Goal: Task Accomplishment & Management: Use online tool/utility

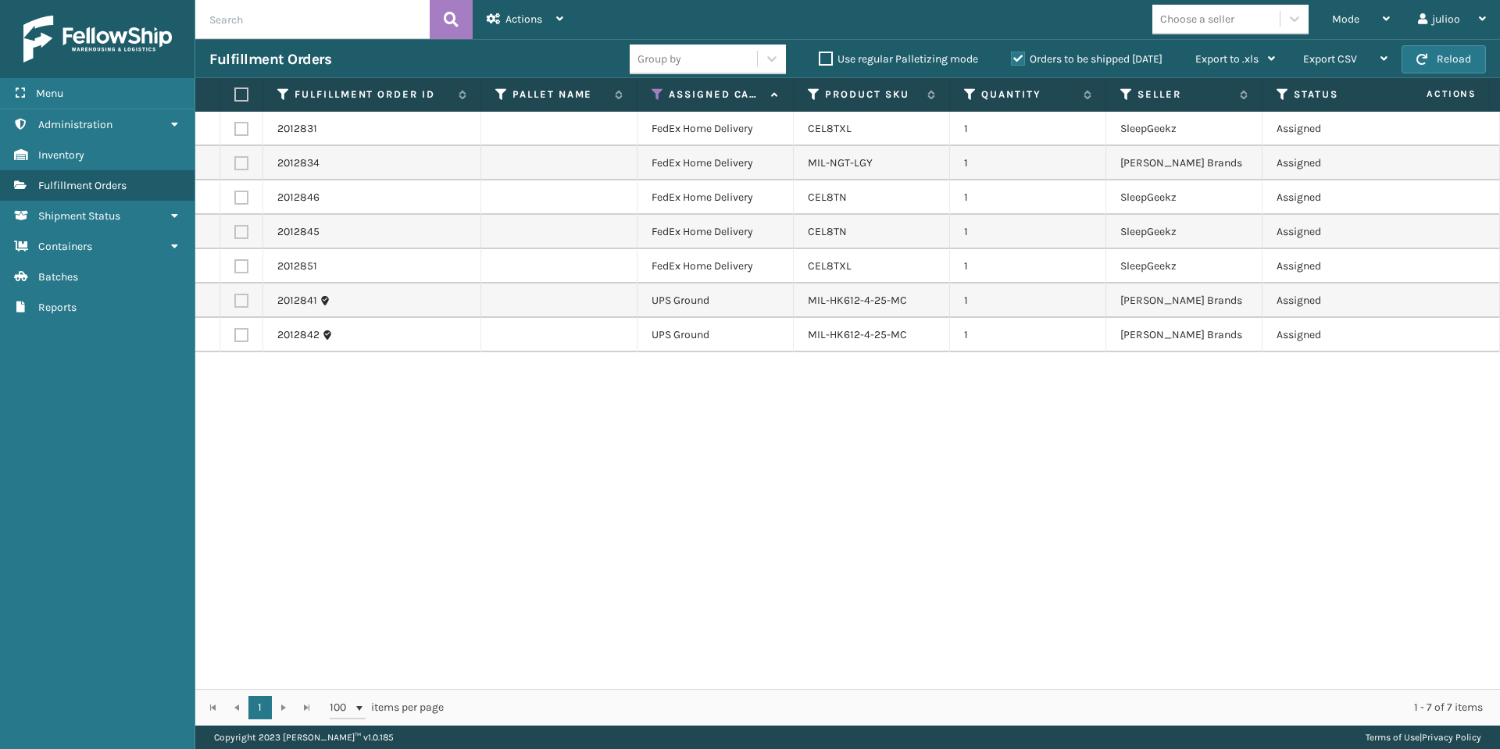
click at [1461, 58] on button "Reload" at bounding box center [1444, 59] width 84 height 28
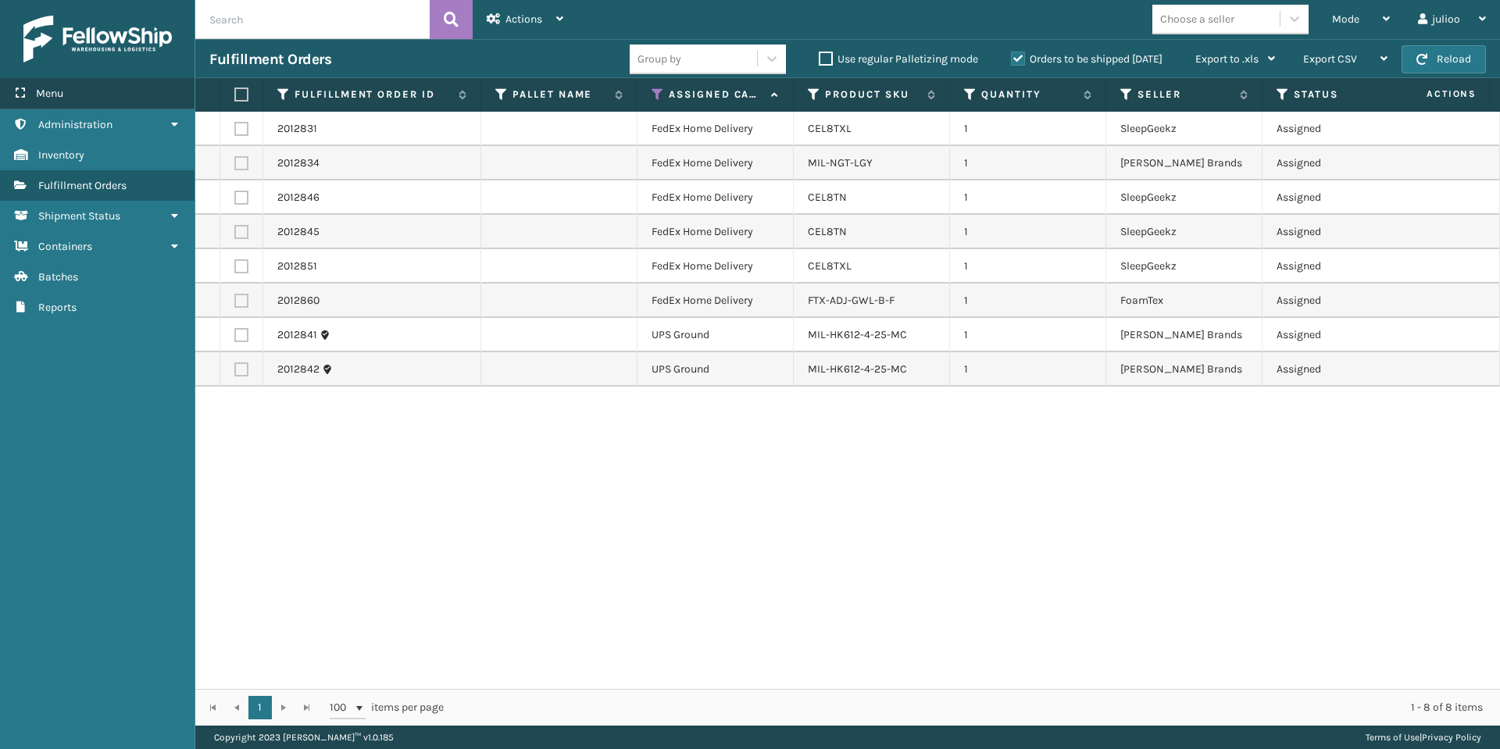
click at [131, 98] on div "Menu" at bounding box center [97, 93] width 195 height 31
click at [263, 98] on th "Fulfillment Order Id" at bounding box center [372, 95] width 218 height 34
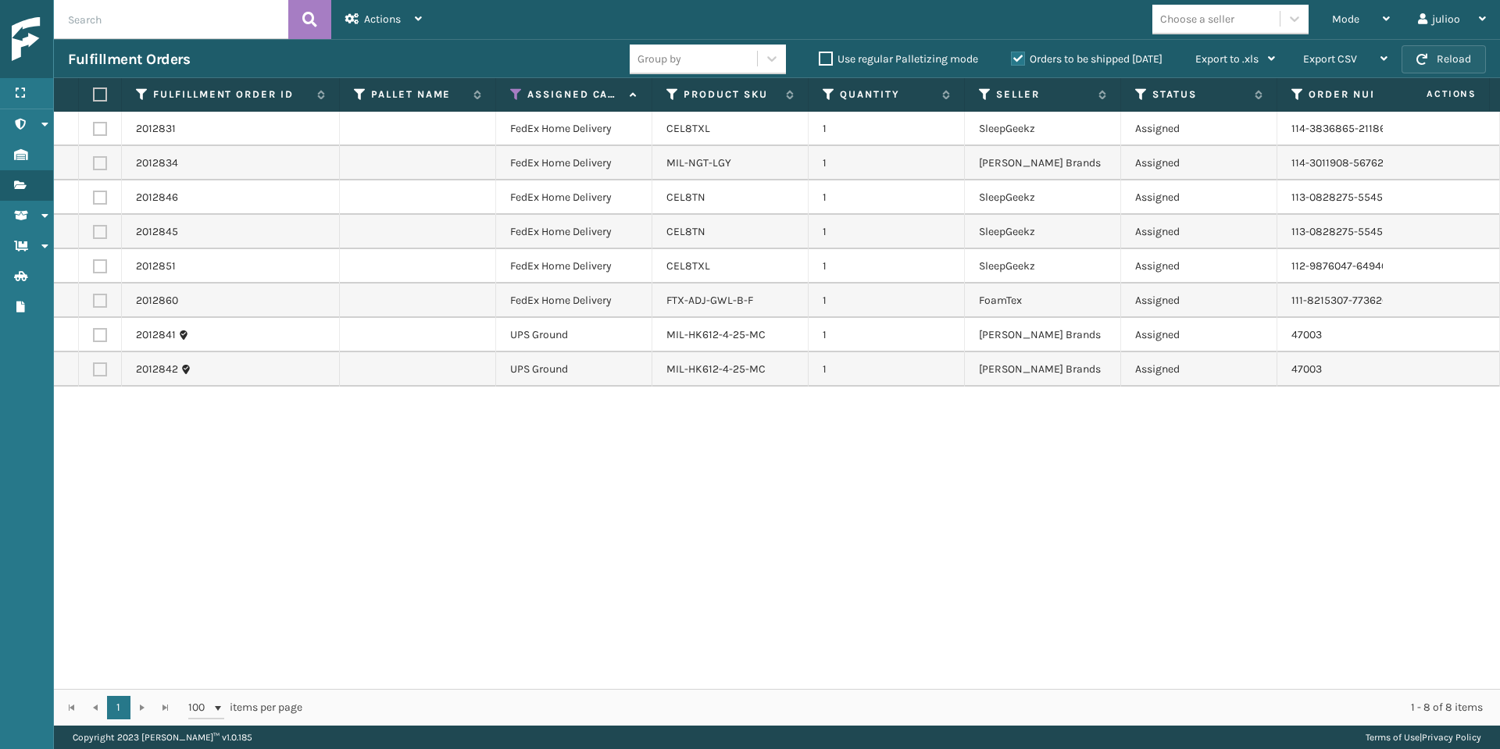
click at [1442, 61] on button "Reload" at bounding box center [1444, 59] width 84 height 28
click at [1441, 61] on button "Reload" at bounding box center [1444, 59] width 84 height 28
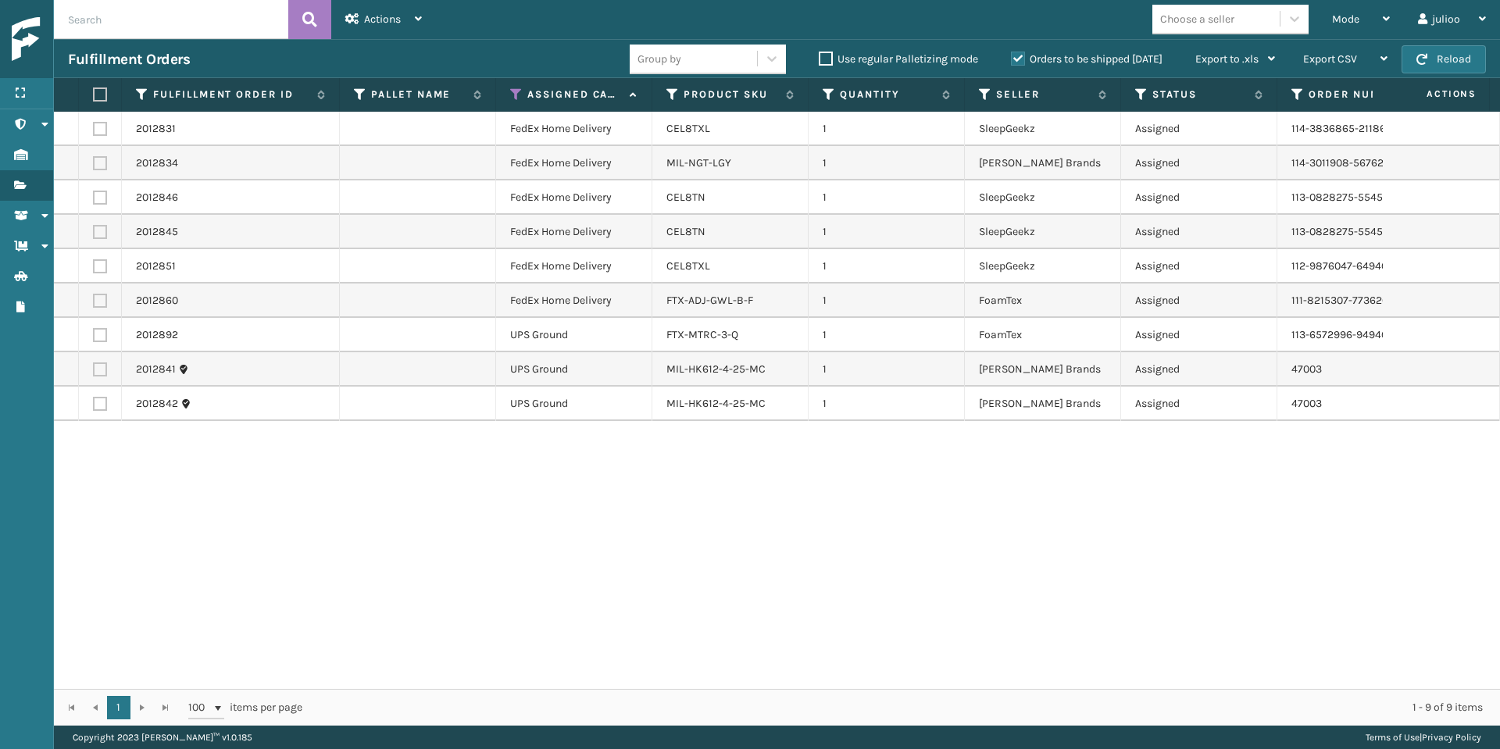
click at [1441, 61] on button "Reload" at bounding box center [1444, 59] width 84 height 28
click at [1437, 65] on button "Reload" at bounding box center [1444, 59] width 84 height 28
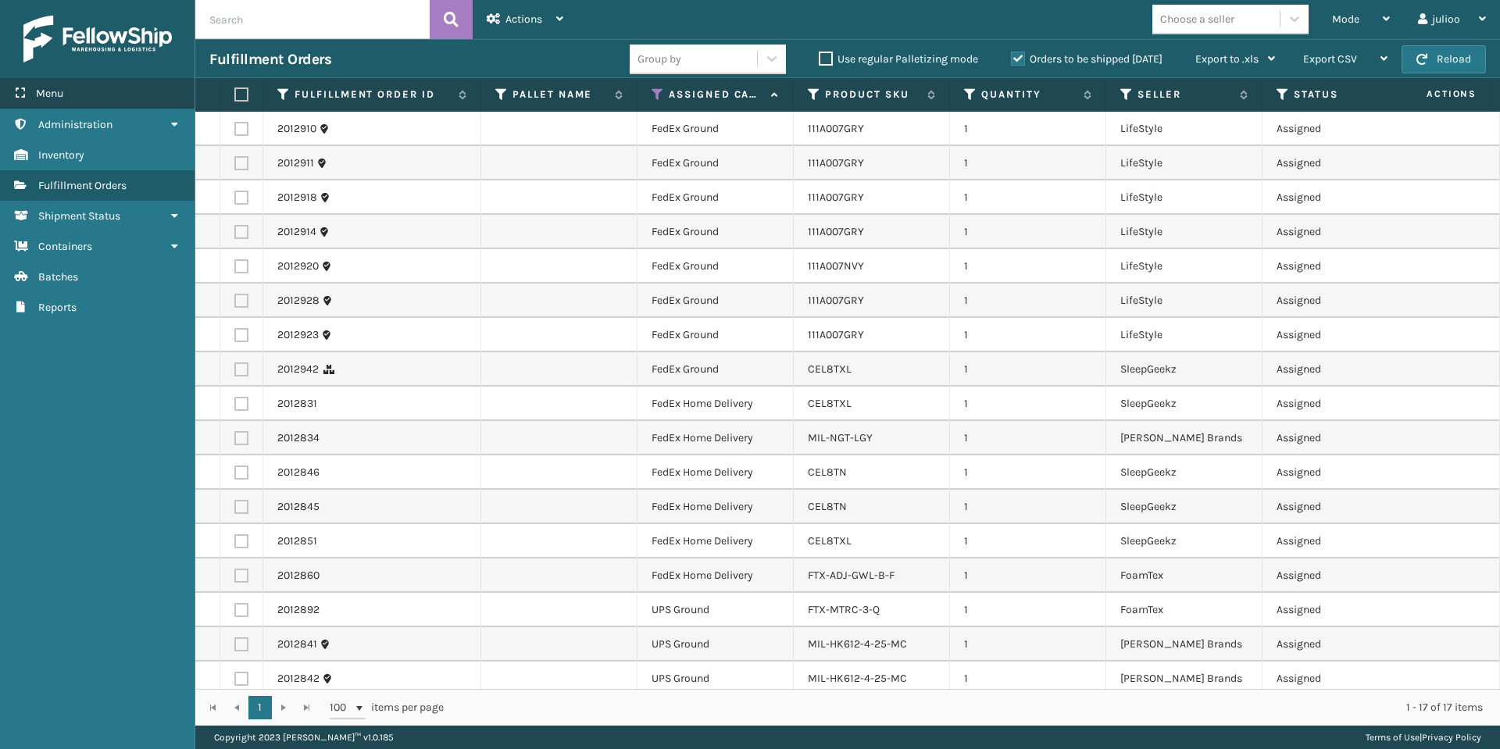
click at [146, 95] on div "Menu" at bounding box center [97, 93] width 195 height 31
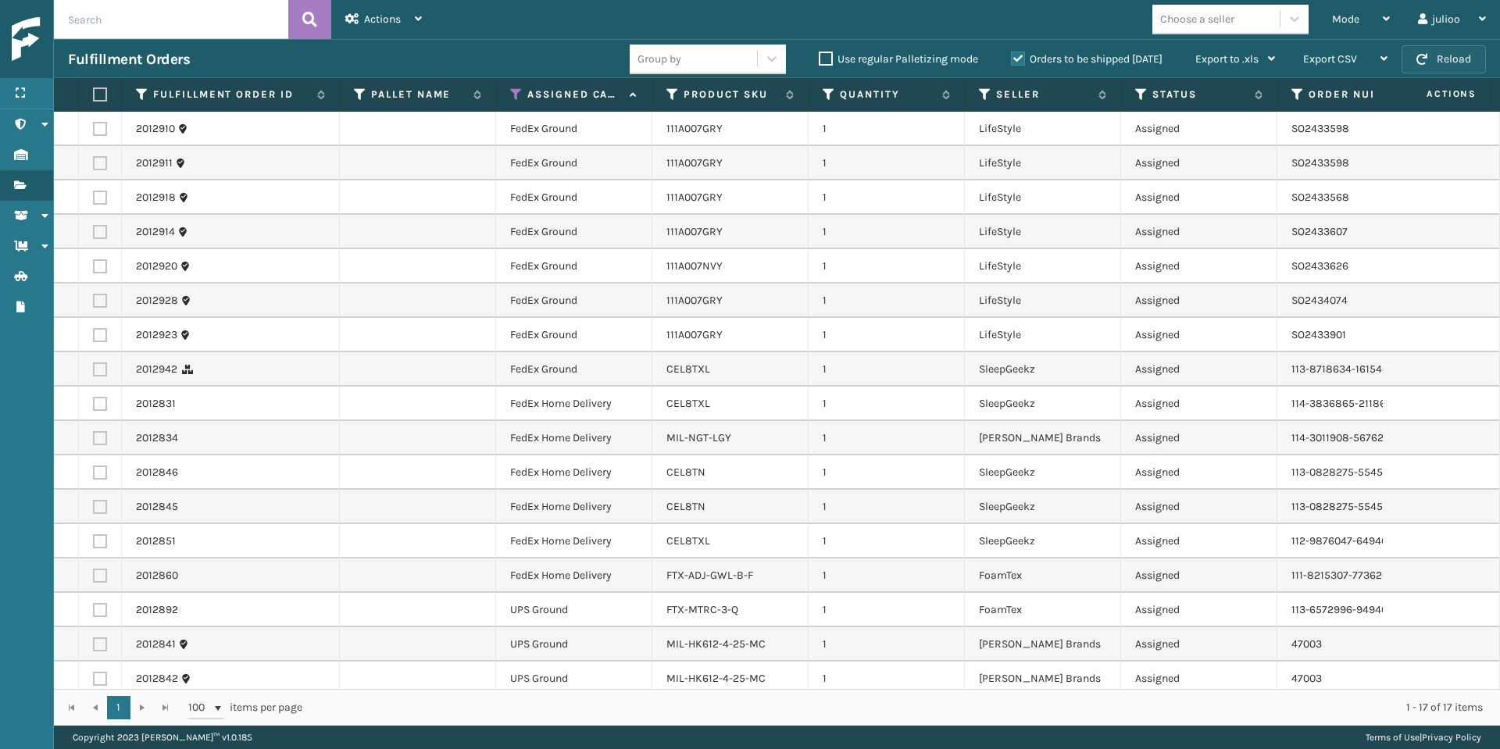
click at [1479, 59] on button "Reload" at bounding box center [1444, 59] width 84 height 28
click at [1420, 65] on button "Reload" at bounding box center [1444, 59] width 84 height 28
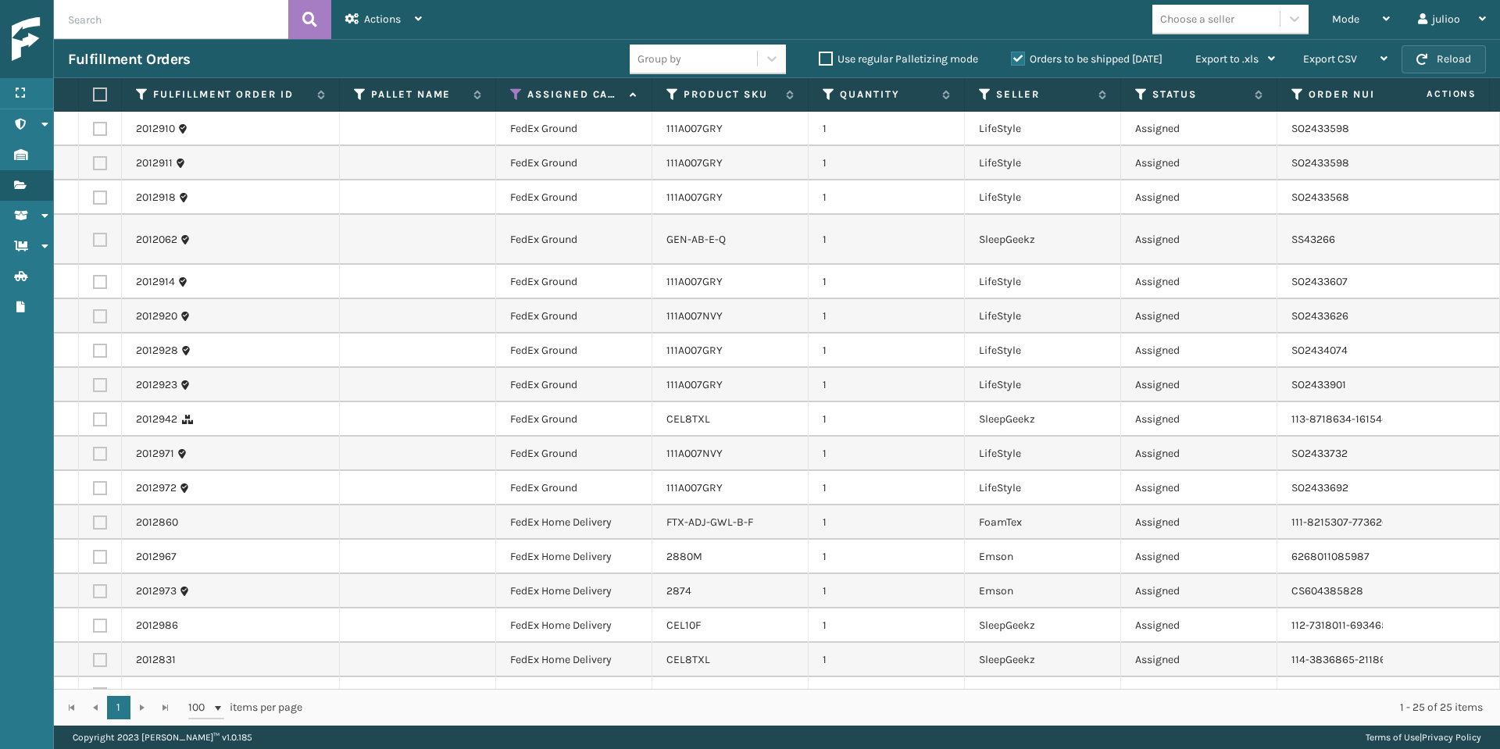
click at [1445, 61] on button "Reload" at bounding box center [1444, 59] width 84 height 28
click at [1443, 53] on button "Reload" at bounding box center [1444, 59] width 84 height 28
click at [1369, 13] on div "Mode" at bounding box center [1361, 19] width 58 height 39
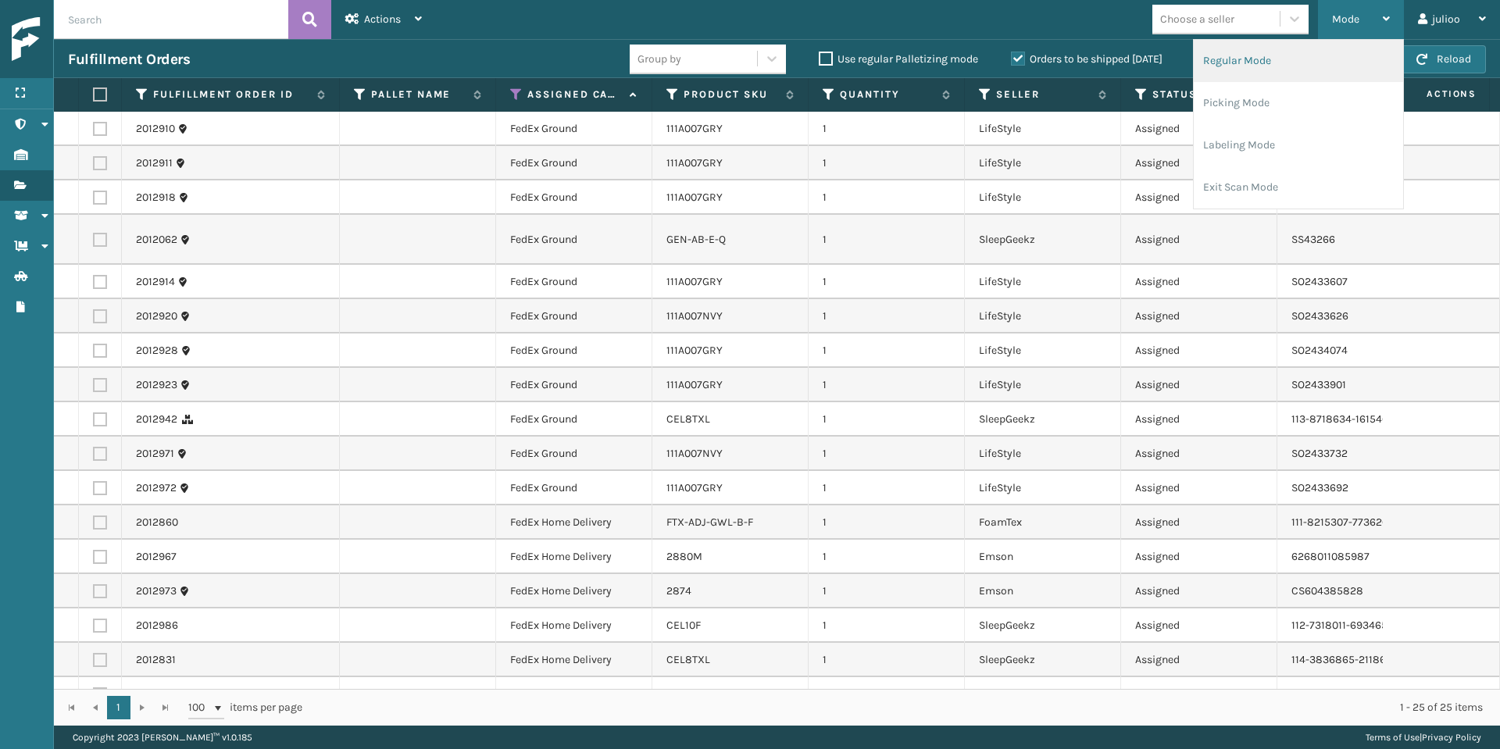
click at [1274, 66] on li "Regular Mode" at bounding box center [1298, 61] width 209 height 42
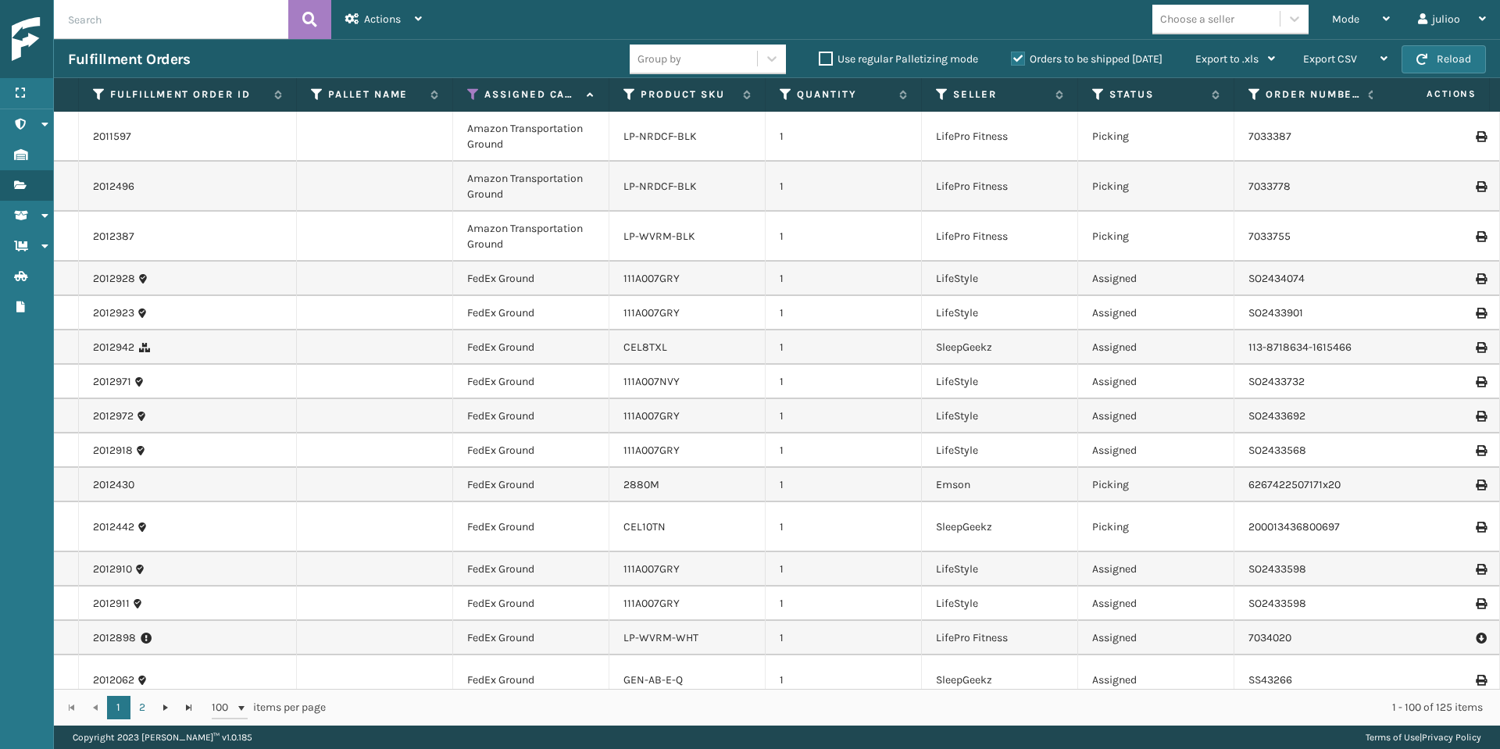
click at [472, 97] on icon at bounding box center [473, 95] width 13 height 14
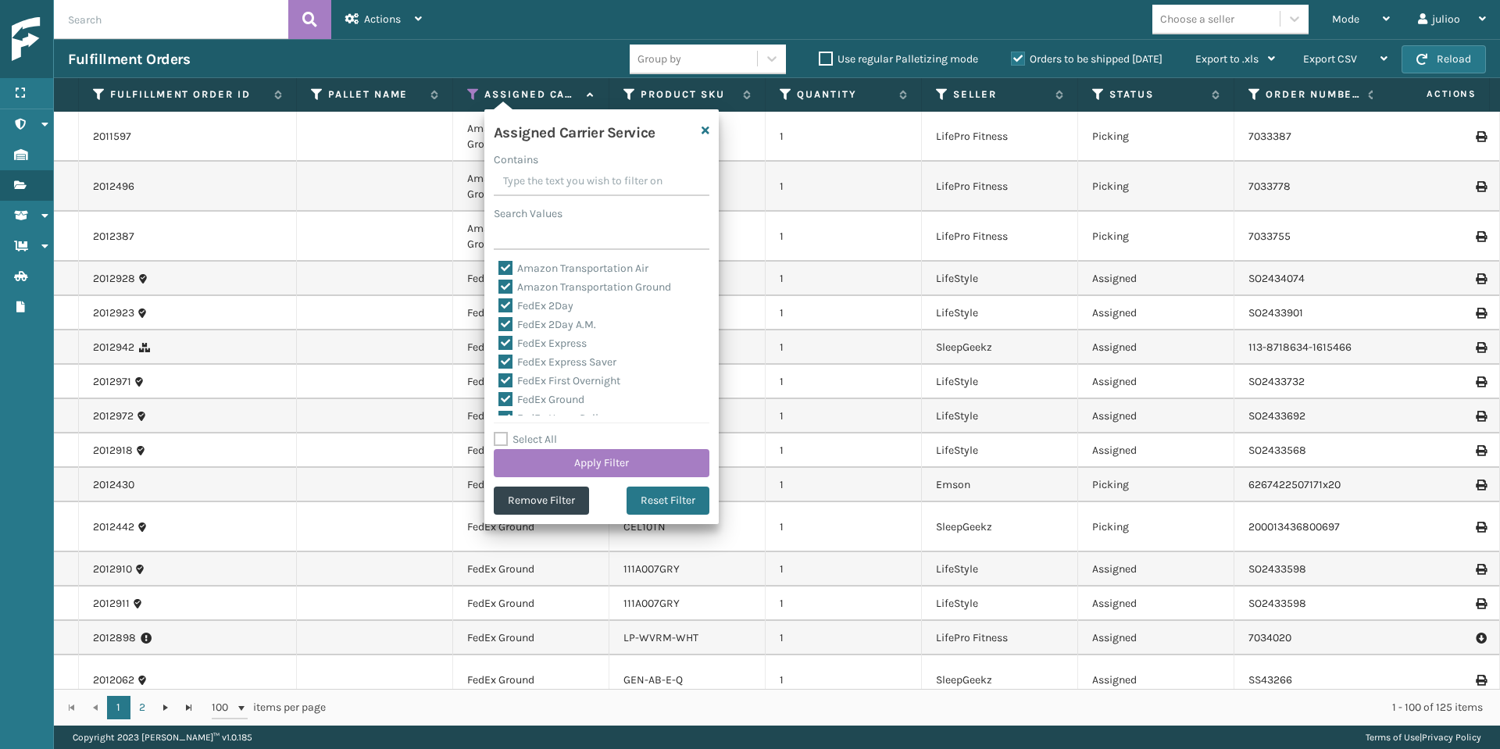
click at [502, 434] on label "Select All" at bounding box center [525, 439] width 63 height 13
click at [502, 432] on input "Select All" at bounding box center [611, 432] width 234 height 2
checkbox input "true"
click at [501, 436] on label "Select All" at bounding box center [525, 439] width 63 height 13
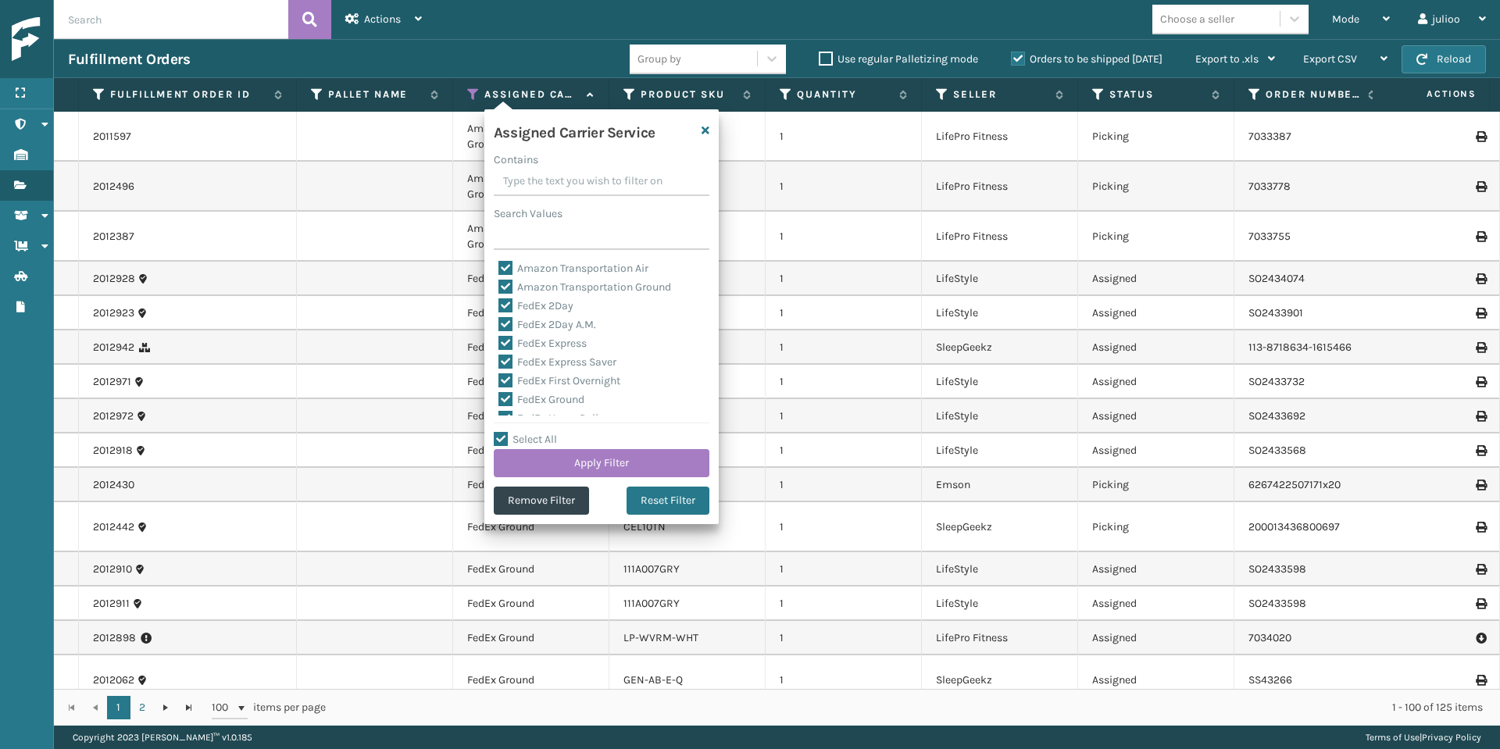
click at [501, 432] on input "Select All" at bounding box center [611, 432] width 234 height 2
checkbox input "false"
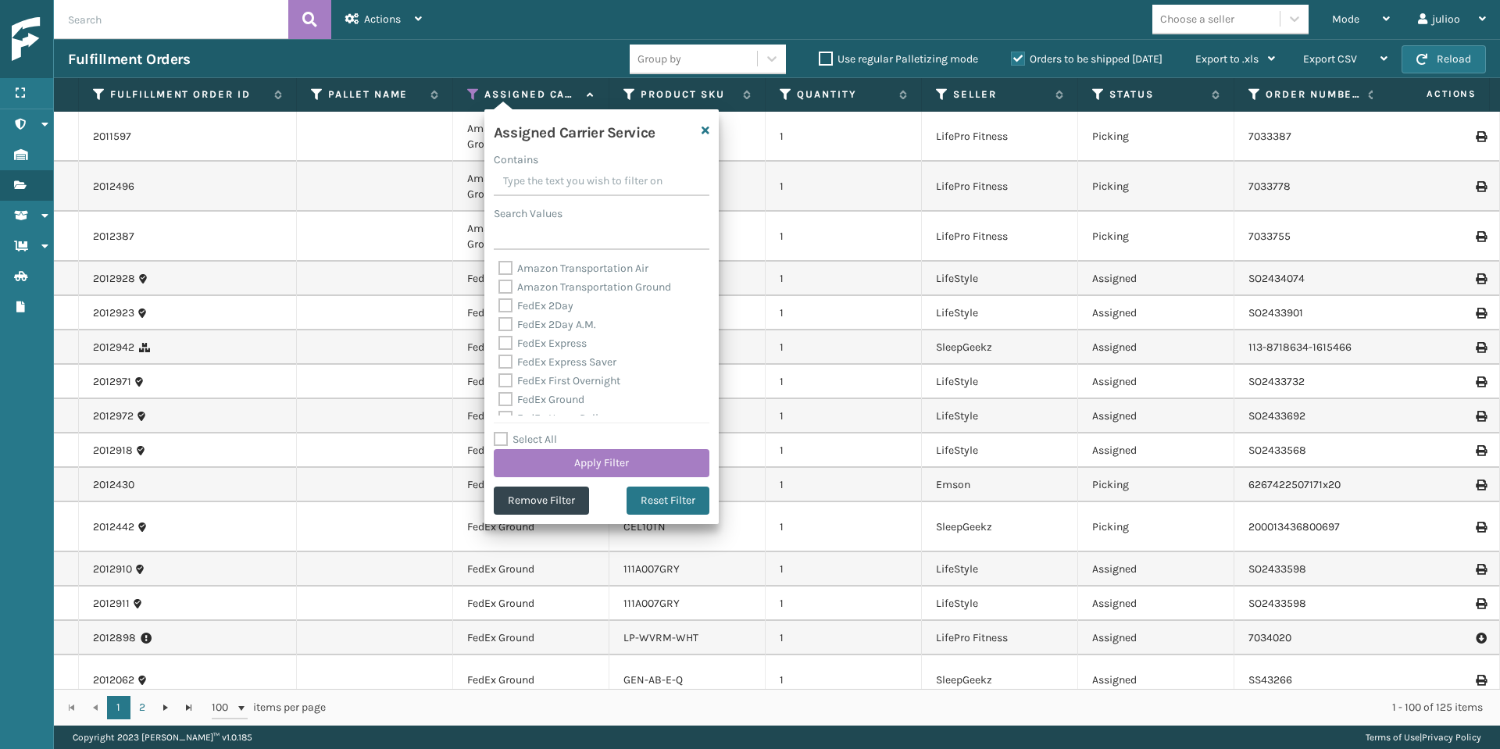
checkbox input "false"
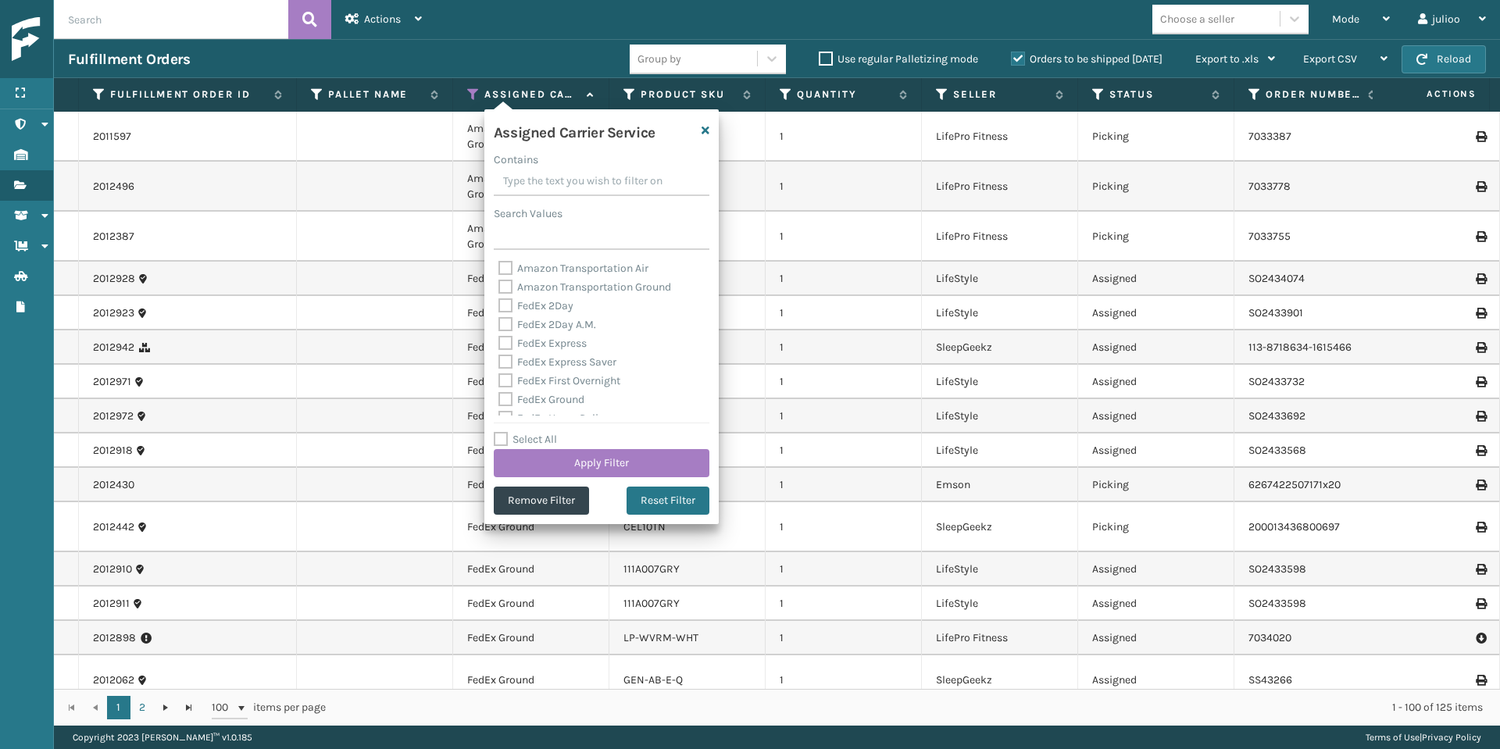
checkbox input "false"
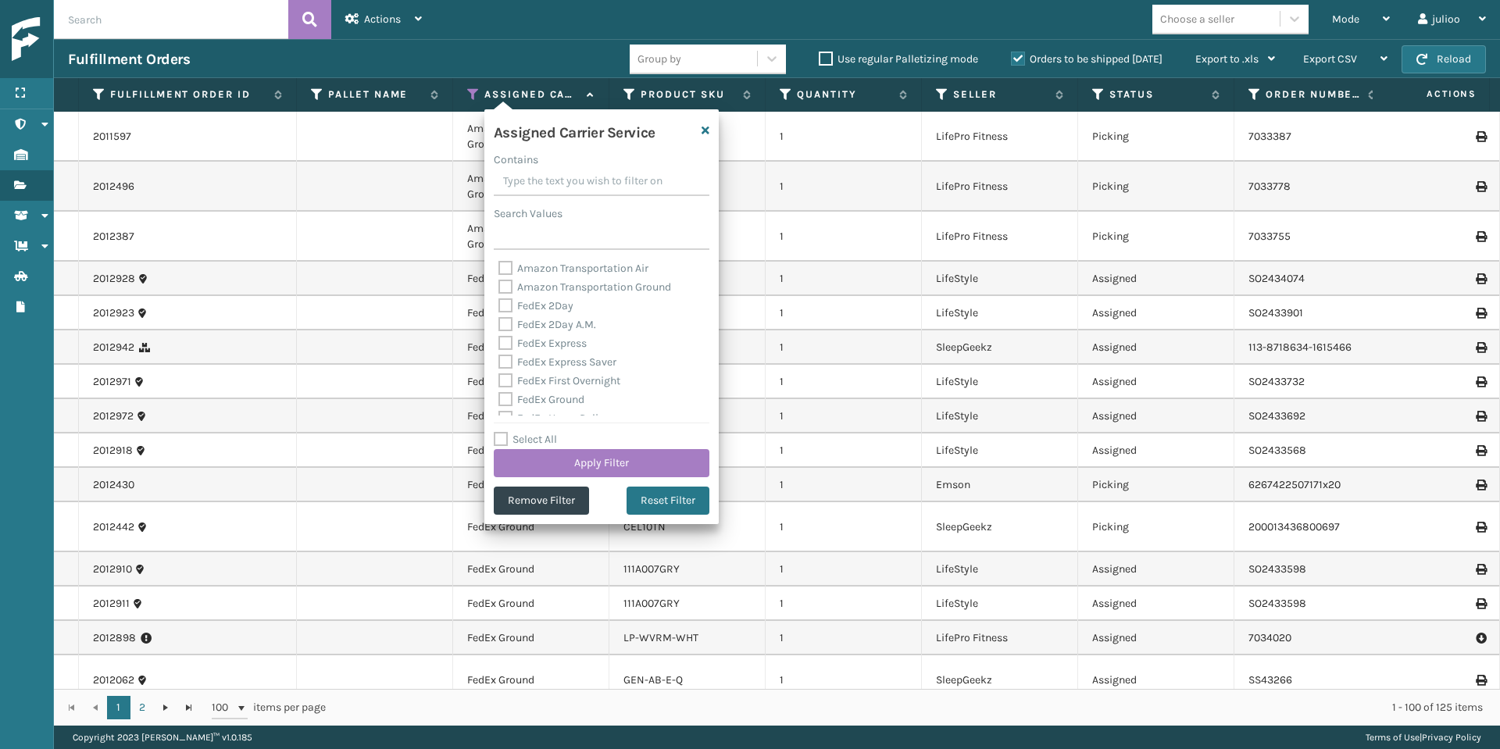
checkbox input "false"
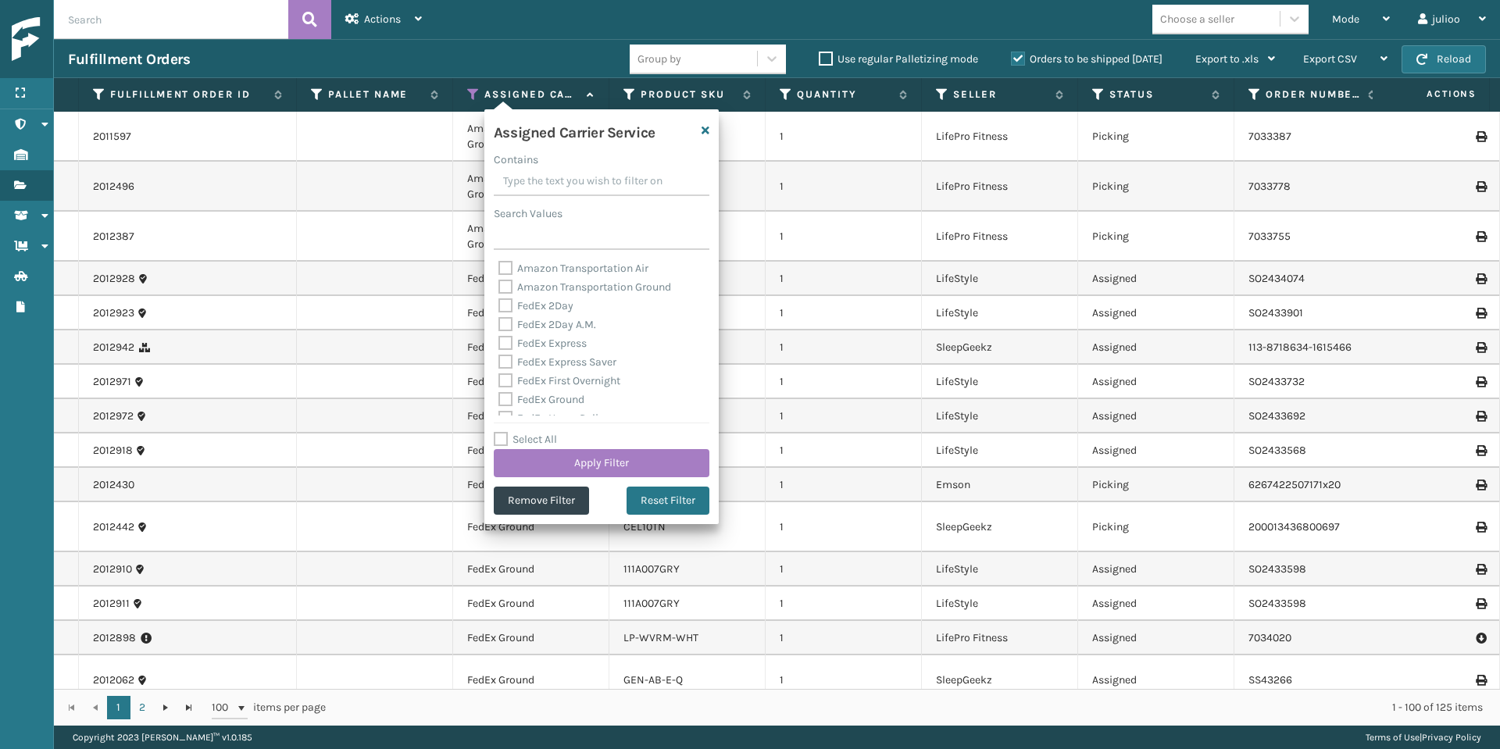
checkbox input "false"
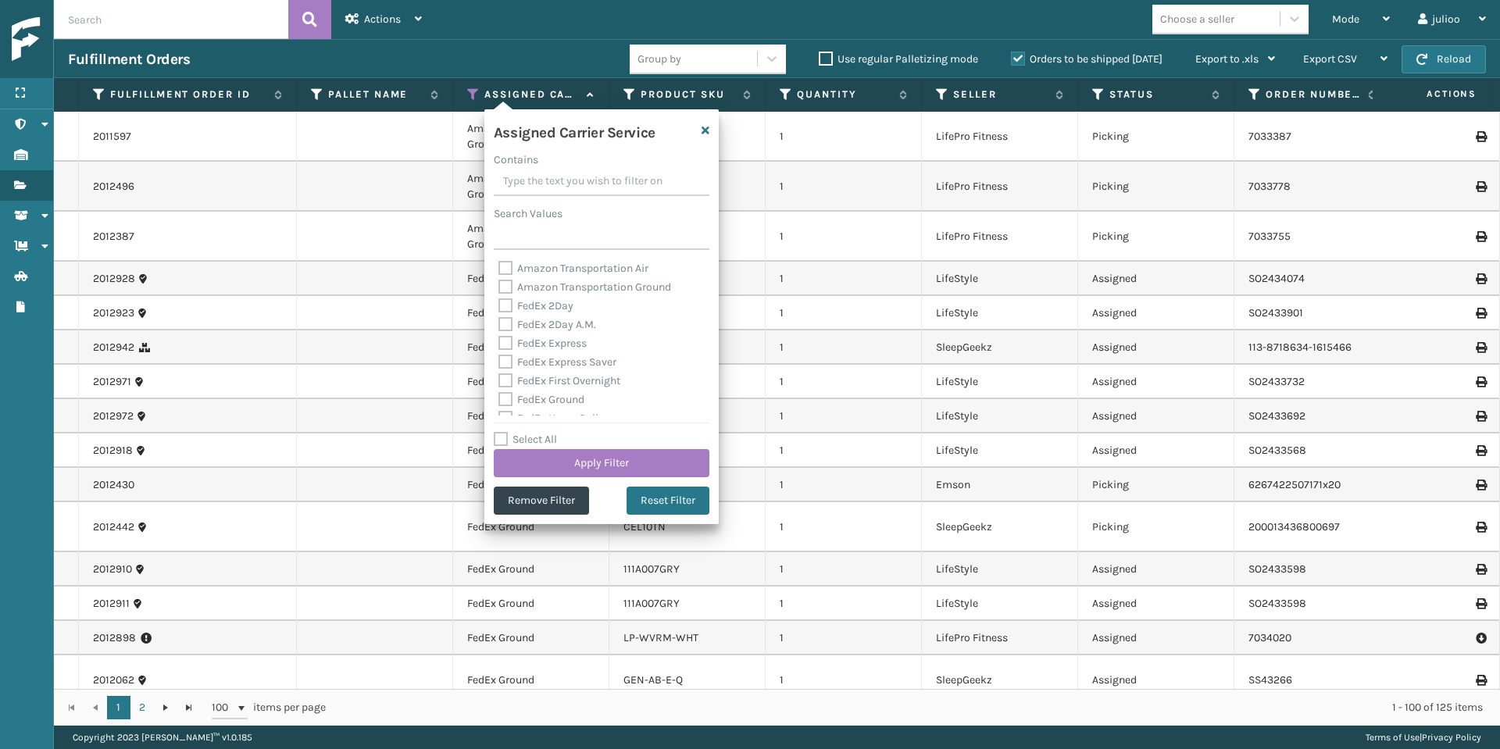
checkbox input "false"
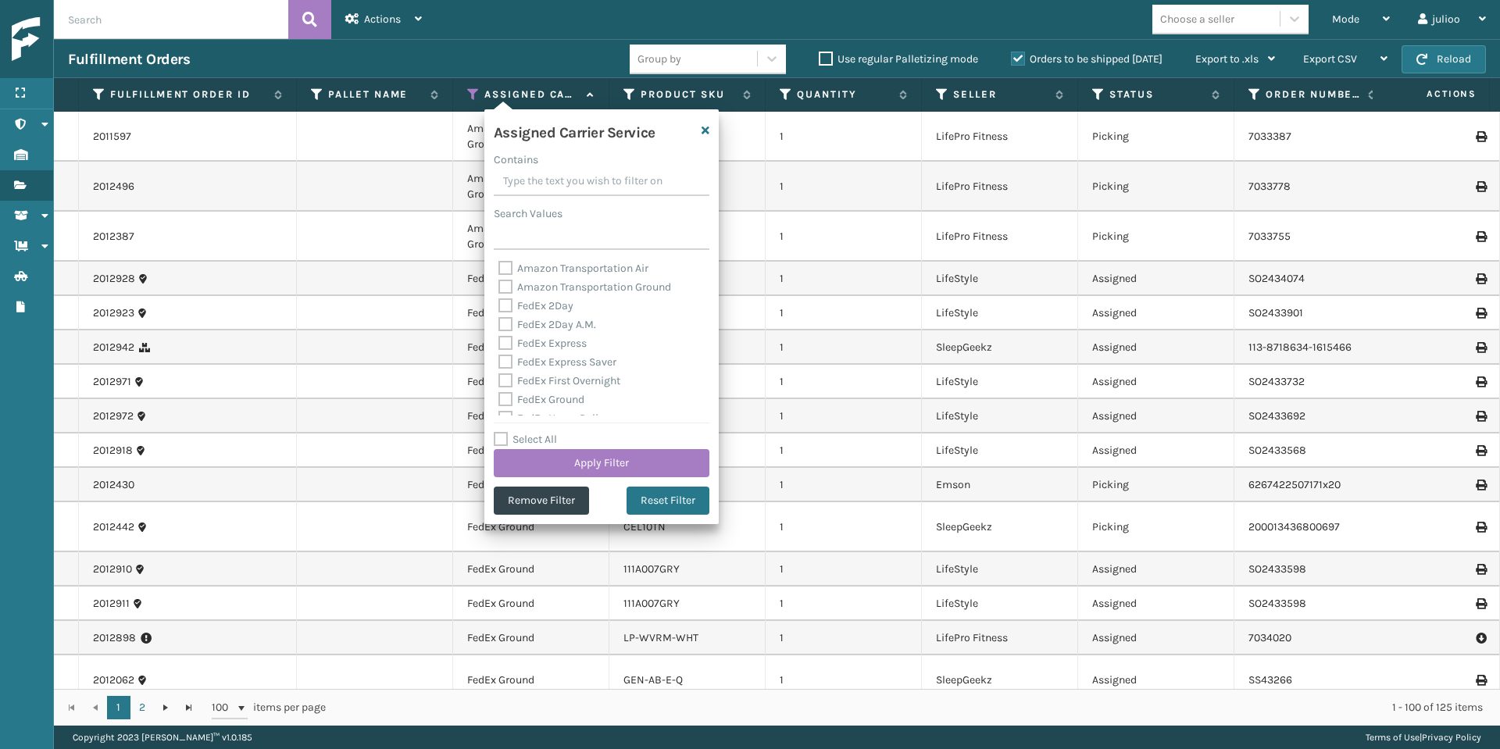
checkbox input "false"
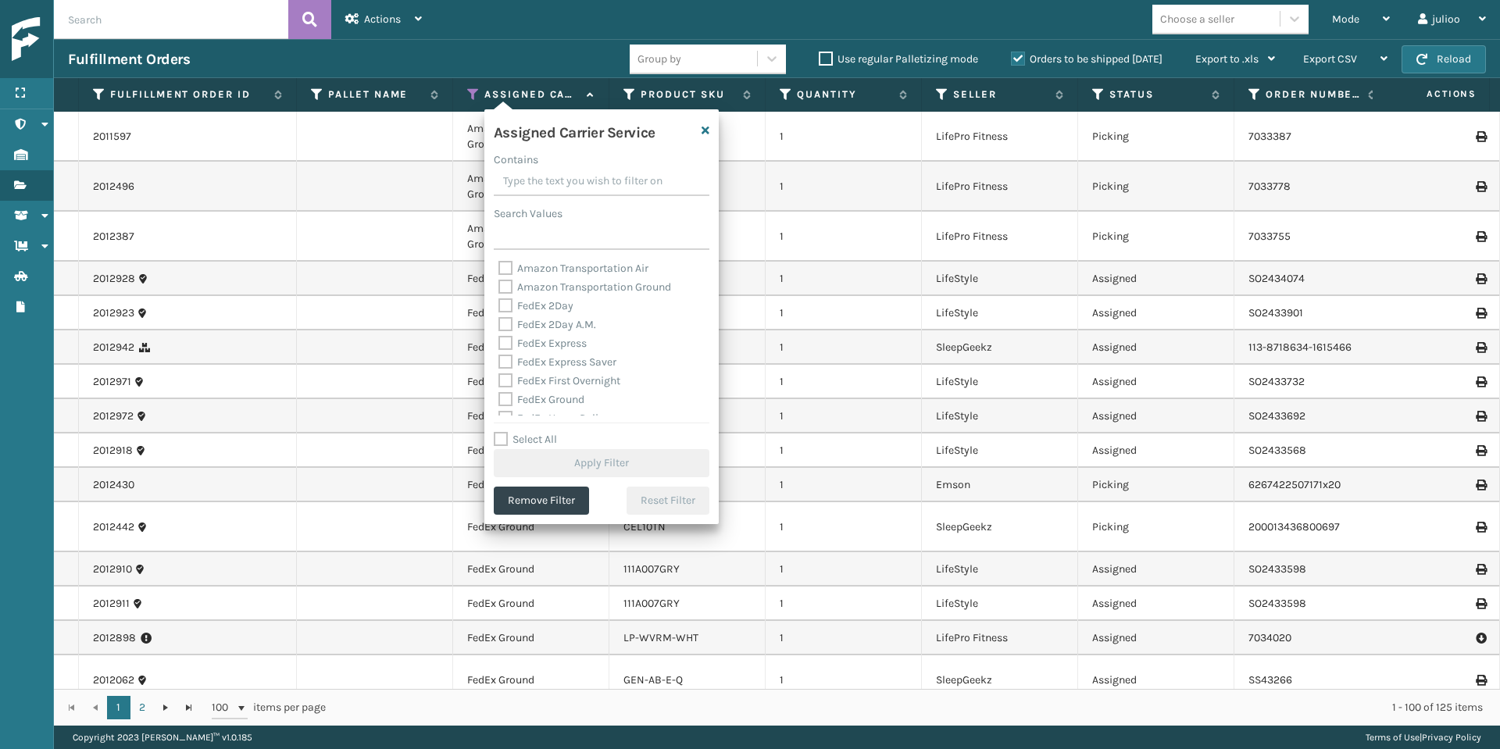
click at [503, 307] on label "FedEx 2Day" at bounding box center [535, 305] width 75 height 13
click at [499, 307] on input "FedEx 2Day" at bounding box center [498, 302] width 1 height 10
checkbox input "true"
click at [504, 326] on label "FedEx 2Day A.M." at bounding box center [547, 324] width 98 height 13
click at [499, 326] on input "FedEx 2Day A.M." at bounding box center [498, 321] width 1 height 10
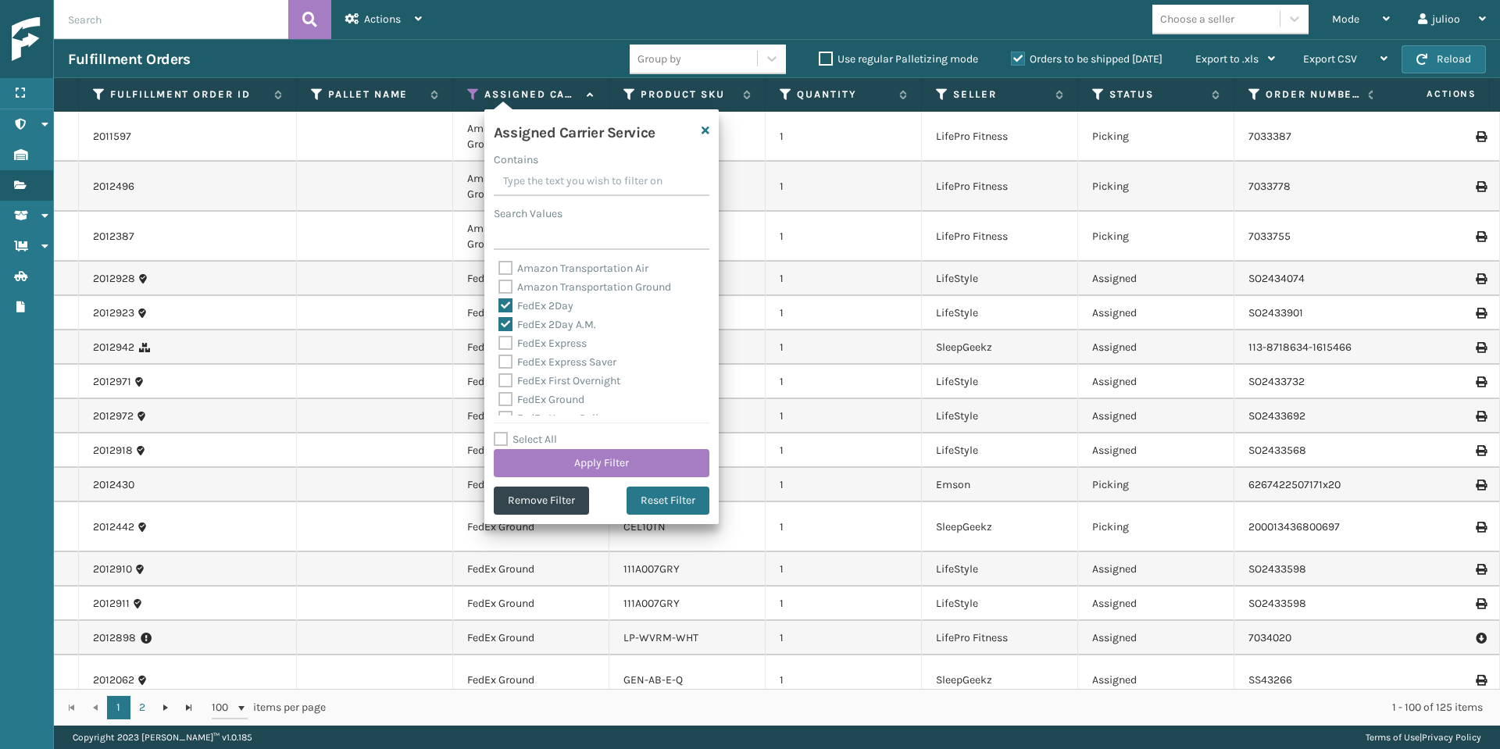
checkbox input "true"
click at [504, 336] on div "FedEx Express" at bounding box center [601, 343] width 206 height 19
click at [504, 342] on label "FedEx Express" at bounding box center [542, 343] width 88 height 13
click at [499, 342] on input "FedEx Express" at bounding box center [498, 339] width 1 height 10
checkbox input "true"
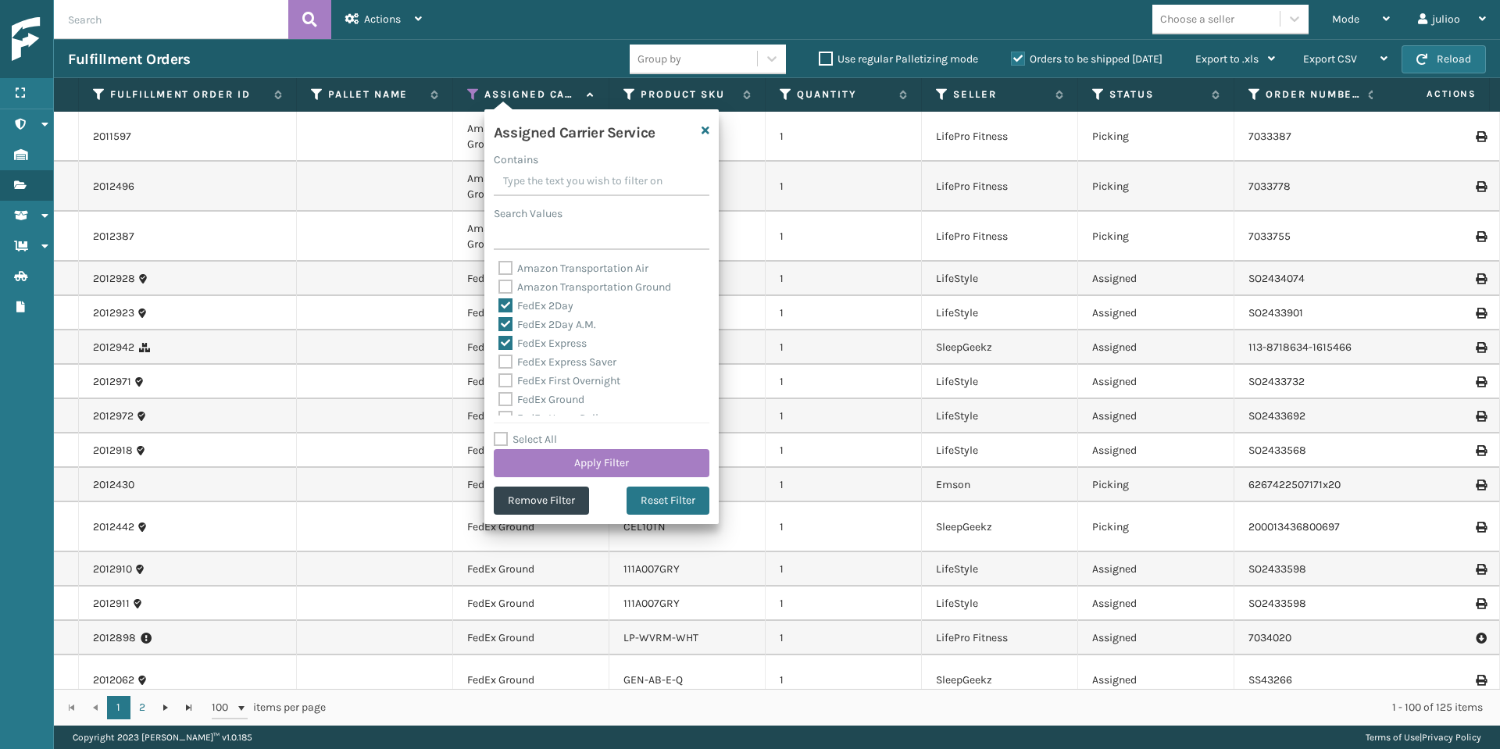
click at [505, 359] on label "FedEx Express Saver" at bounding box center [557, 361] width 118 height 13
click at [499, 359] on input "FedEx Express Saver" at bounding box center [498, 358] width 1 height 10
checkbox input "true"
click at [506, 378] on label "FedEx First Overnight" at bounding box center [559, 380] width 122 height 13
click at [499, 378] on input "FedEx First Overnight" at bounding box center [498, 377] width 1 height 10
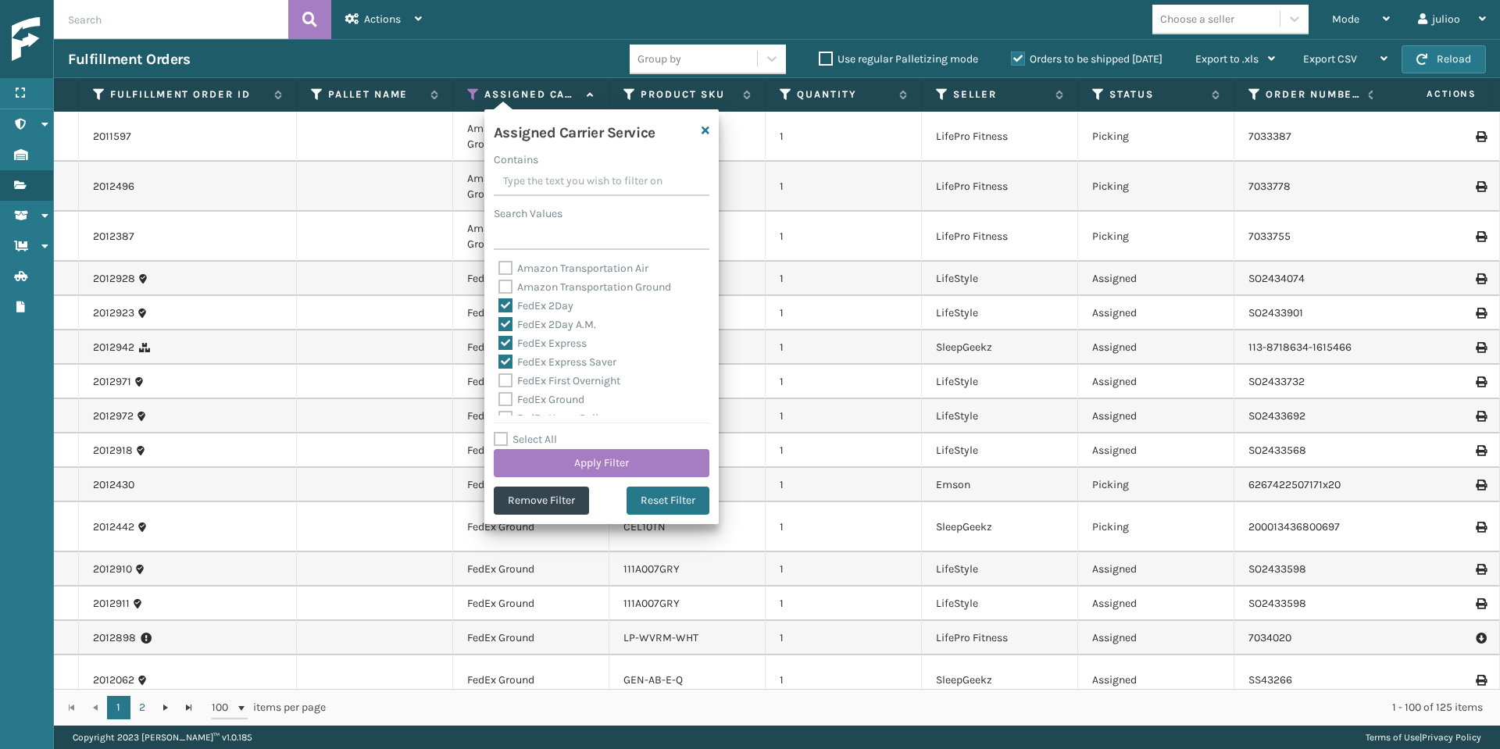
checkbox input "true"
click at [506, 280] on label "FedEx Ground" at bounding box center [541, 281] width 86 height 13
click at [499, 280] on input "FedEx Ground" at bounding box center [498, 278] width 1 height 10
checkbox input "true"
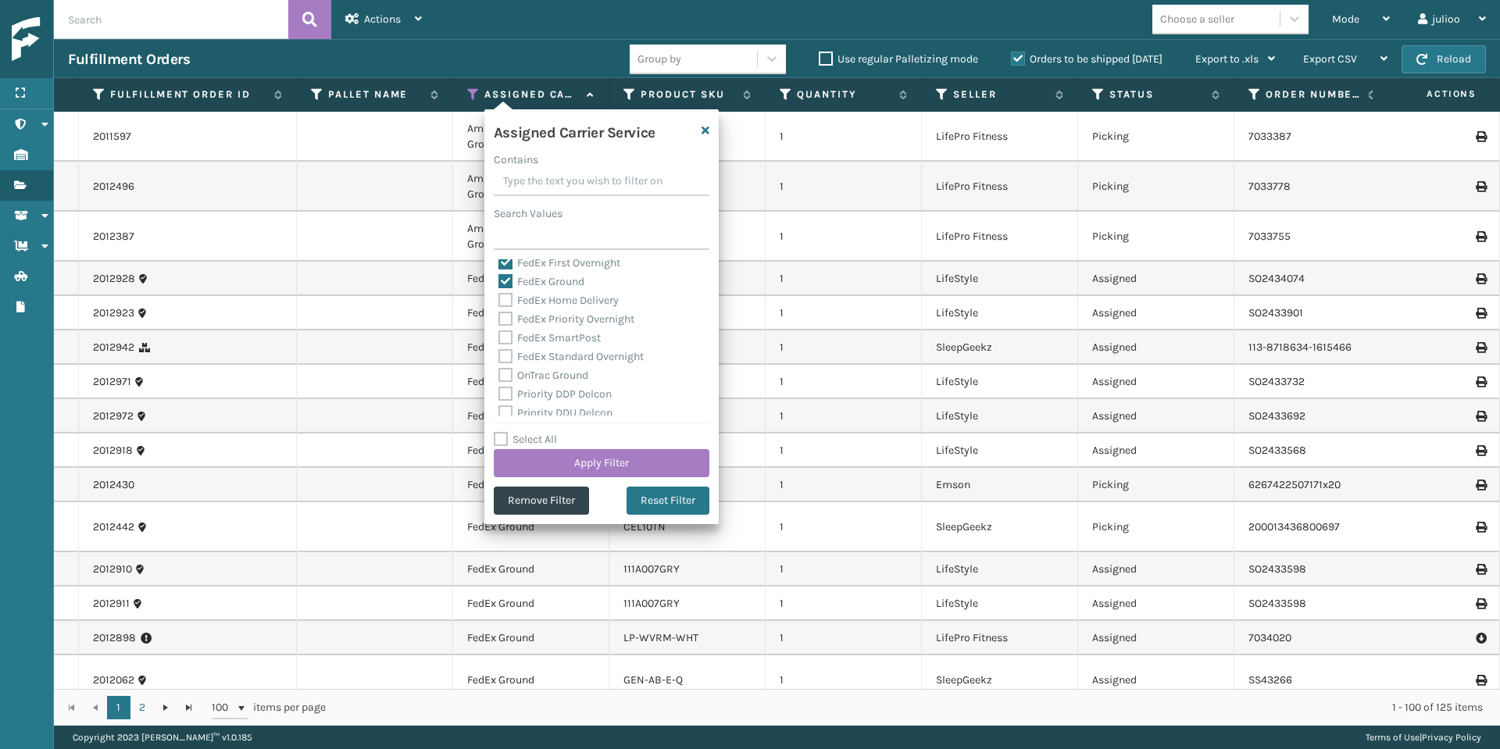
click at [503, 301] on label "FedEx Home Delivery" at bounding box center [558, 300] width 120 height 13
click at [499, 301] on input "FedEx Home Delivery" at bounding box center [498, 296] width 1 height 10
checkbox input "true"
click at [504, 318] on label "FedEx Priority Overnight" at bounding box center [566, 319] width 136 height 13
click at [499, 318] on input "FedEx Priority Overnight" at bounding box center [498, 315] width 1 height 10
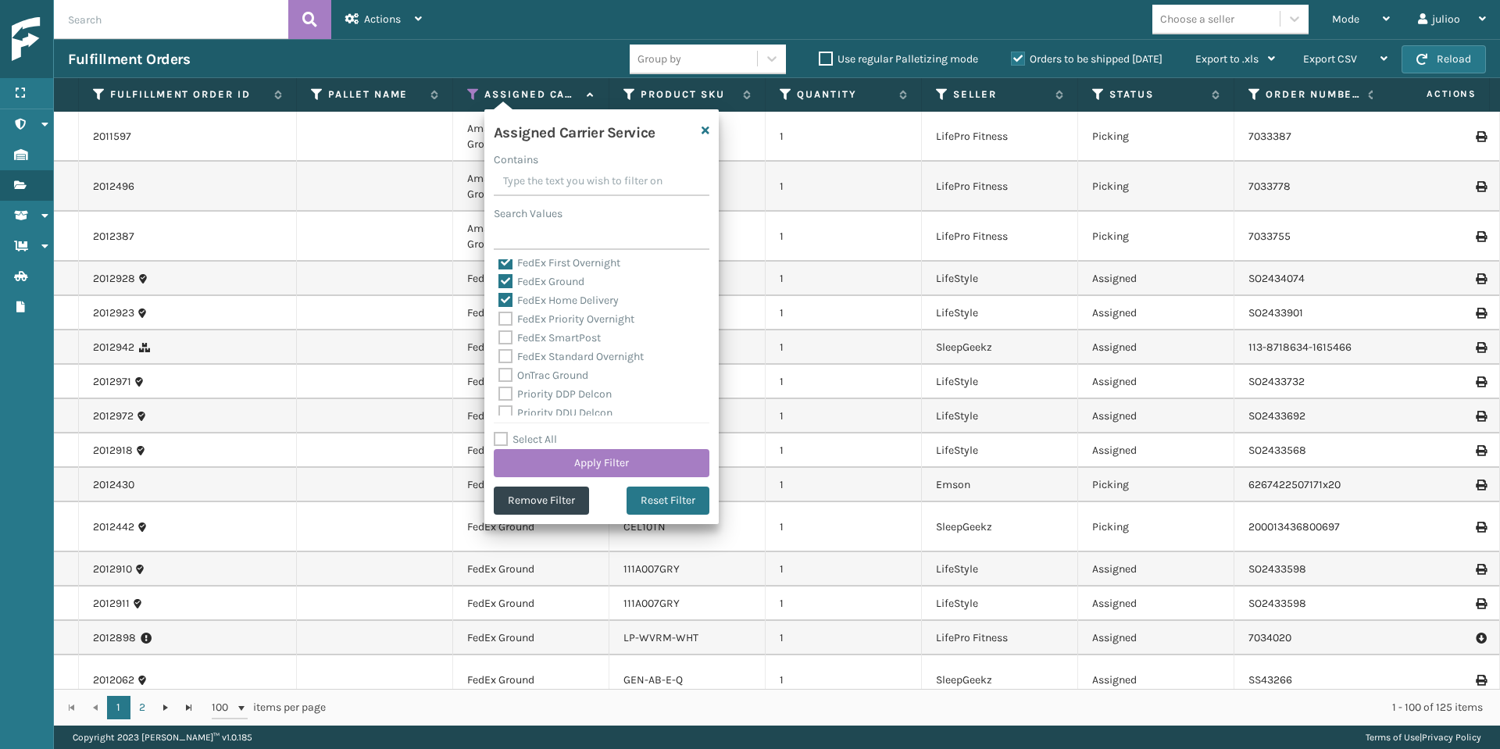
checkbox input "true"
click at [506, 332] on label "FedEx SmartPost" at bounding box center [549, 337] width 102 height 13
click at [499, 332] on input "FedEx SmartPost" at bounding box center [498, 334] width 1 height 10
checkbox input "true"
click at [505, 355] on label "FedEx Standard Overnight" at bounding box center [570, 356] width 145 height 13
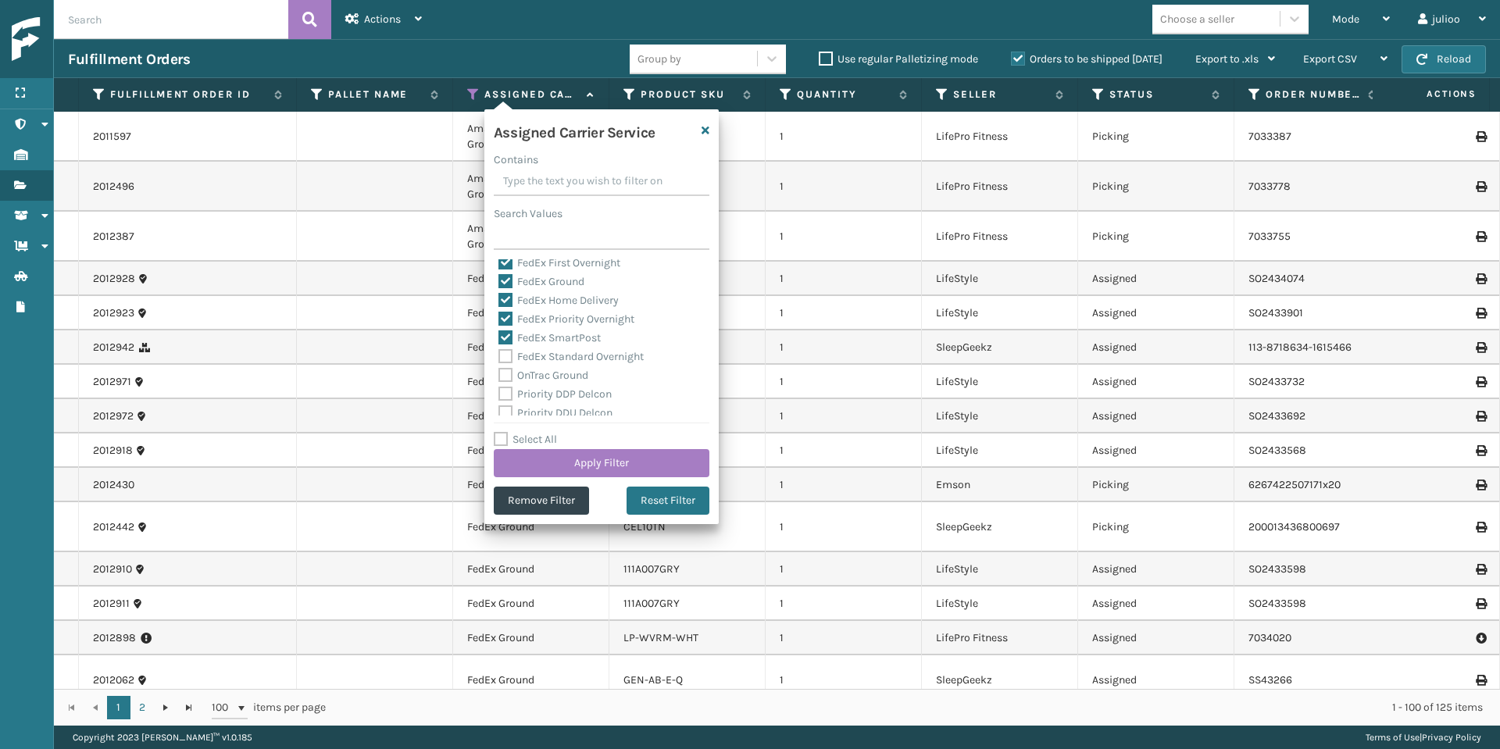
click at [499, 355] on input "FedEx Standard Overnight" at bounding box center [498, 353] width 1 height 10
checkbox input "true"
click at [646, 473] on button "Apply Filter" at bounding box center [602, 463] width 216 height 28
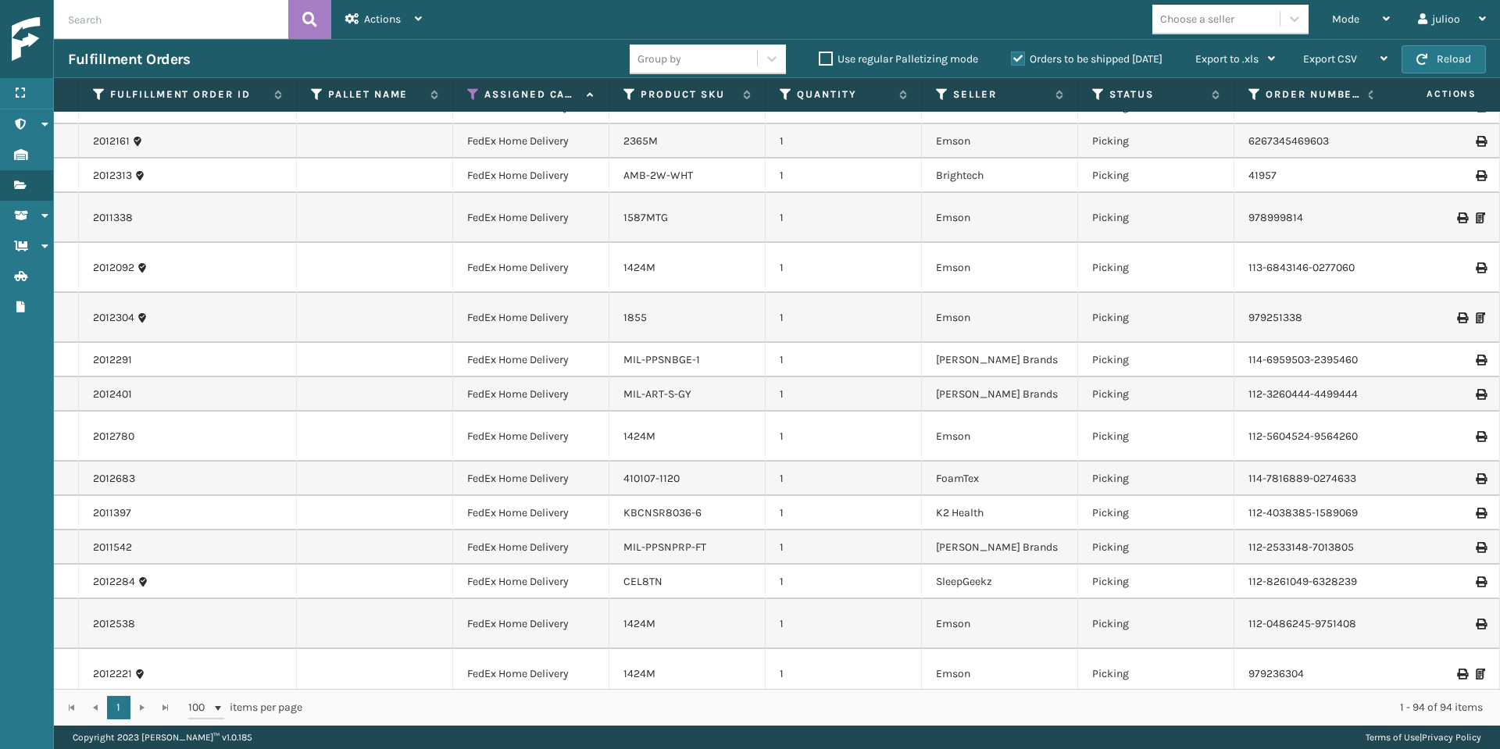
scroll to position [0, 0]
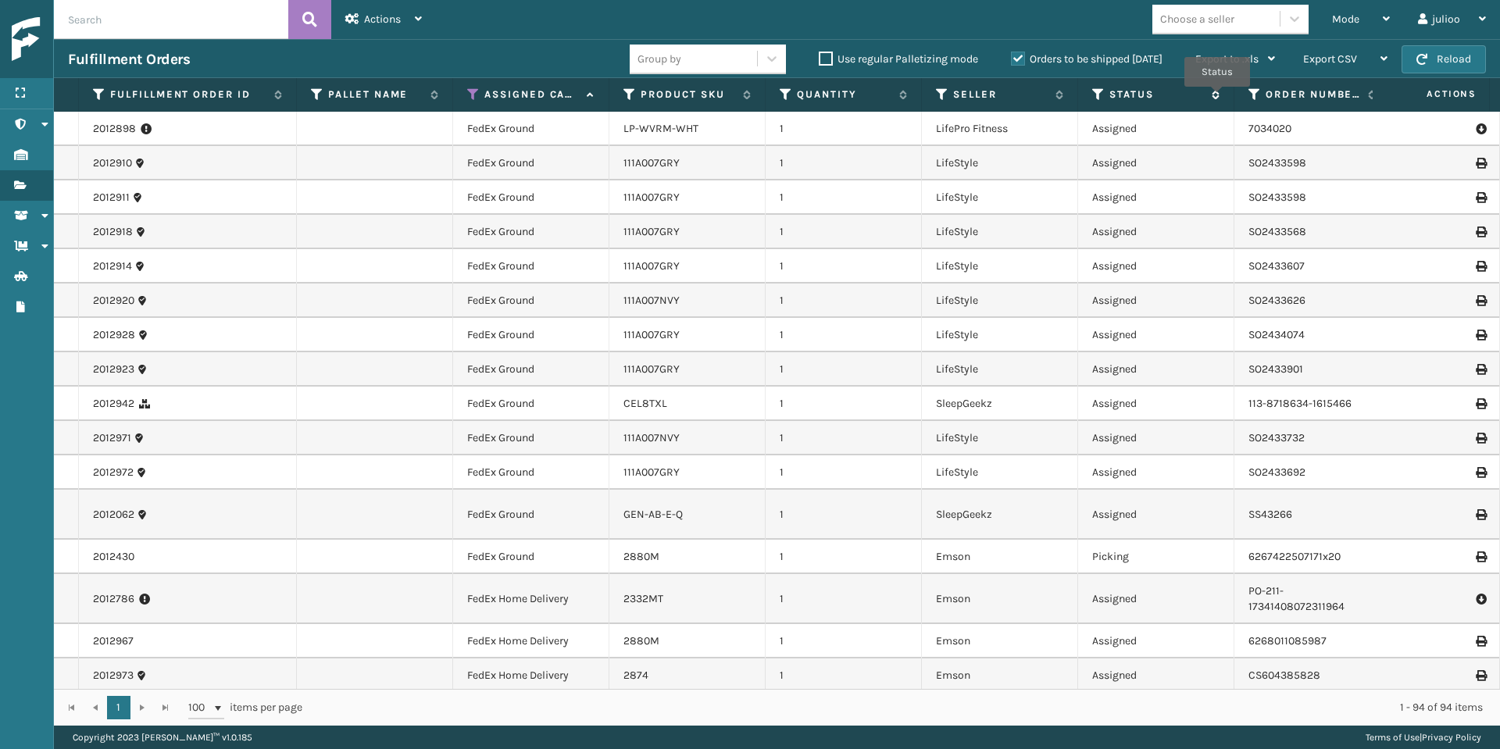
click at [1217, 98] on icon at bounding box center [1213, 94] width 13 height 9
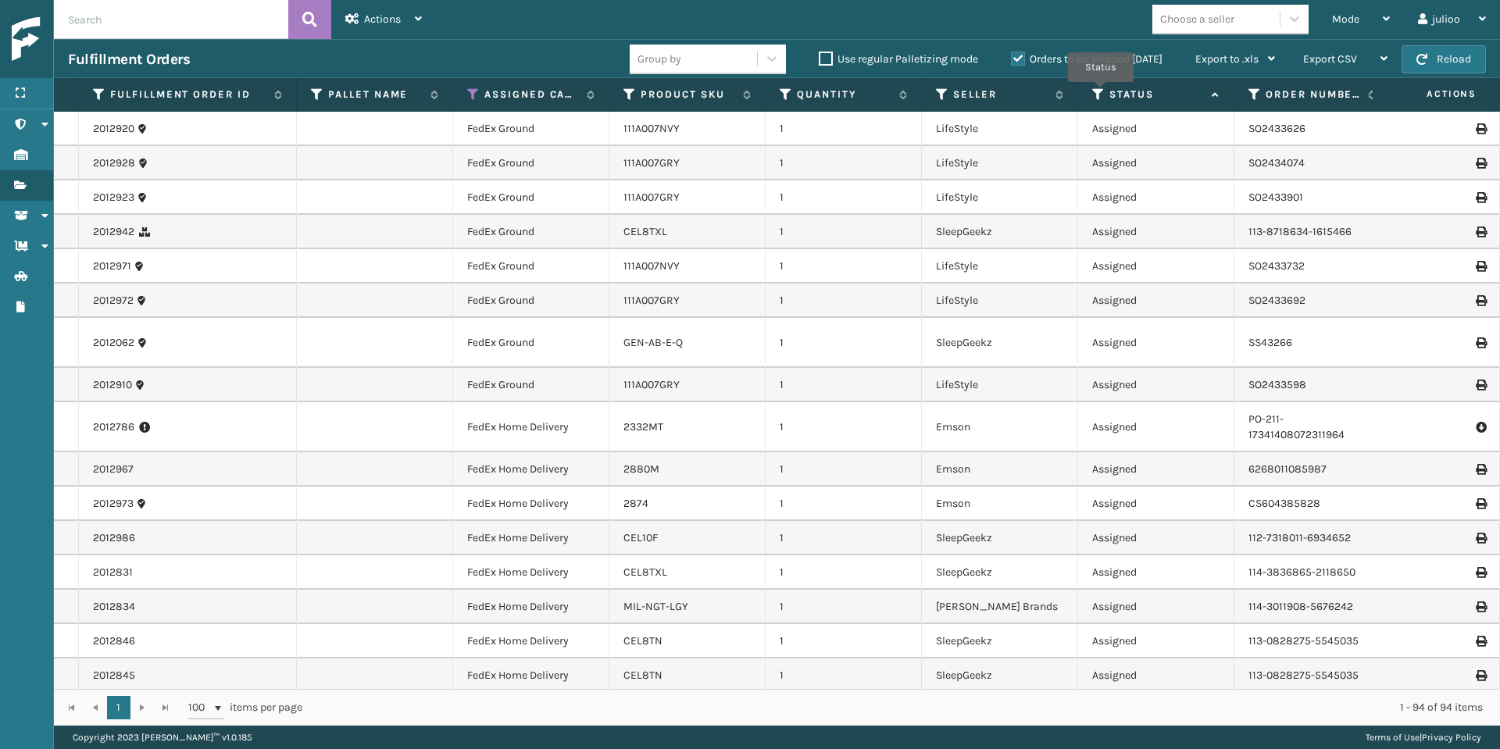
click at [1101, 93] on icon at bounding box center [1098, 95] width 13 height 14
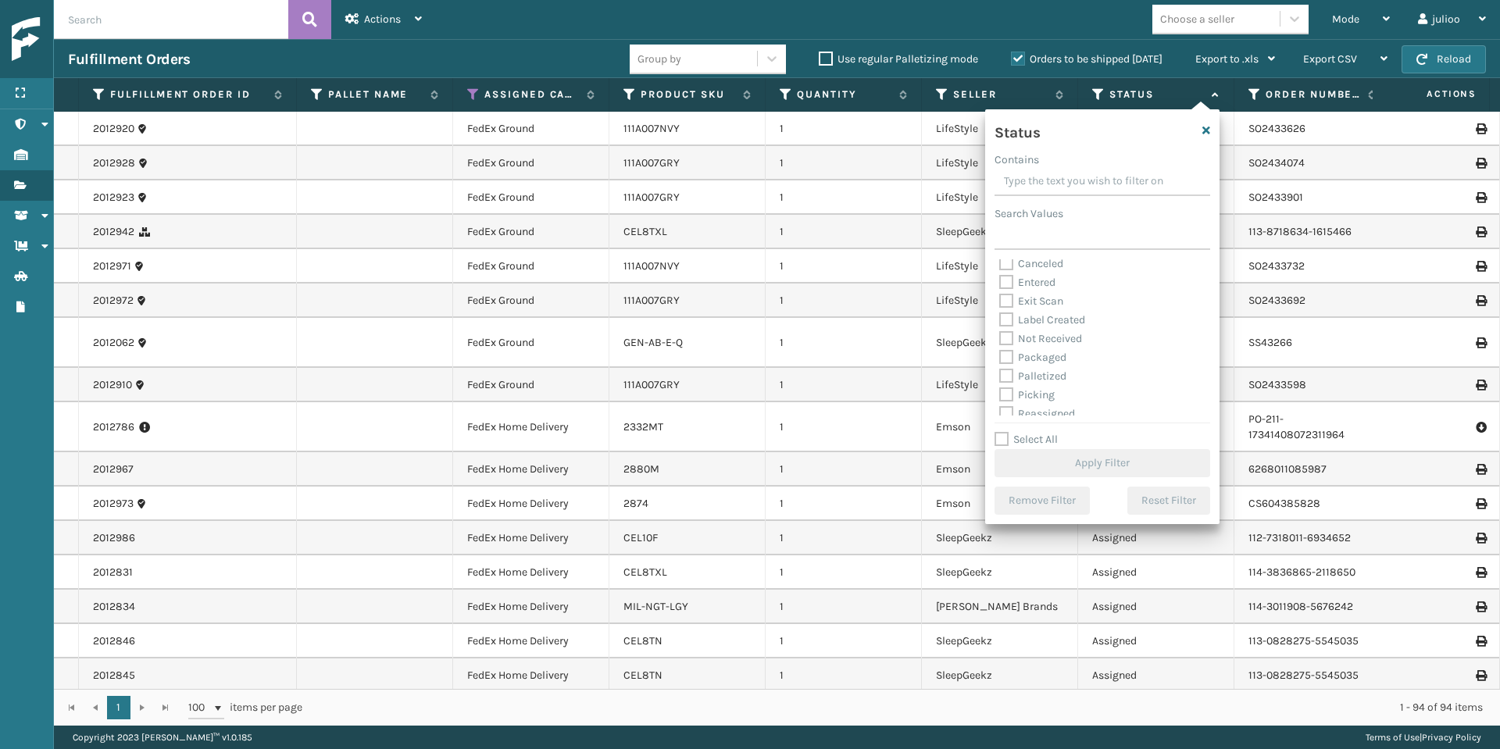
scroll to position [55, 0]
click at [1010, 363] on label "Picking" at bounding box center [1026, 363] width 55 height 13
click at [1000, 363] on input "Picking" at bounding box center [999, 360] width 1 height 10
checkbox input "true"
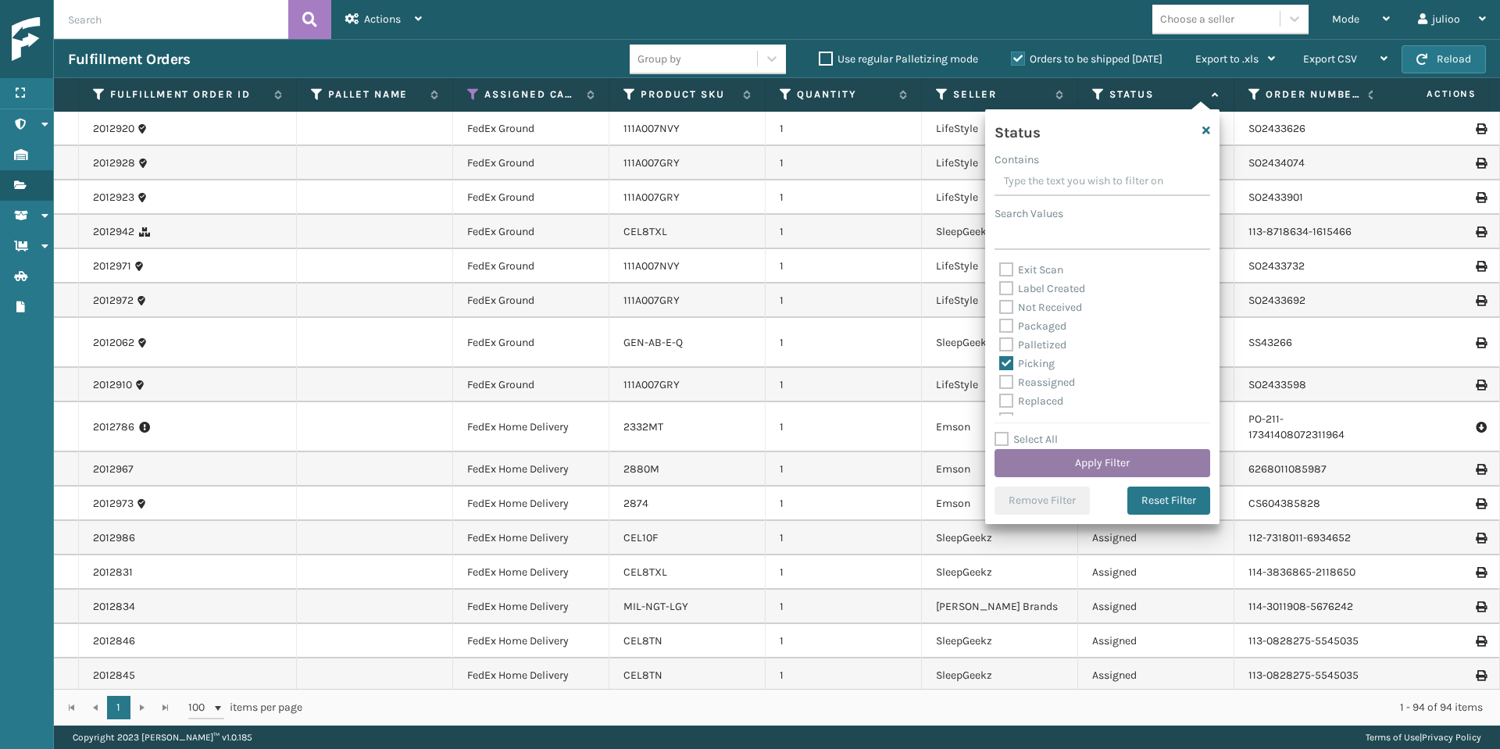
click at [1086, 461] on button "Apply Filter" at bounding box center [1103, 463] width 216 height 28
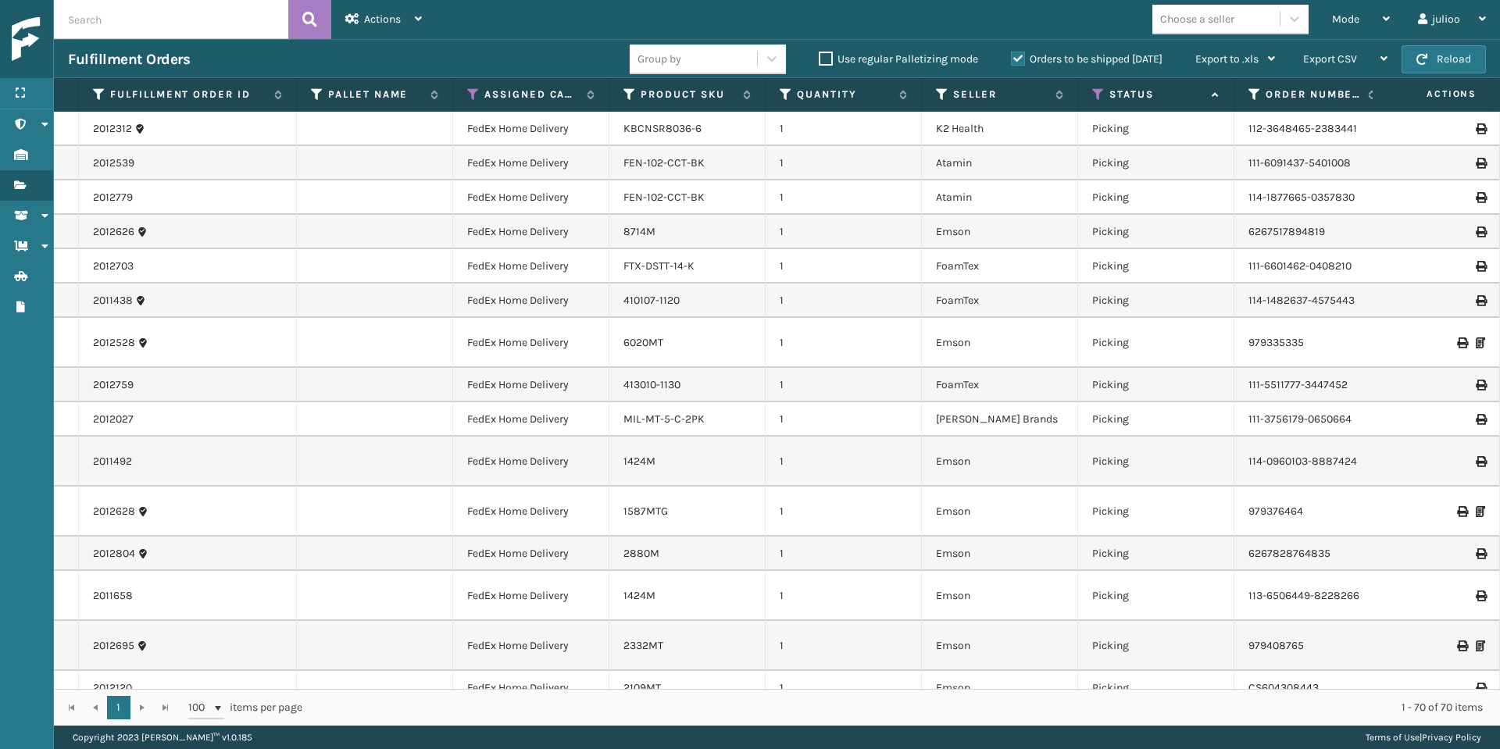
click at [1015, 56] on label "Orders to be shipped [DATE]" at bounding box center [1087, 58] width 152 height 13
click at [1012, 56] on input "Orders to be shipped [DATE]" at bounding box center [1011, 55] width 1 height 10
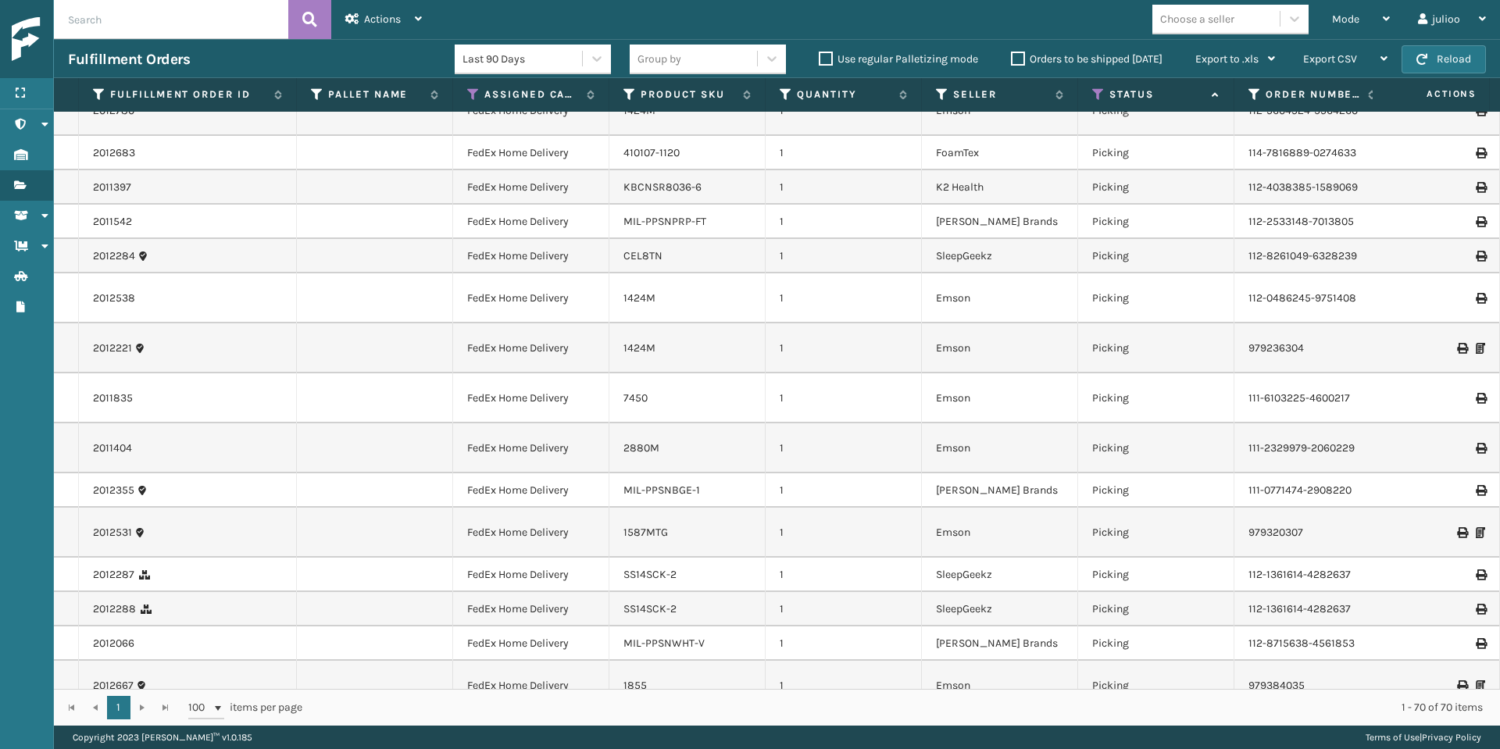
scroll to position [0, 0]
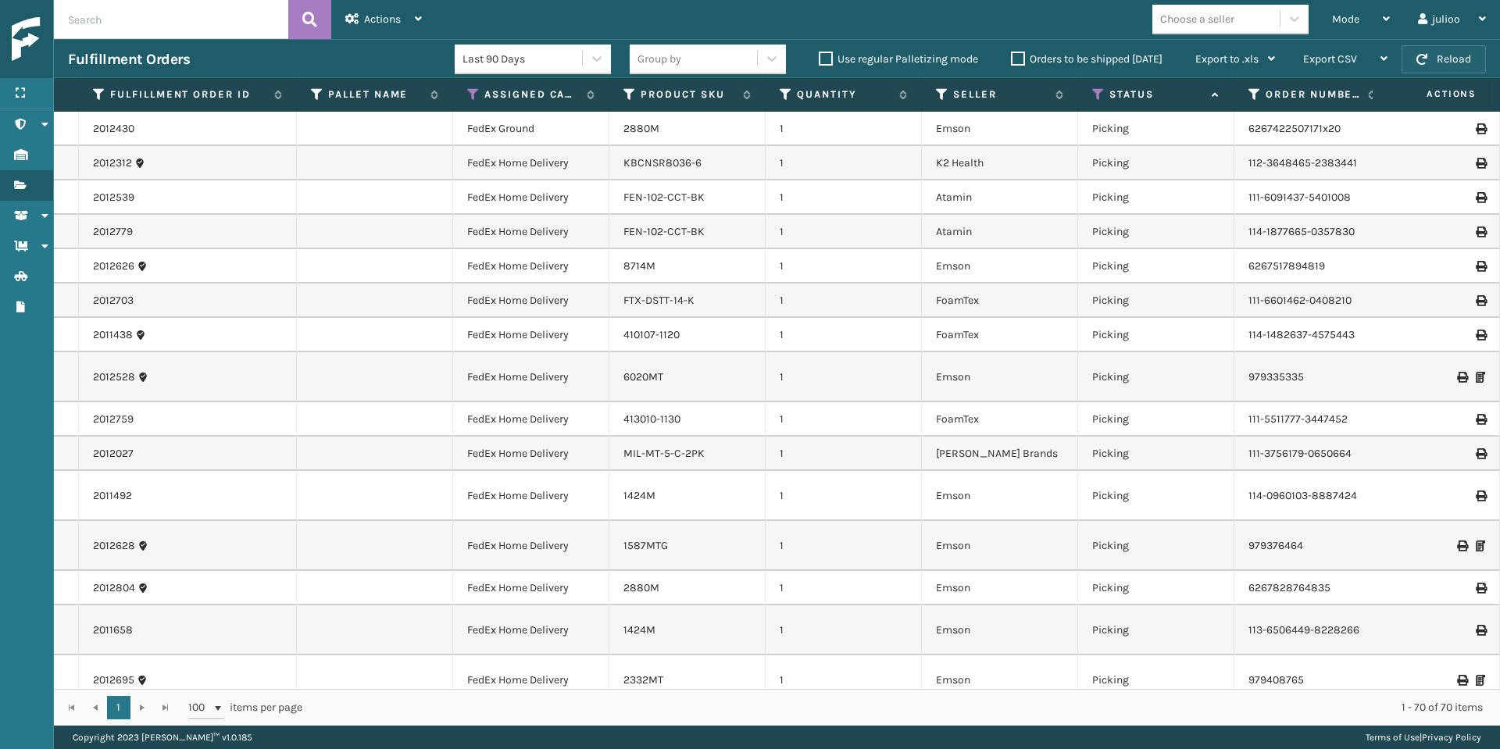
click at [1423, 63] on span "button" at bounding box center [1422, 59] width 11 height 11
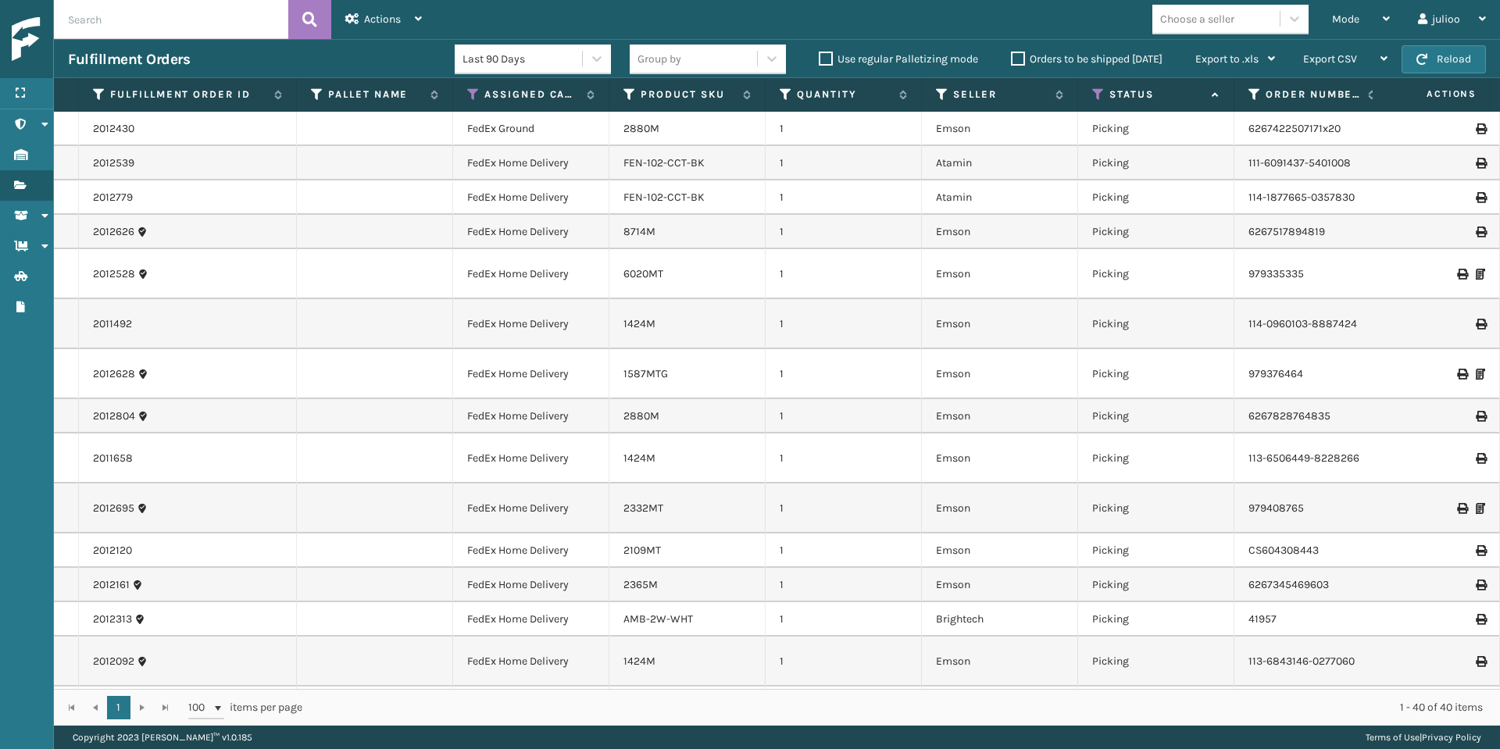
click at [1424, 61] on span "button" at bounding box center [1422, 59] width 11 height 11
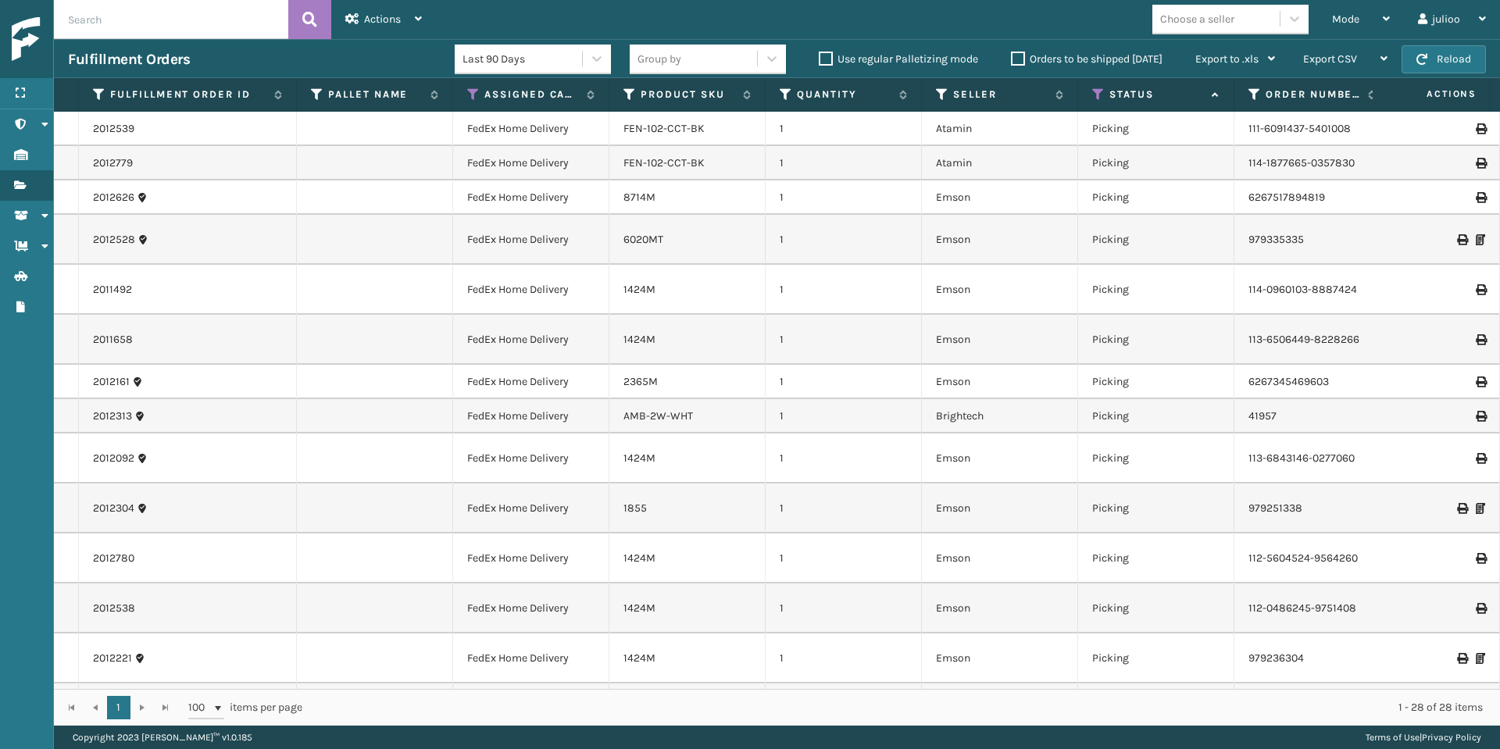
scroll to position [355, 0]
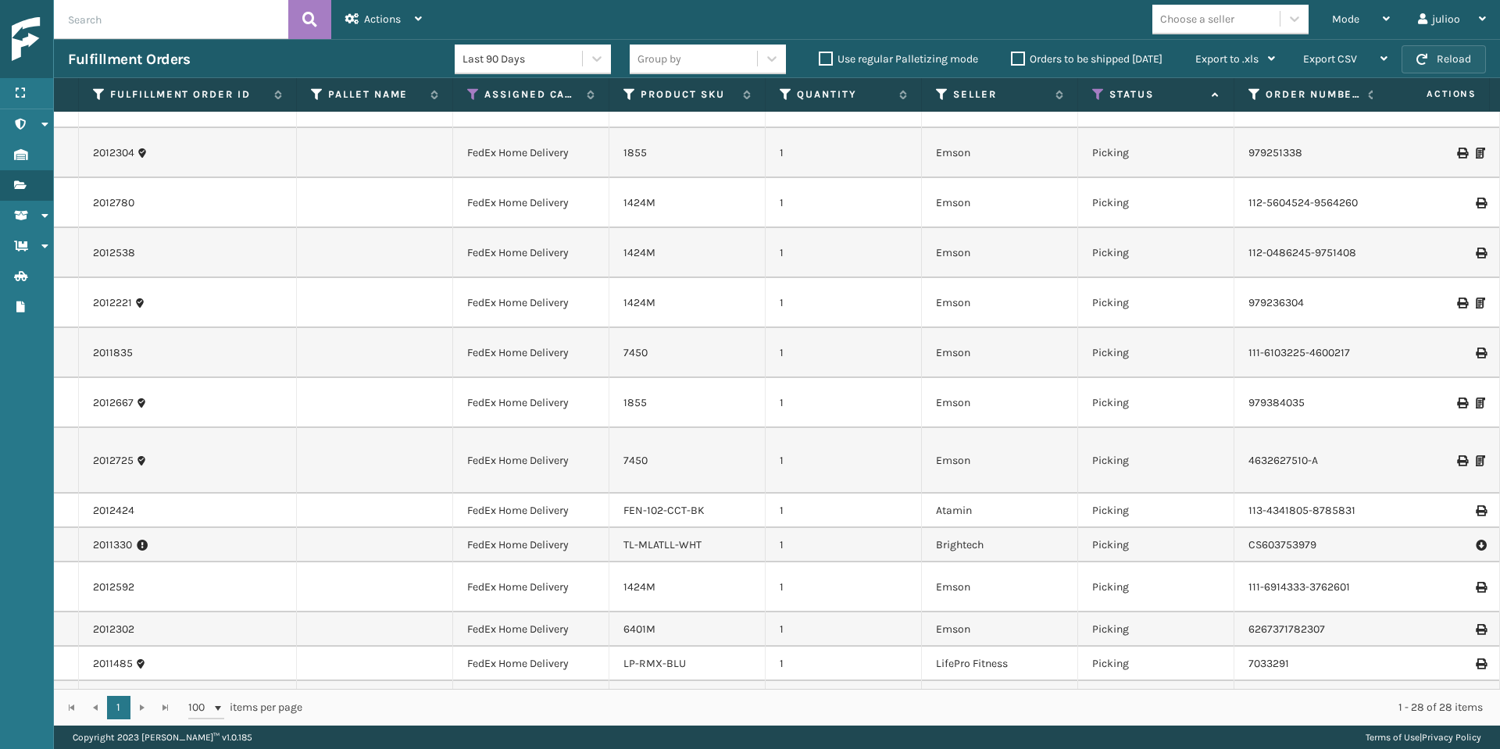
click at [1442, 63] on button "Reload" at bounding box center [1444, 59] width 84 height 28
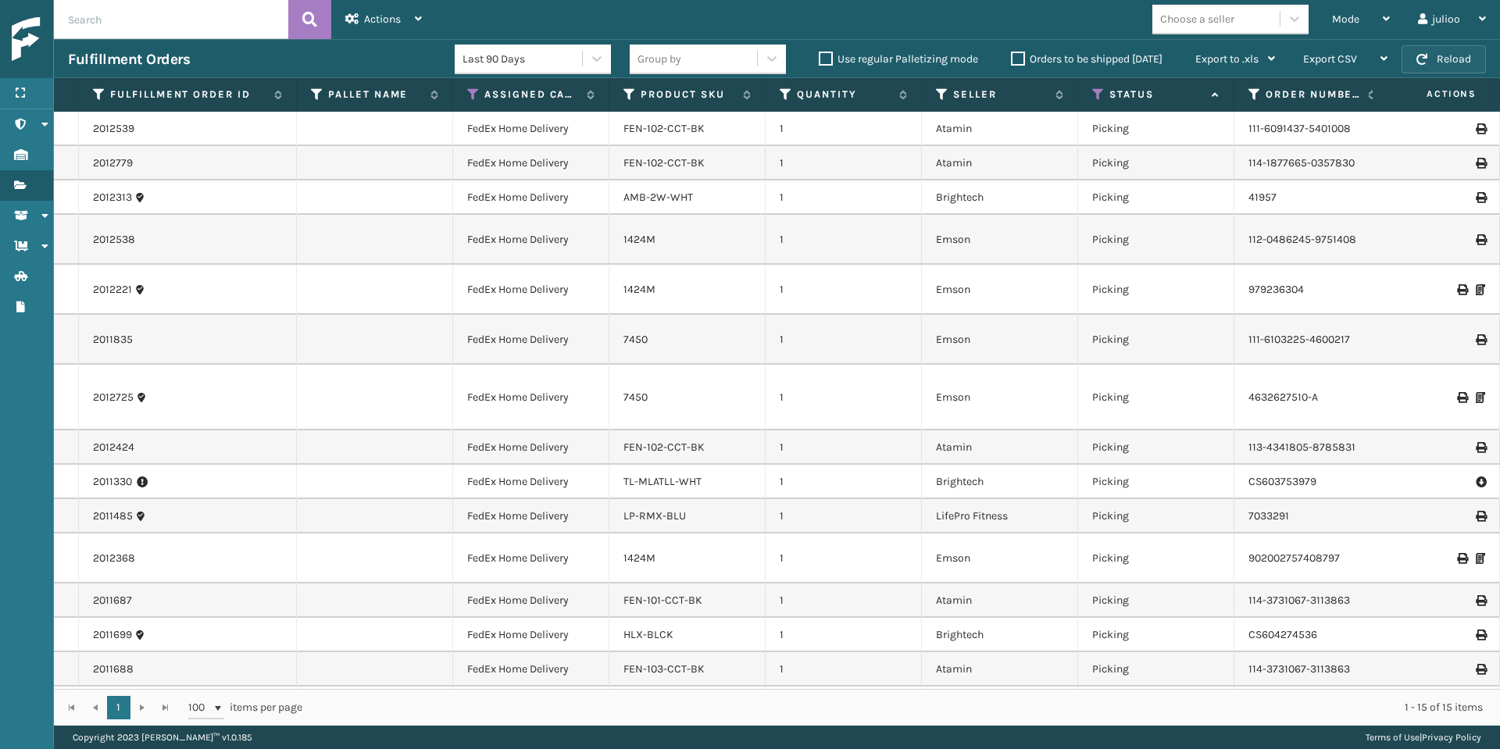
click at [1442, 63] on button "Reload" at bounding box center [1444, 59] width 84 height 28
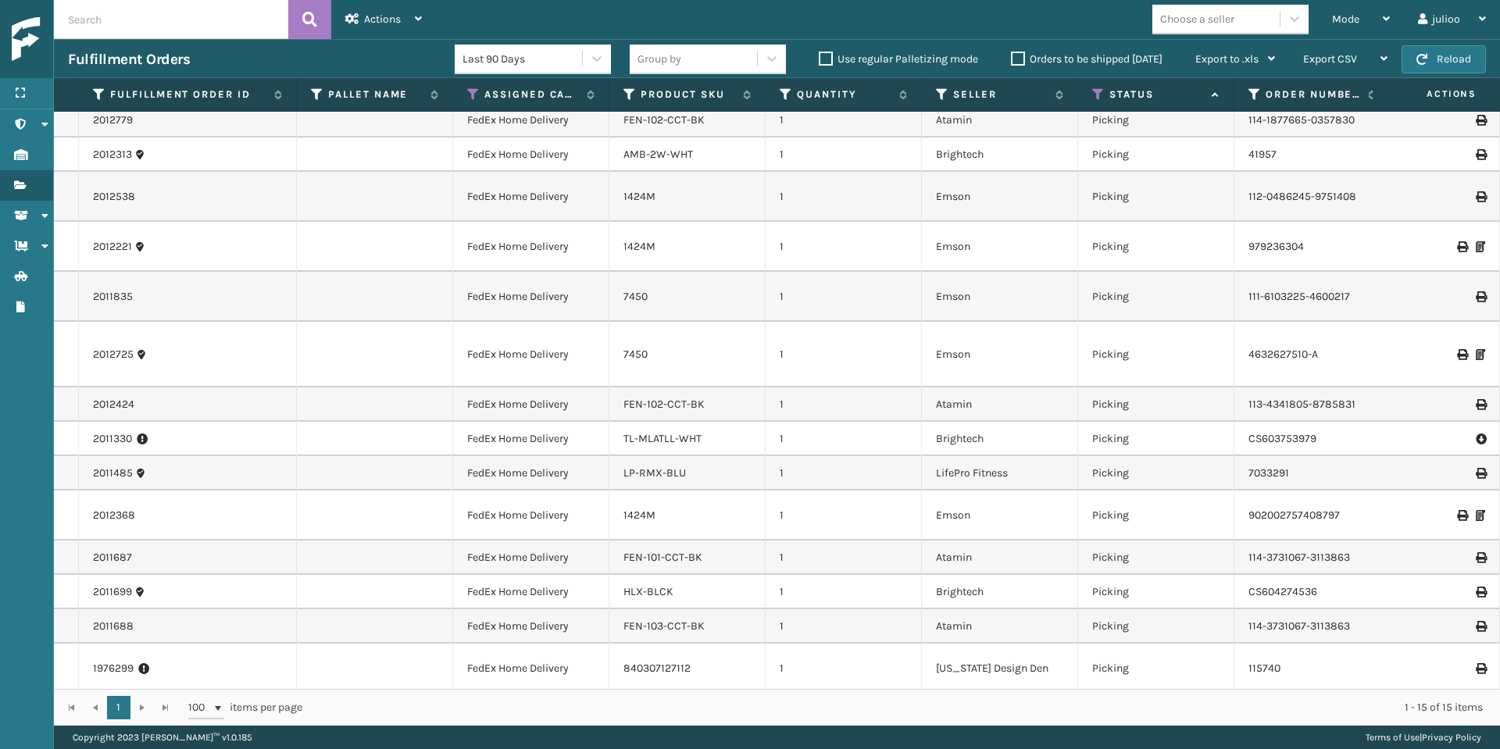
scroll to position [0, 0]
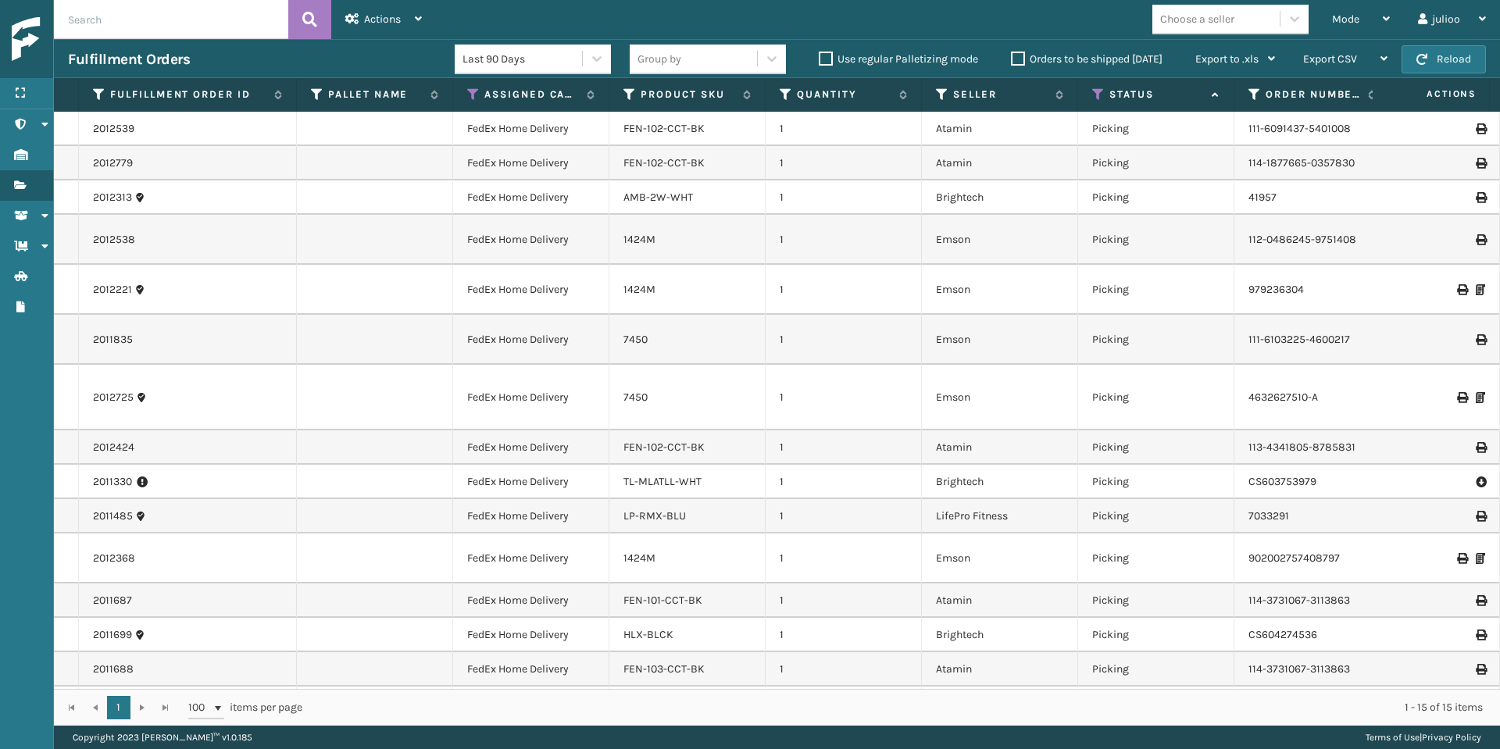
click at [1013, 60] on label "Orders to be shipped [DATE]" at bounding box center [1087, 58] width 152 height 13
click at [1012, 60] on input "Orders to be shipped [DATE]" at bounding box center [1011, 55] width 1 height 10
click at [1356, 30] on div "Mode" at bounding box center [1361, 19] width 58 height 39
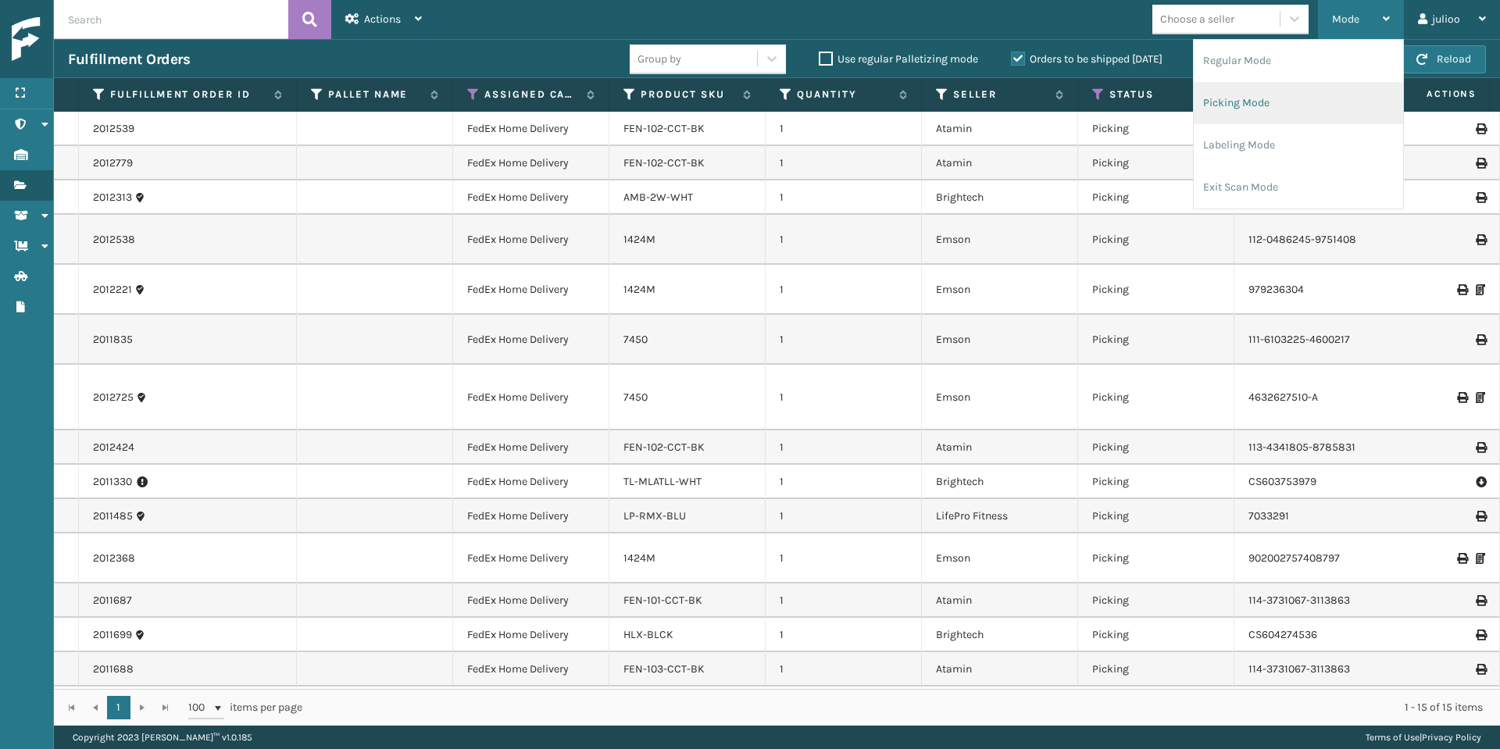
click at [1282, 102] on li "Picking Mode" at bounding box center [1298, 103] width 209 height 42
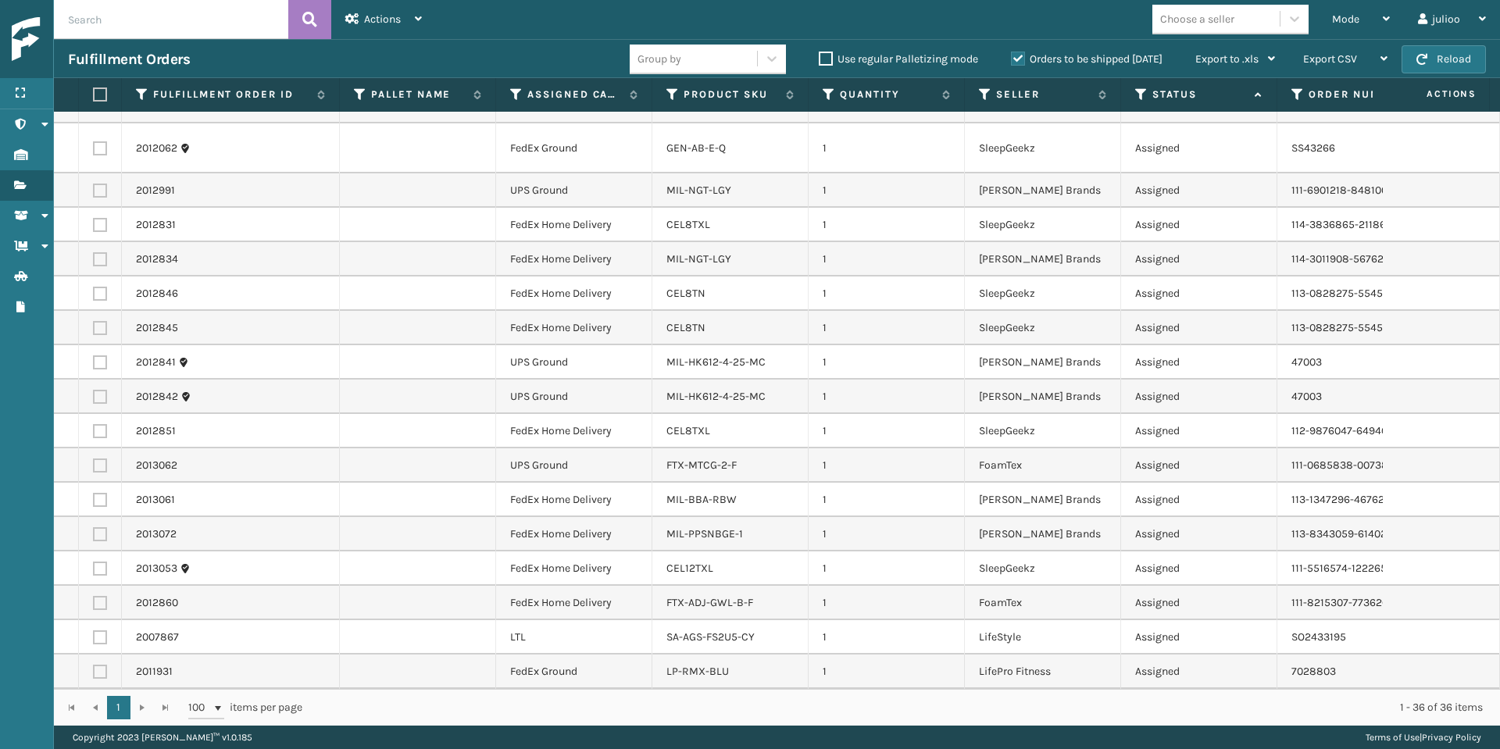
scroll to position [937, 0]
click at [515, 99] on icon at bounding box center [516, 95] width 13 height 14
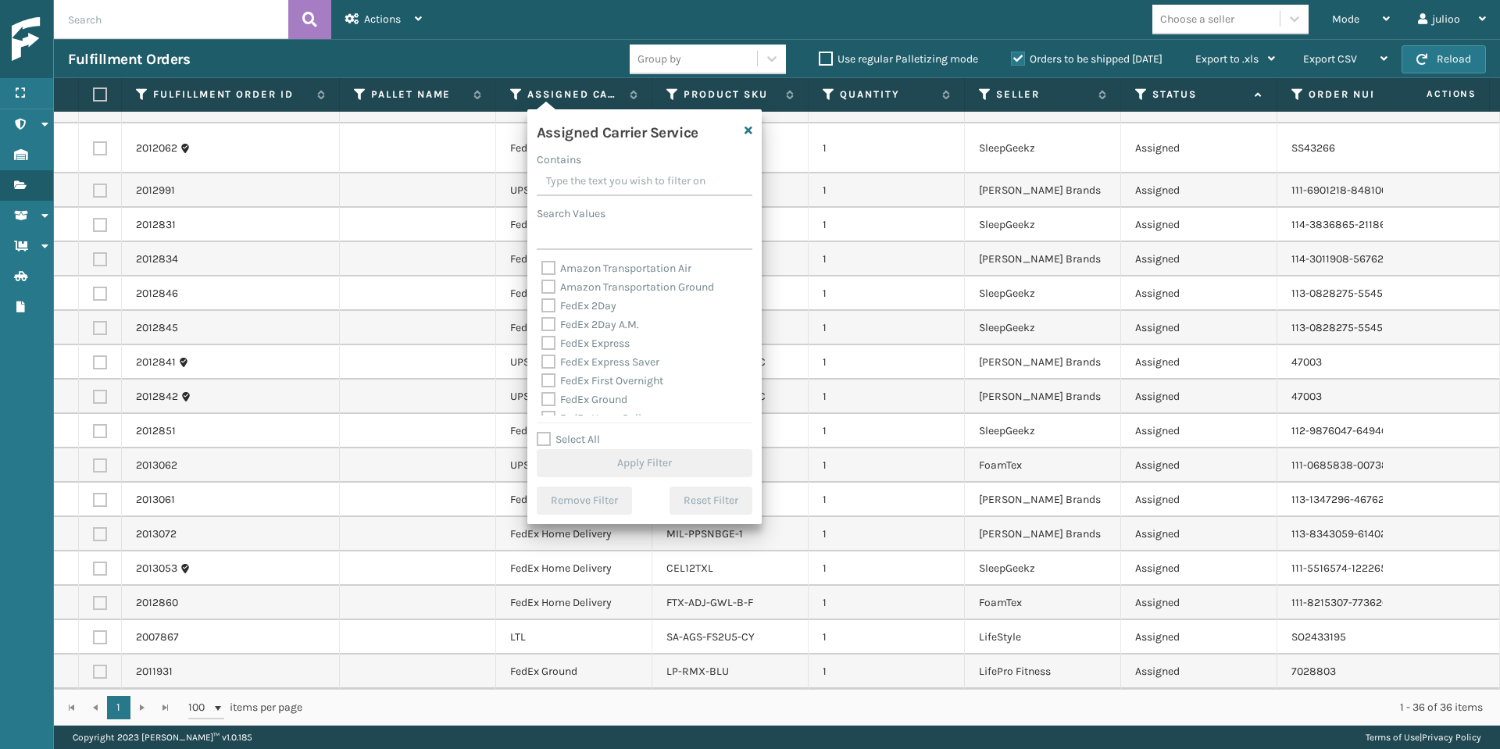
click at [547, 444] on label "Select All" at bounding box center [568, 439] width 63 height 13
click at [547, 432] on input "Select All" at bounding box center [654, 432] width 234 height 2
checkbox input "true"
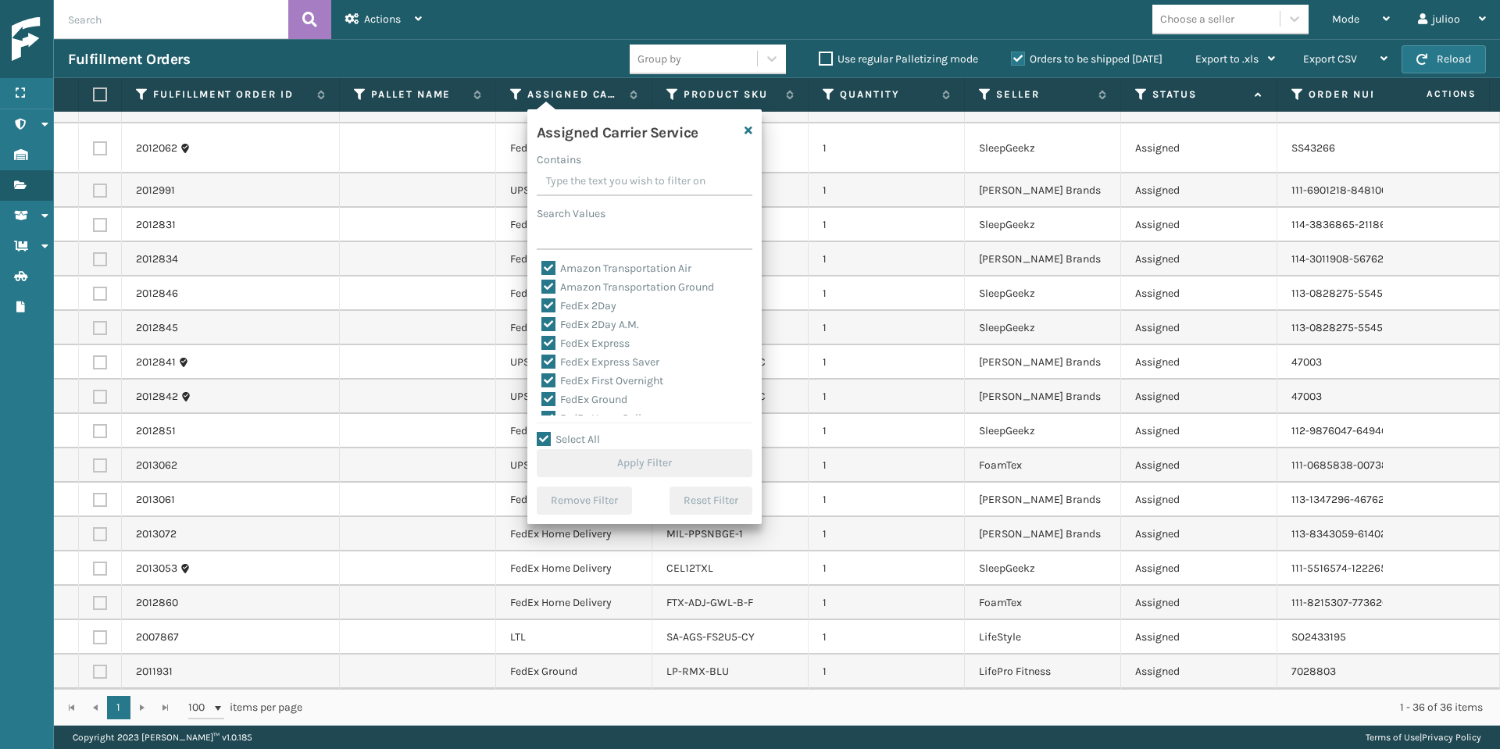
checkbox input "true"
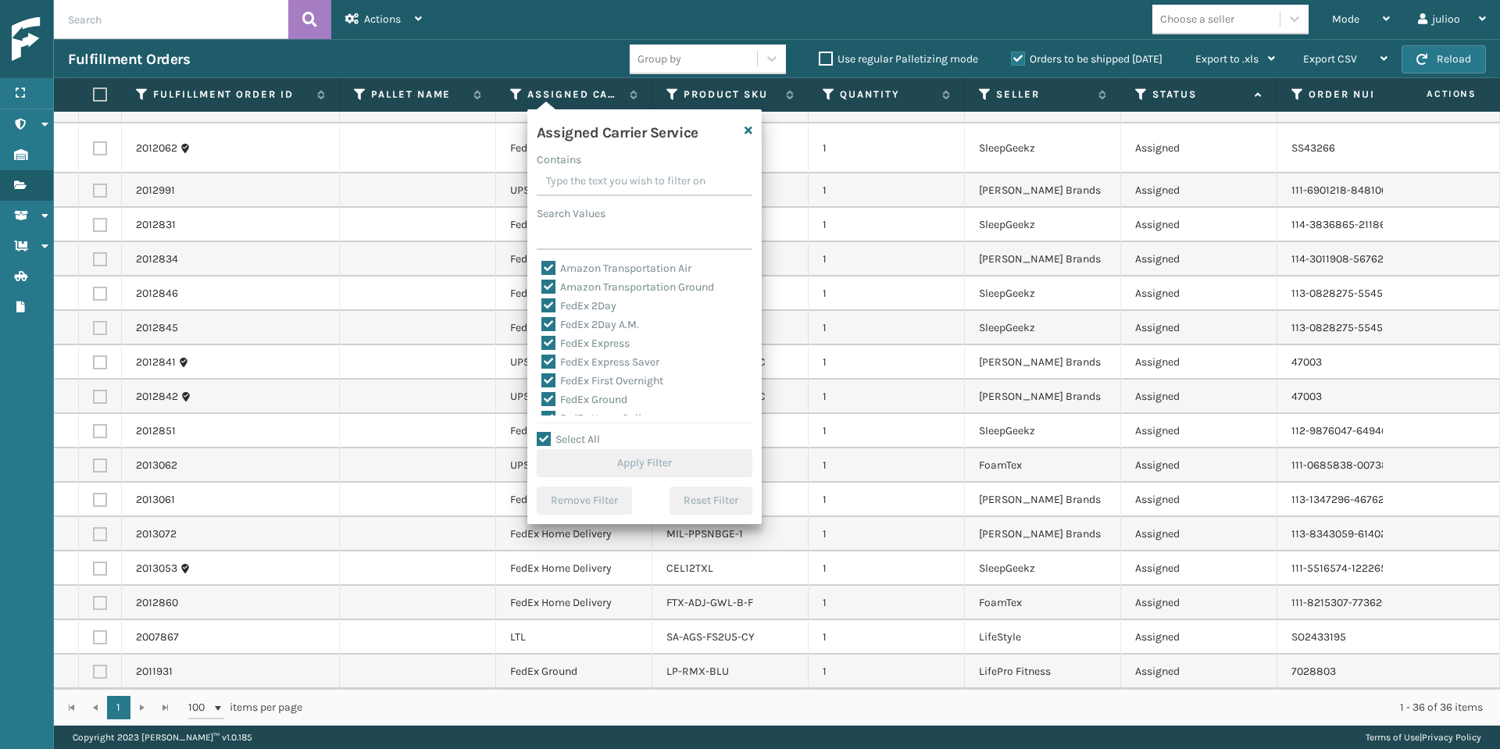
checkbox input "true"
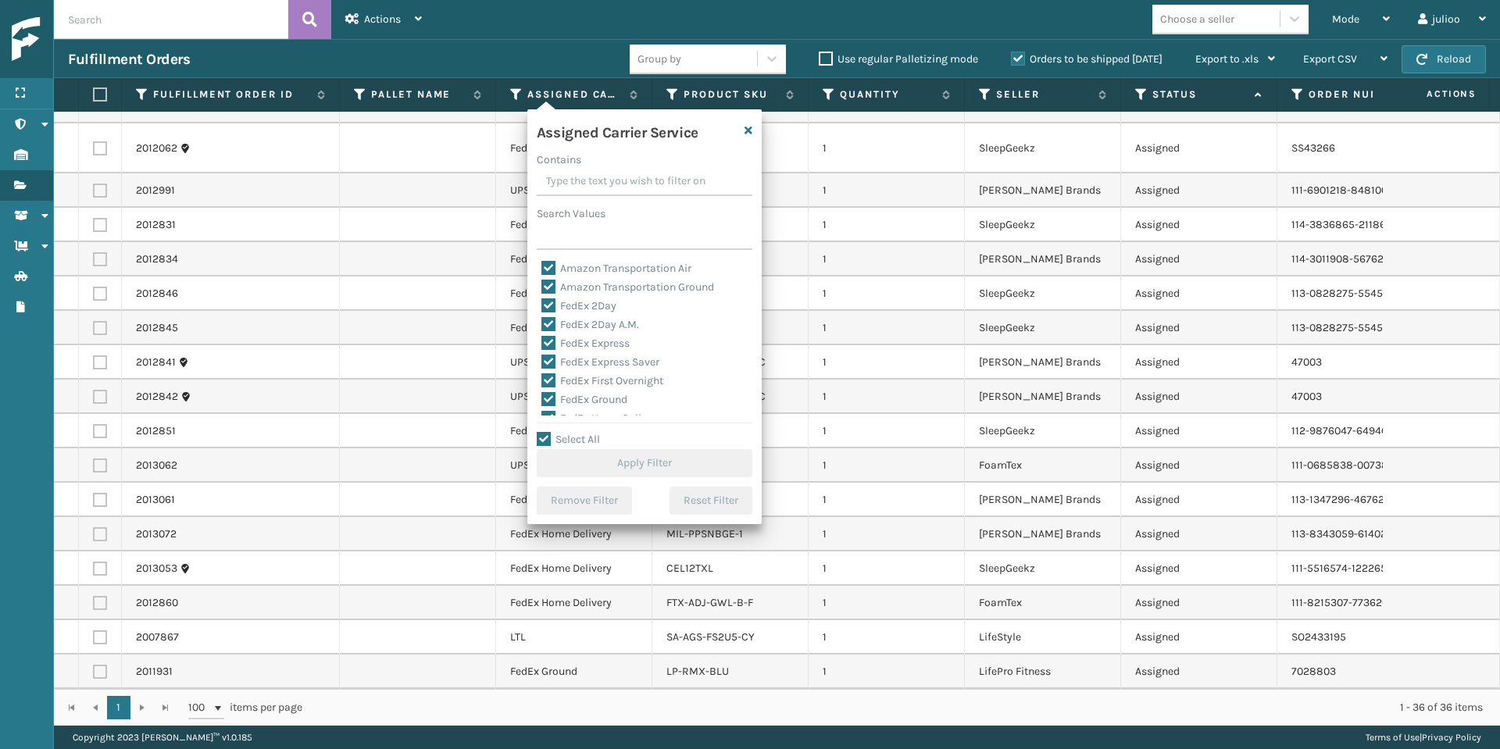
checkbox input "true"
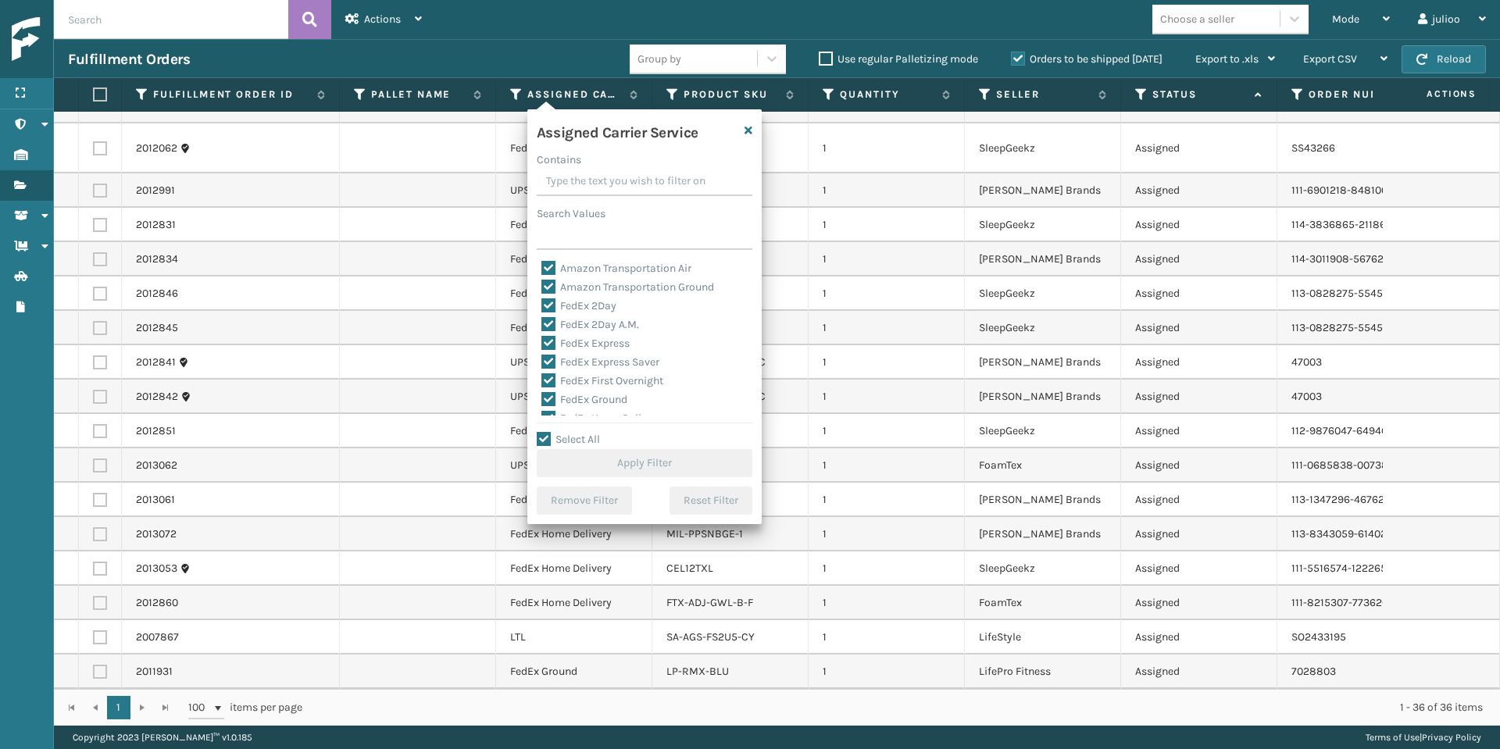
checkbox input "true"
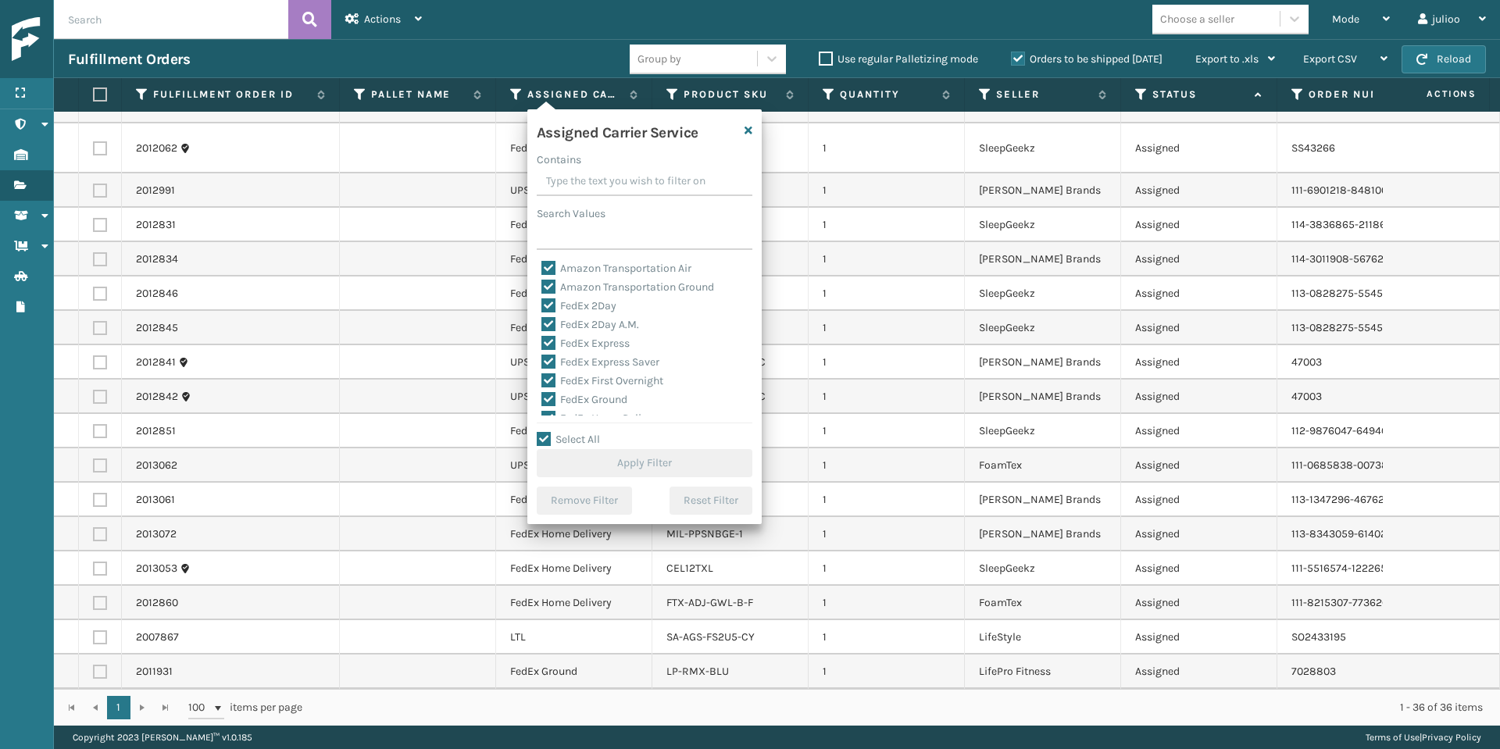
checkbox input "true"
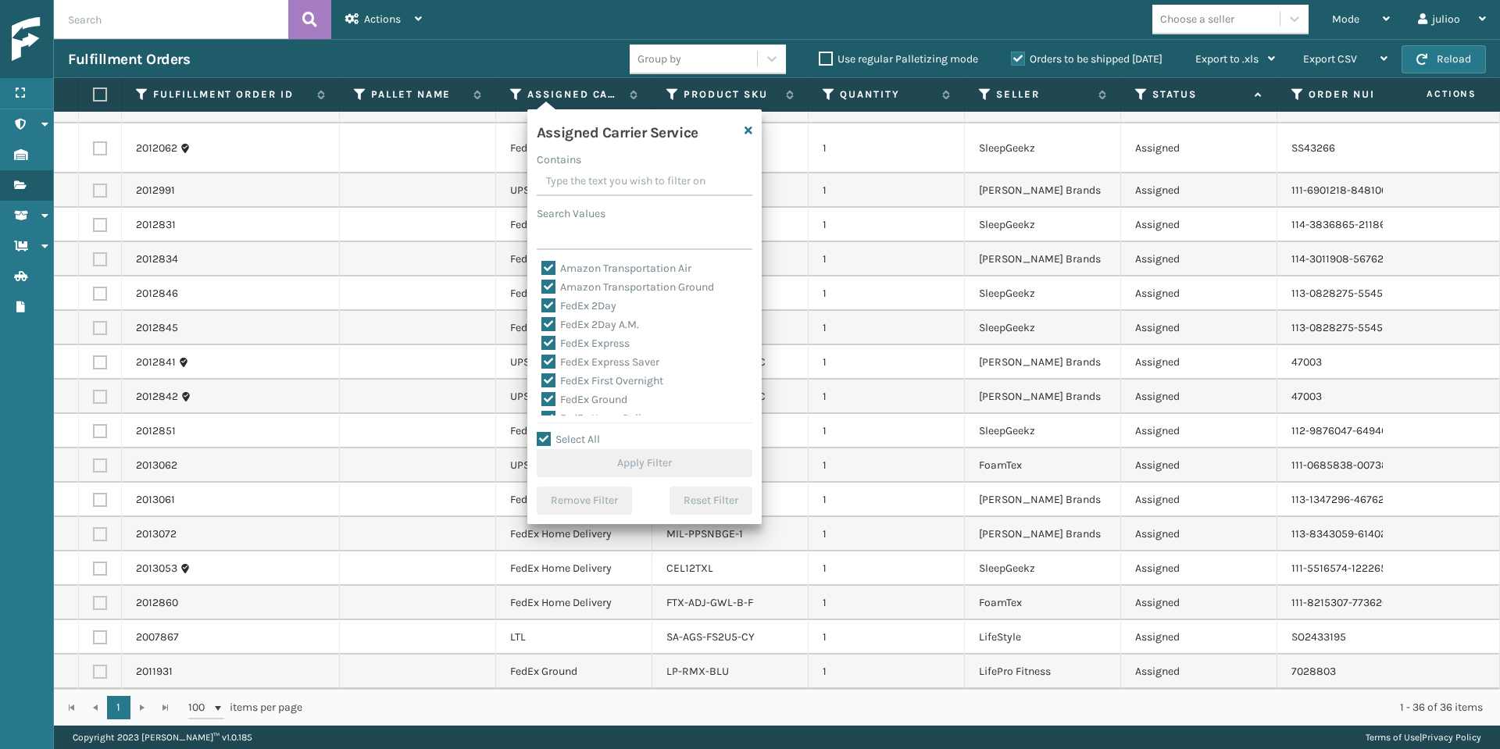
checkbox input "true"
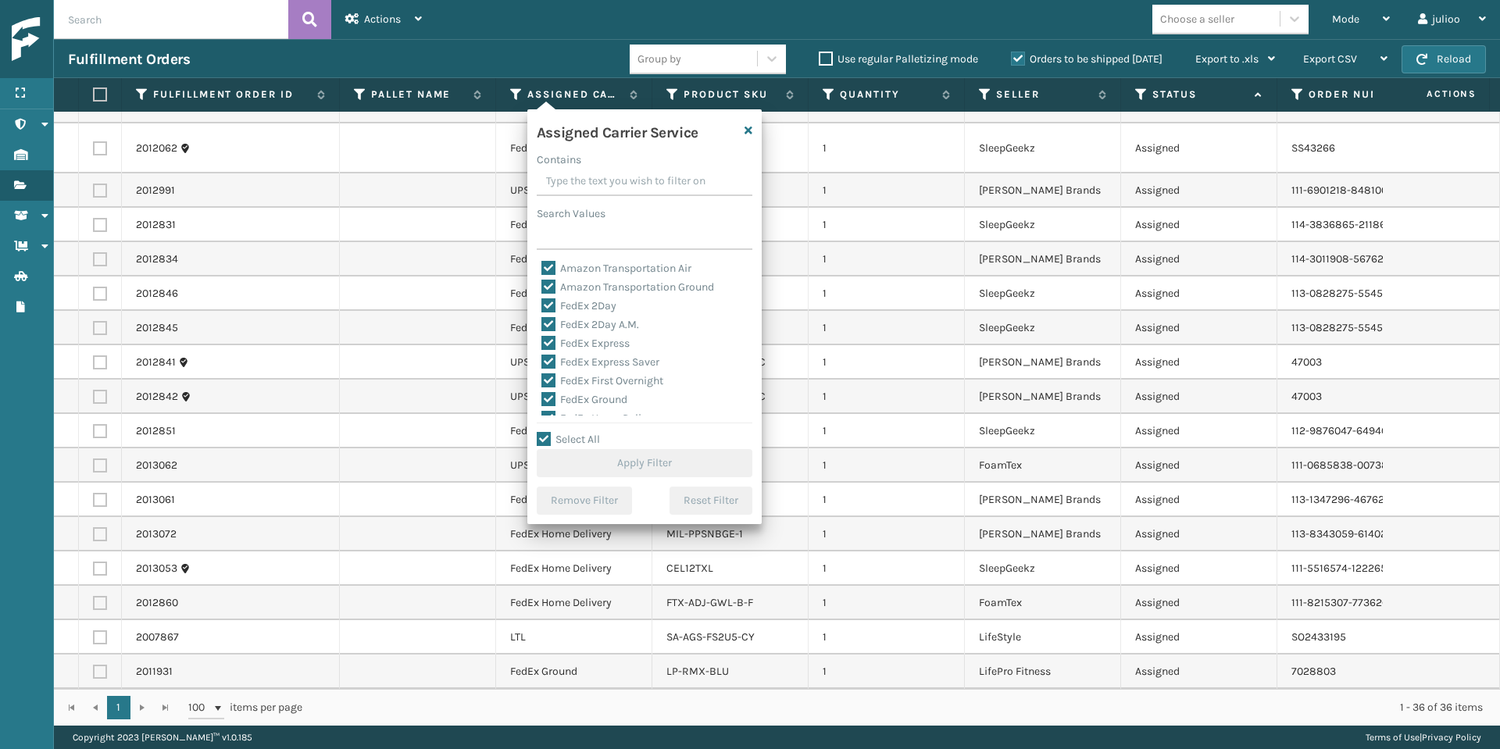
checkbox input "true"
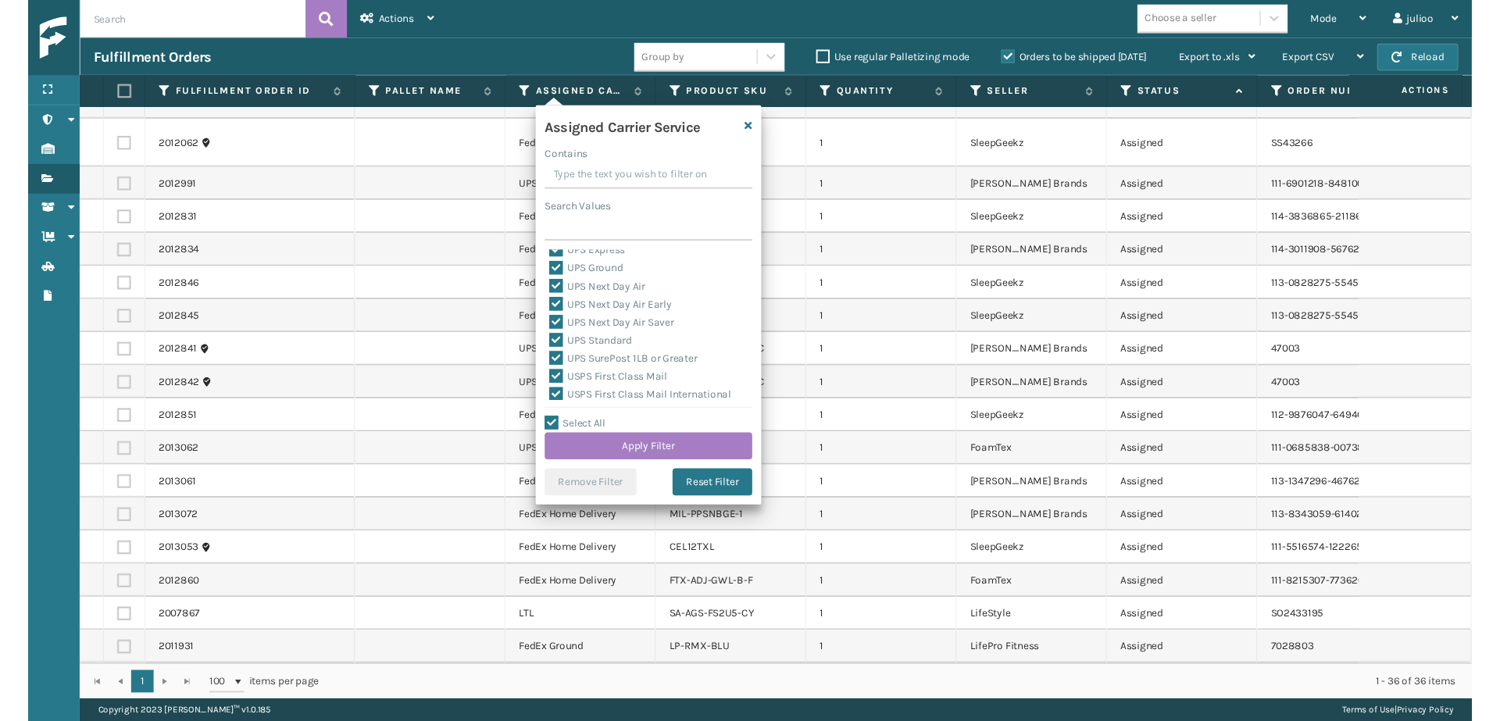
scroll to position [115, 0]
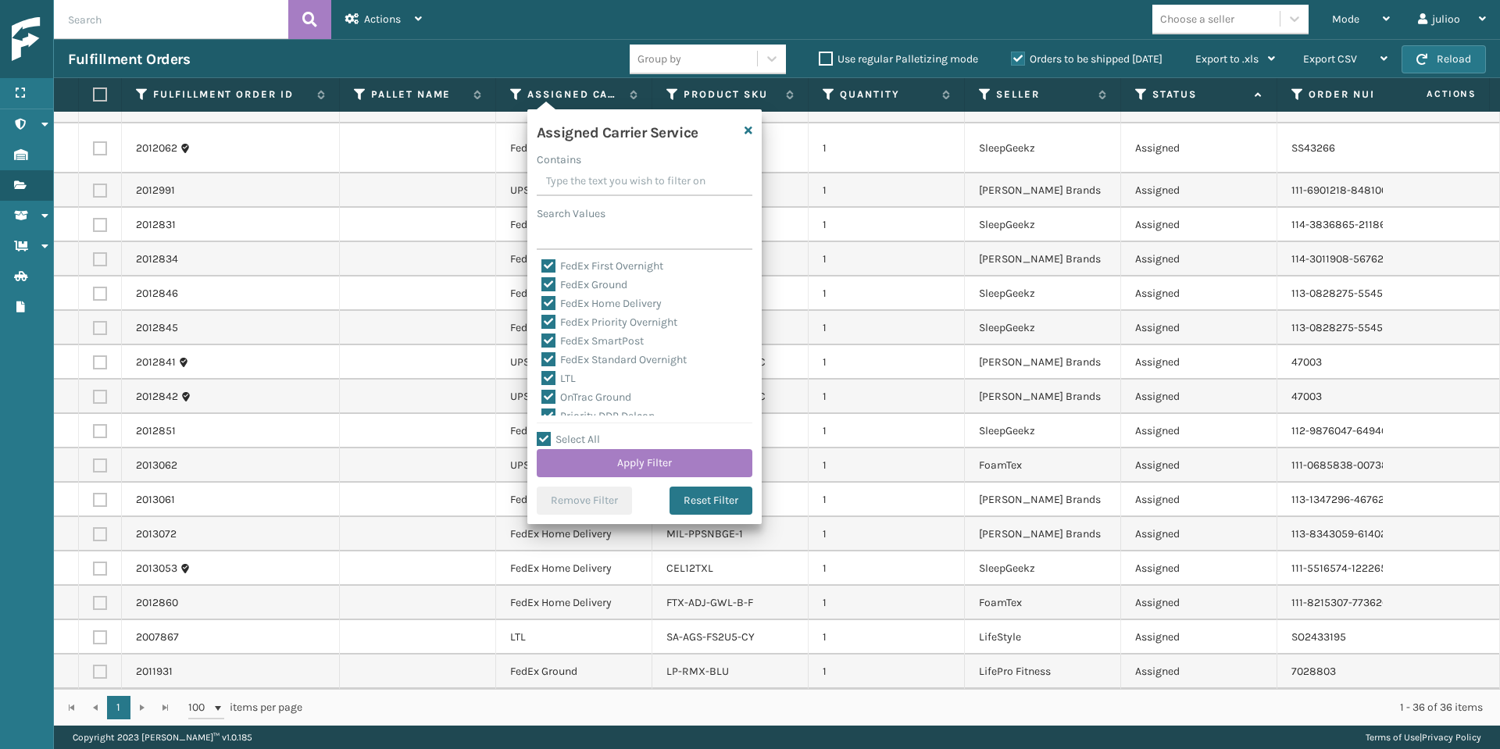
click at [548, 381] on label "LTL" at bounding box center [558, 378] width 34 height 13
click at [542, 380] on input "LTL" at bounding box center [541, 375] width 1 height 10
checkbox input "false"
click at [618, 456] on button "Apply Filter" at bounding box center [645, 463] width 216 height 28
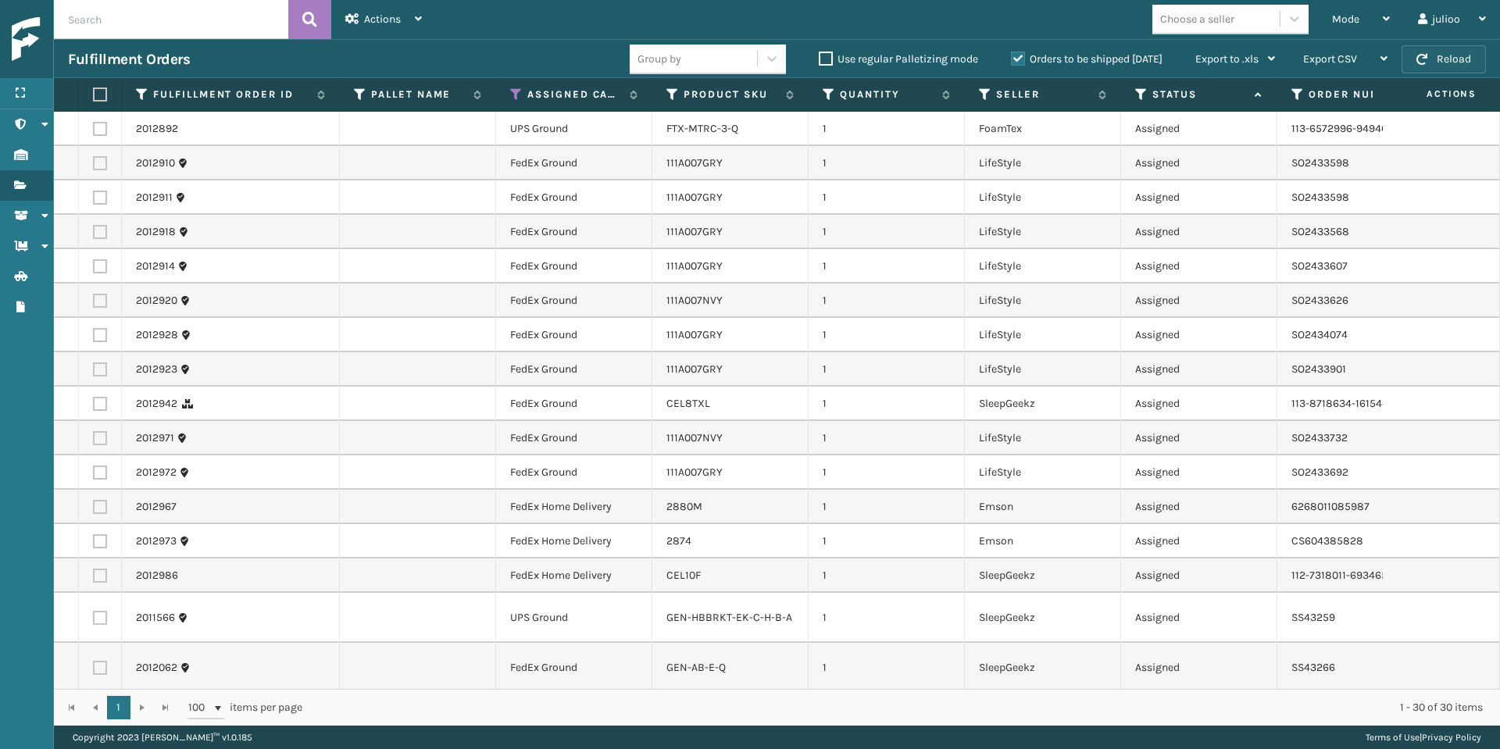
click at [1411, 66] on button "Reload" at bounding box center [1444, 59] width 84 height 28
click at [1442, 63] on button "Reload" at bounding box center [1444, 59] width 84 height 28
click at [1427, 67] on button "Reload" at bounding box center [1444, 59] width 84 height 28
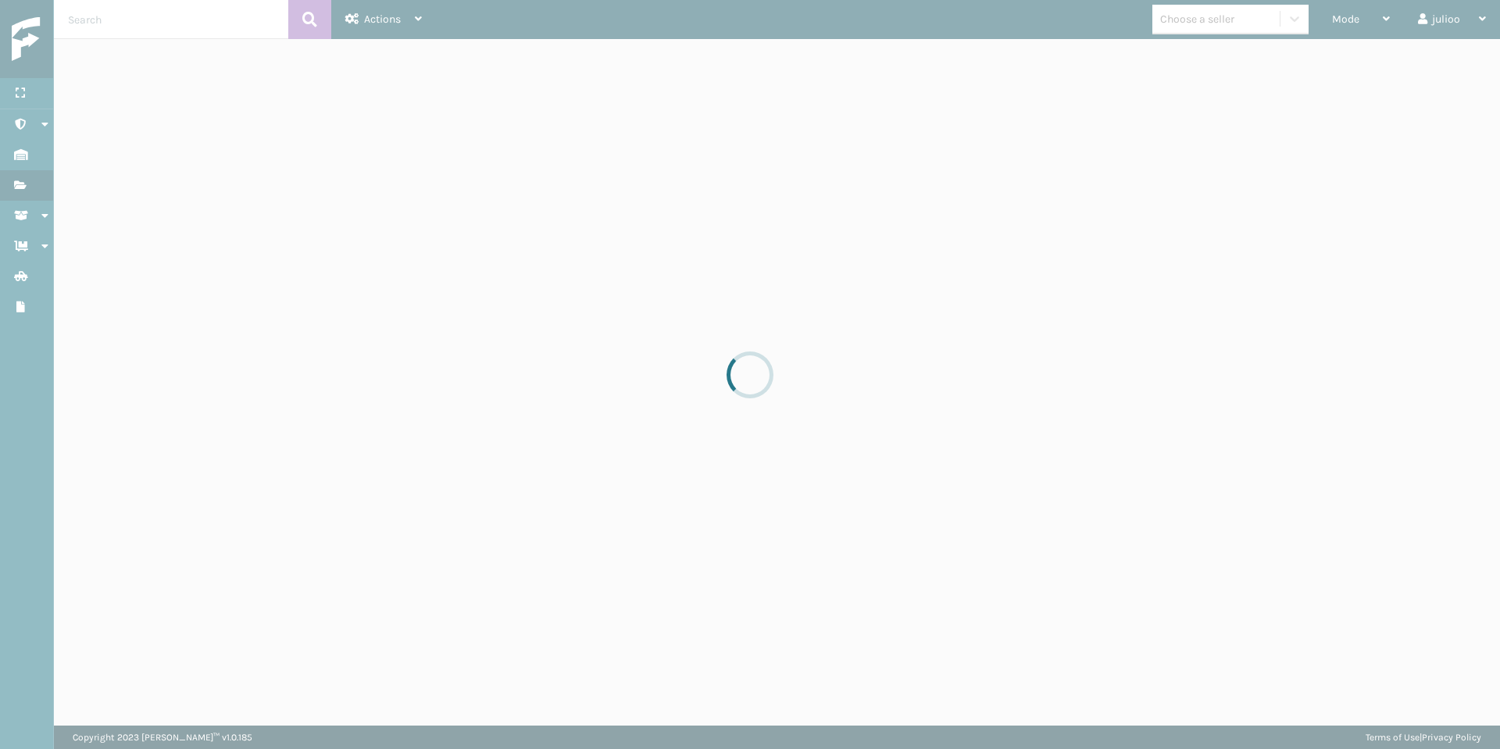
click at [1428, 67] on div at bounding box center [750, 374] width 1500 height 749
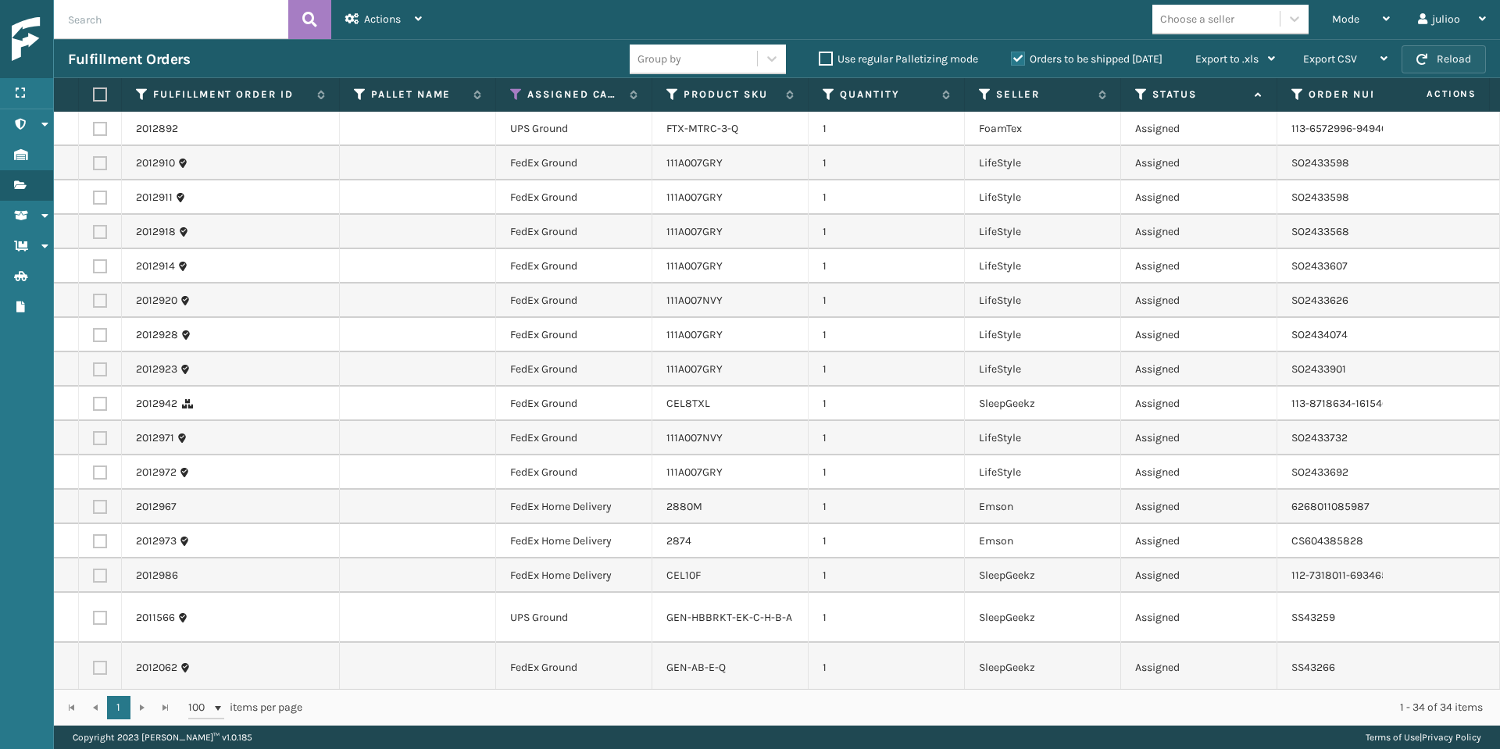
click at [1431, 64] on button "Reload" at bounding box center [1444, 59] width 84 height 28
click at [1435, 59] on button "Reload" at bounding box center [1444, 59] width 84 height 28
click at [1431, 70] on button "Reload" at bounding box center [1444, 59] width 84 height 28
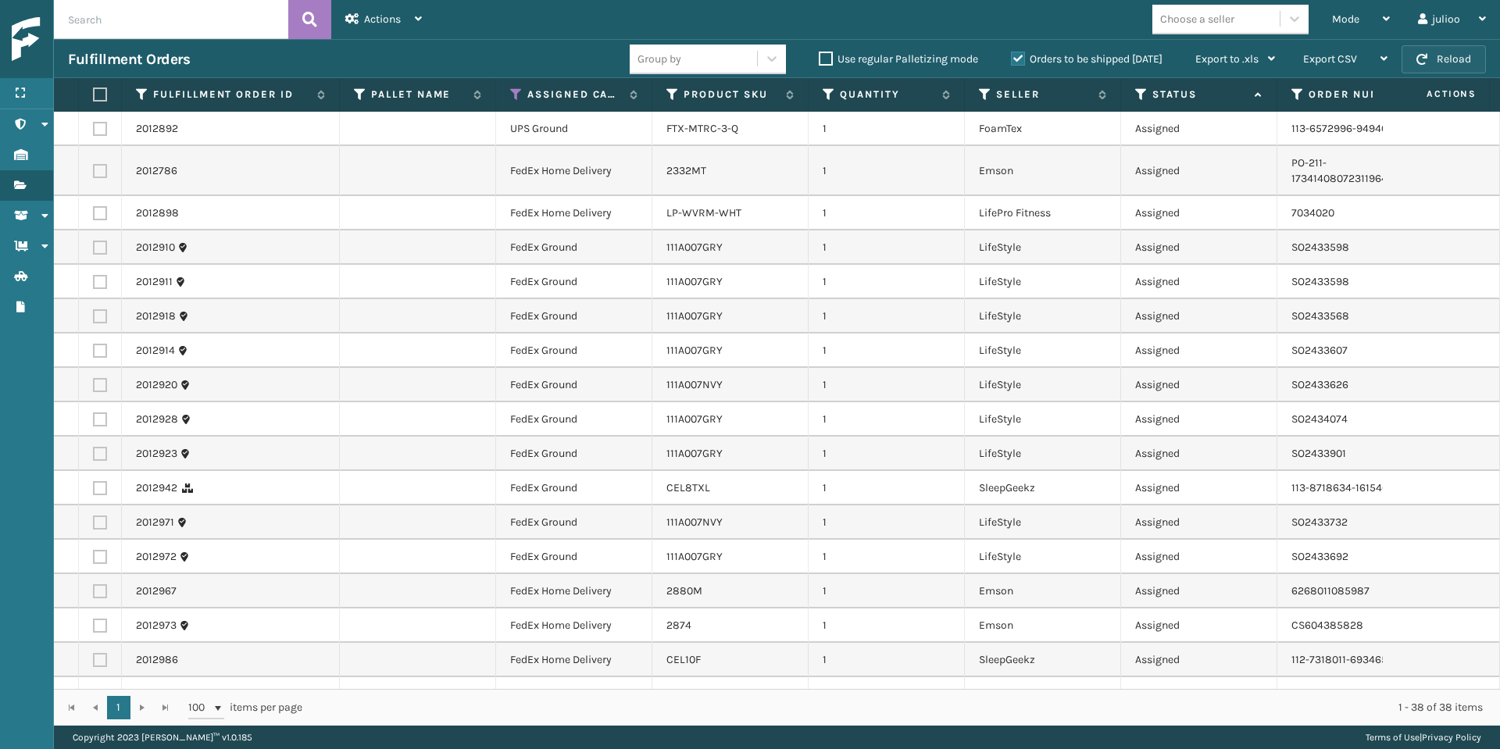
click at [1433, 64] on button "Reload" at bounding box center [1444, 59] width 84 height 28
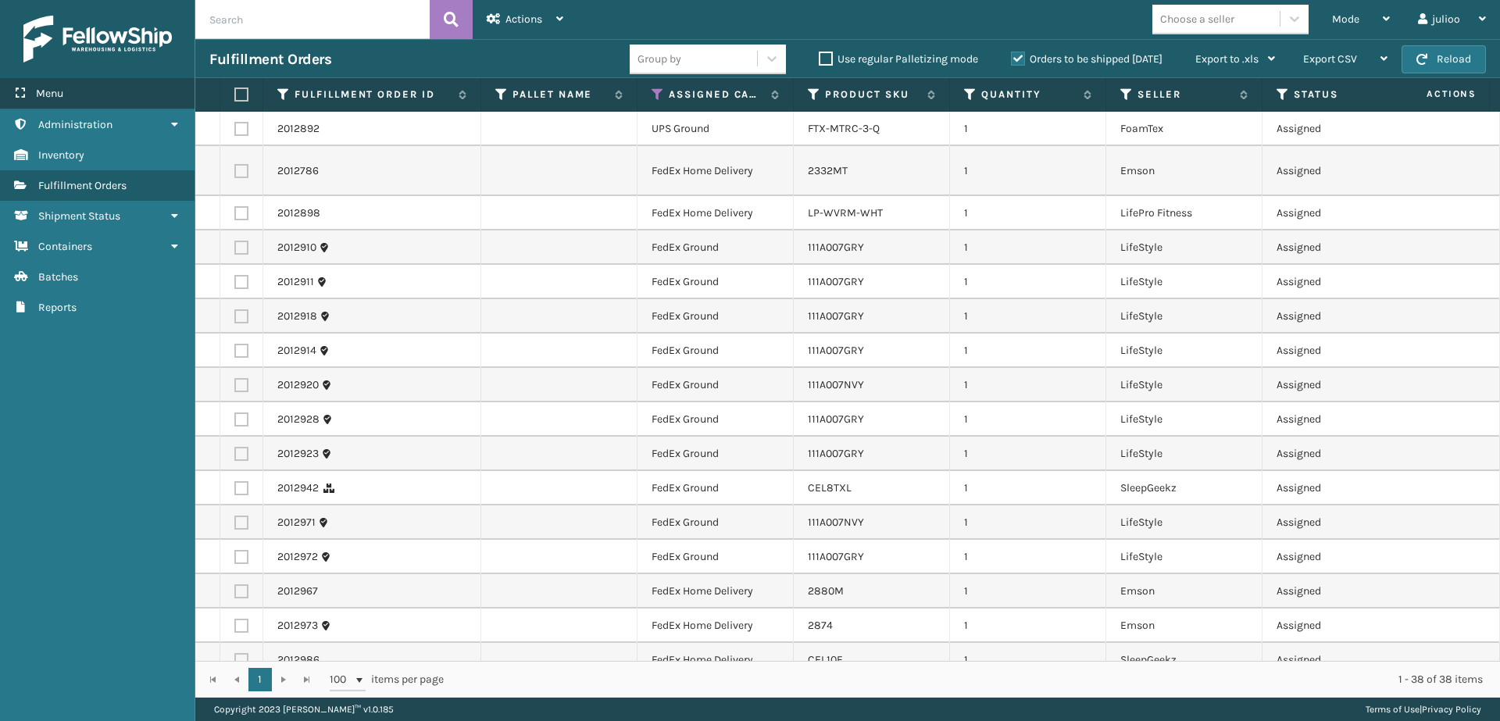
click at [134, 101] on div "Menu" at bounding box center [97, 93] width 195 height 31
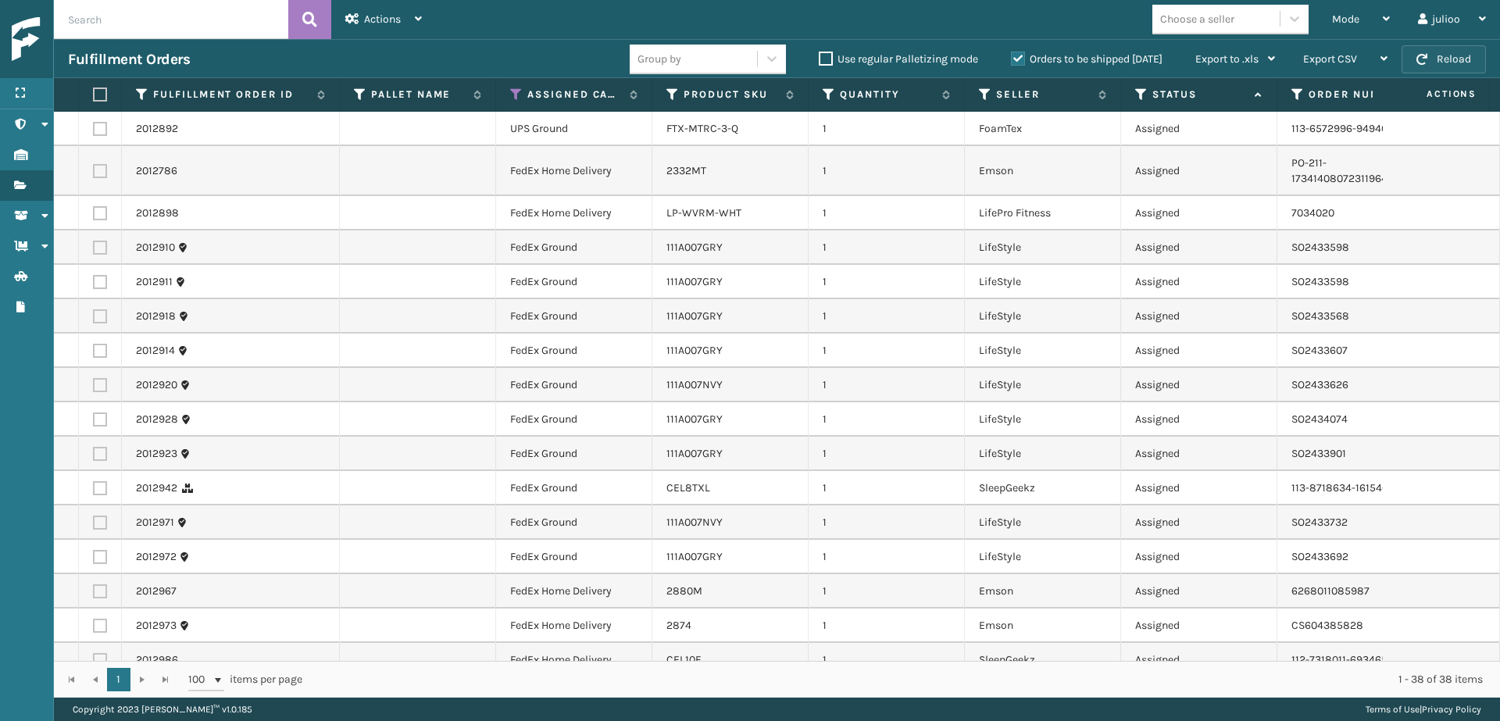
click at [1460, 65] on button "Reload" at bounding box center [1444, 59] width 84 height 28
click at [1460, 62] on button "Reload" at bounding box center [1444, 59] width 84 height 28
click at [1343, 27] on div "Mode" at bounding box center [1361, 19] width 58 height 39
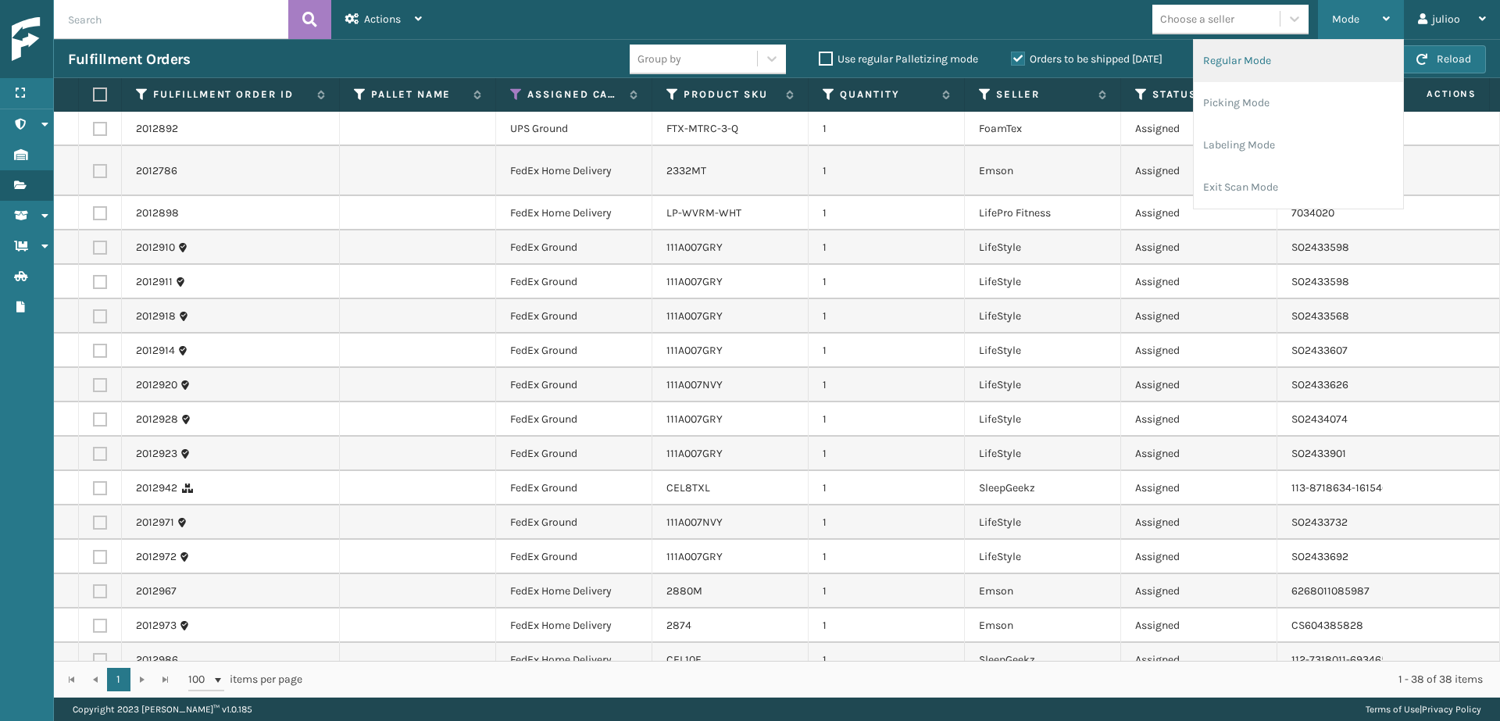
click at [1277, 63] on li "Regular Mode" at bounding box center [1298, 61] width 209 height 42
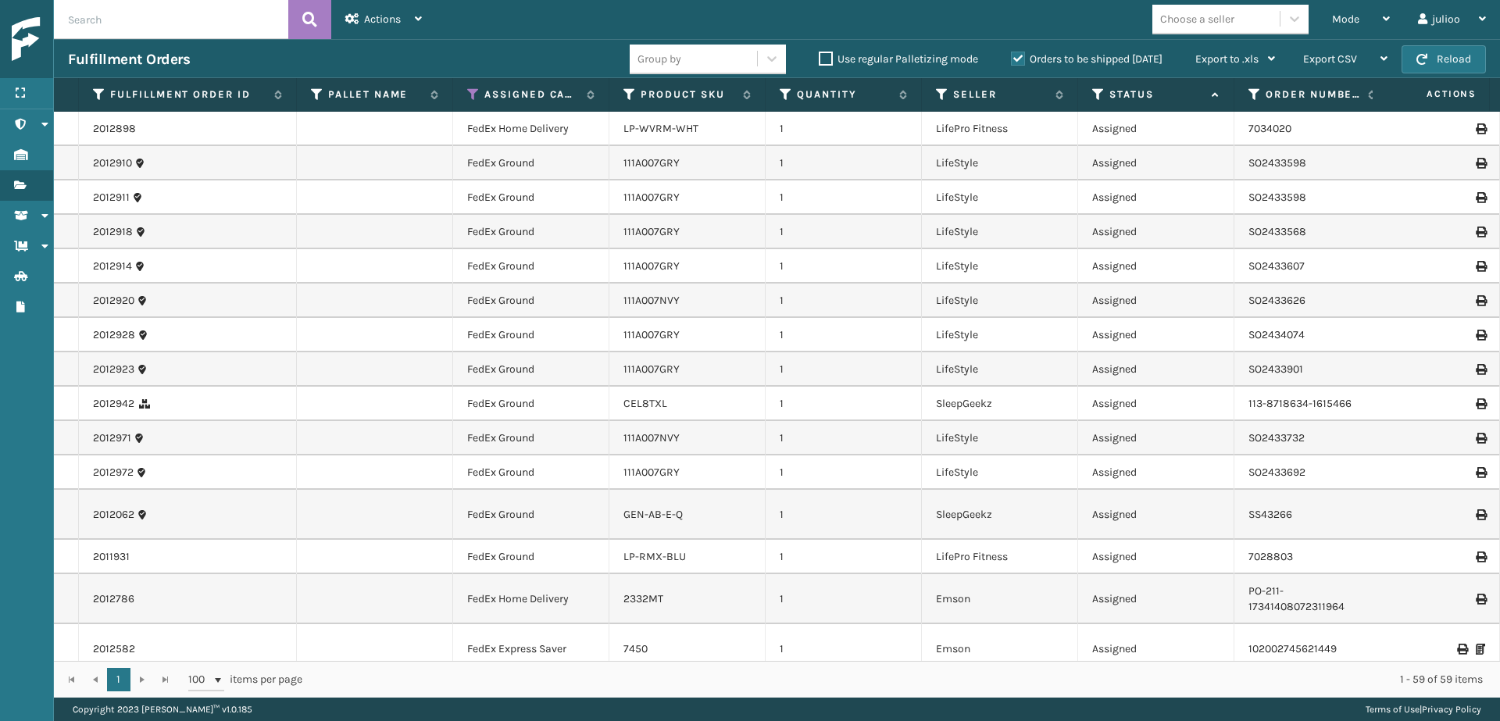
click at [1099, 108] on th "Status" at bounding box center [1156, 95] width 156 height 34
click at [1099, 103] on th "Status" at bounding box center [1156, 95] width 156 height 34
click at [1099, 97] on icon at bounding box center [1098, 95] width 13 height 14
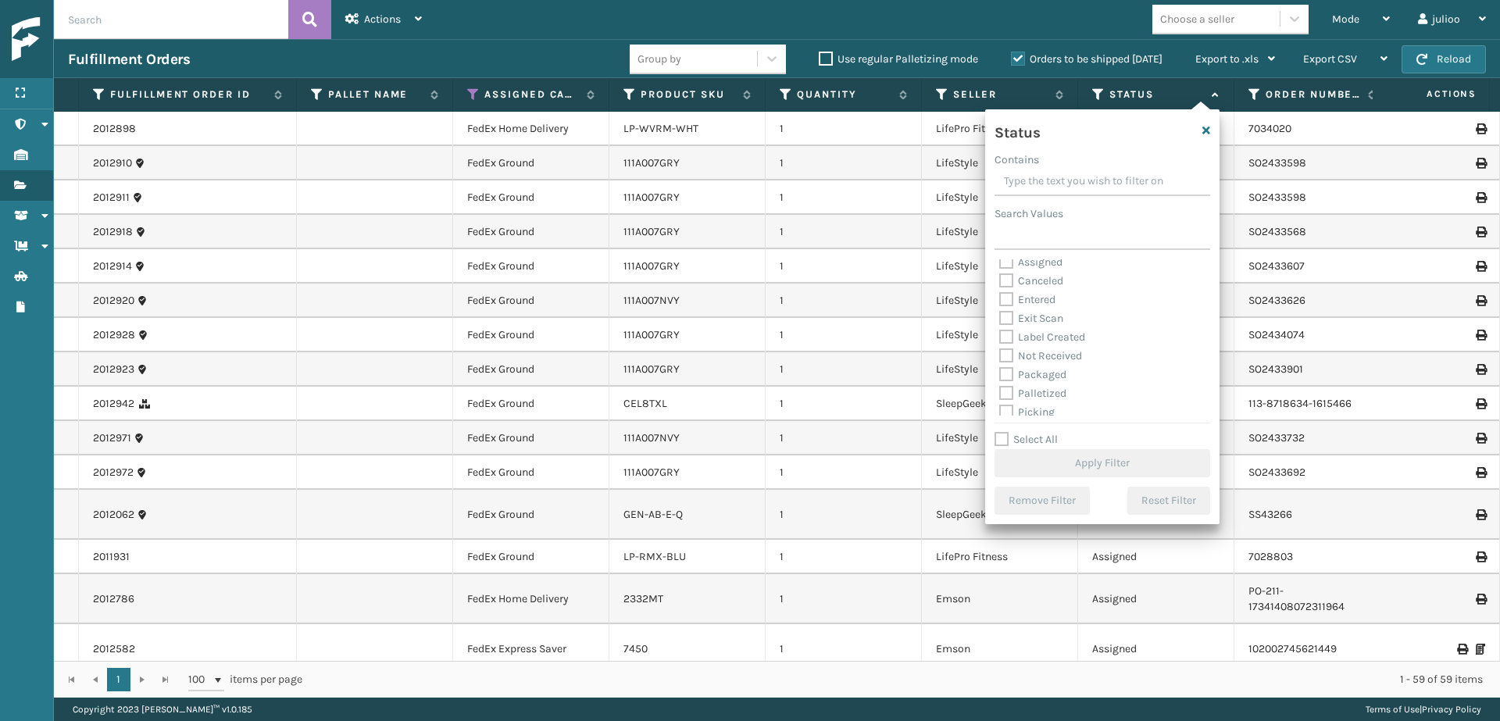
scroll to position [38, 0]
click at [1008, 381] on label "Picking" at bounding box center [1026, 380] width 55 height 13
click at [1000, 381] on input "Picking" at bounding box center [999, 377] width 1 height 10
checkbox input "true"
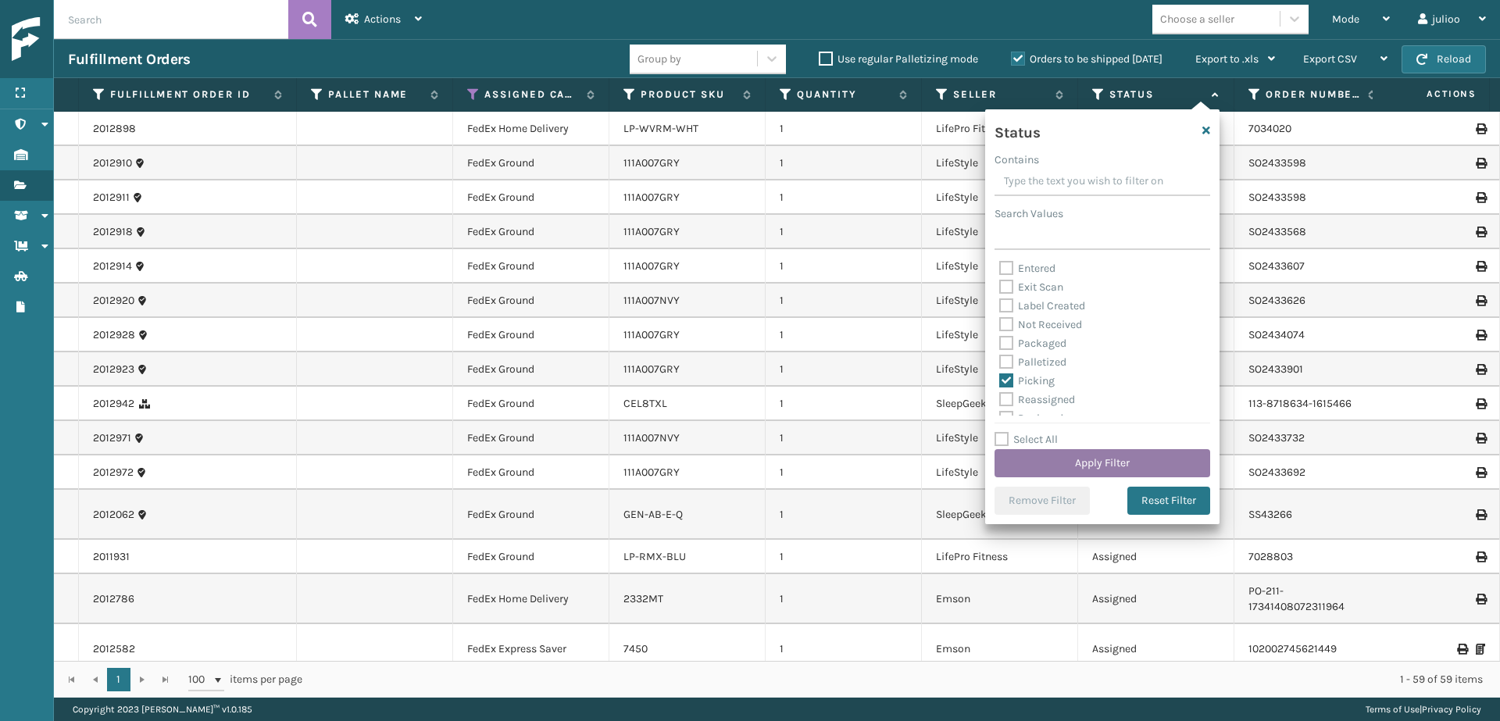
click at [1113, 472] on button "Apply Filter" at bounding box center [1103, 463] width 216 height 28
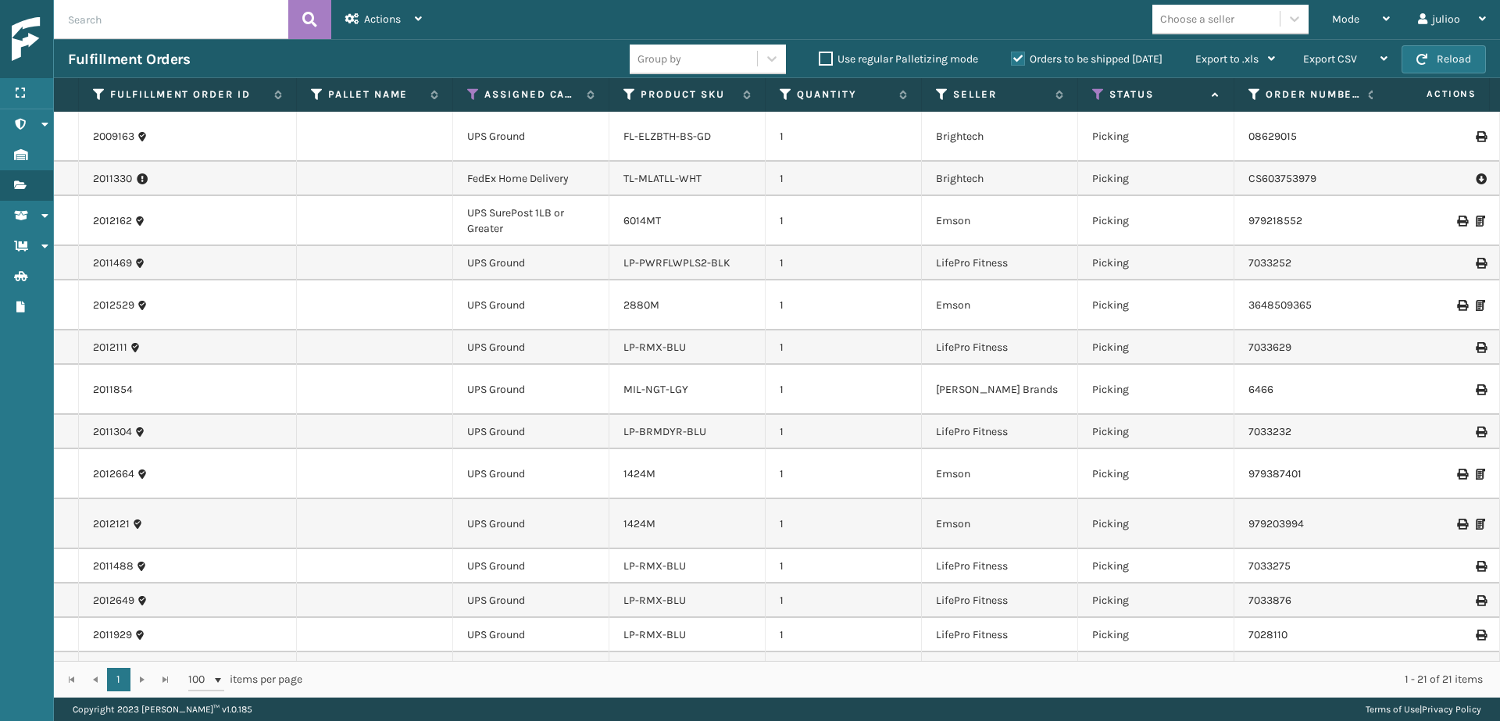
scroll to position [340, 0]
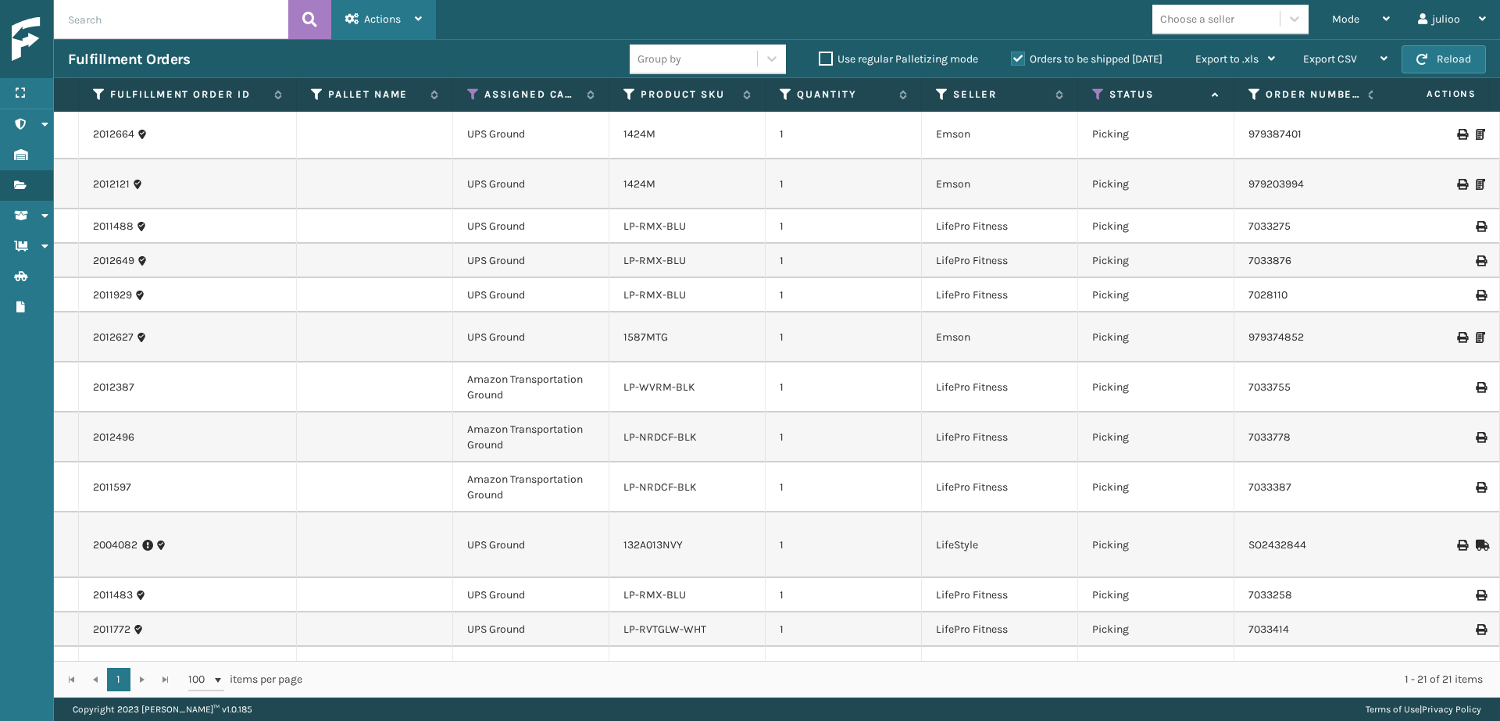
click at [393, 19] on span "Actions" at bounding box center [382, 19] width 37 height 13
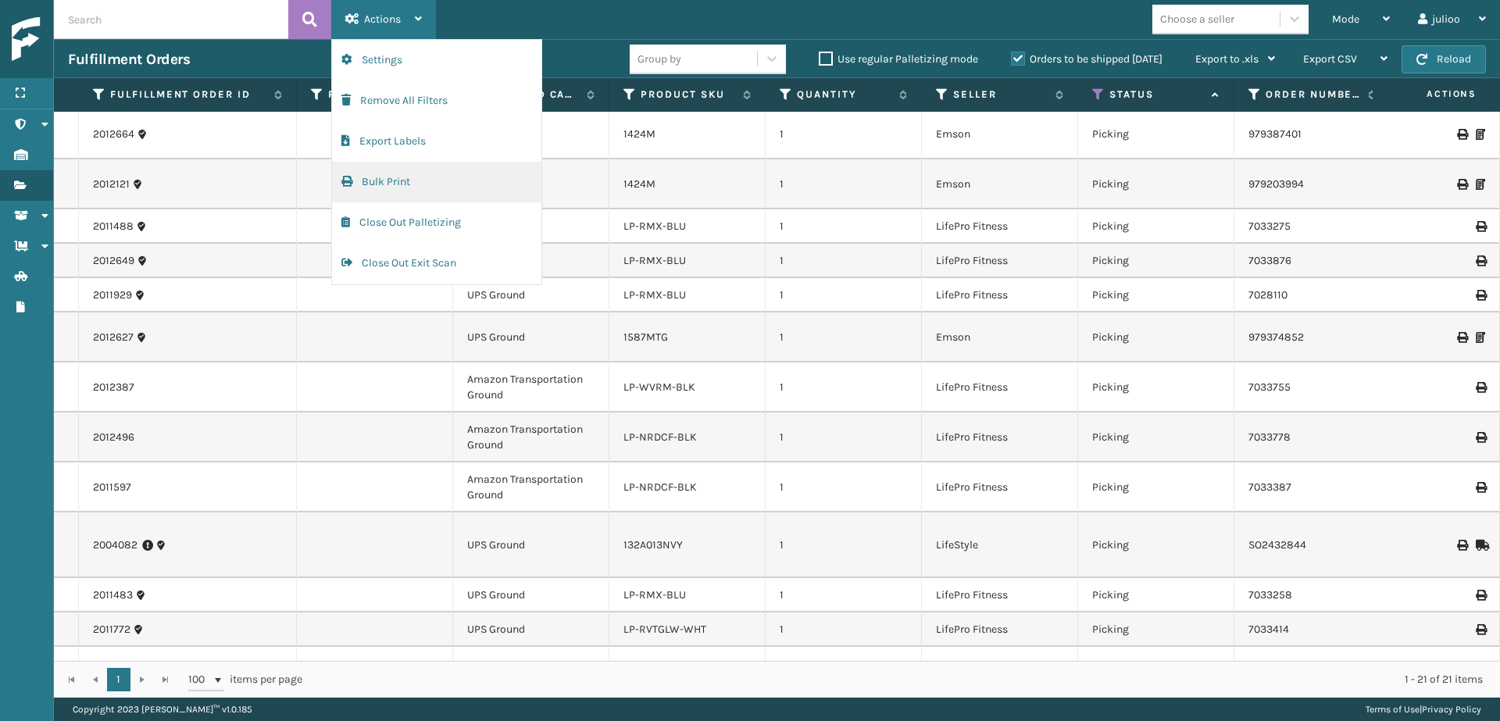
click at [409, 184] on button "Bulk Print" at bounding box center [436, 182] width 209 height 41
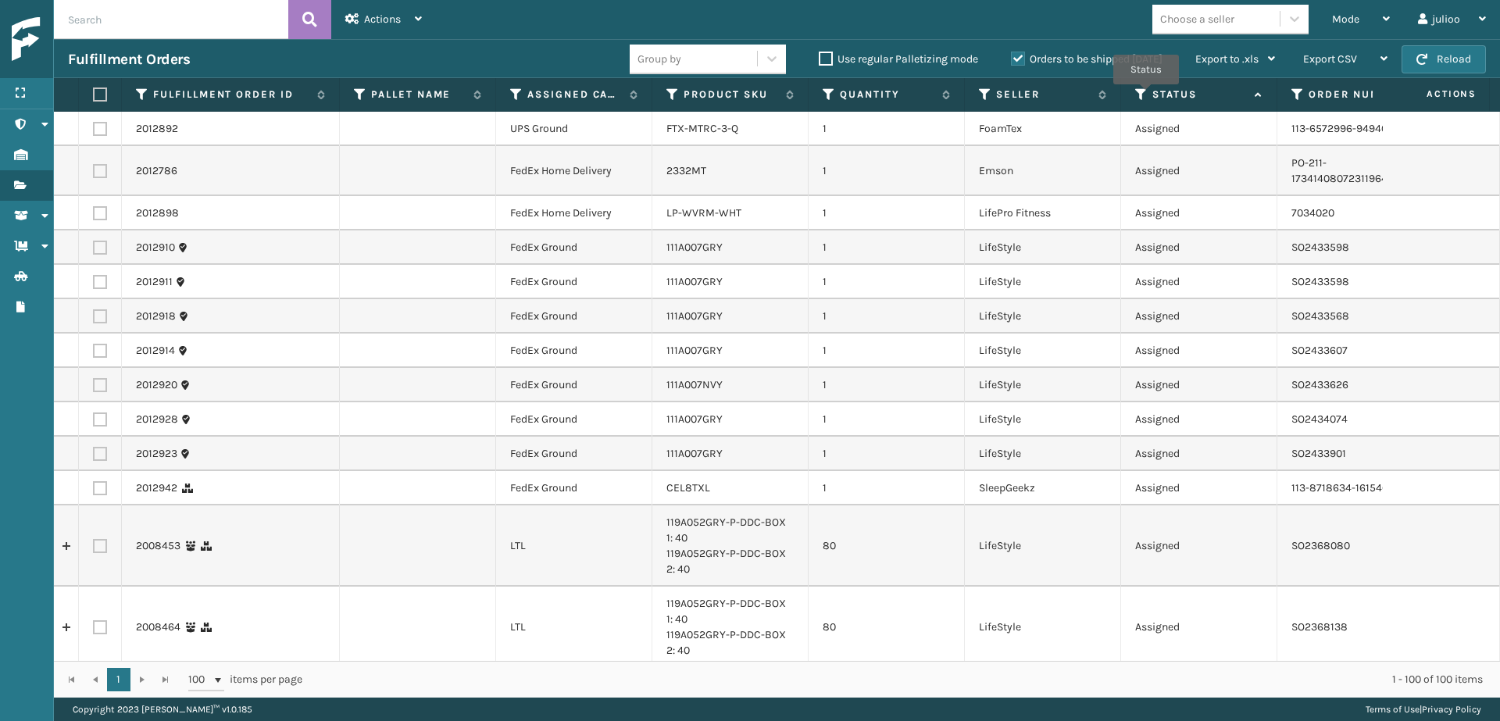
click at [1145, 95] on icon at bounding box center [1141, 95] width 13 height 14
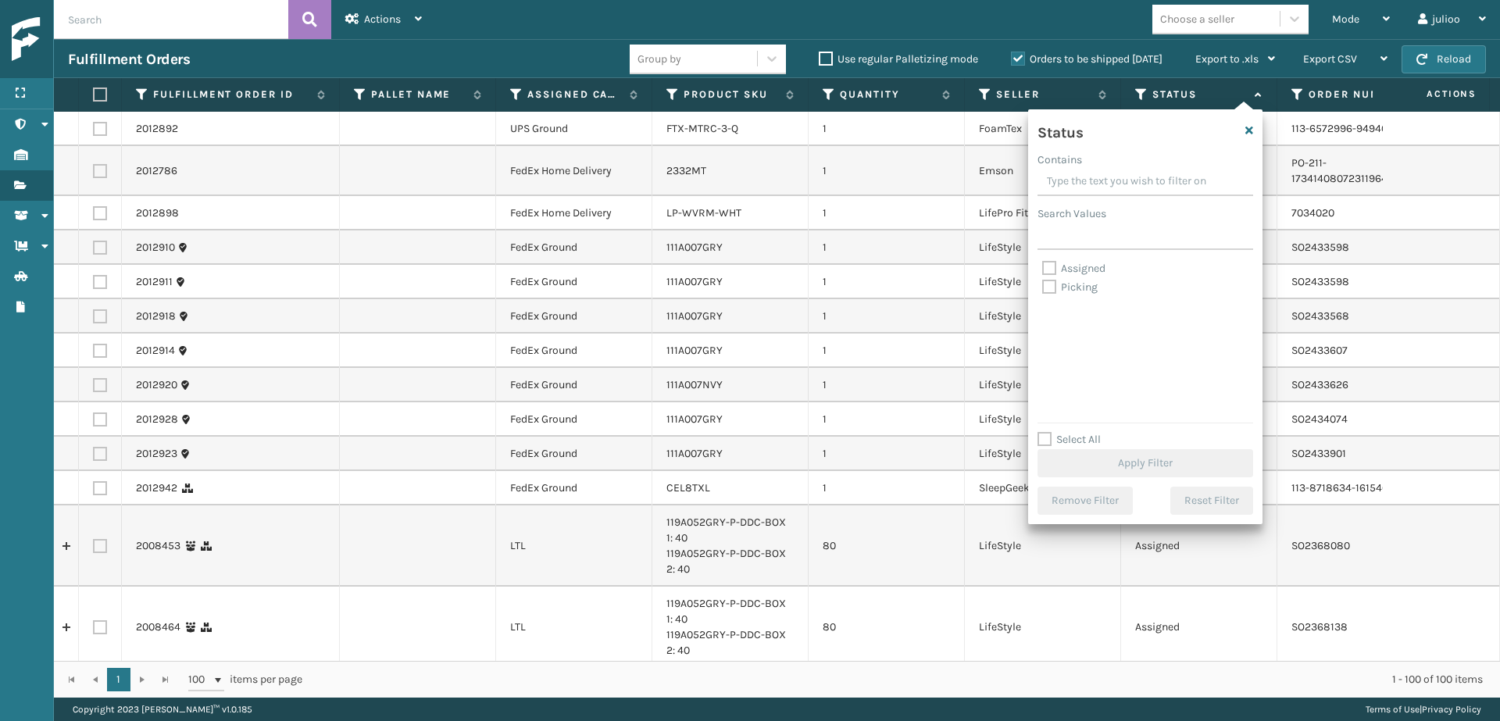
click at [1050, 291] on label "Picking" at bounding box center [1069, 286] width 55 height 13
click at [1043, 288] on input "Picking" at bounding box center [1042, 283] width 1 height 10
checkbox input "true"
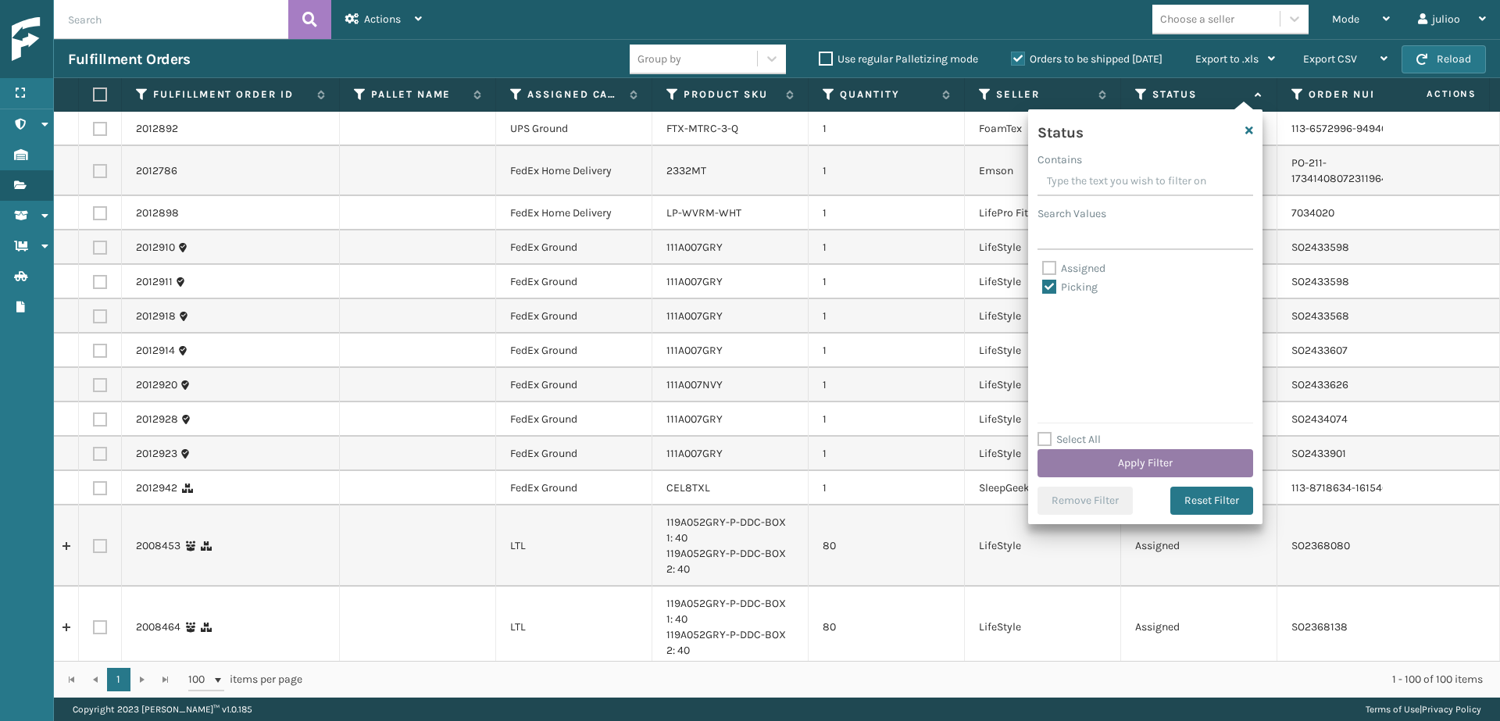
click at [1079, 459] on button "Apply Filter" at bounding box center [1146, 463] width 216 height 28
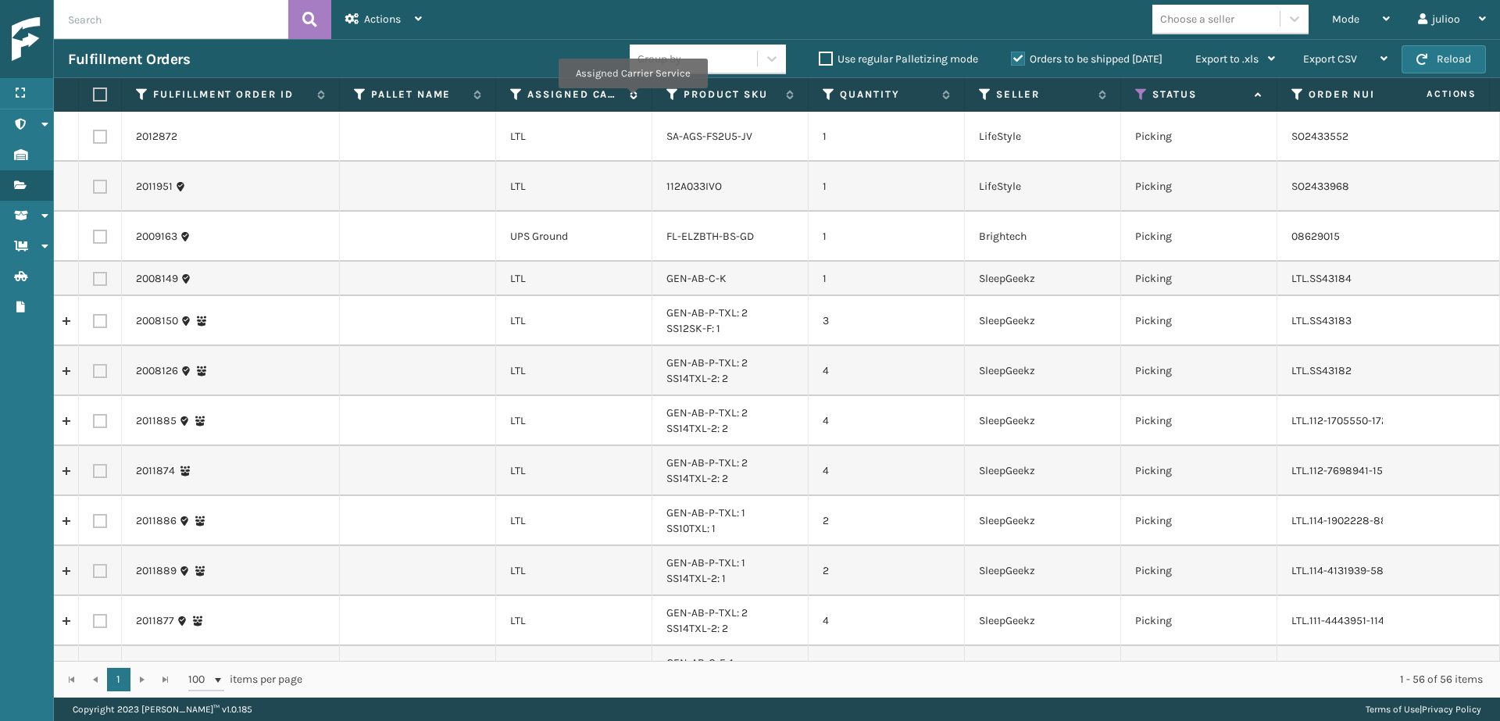
click at [632, 99] on span "Assigned Carrier Service" at bounding box center [582, 95] width 110 height 14
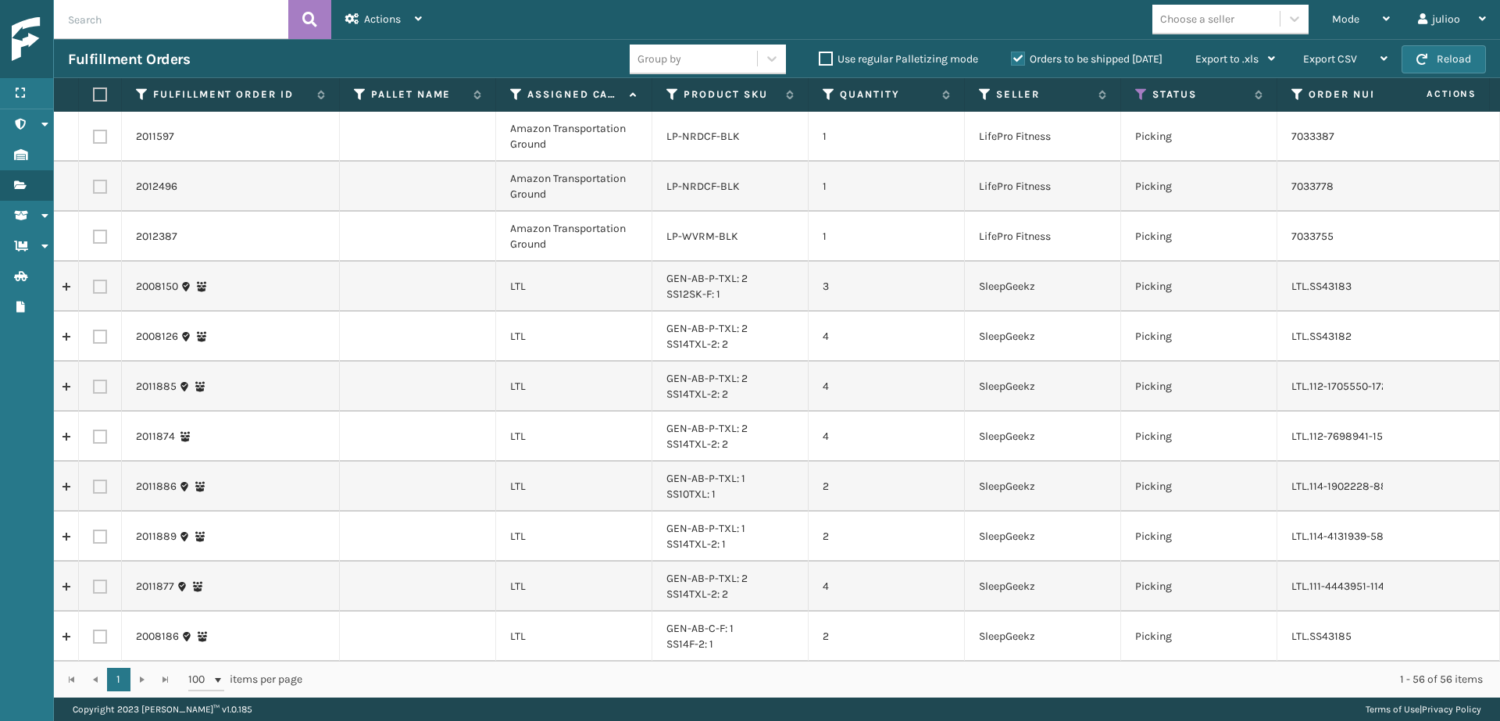
click at [103, 138] on label at bounding box center [100, 137] width 14 height 14
click at [94, 138] on input "checkbox" at bounding box center [93, 135] width 1 height 10
checkbox input "true"
click at [98, 195] on td at bounding box center [100, 187] width 43 height 50
click at [99, 186] on label at bounding box center [100, 187] width 14 height 14
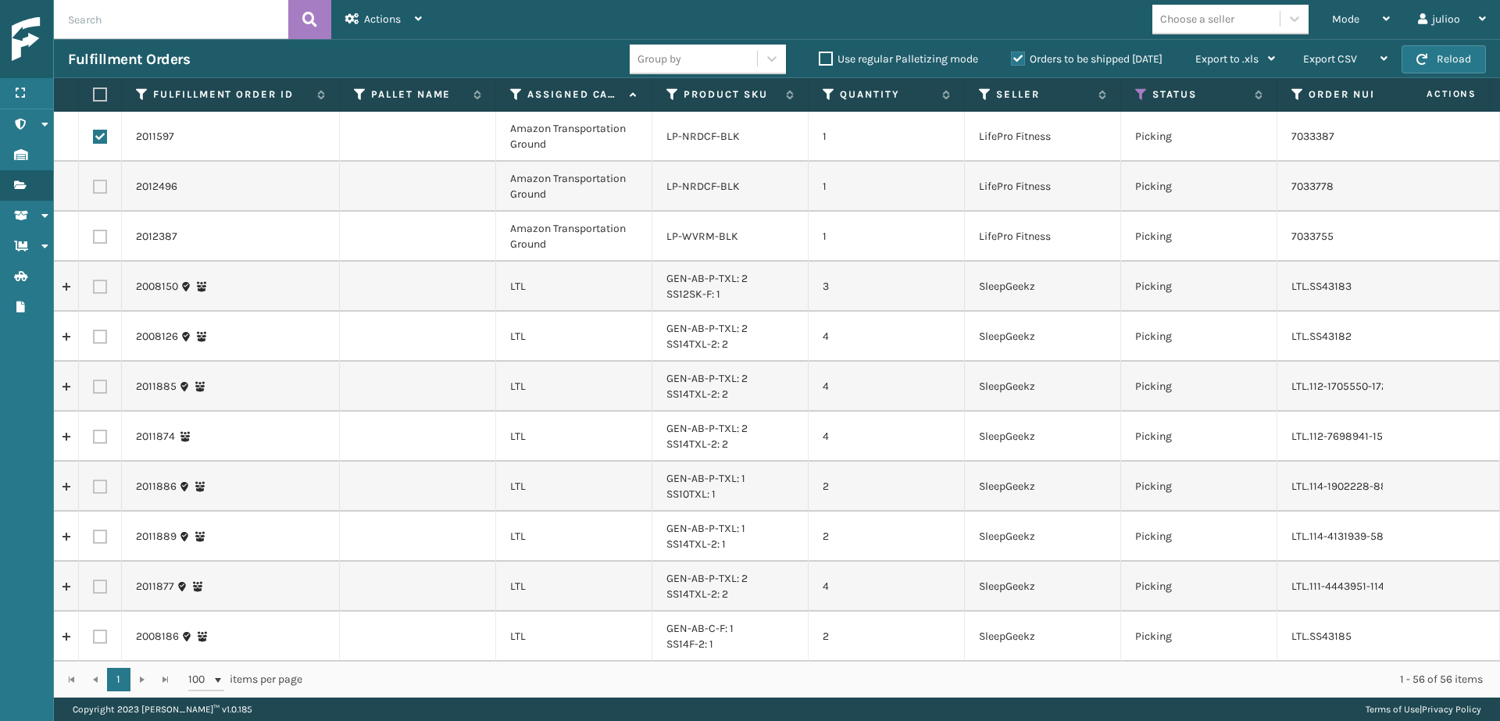
click at [94, 186] on input "checkbox" at bounding box center [93, 185] width 1 height 10
checkbox input "true"
click at [99, 238] on label at bounding box center [100, 237] width 14 height 14
click at [94, 238] on input "checkbox" at bounding box center [93, 235] width 1 height 10
checkbox input "true"
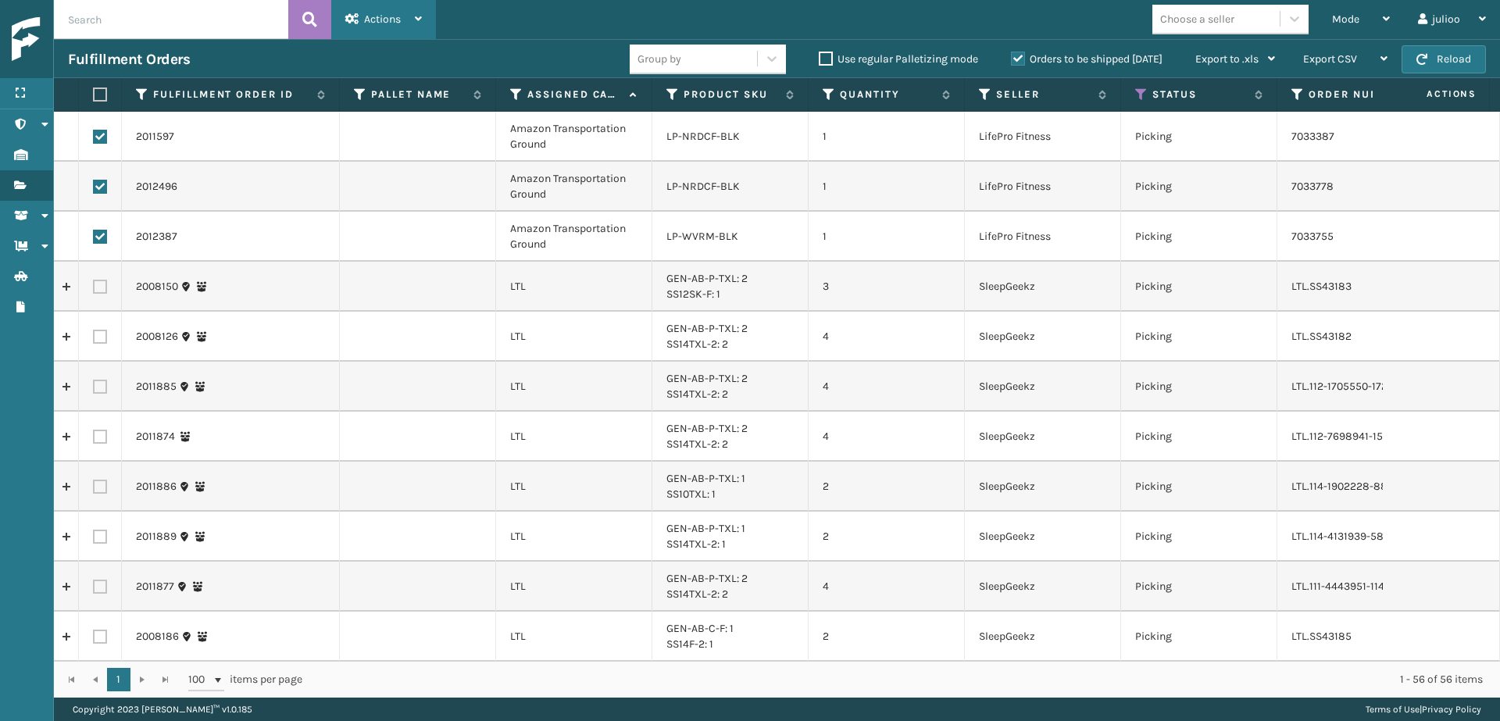
click at [404, 23] on div "Actions" at bounding box center [383, 19] width 77 height 39
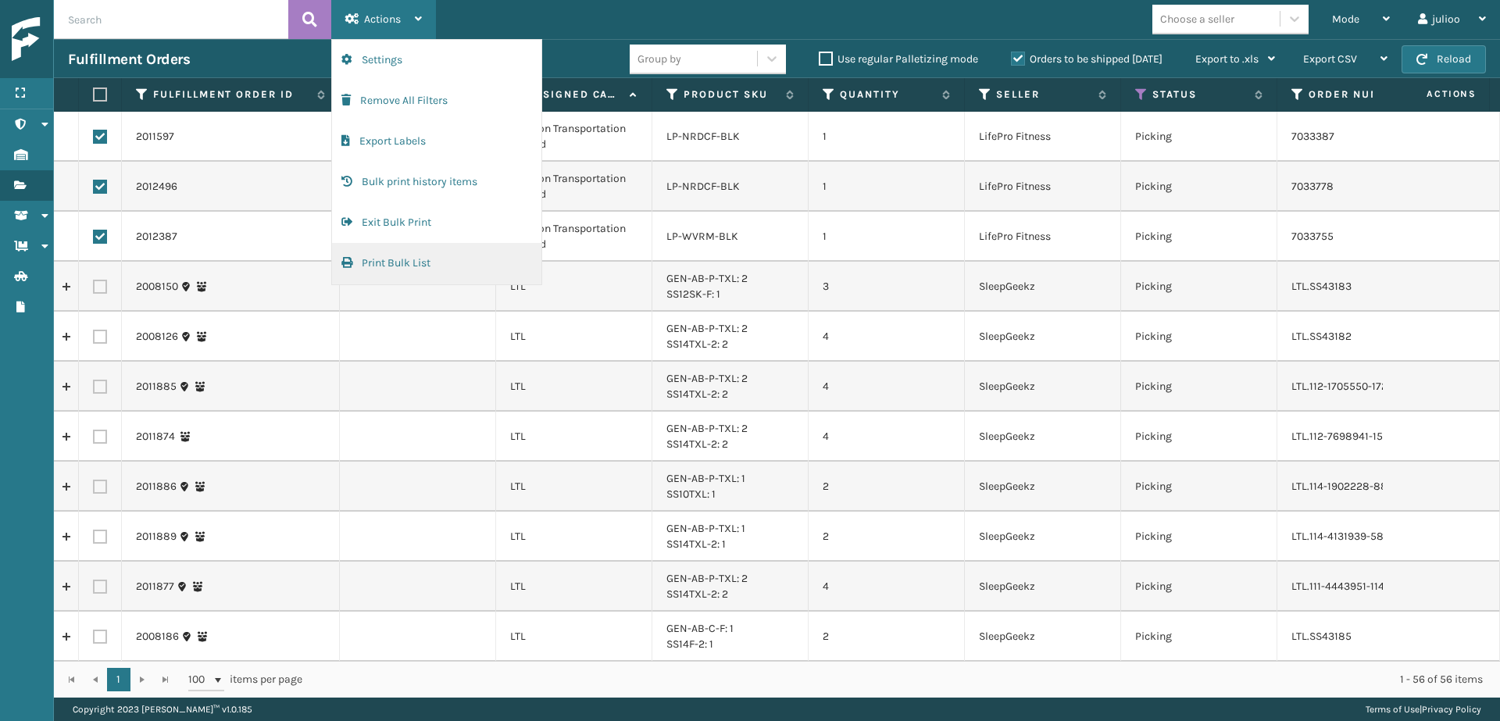
click at [434, 264] on button "Print Bulk List" at bounding box center [436, 263] width 209 height 41
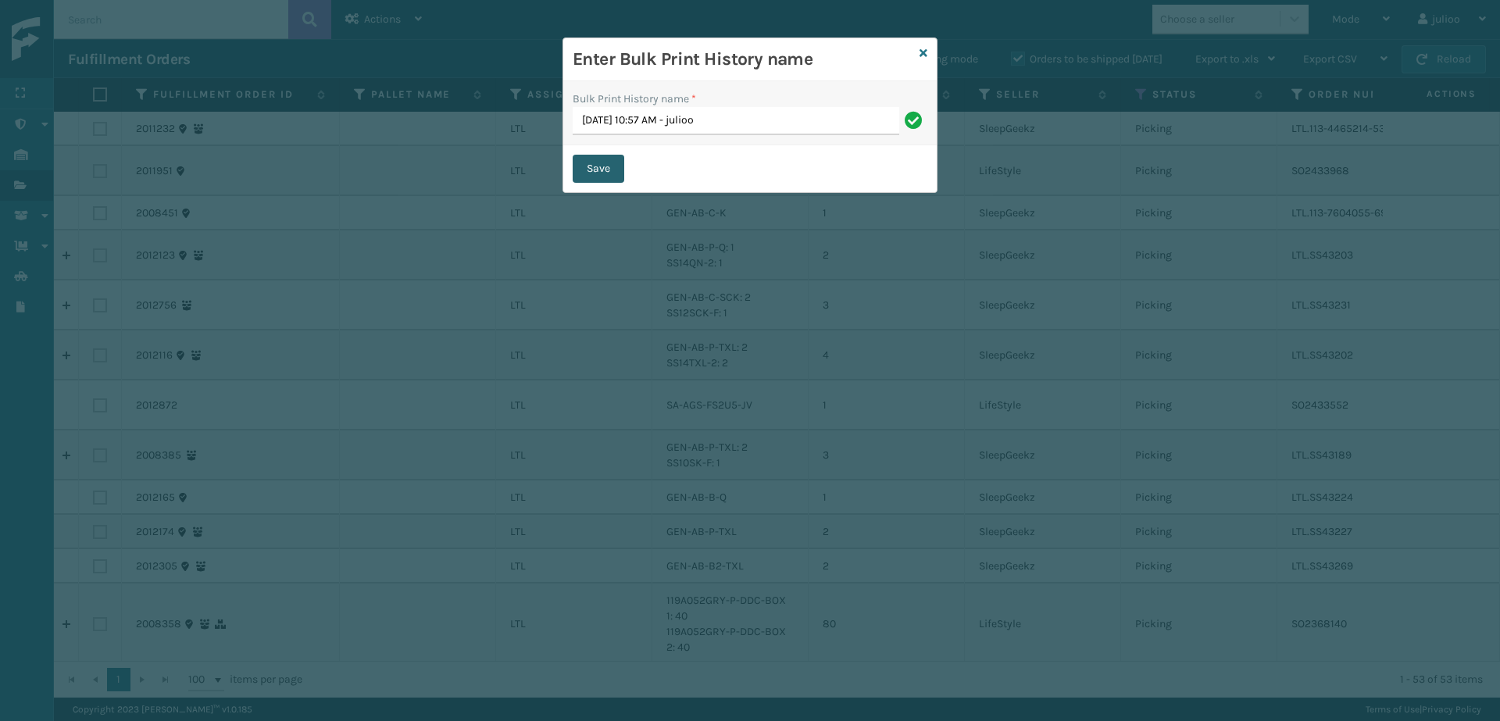
click at [608, 168] on button "Save" at bounding box center [599, 169] width 52 height 28
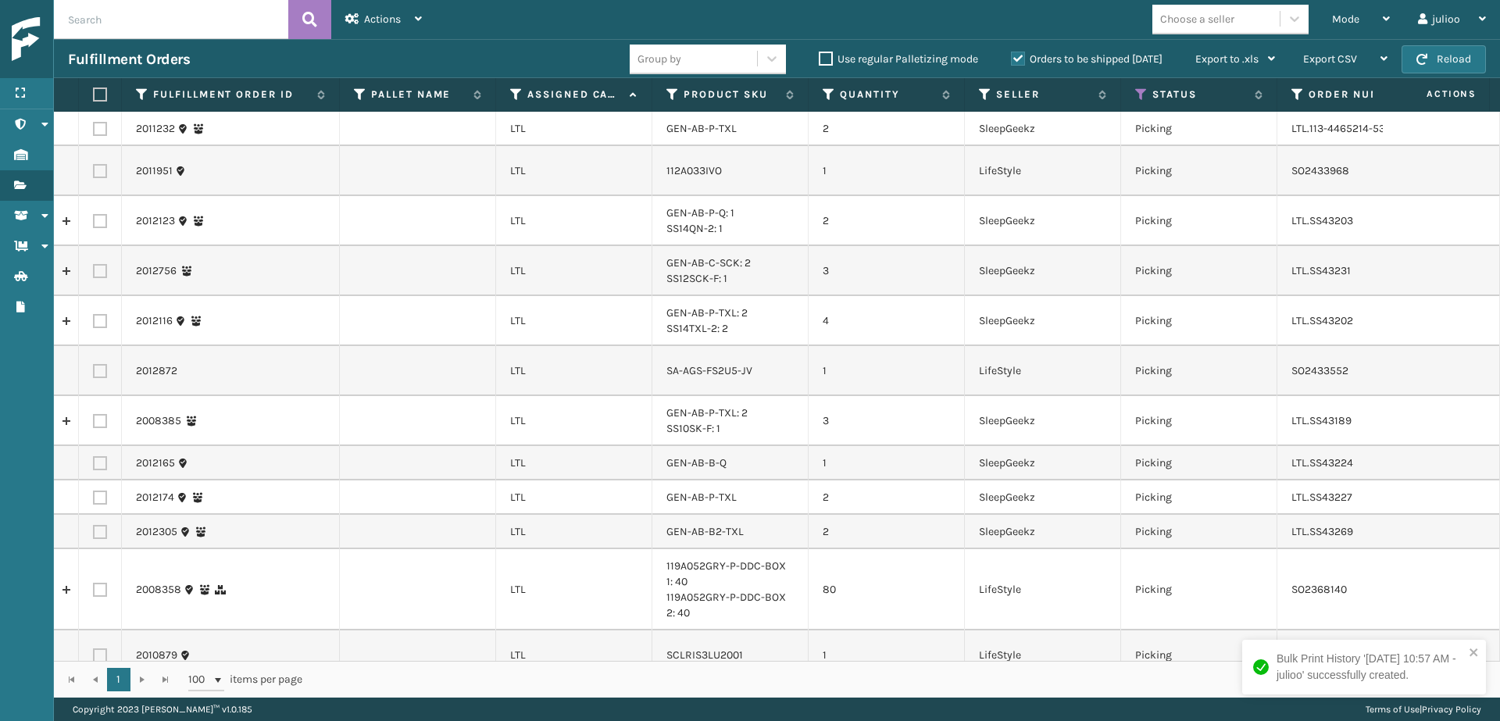
click at [517, 102] on th "Assigned Carrier Service" at bounding box center [574, 95] width 156 height 34
click at [516, 98] on icon at bounding box center [516, 95] width 13 height 14
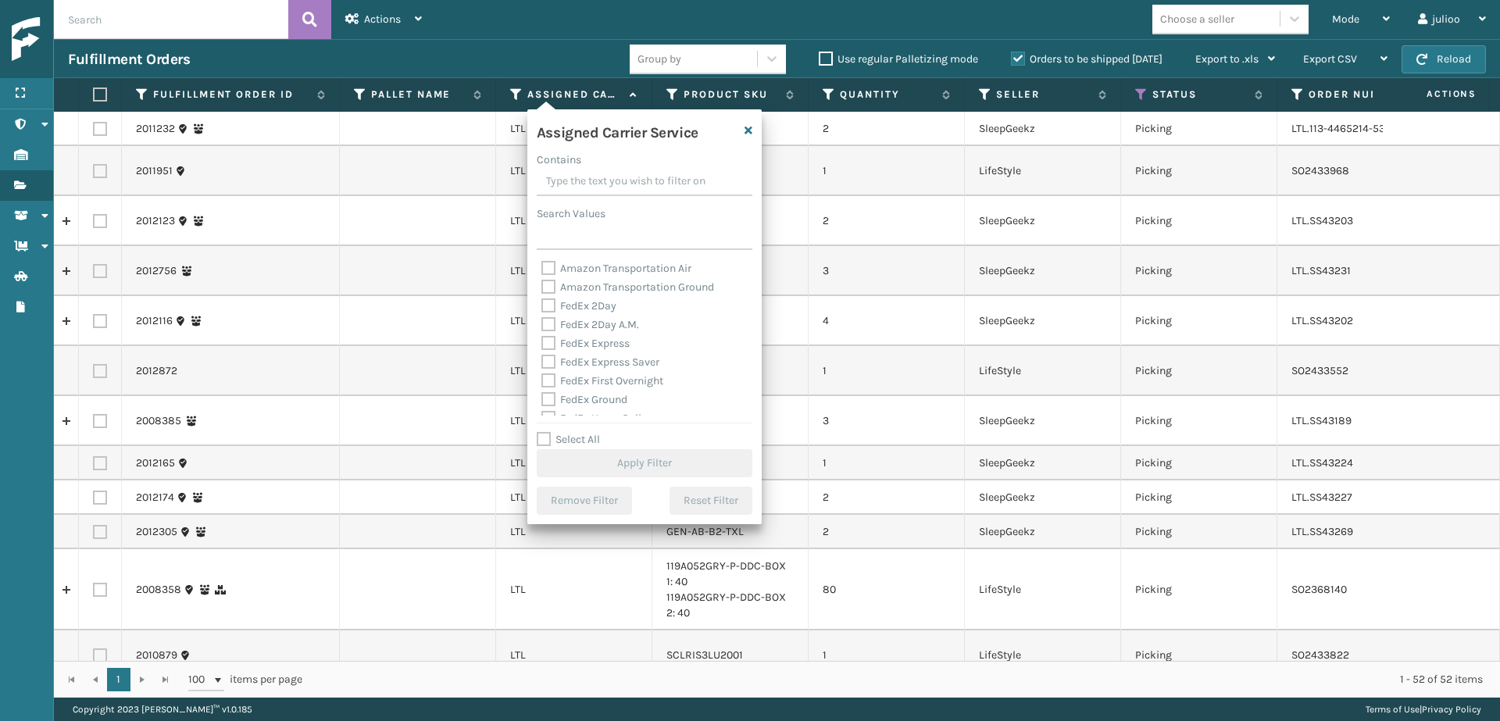
click at [541, 437] on label "Select All" at bounding box center [568, 439] width 63 height 13
click at [541, 432] on input "Select All" at bounding box center [654, 432] width 234 height 2
checkbox input "true"
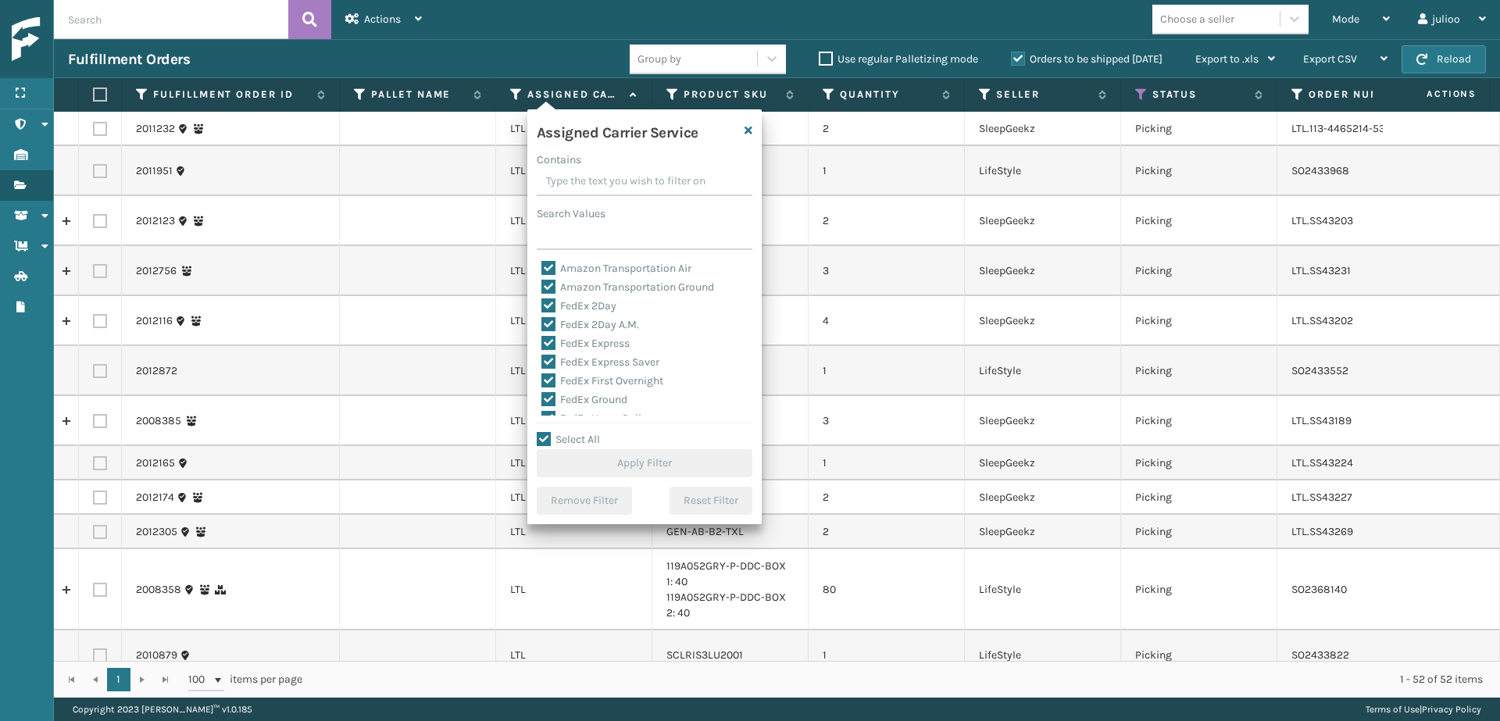
checkbox input "true"
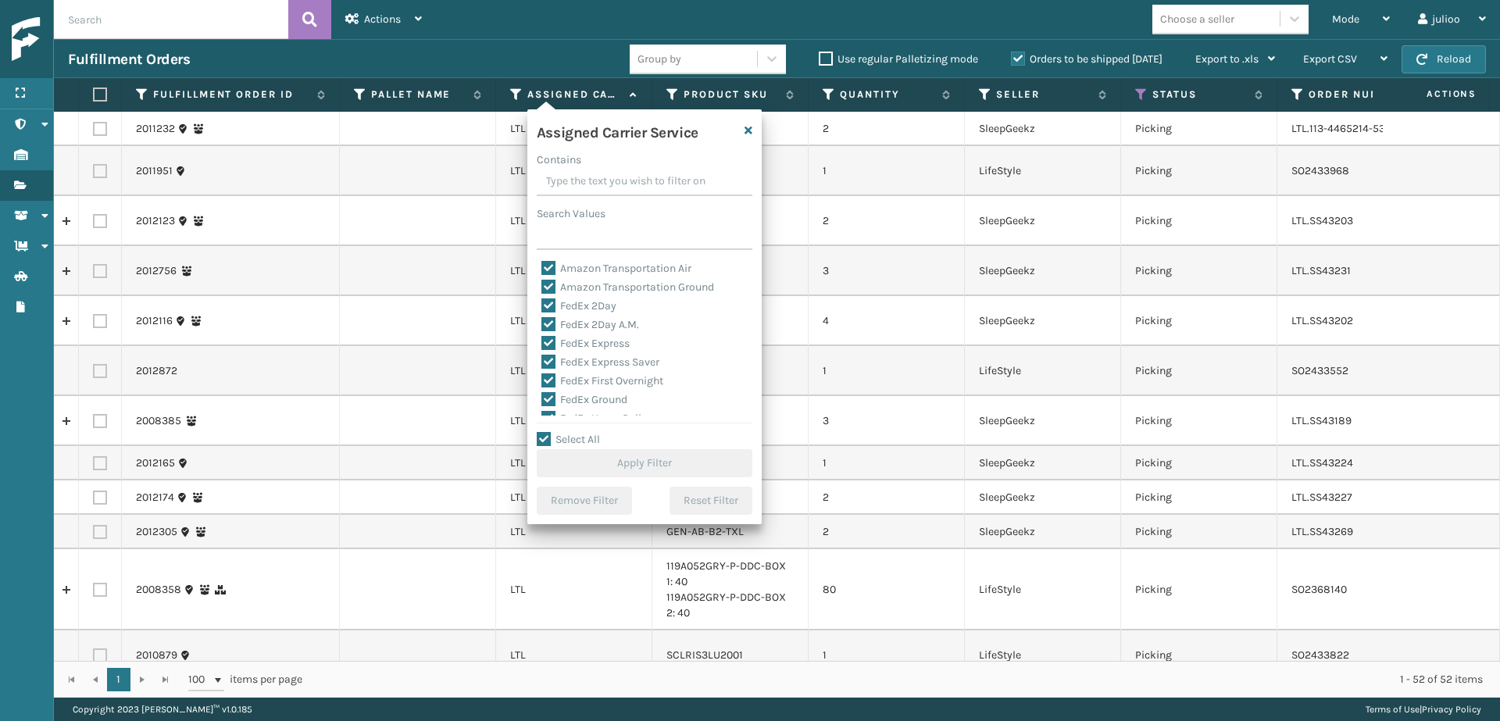
checkbox input "true"
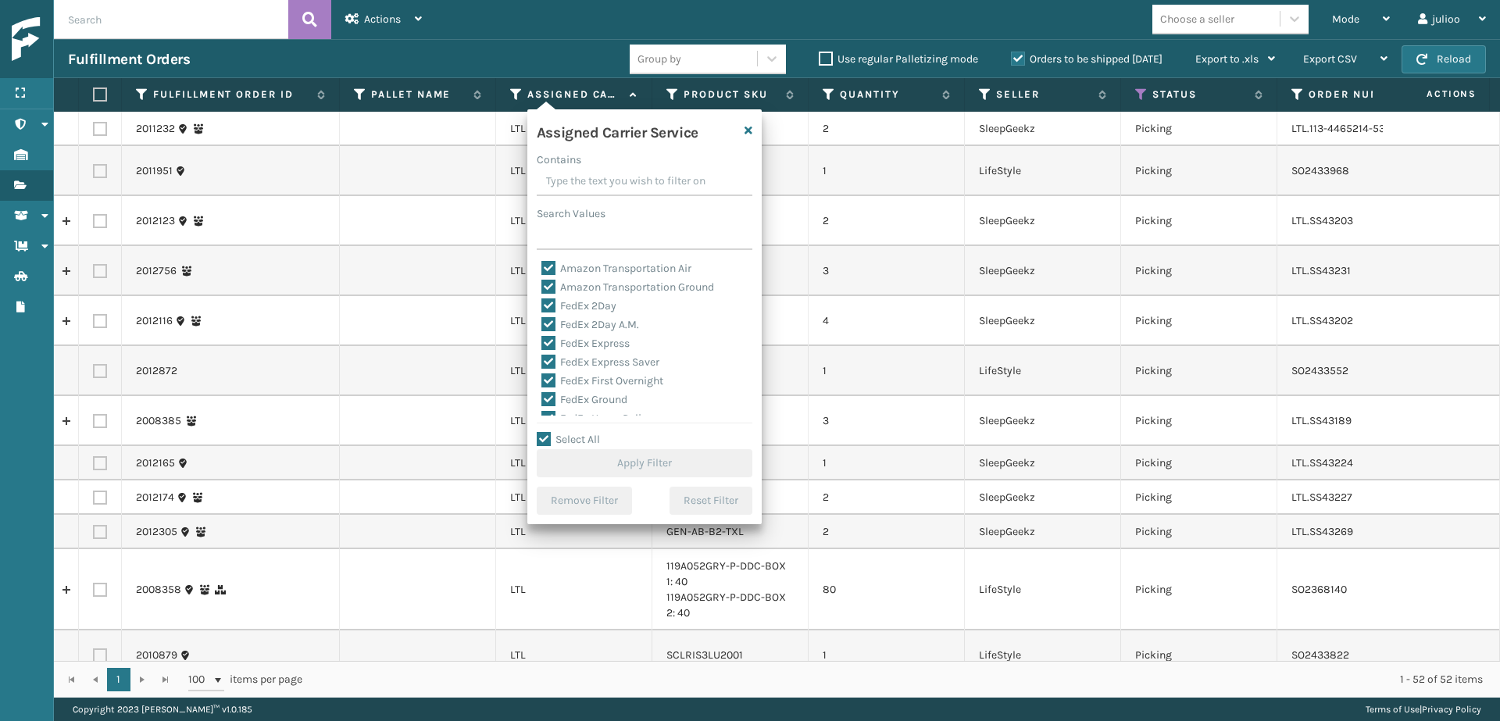
checkbox input "true"
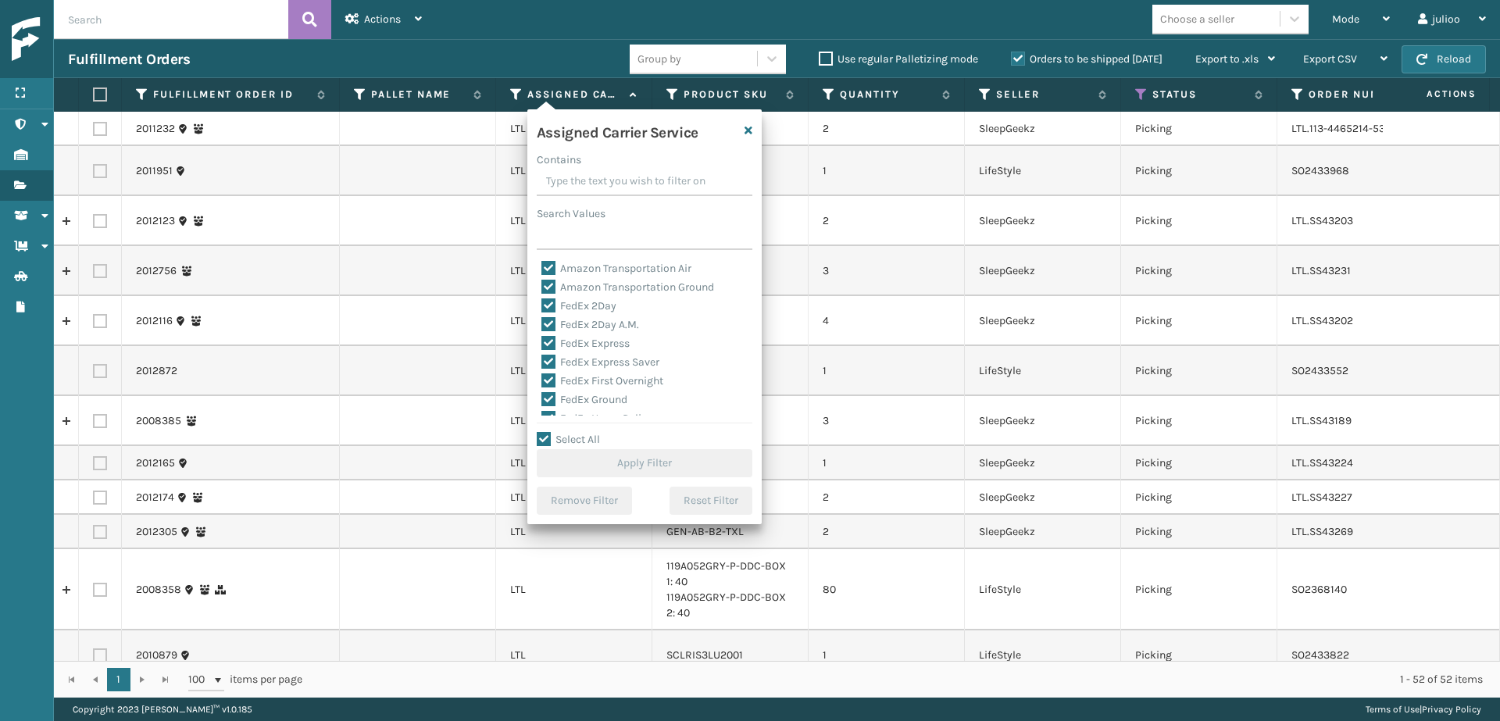
checkbox input "true"
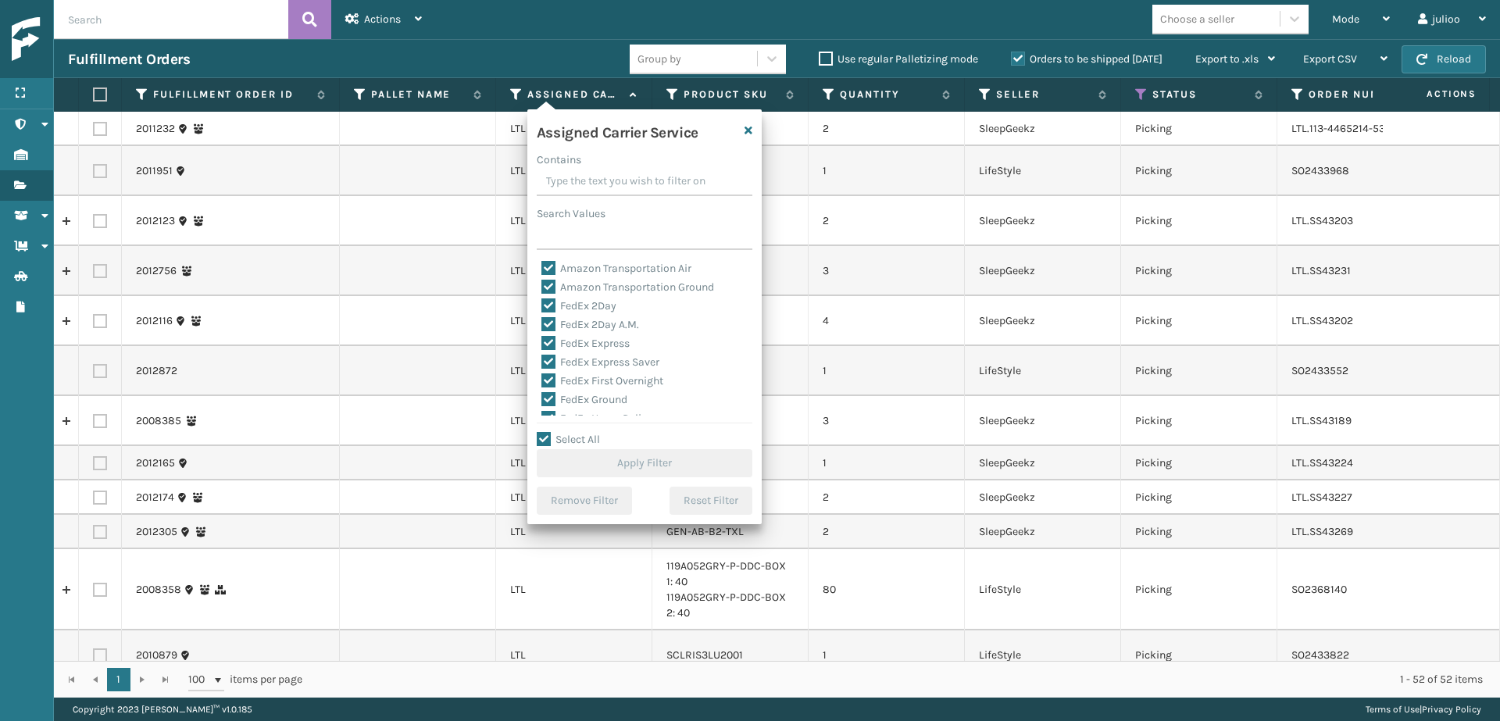
checkbox input "true"
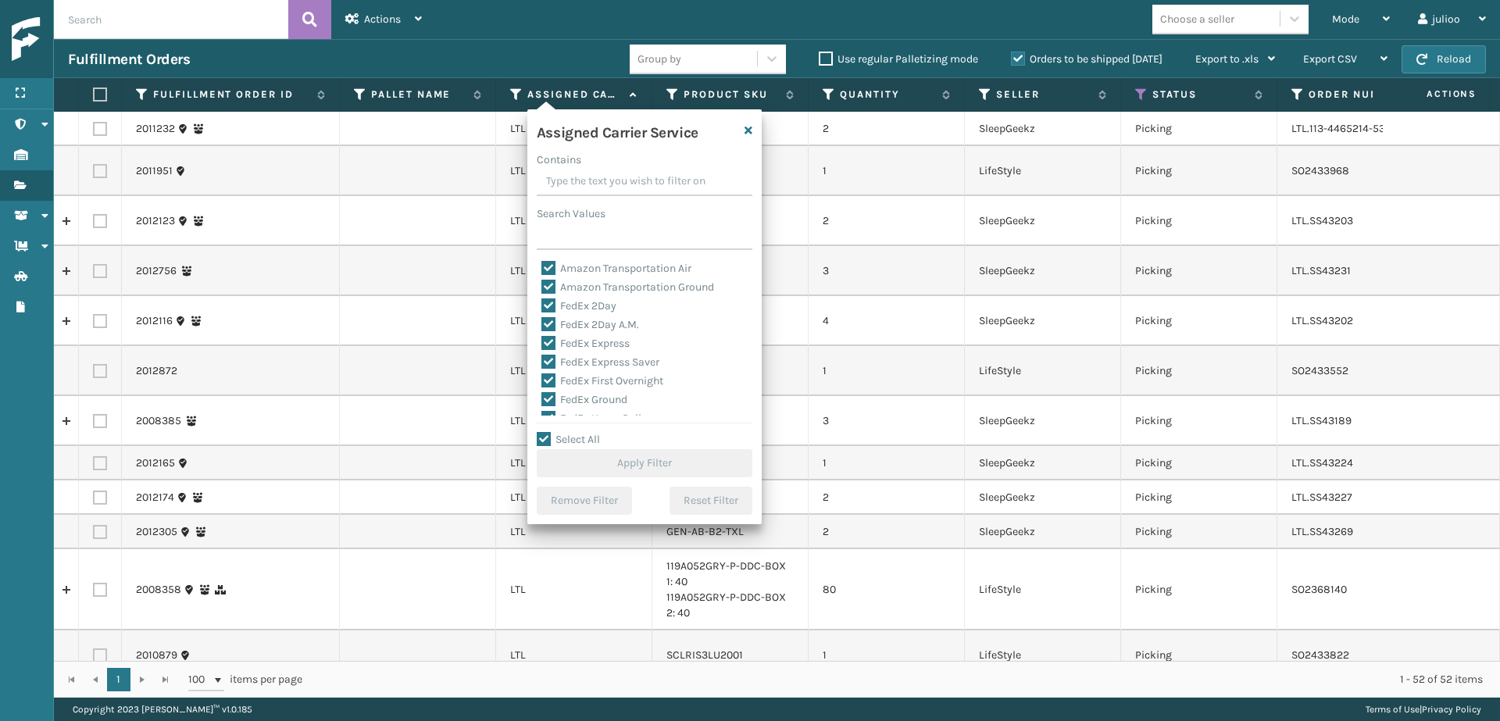
checkbox input "true"
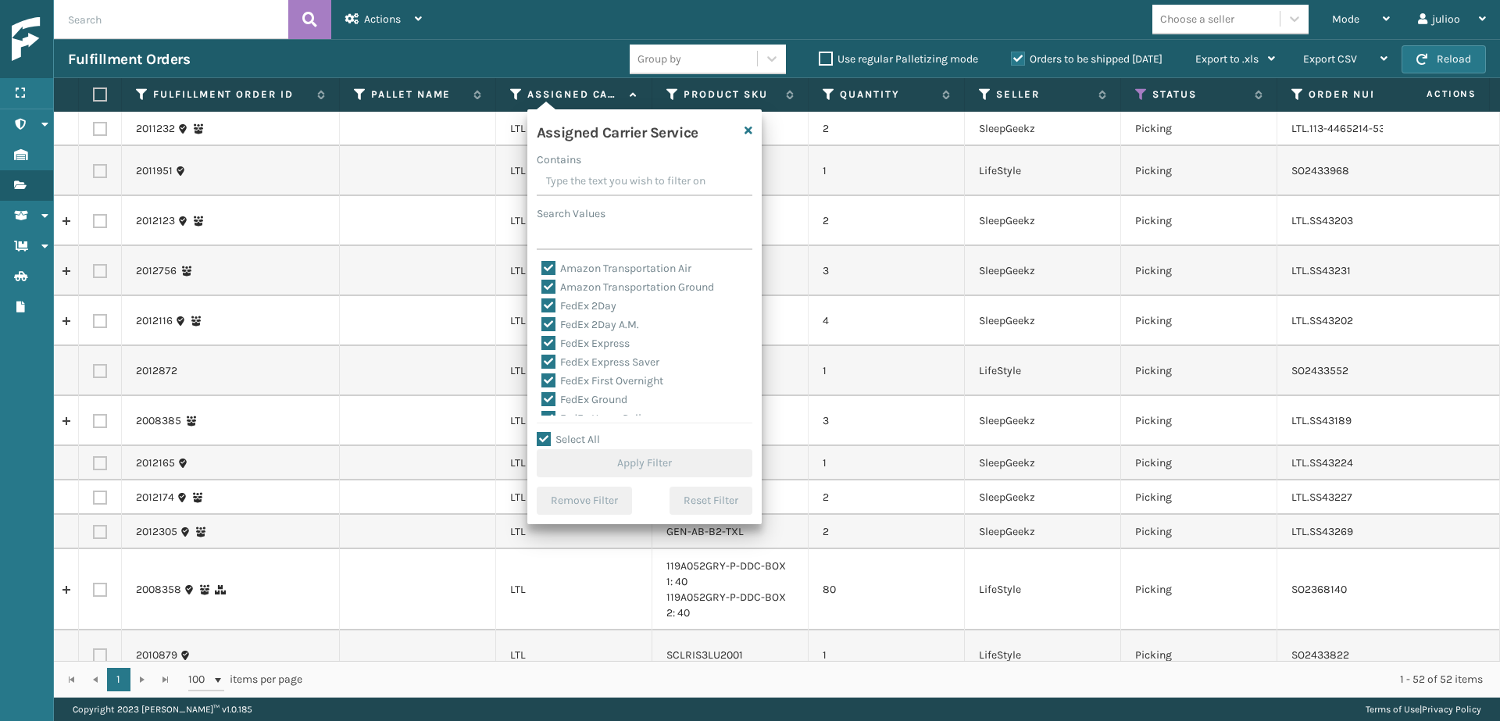
checkbox input "true"
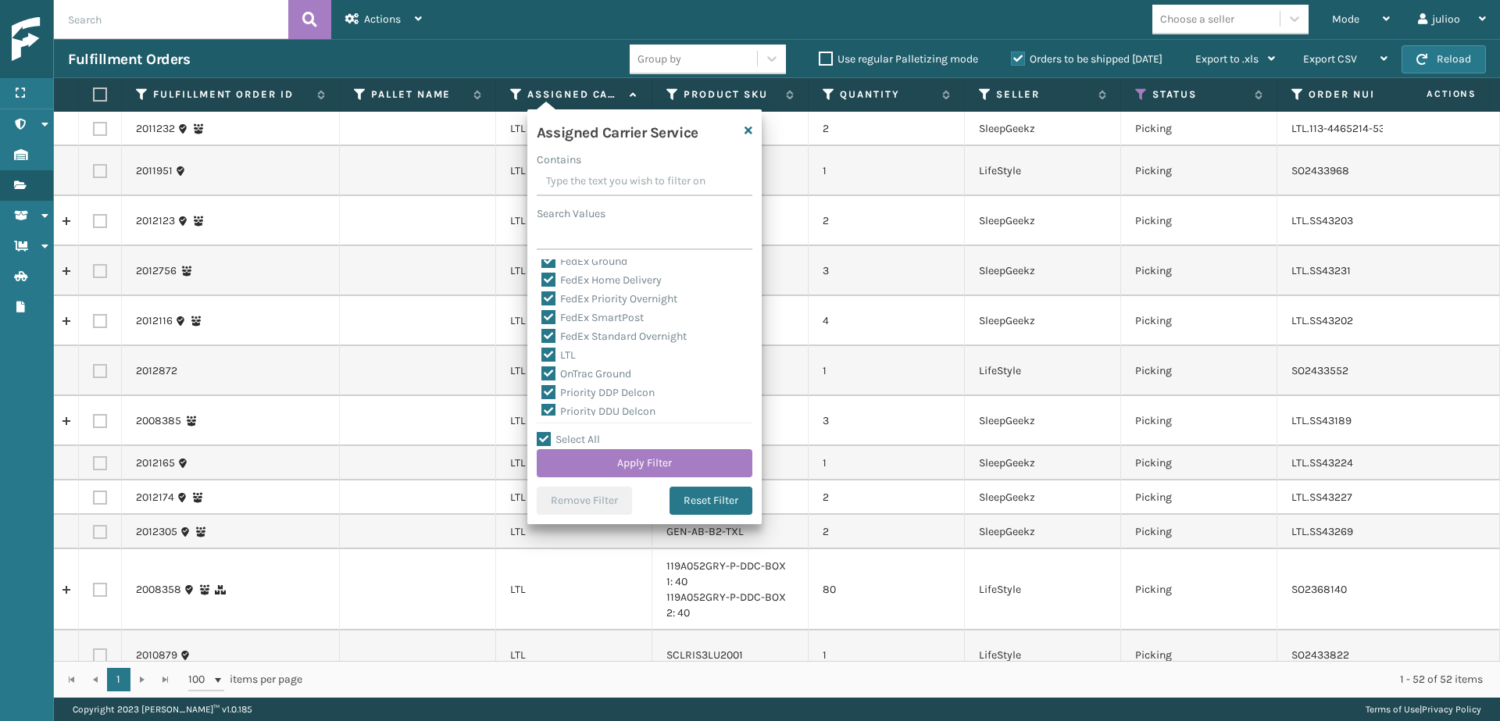
scroll to position [195, 0]
click at [550, 295] on label "LTL" at bounding box center [558, 297] width 34 height 13
click at [542, 295] on input "LTL" at bounding box center [541, 294] width 1 height 10
checkbox input "false"
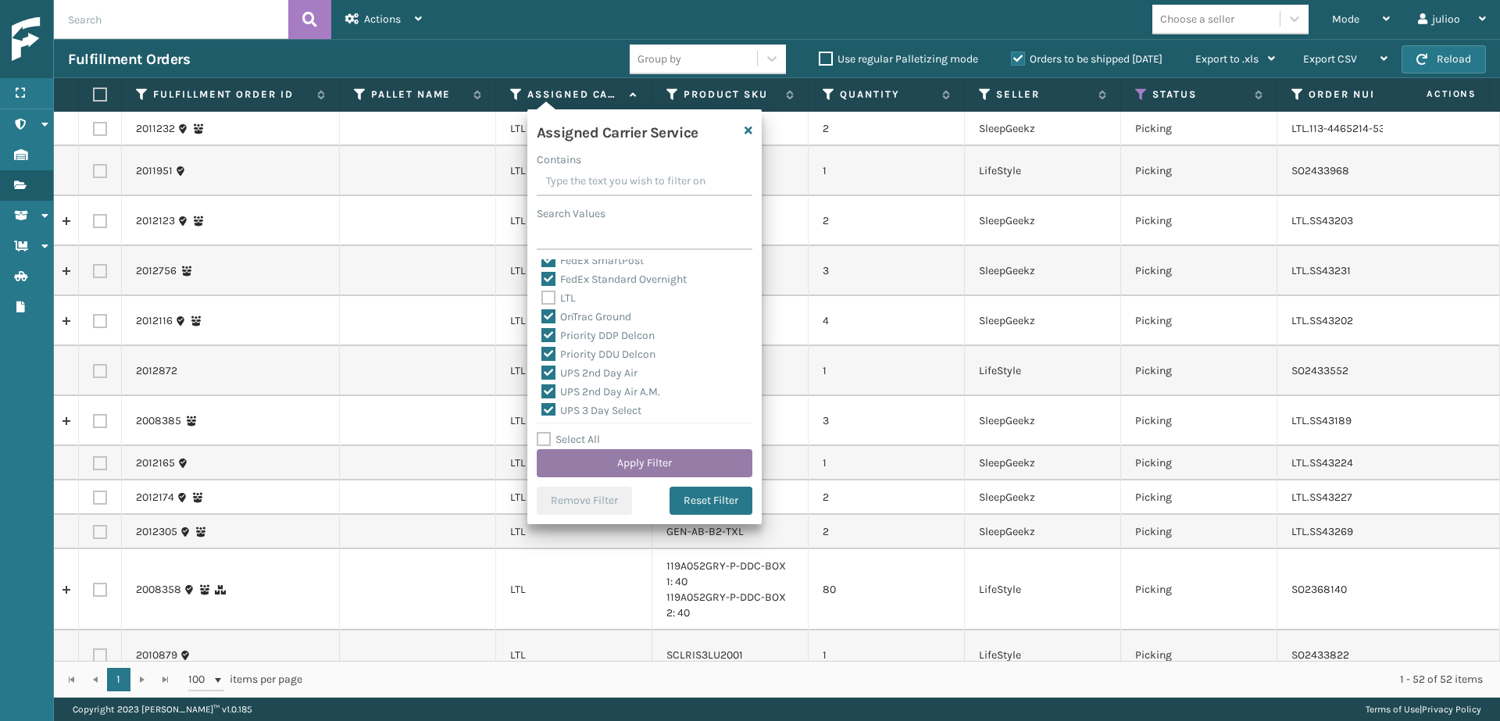
click at [652, 456] on button "Apply Filter" at bounding box center [645, 463] width 216 height 28
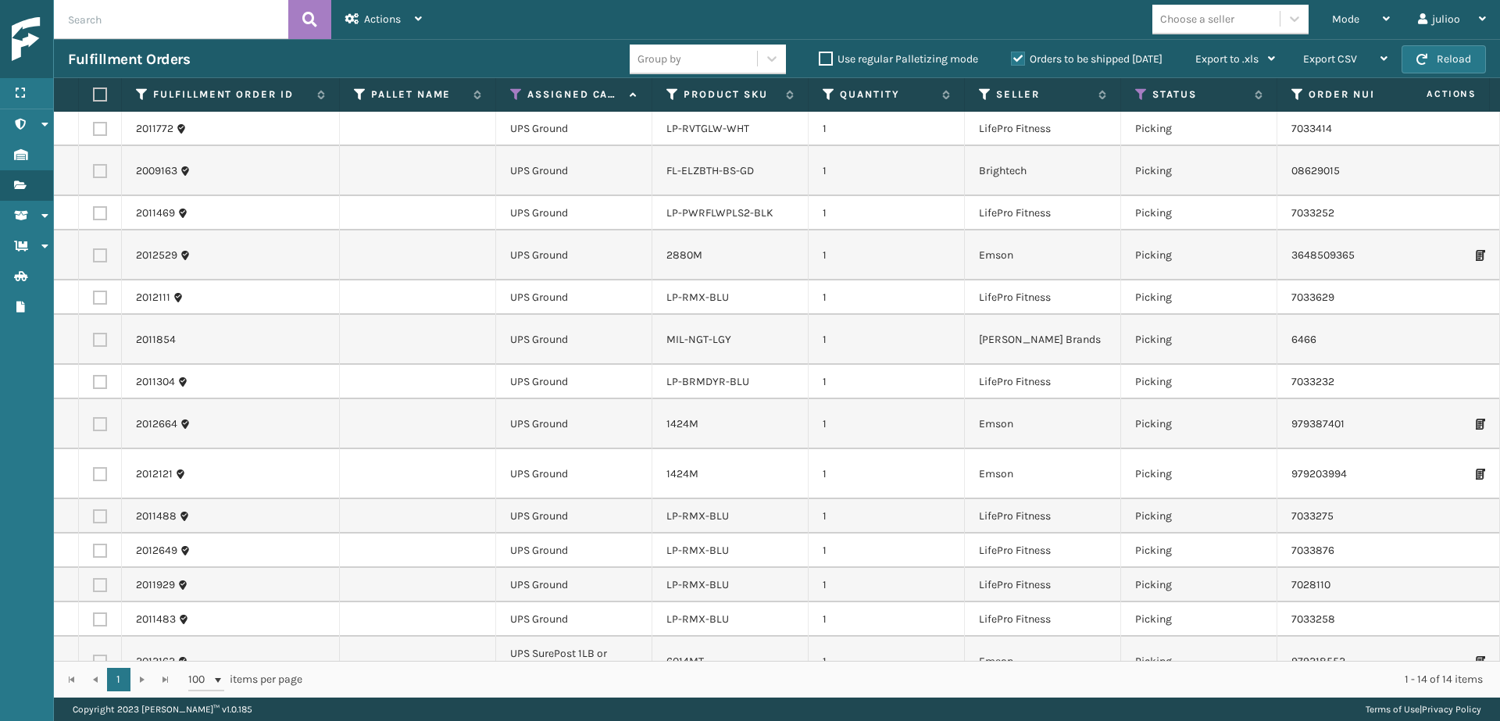
scroll to position [21, 0]
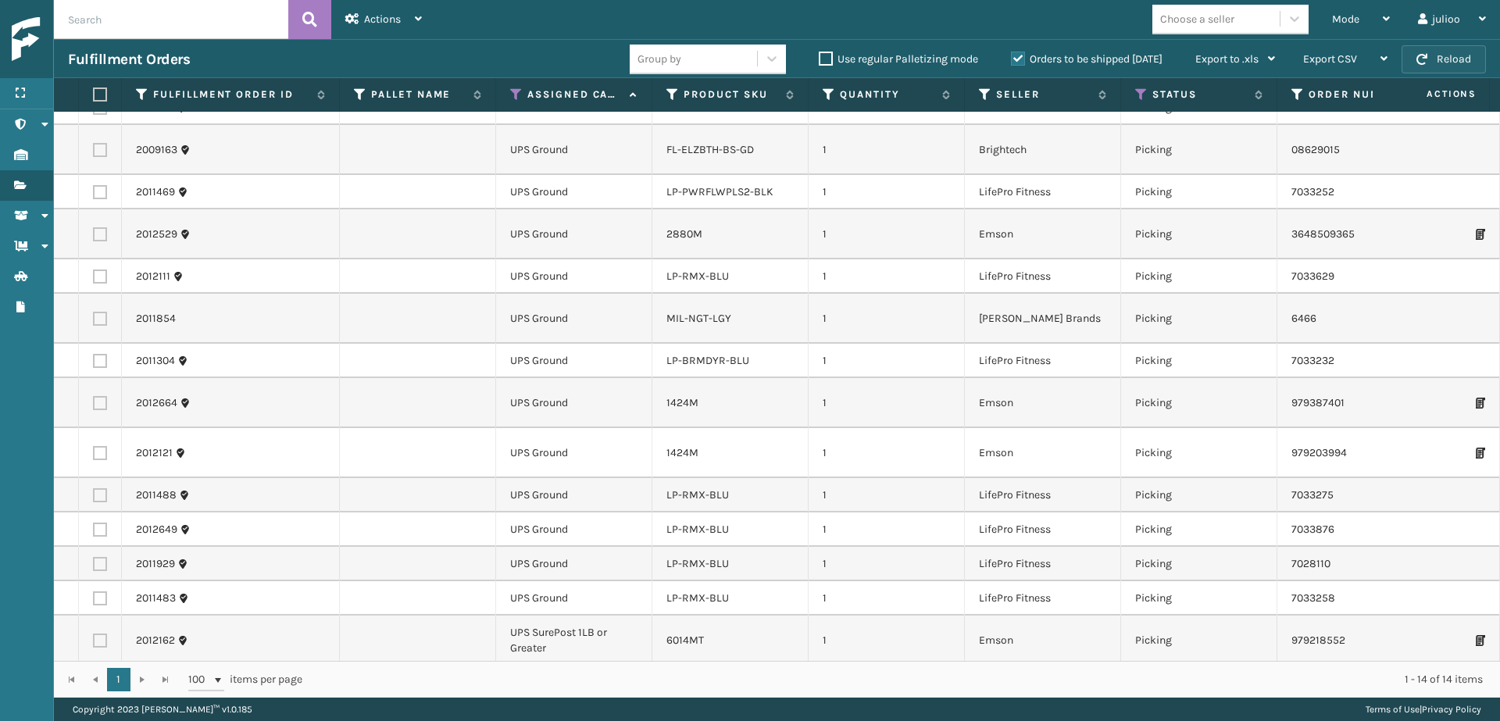
click at [1439, 55] on button "Reload" at bounding box center [1444, 59] width 84 height 28
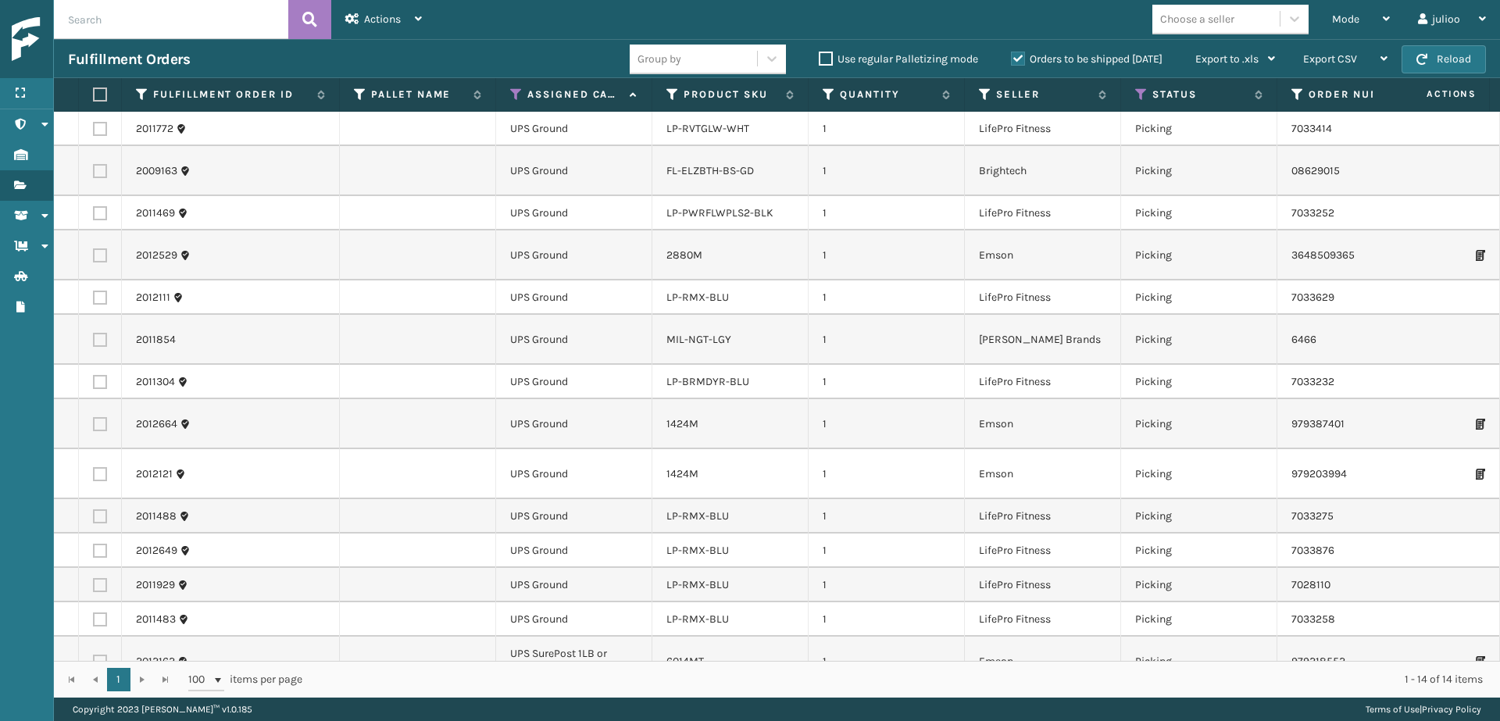
click at [1440, 55] on button "Reload" at bounding box center [1444, 59] width 84 height 28
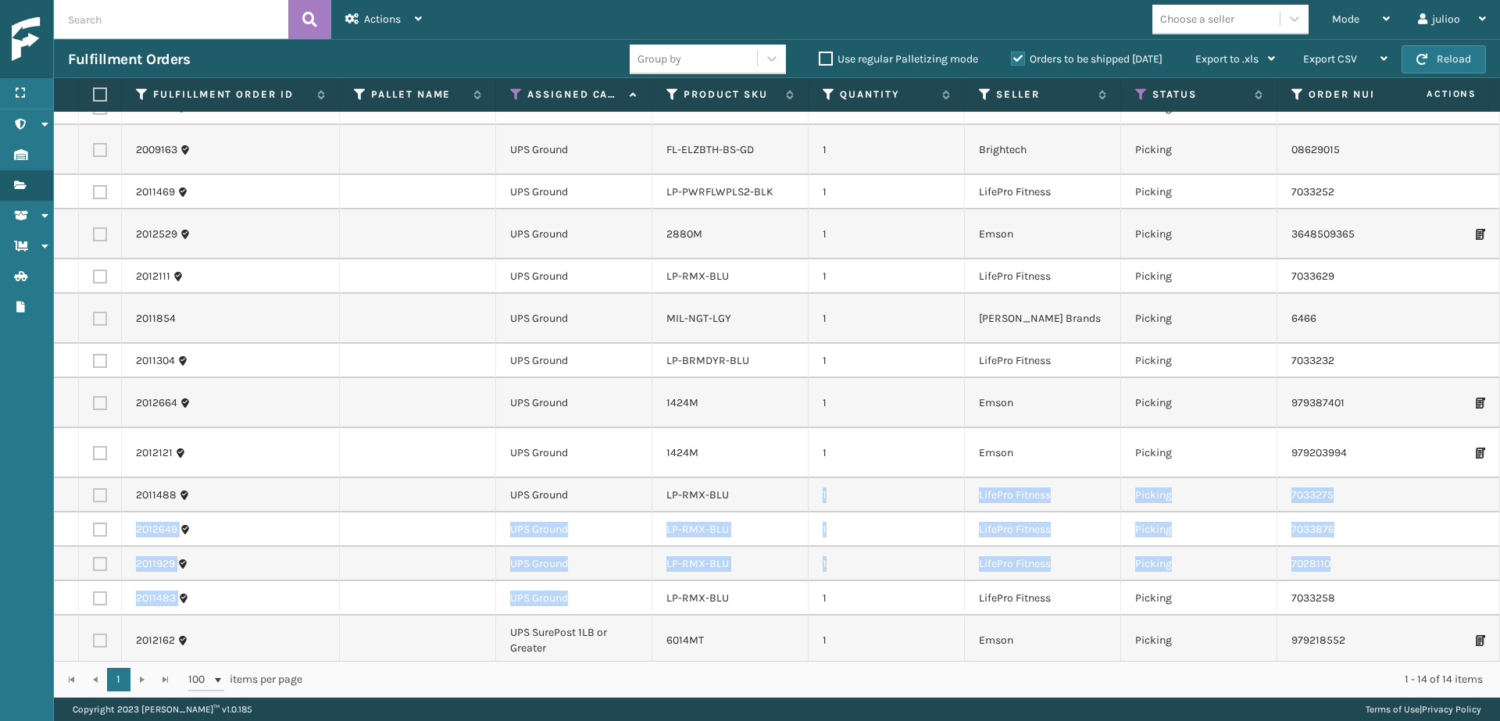
drag, startPoint x: 743, startPoint y: 476, endPoint x: 746, endPoint y: 572, distance: 96.2
click at [746, 572] on tbody "2011772 UPS Ground LP-RVTGLW-WHT 1 LifePro Fitness Picking 7033414 Fellowship -…" at bounding box center [1115, 378] width 2122 height 575
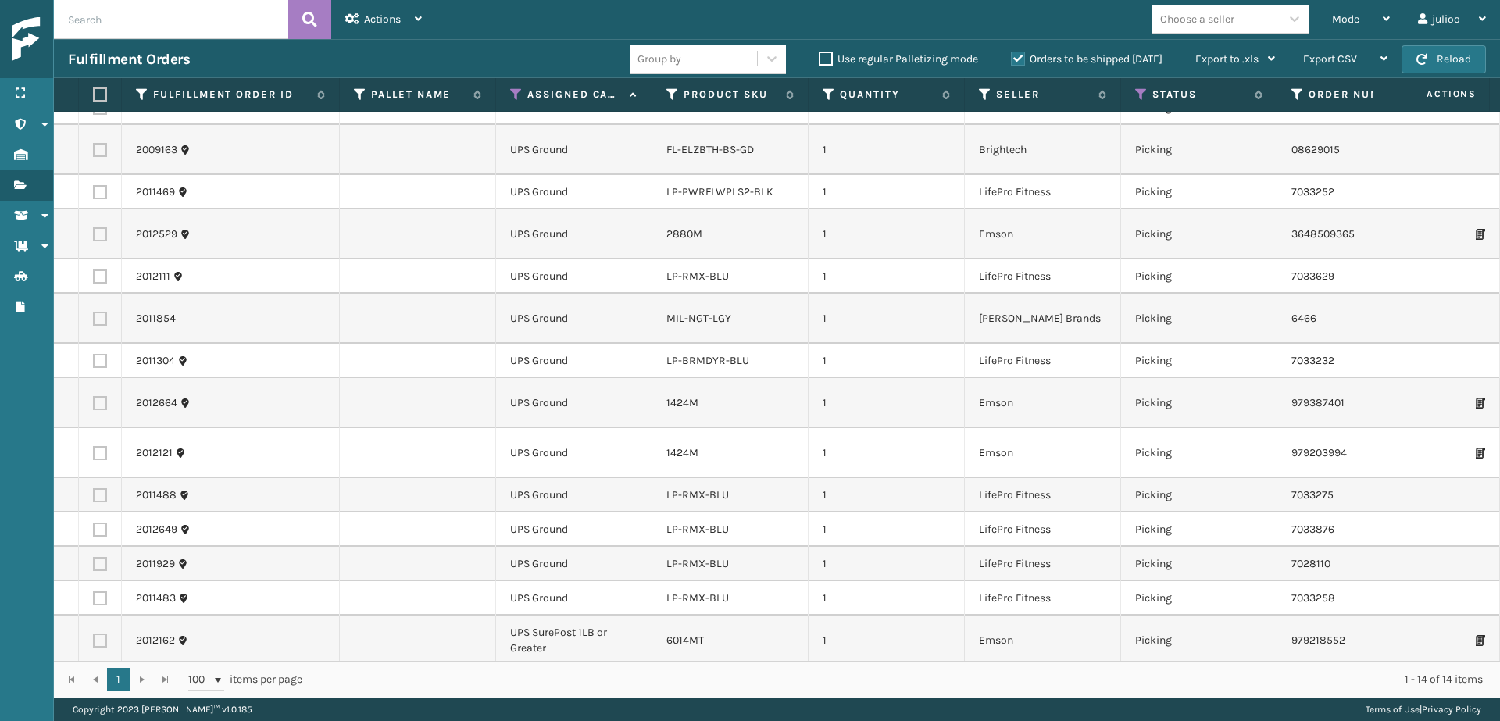
click at [760, 616] on td "6014MT" at bounding box center [730, 641] width 156 height 50
click at [1413, 62] on button "Reload" at bounding box center [1444, 59] width 84 height 28
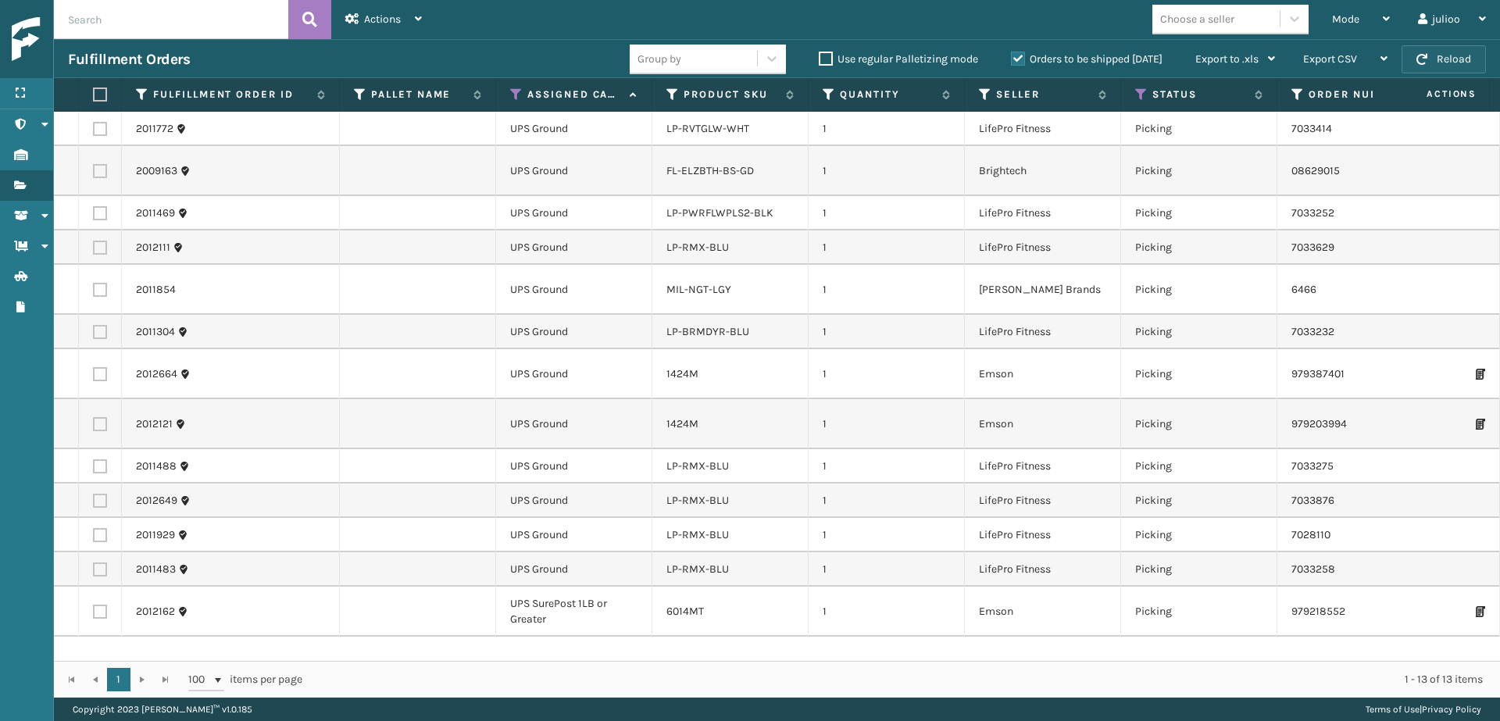
click at [1442, 63] on button "Reload" at bounding box center [1444, 59] width 84 height 28
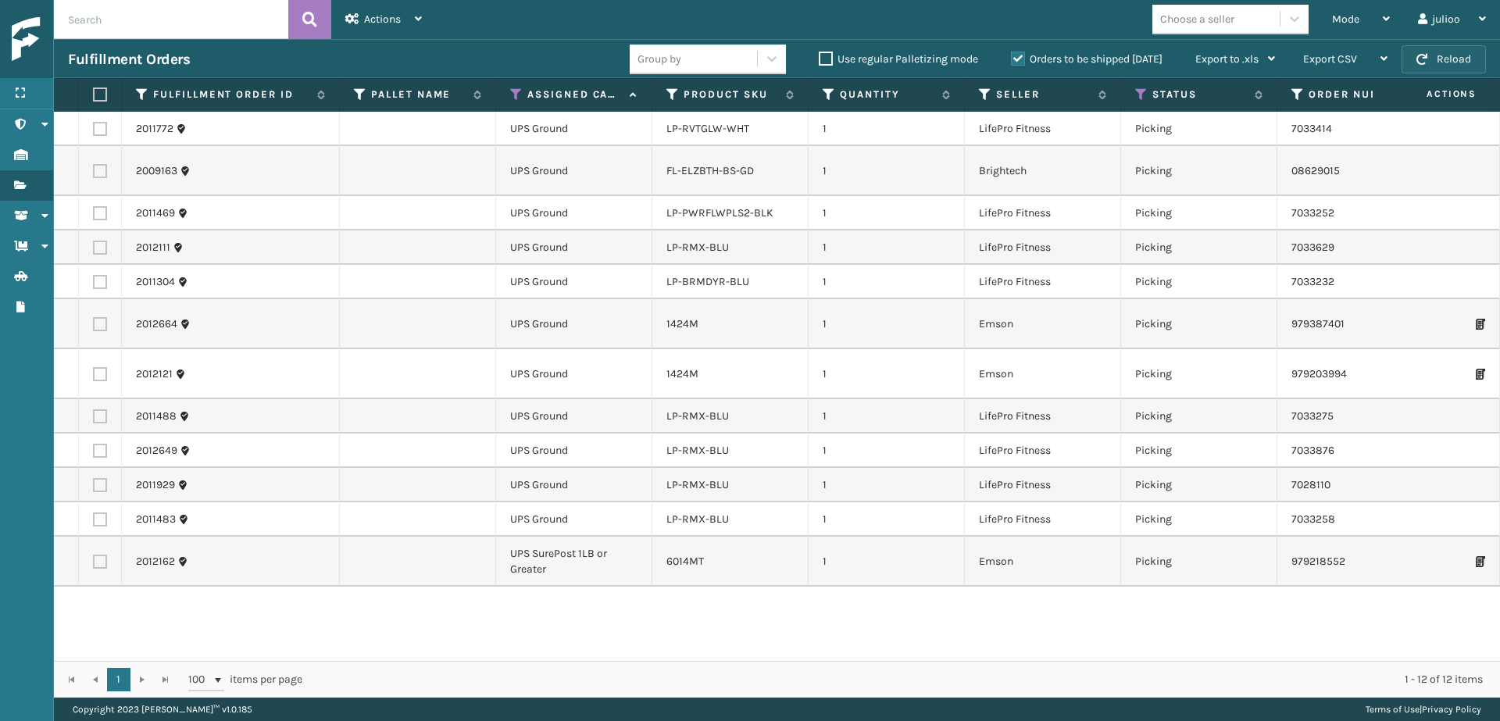
click at [1462, 62] on button "Reload" at bounding box center [1444, 59] width 84 height 28
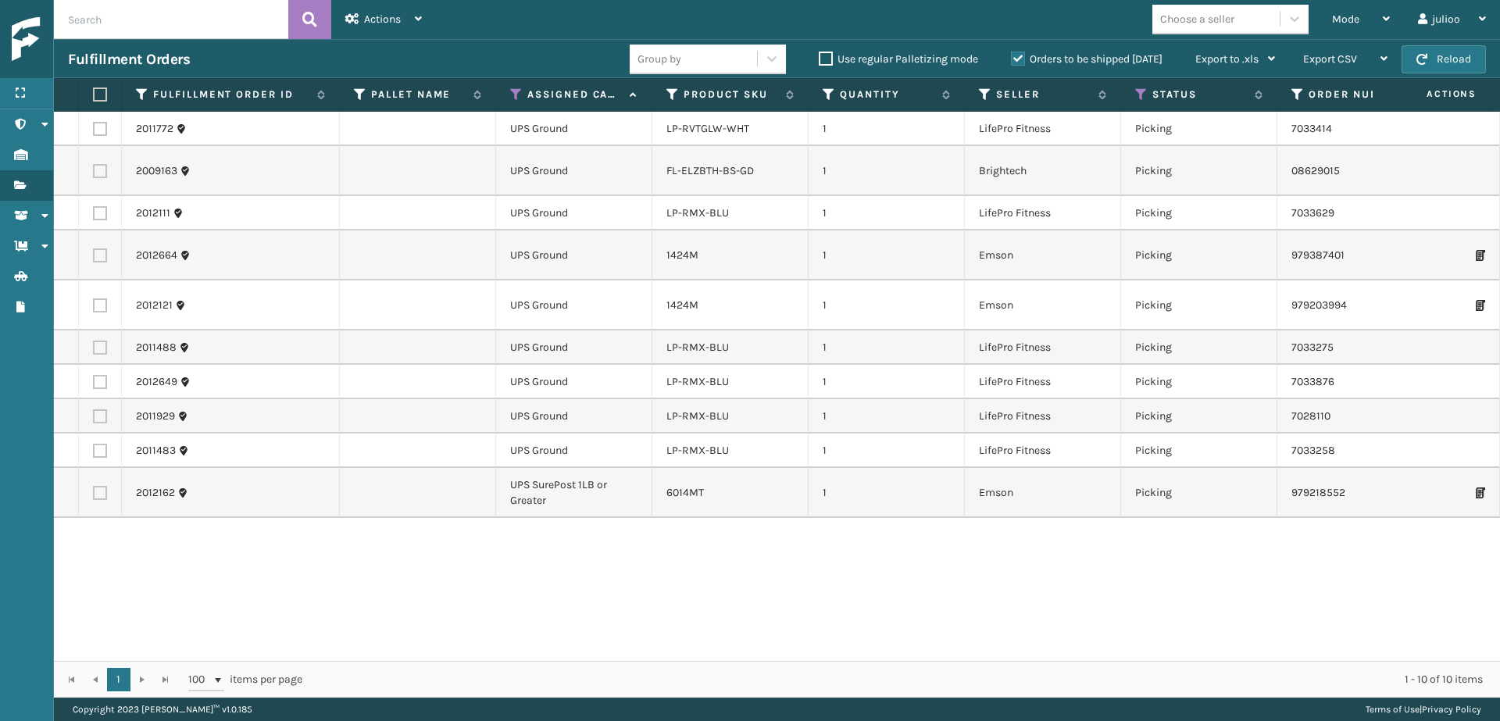
click at [1462, 62] on button "Reload" at bounding box center [1444, 59] width 84 height 28
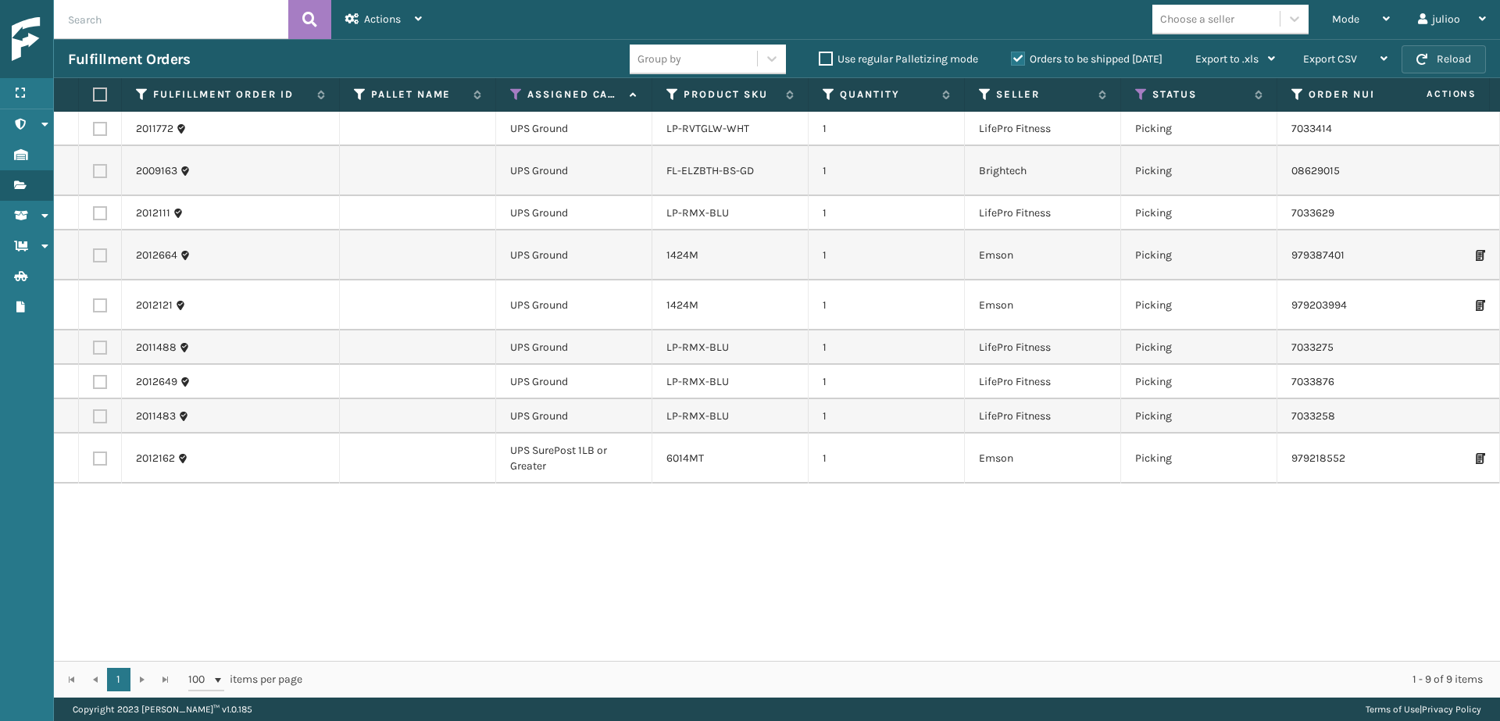
click at [1420, 57] on span "button" at bounding box center [1422, 59] width 11 height 11
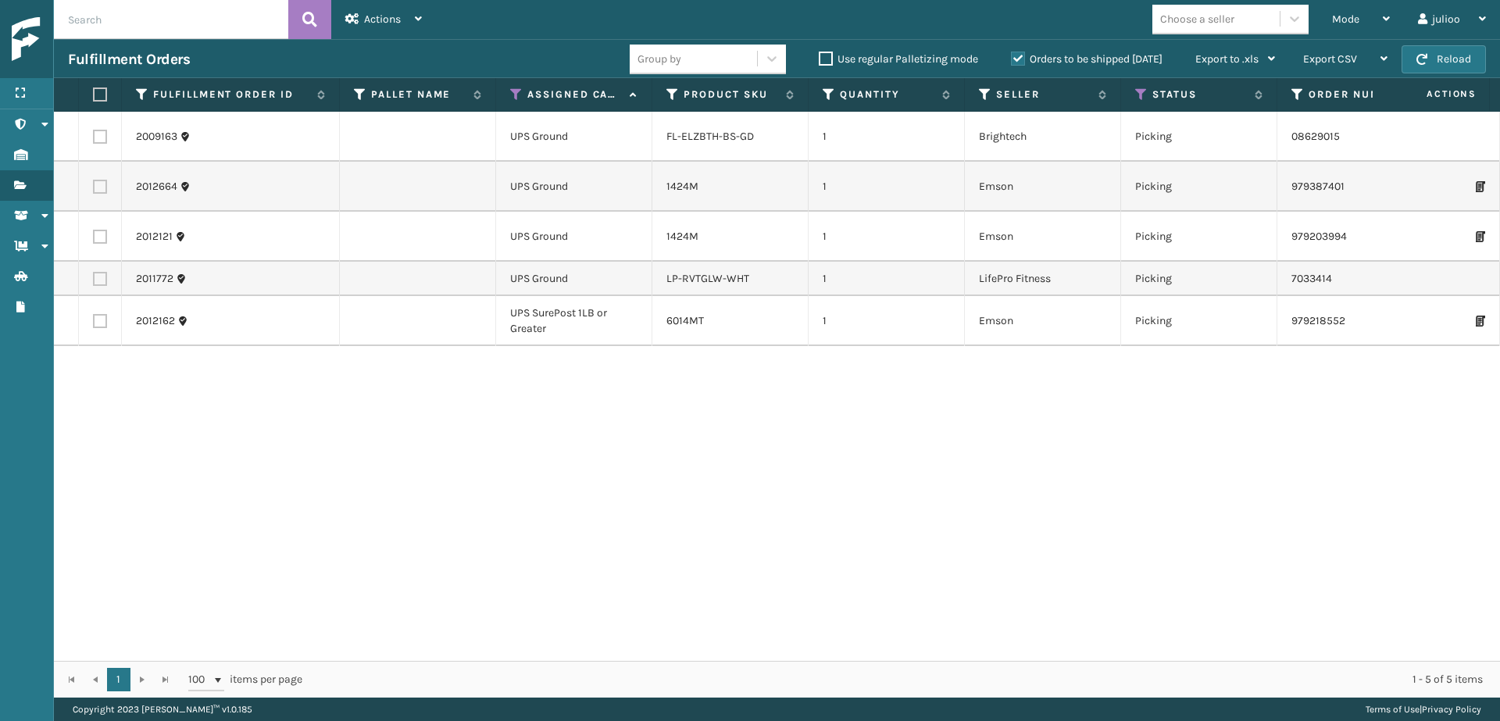
click at [1420, 57] on span "button" at bounding box center [1422, 59] width 11 height 11
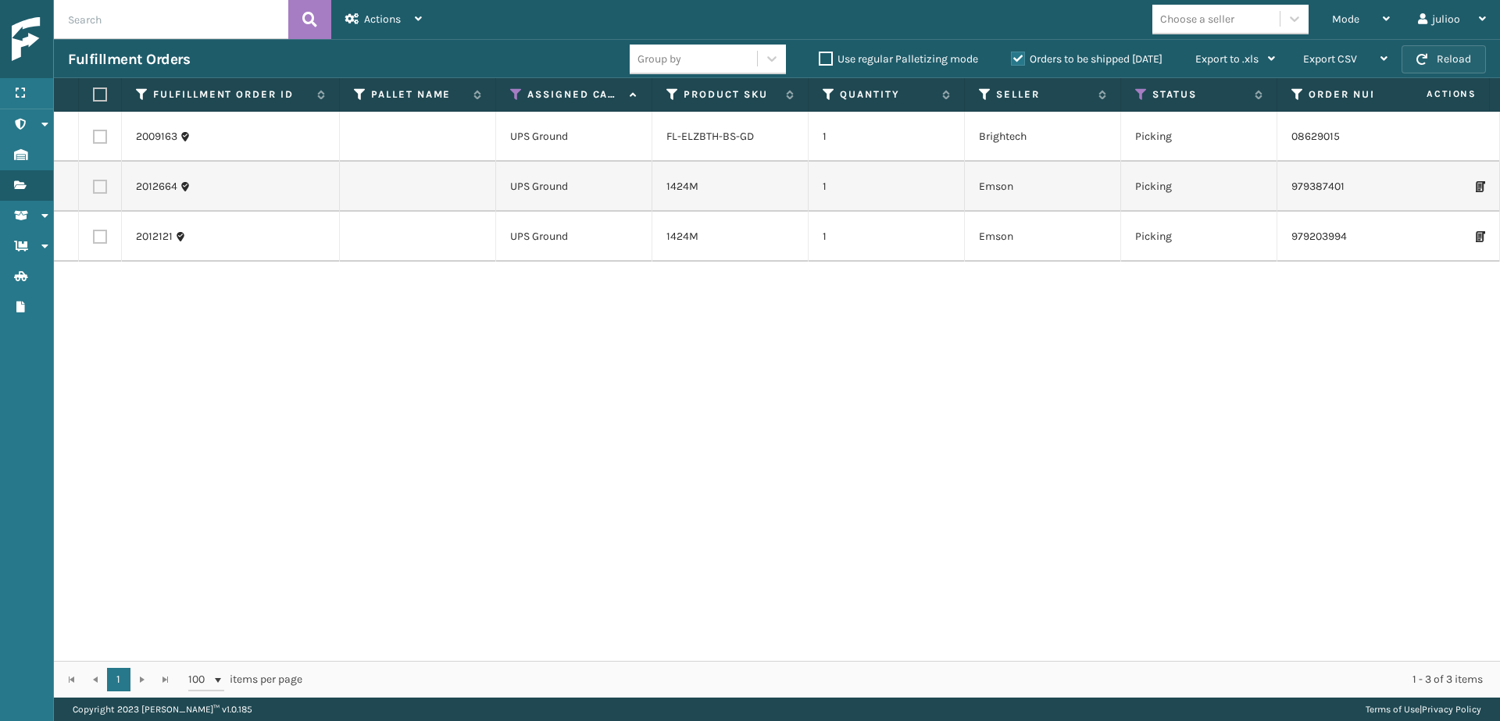
click at [1442, 59] on button "Reload" at bounding box center [1444, 59] width 84 height 28
click at [1441, 59] on button "Reload" at bounding box center [1444, 59] width 84 height 28
click at [1352, 20] on span "Mode" at bounding box center [1345, 19] width 27 height 13
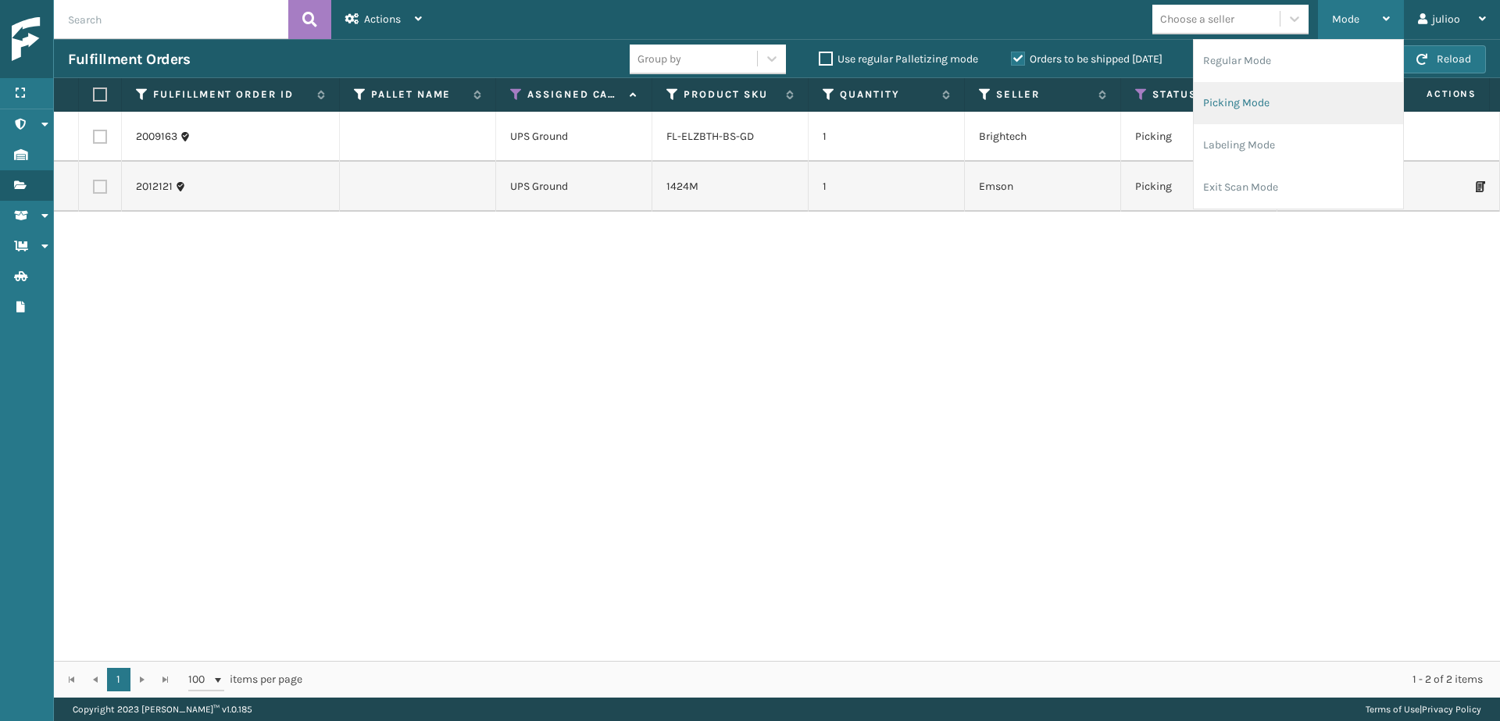
click at [1306, 102] on li "Picking Mode" at bounding box center [1298, 103] width 209 height 42
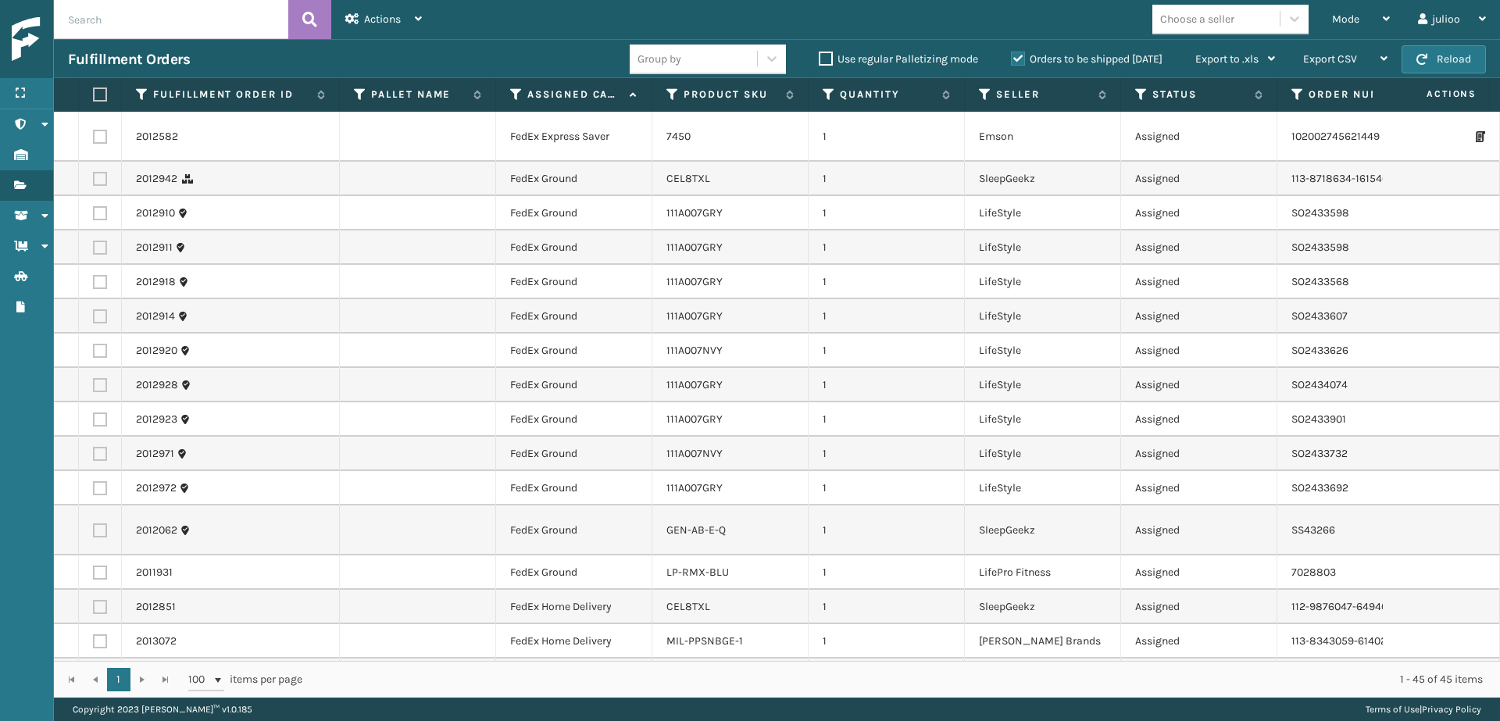
scroll to position [1415, 0]
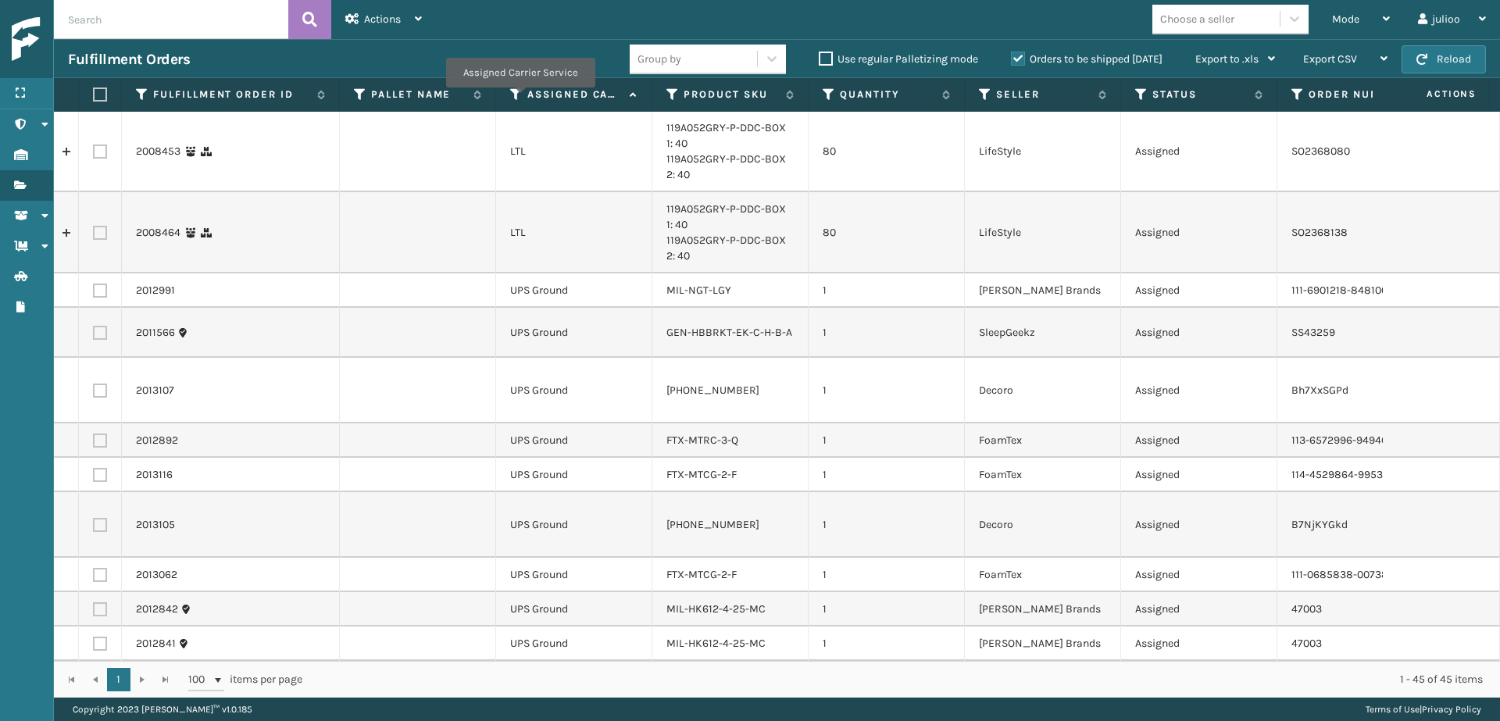
click at [520, 98] on icon at bounding box center [516, 95] width 13 height 14
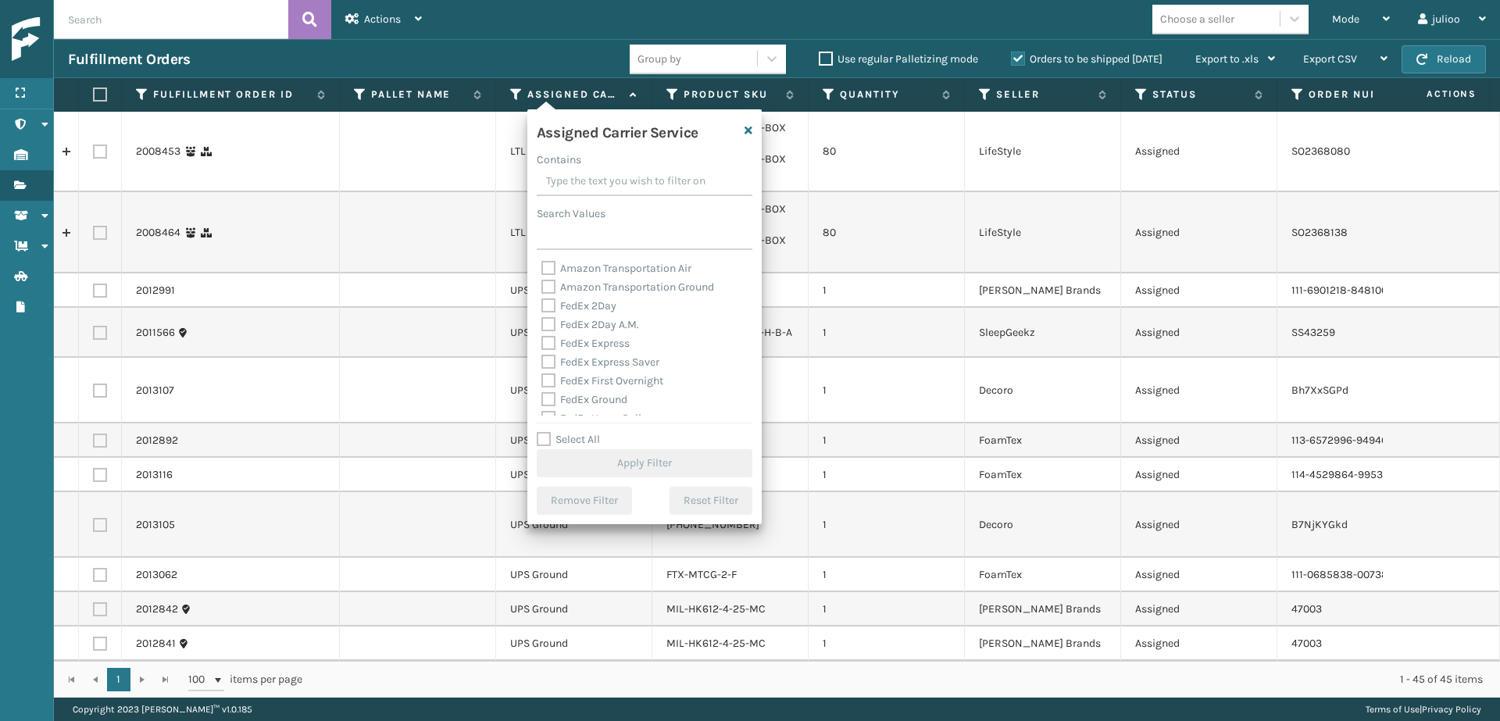
click at [541, 438] on label "Select All" at bounding box center [568, 439] width 63 height 13
click at [541, 432] on input "Select All" at bounding box center [654, 432] width 234 height 2
checkbox input "true"
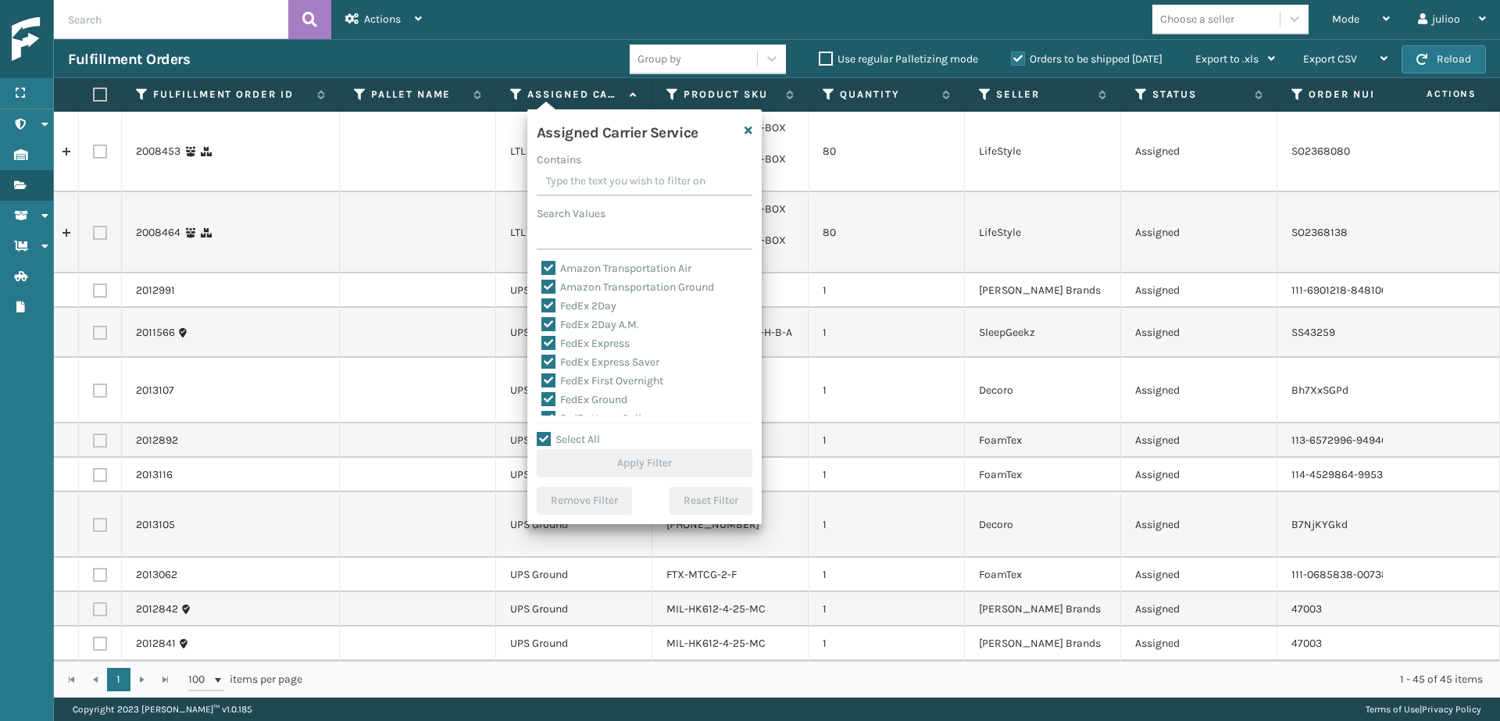
checkbox input "true"
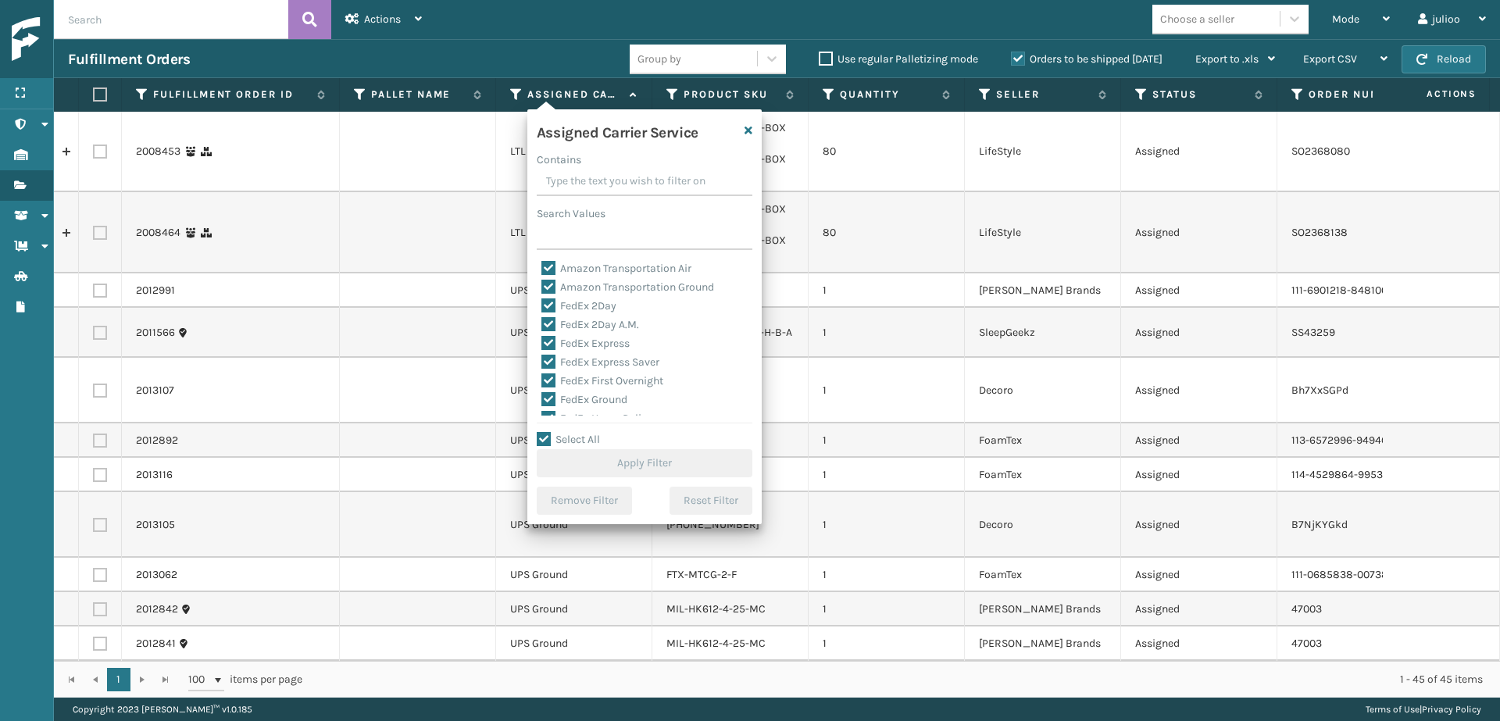
checkbox input "true"
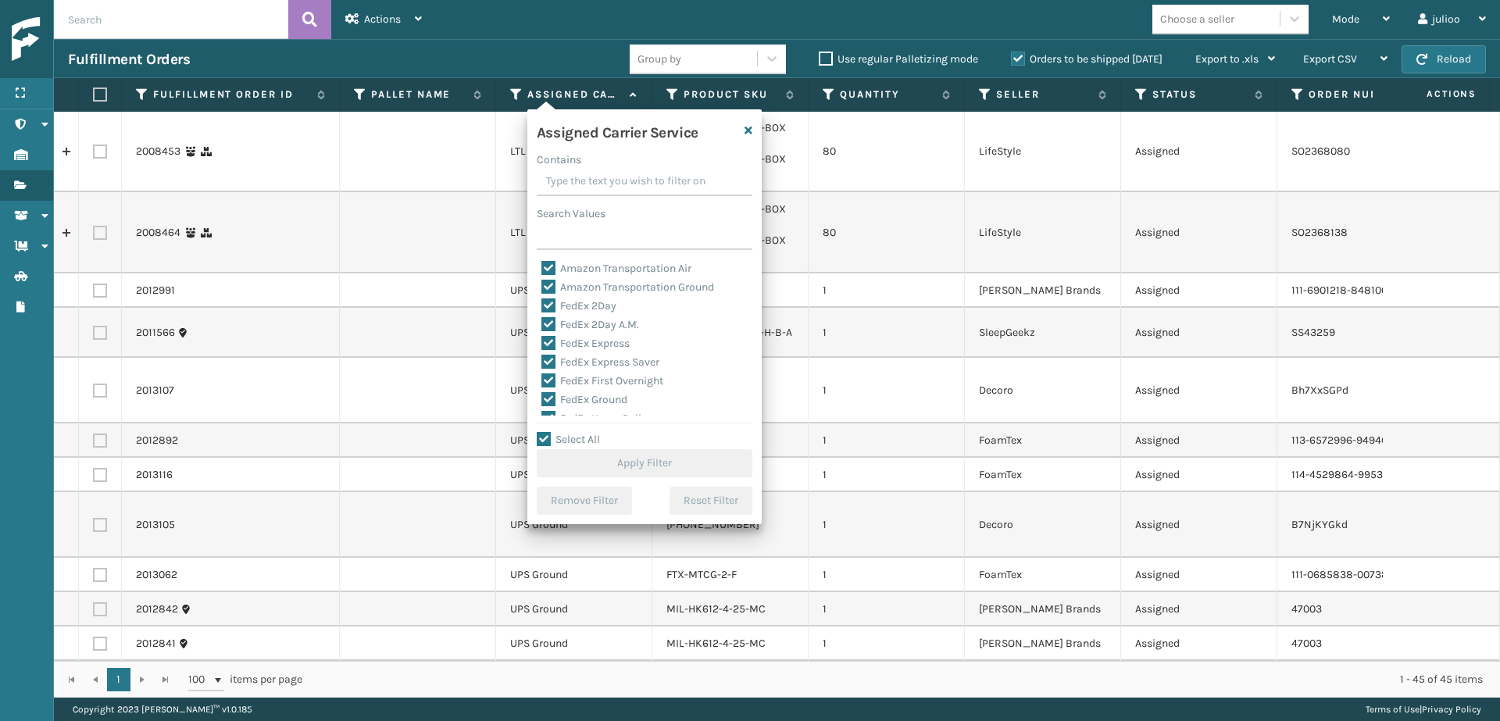
checkbox input "true"
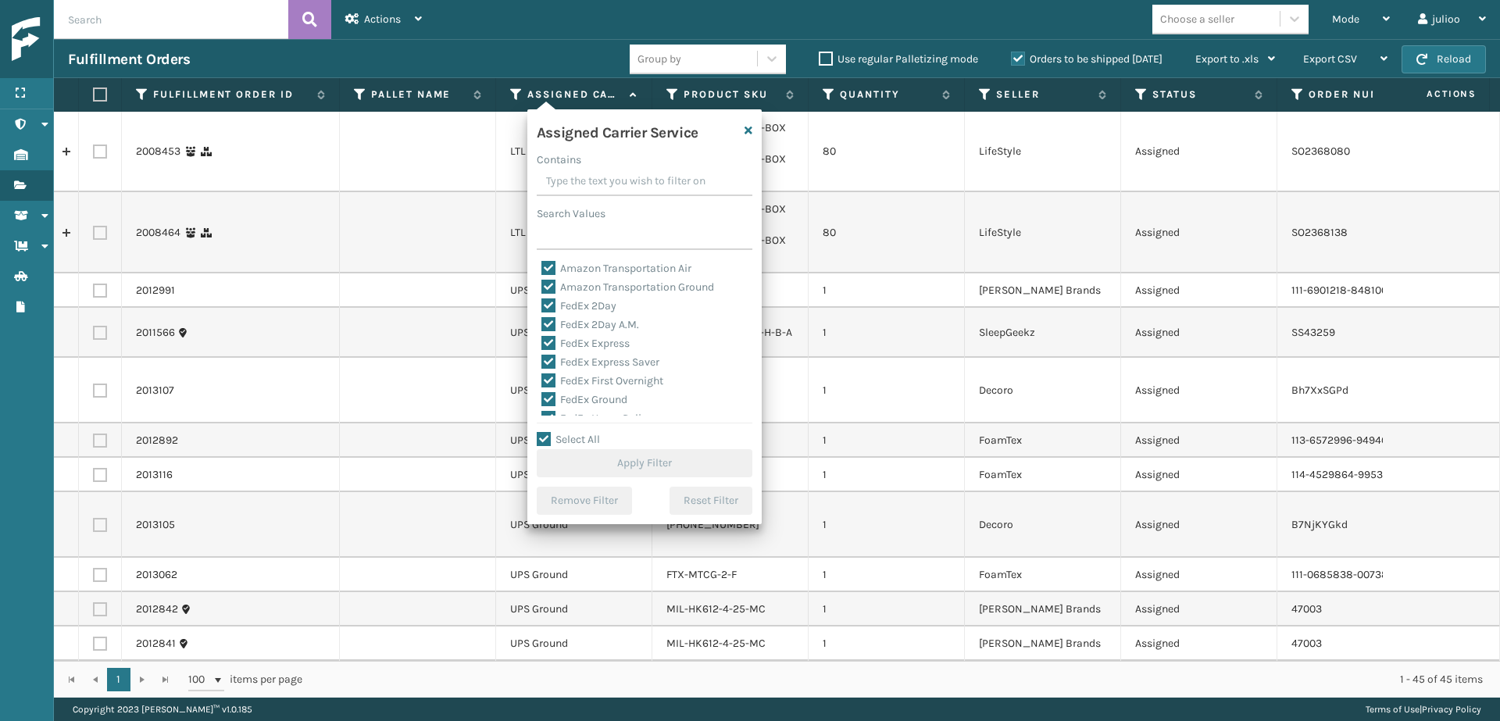
checkbox input "true"
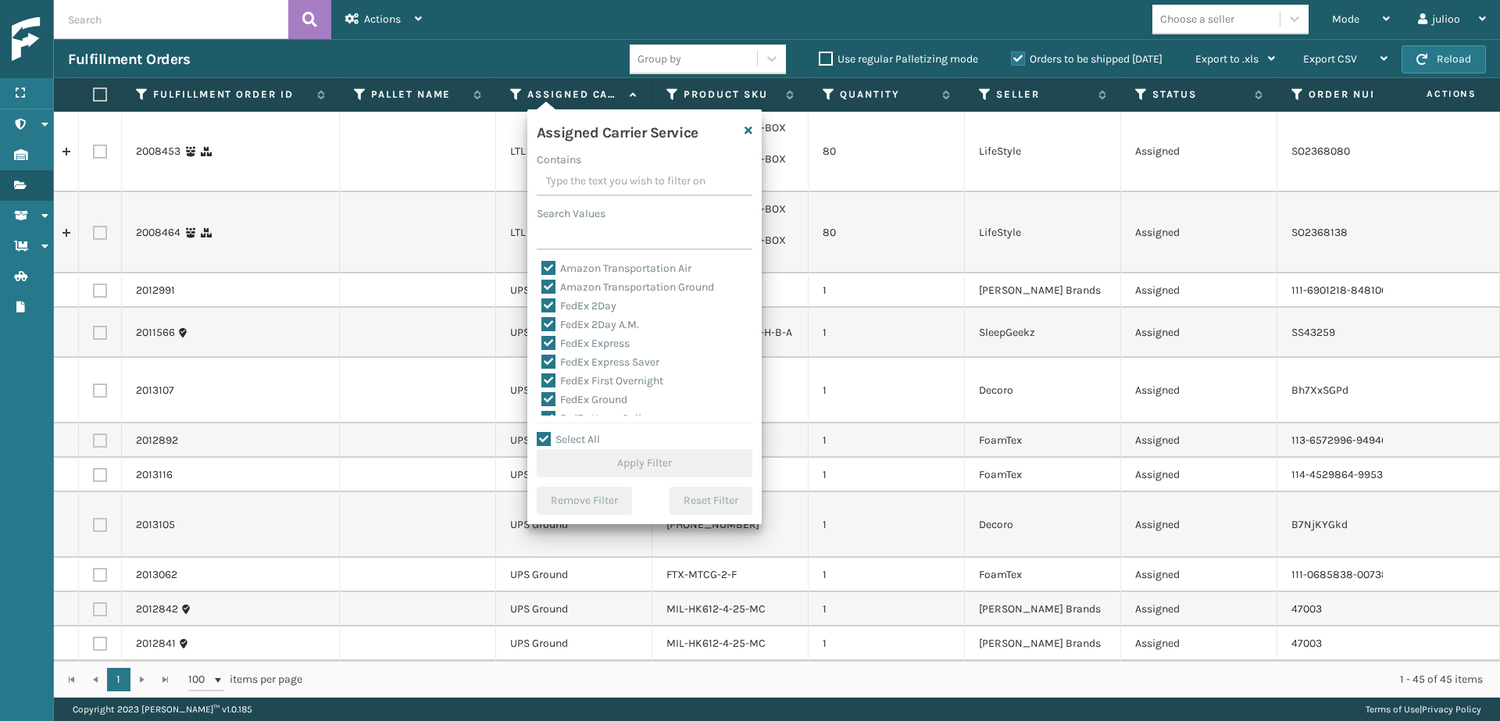
checkbox input "true"
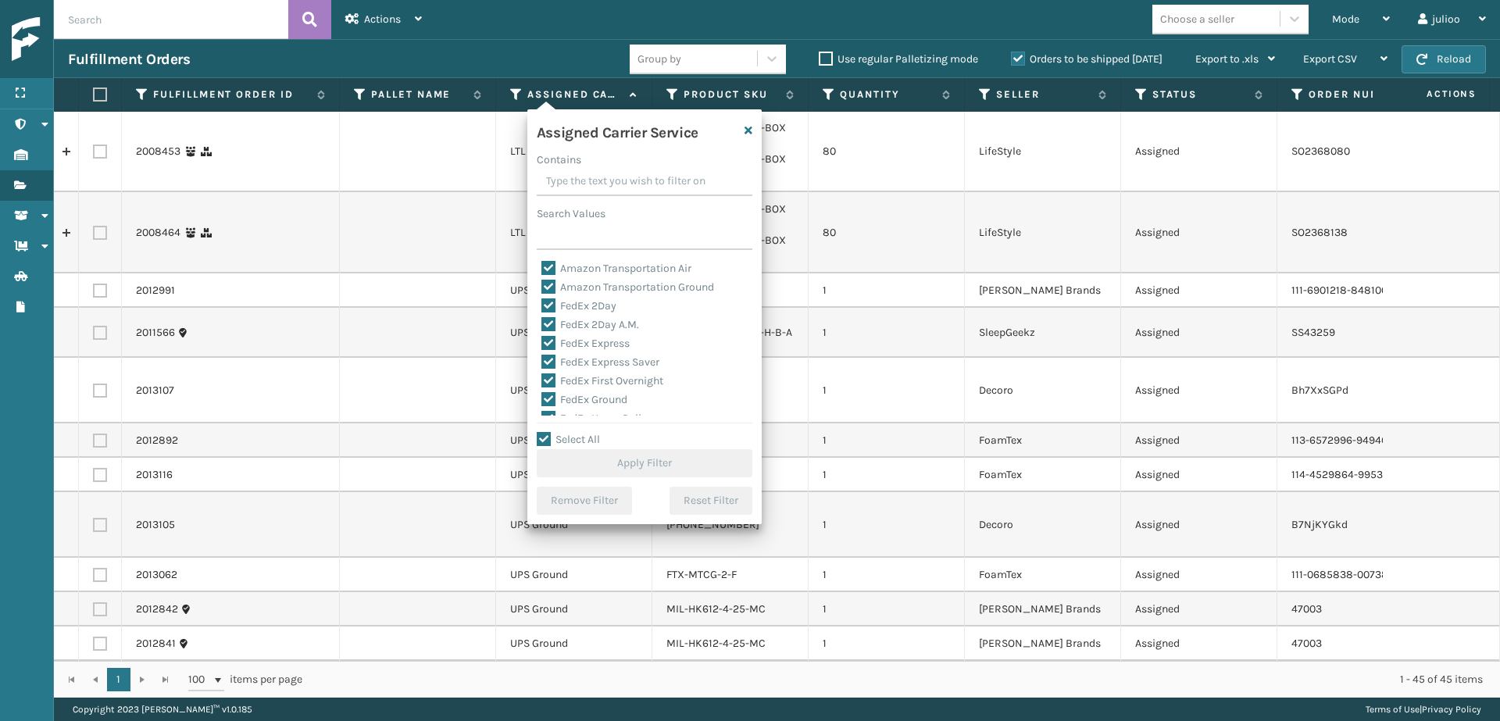
checkbox input "true"
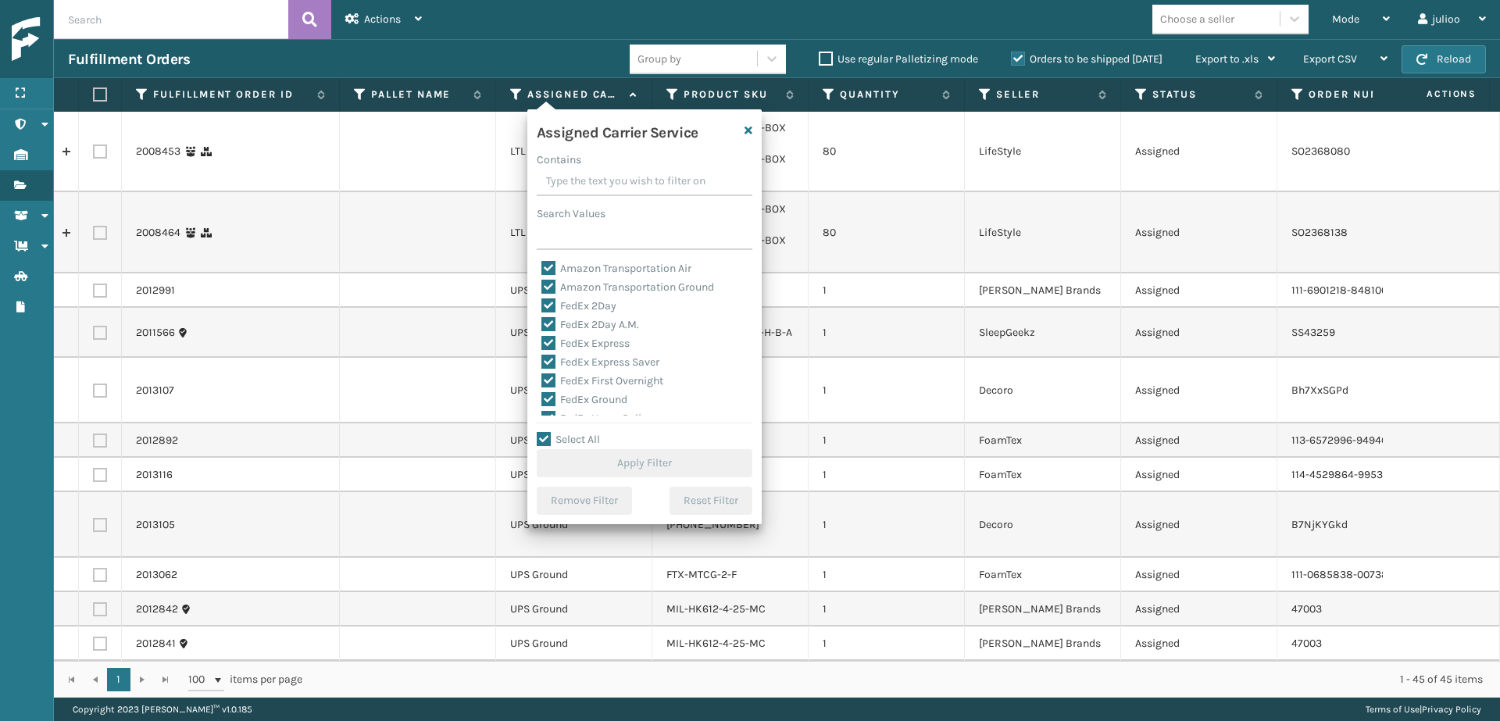
checkbox input "true"
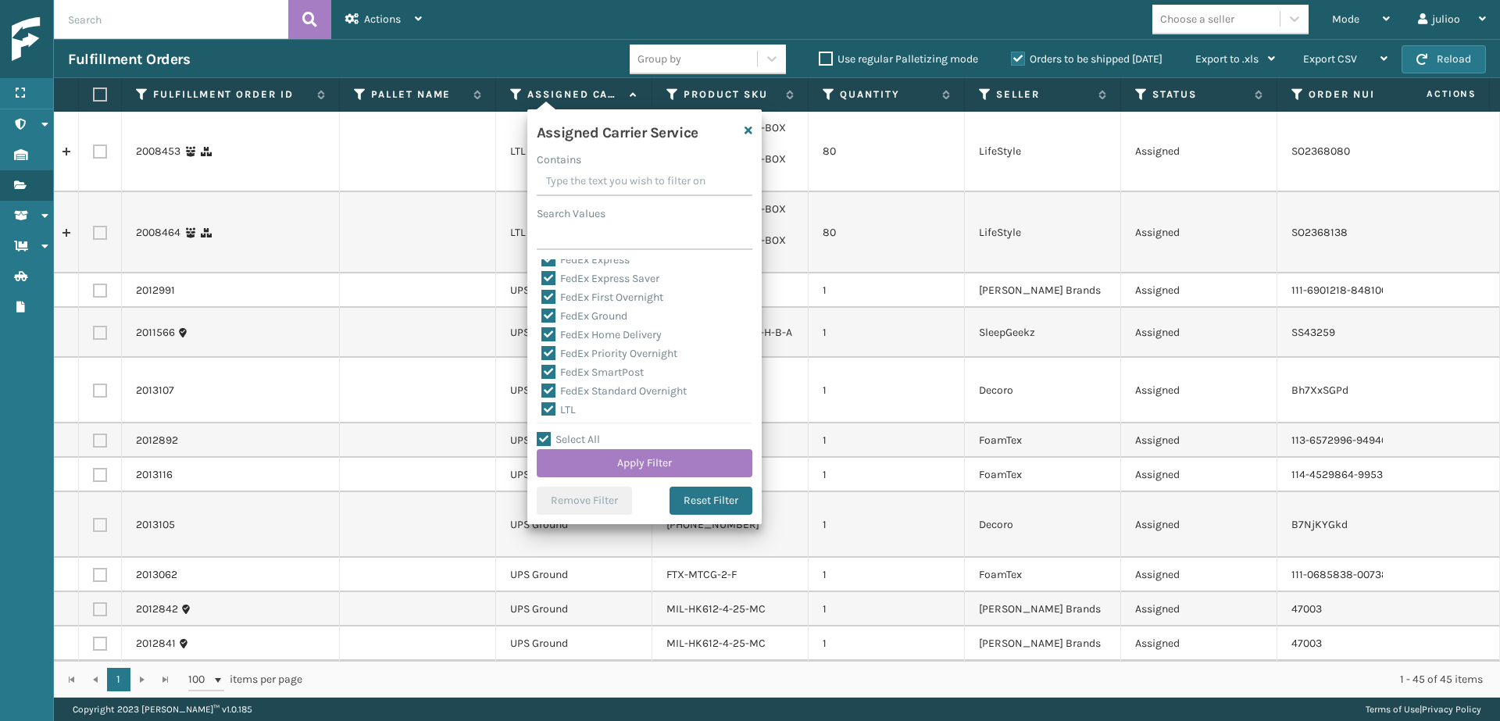
scroll to position [138, 0]
click at [551, 359] on label "LTL" at bounding box center [558, 354] width 34 height 13
click at [542, 356] on input "LTL" at bounding box center [541, 351] width 1 height 10
checkbox input "false"
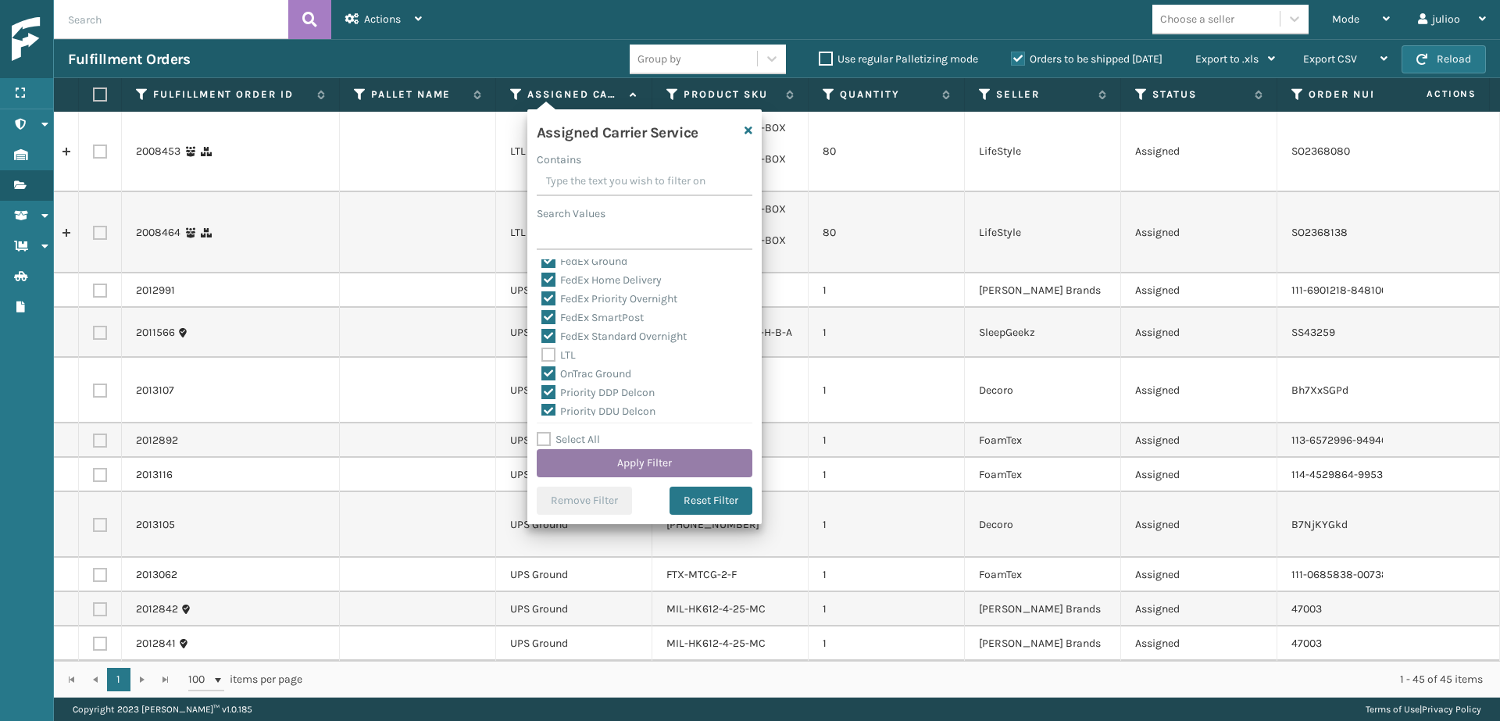
click at [646, 467] on button "Apply Filter" at bounding box center [645, 463] width 216 height 28
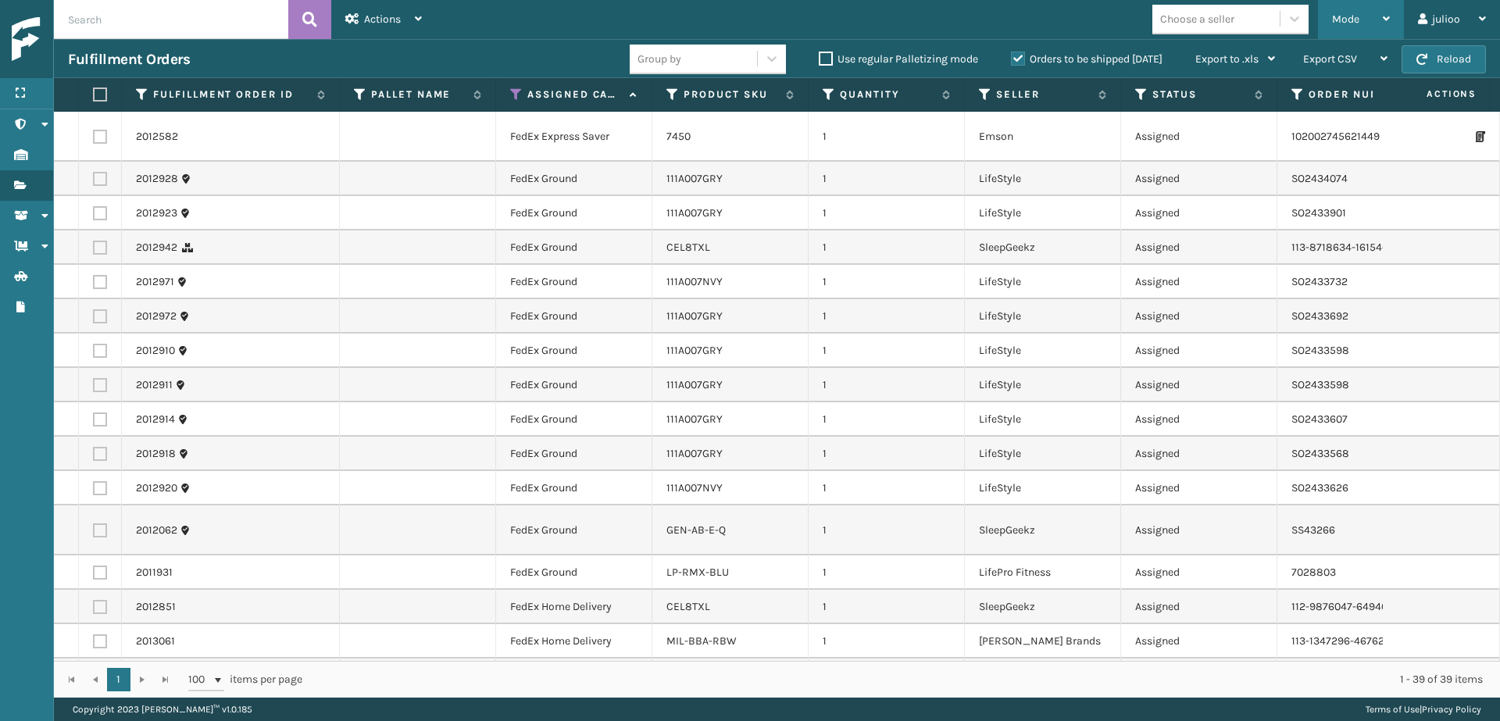
click at [1338, 7] on div "Mode" at bounding box center [1361, 19] width 58 height 39
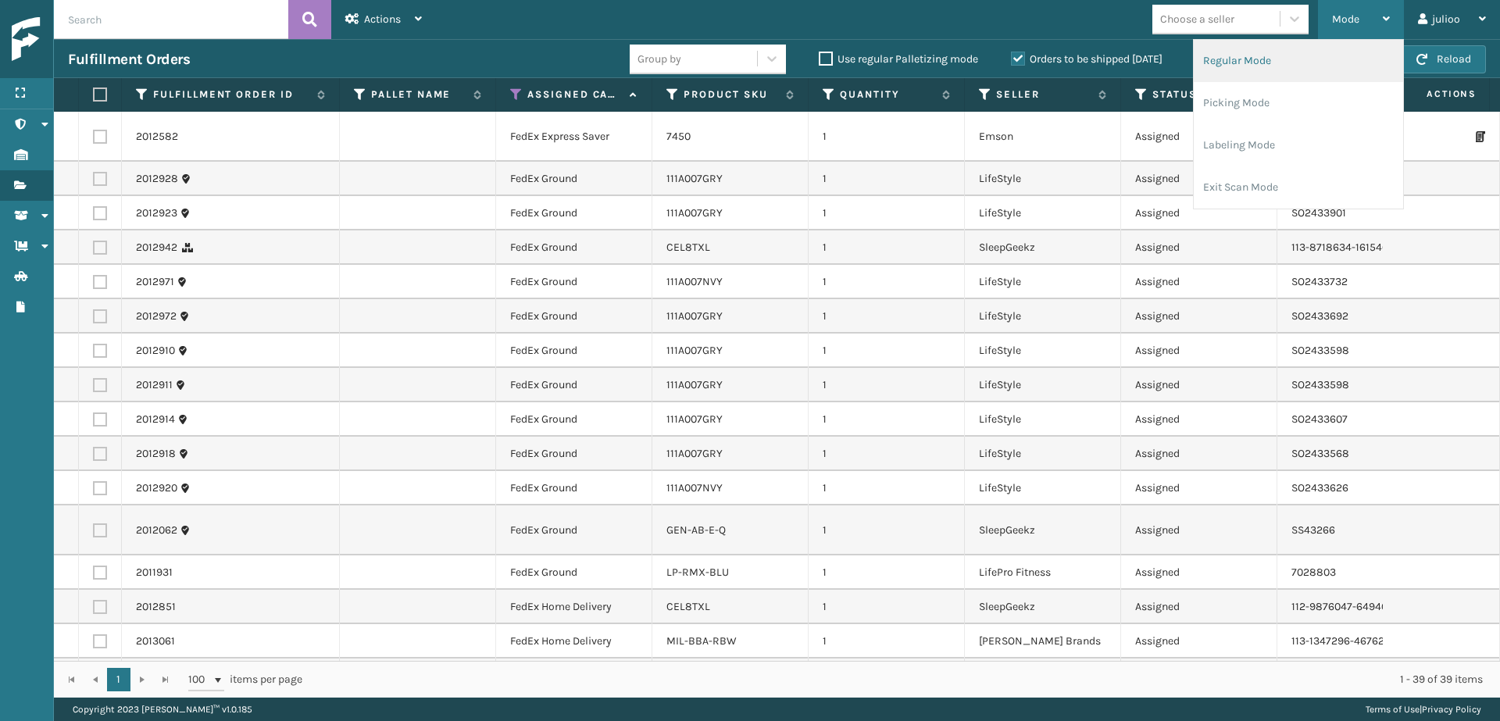
click at [1277, 66] on li "Regular Mode" at bounding box center [1298, 61] width 209 height 42
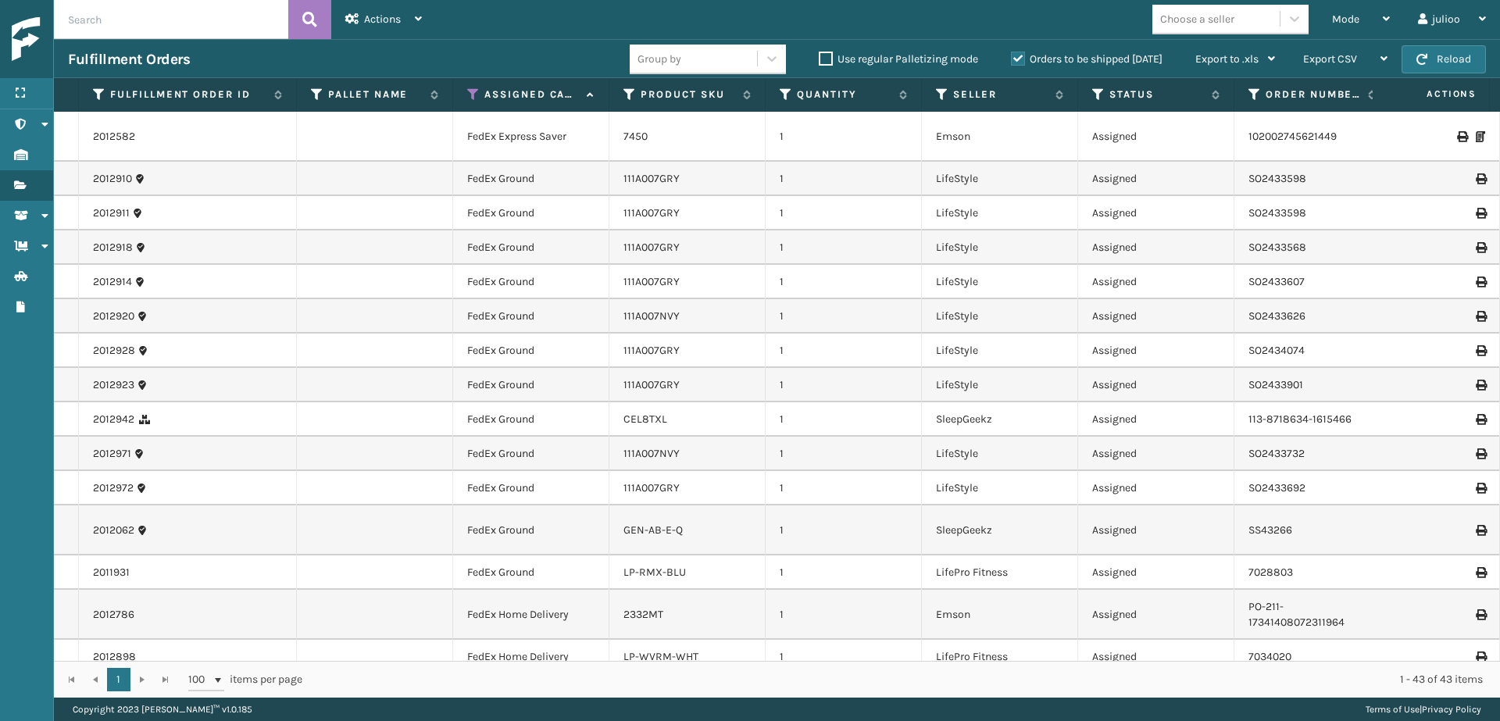
scroll to position [3, 0]
click at [1096, 95] on icon at bounding box center [1098, 95] width 13 height 14
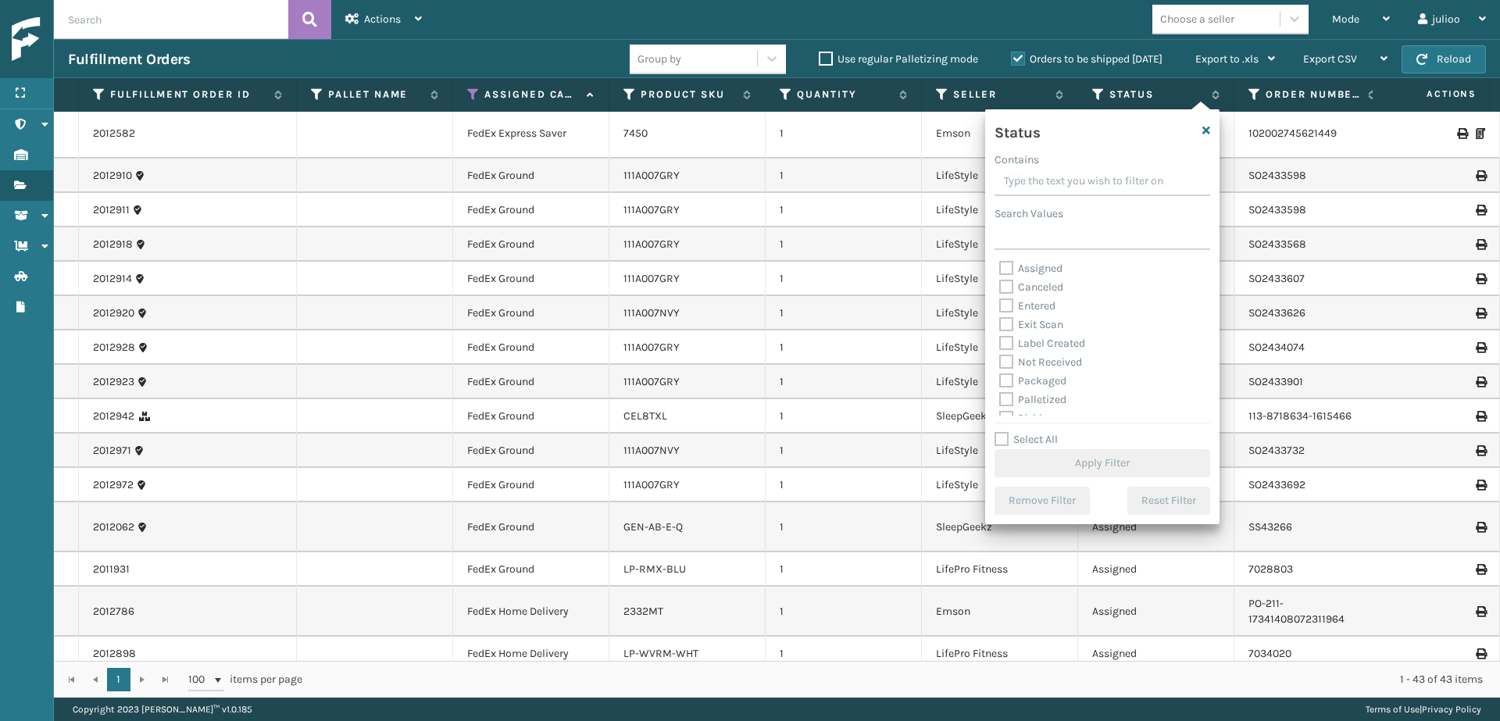
scroll to position [31, 0]
click at [1006, 385] on label "Picking" at bounding box center [1026, 386] width 55 height 13
click at [1000, 385] on input "Picking" at bounding box center [999, 383] width 1 height 10
checkbox input "true"
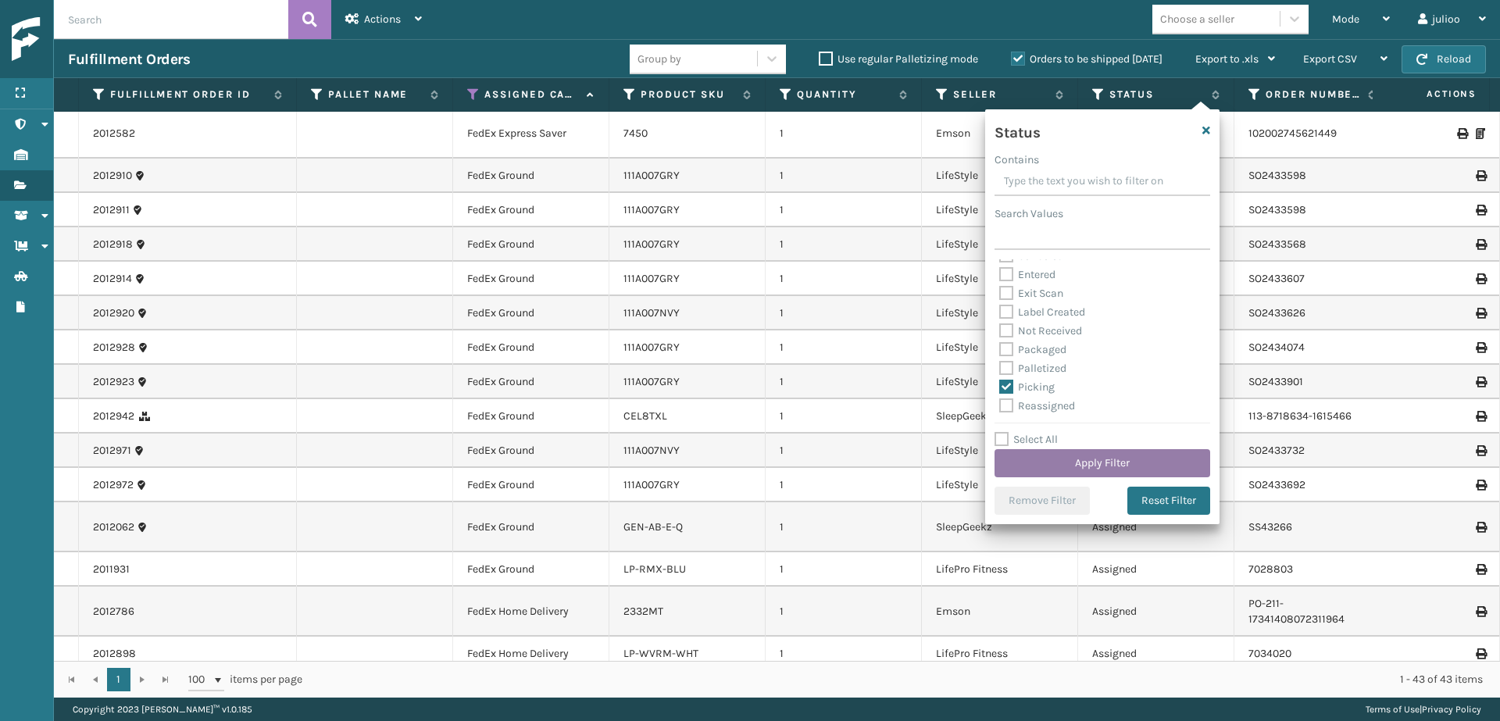
click at [1065, 456] on button "Apply Filter" at bounding box center [1103, 463] width 216 height 28
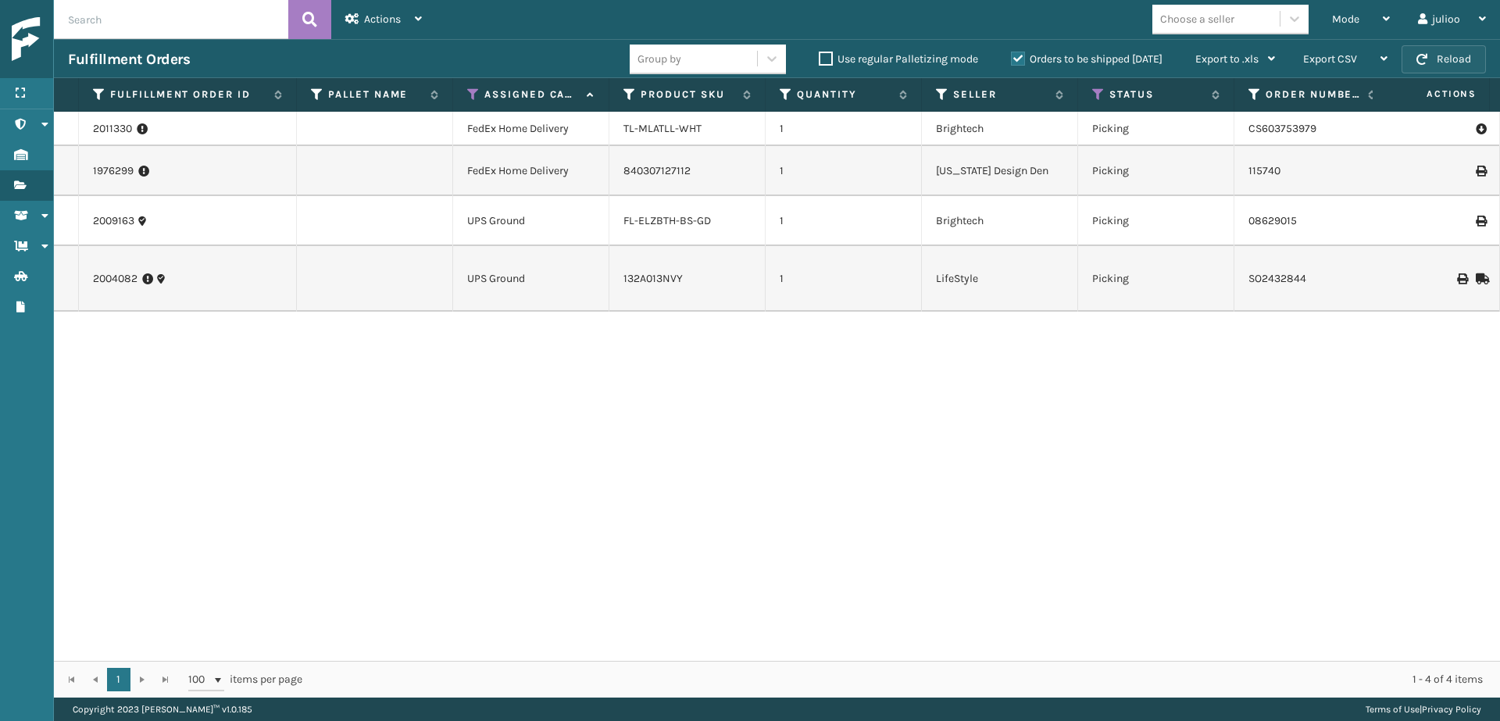
click at [1422, 56] on span "button" at bounding box center [1422, 59] width 11 height 11
click at [1427, 53] on button "Reload" at bounding box center [1444, 59] width 84 height 28
click at [1425, 54] on span "button" at bounding box center [1422, 59] width 11 height 11
click at [1365, 28] on div "Mode" at bounding box center [1361, 19] width 58 height 39
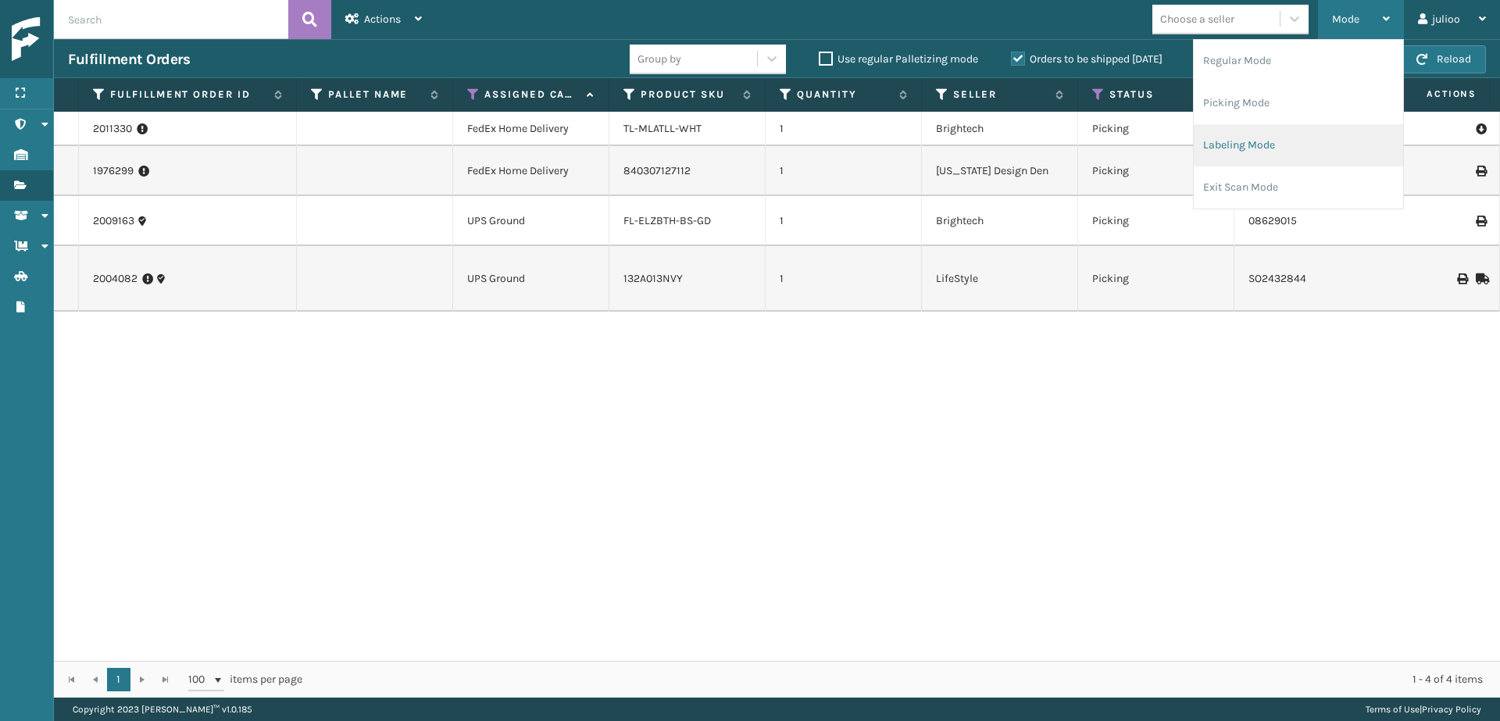
click at [1273, 145] on li "Labeling Mode" at bounding box center [1298, 145] width 209 height 42
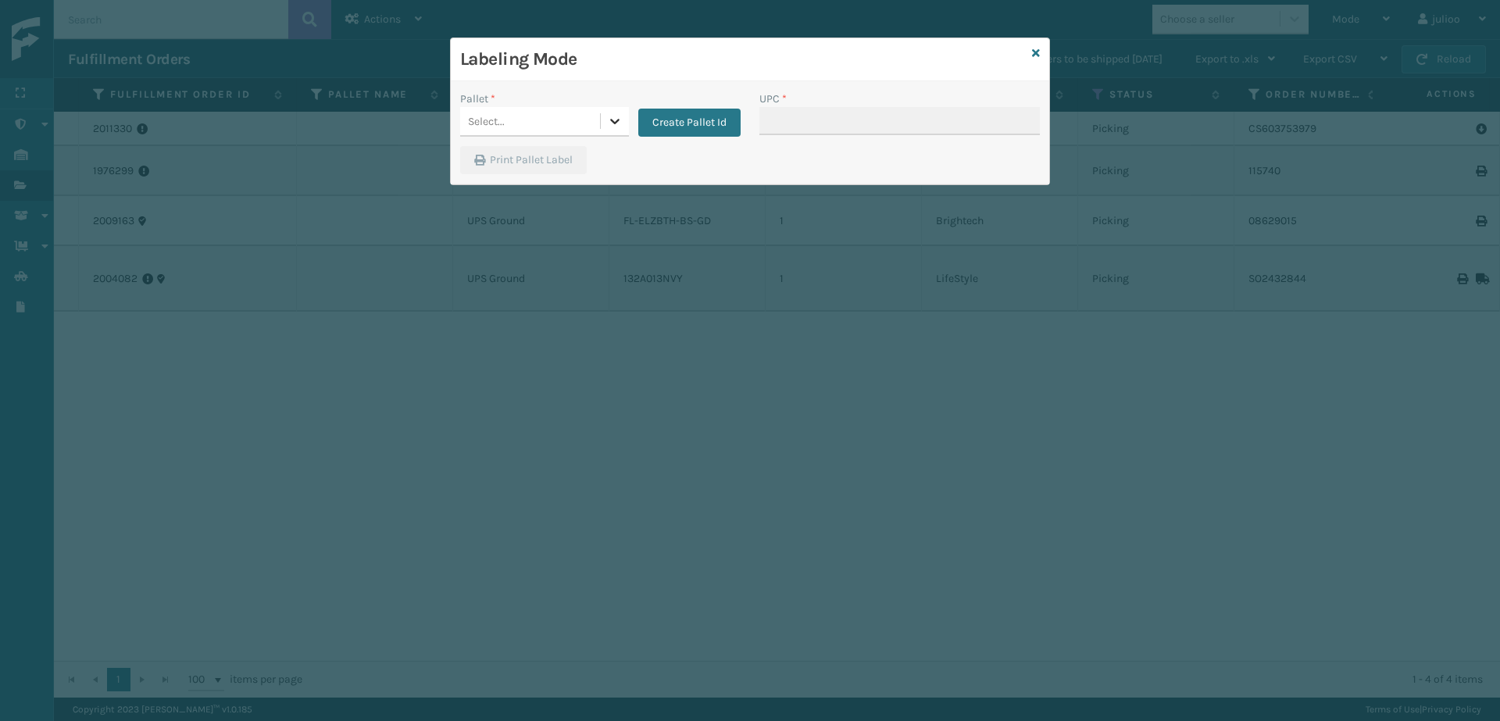
click at [621, 127] on icon at bounding box center [615, 121] width 16 height 16
click at [582, 158] on div "FDXG-9SME8PZWP0" at bounding box center [544, 160] width 169 height 29
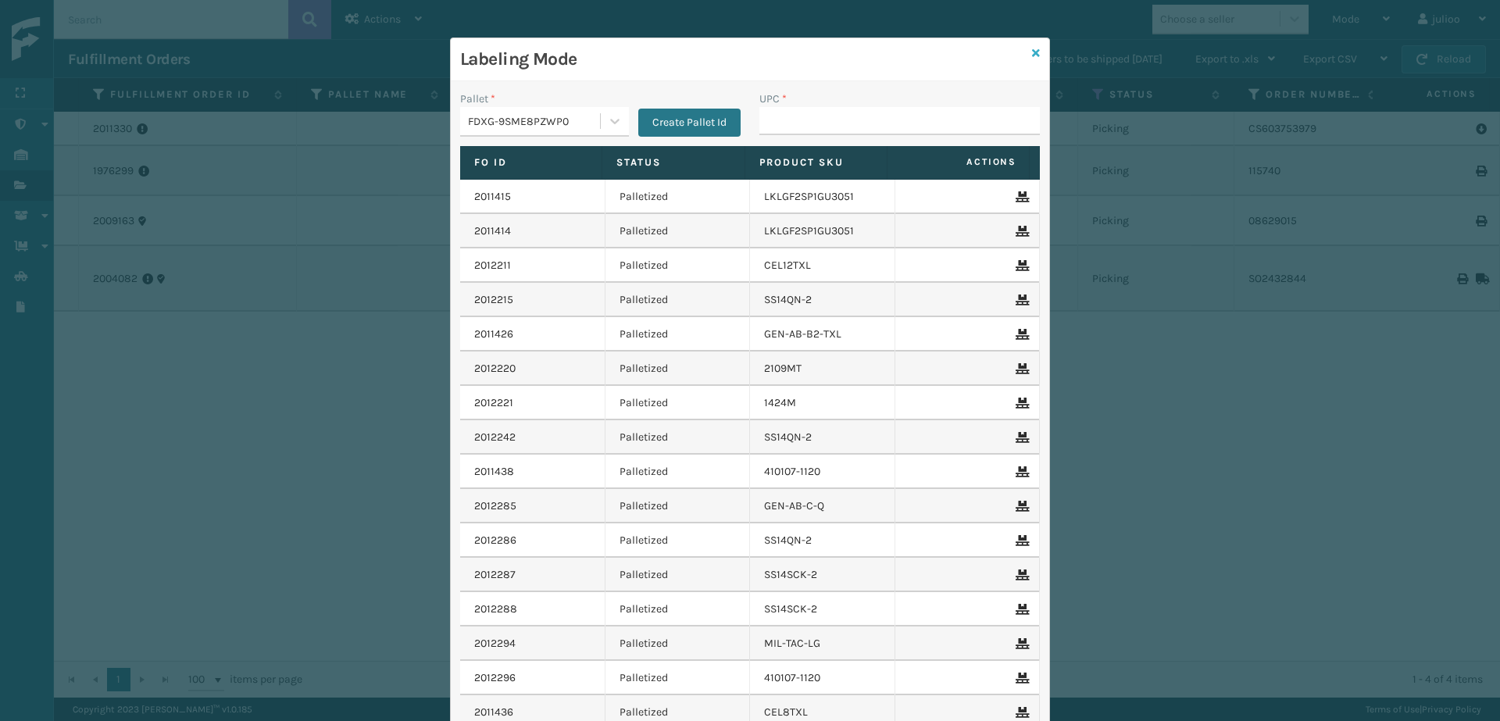
click at [1034, 52] on icon at bounding box center [1036, 53] width 8 height 11
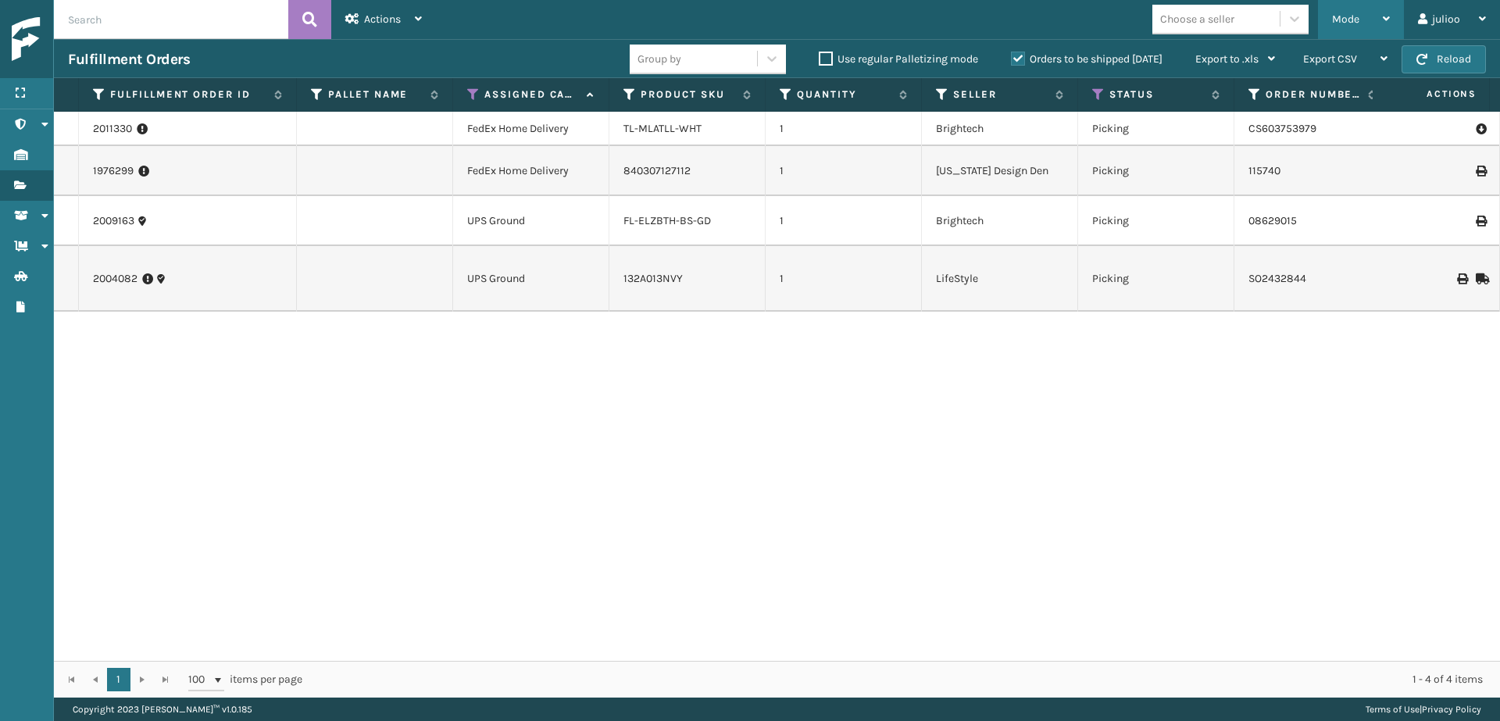
click at [1363, 16] on div "Mode" at bounding box center [1361, 19] width 58 height 39
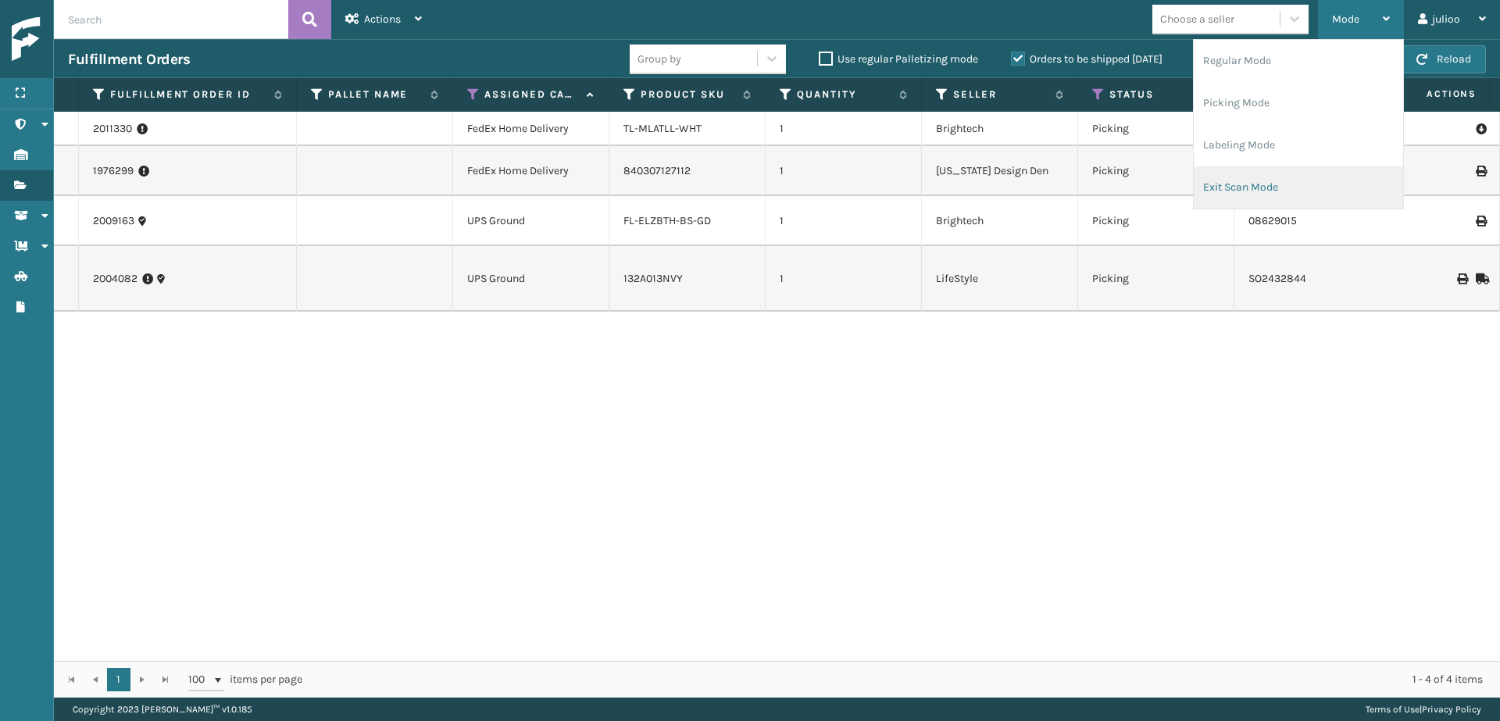
click at [1261, 188] on li "Exit Scan Mode" at bounding box center [1298, 187] width 209 height 42
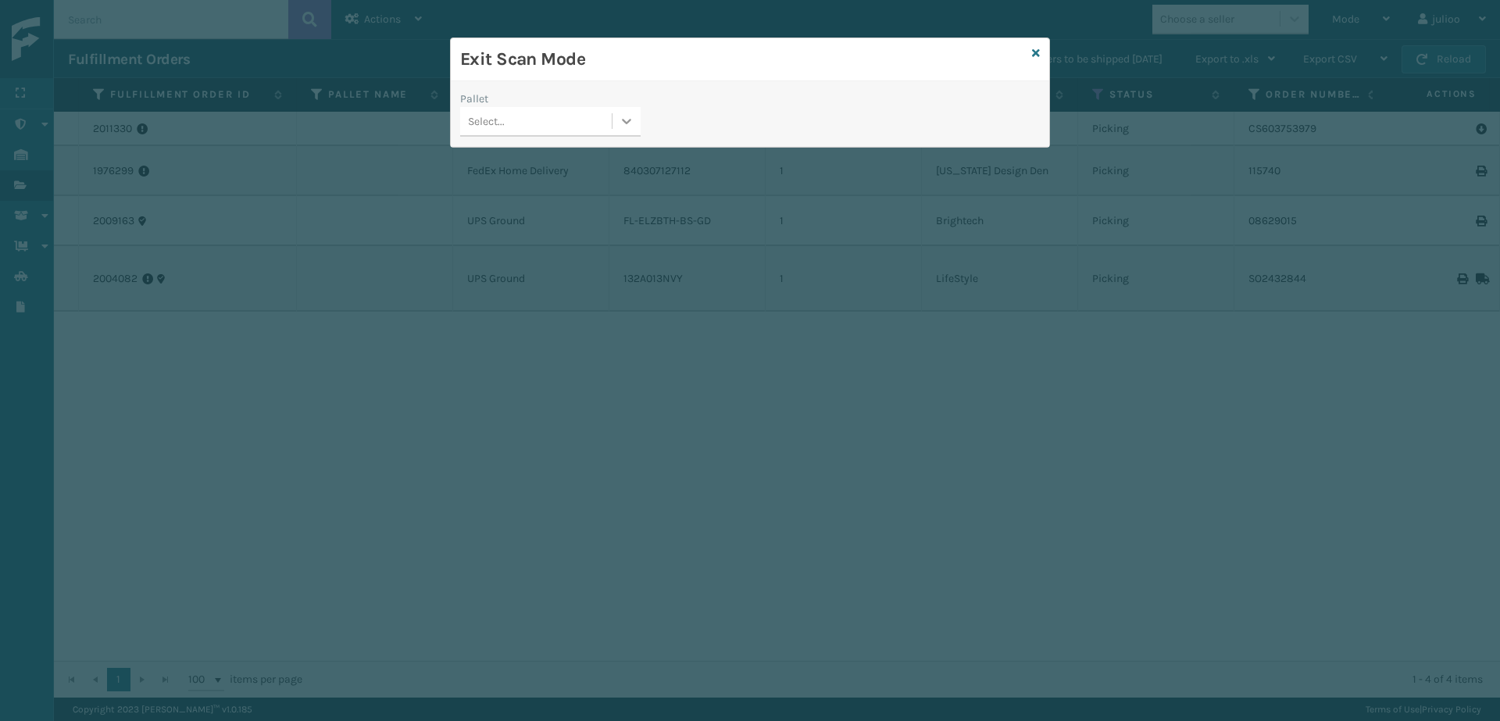
click at [623, 123] on icon at bounding box center [627, 121] width 16 height 16
click at [563, 166] on div "FDXG-9SME8PZWP0" at bounding box center [550, 160] width 180 height 29
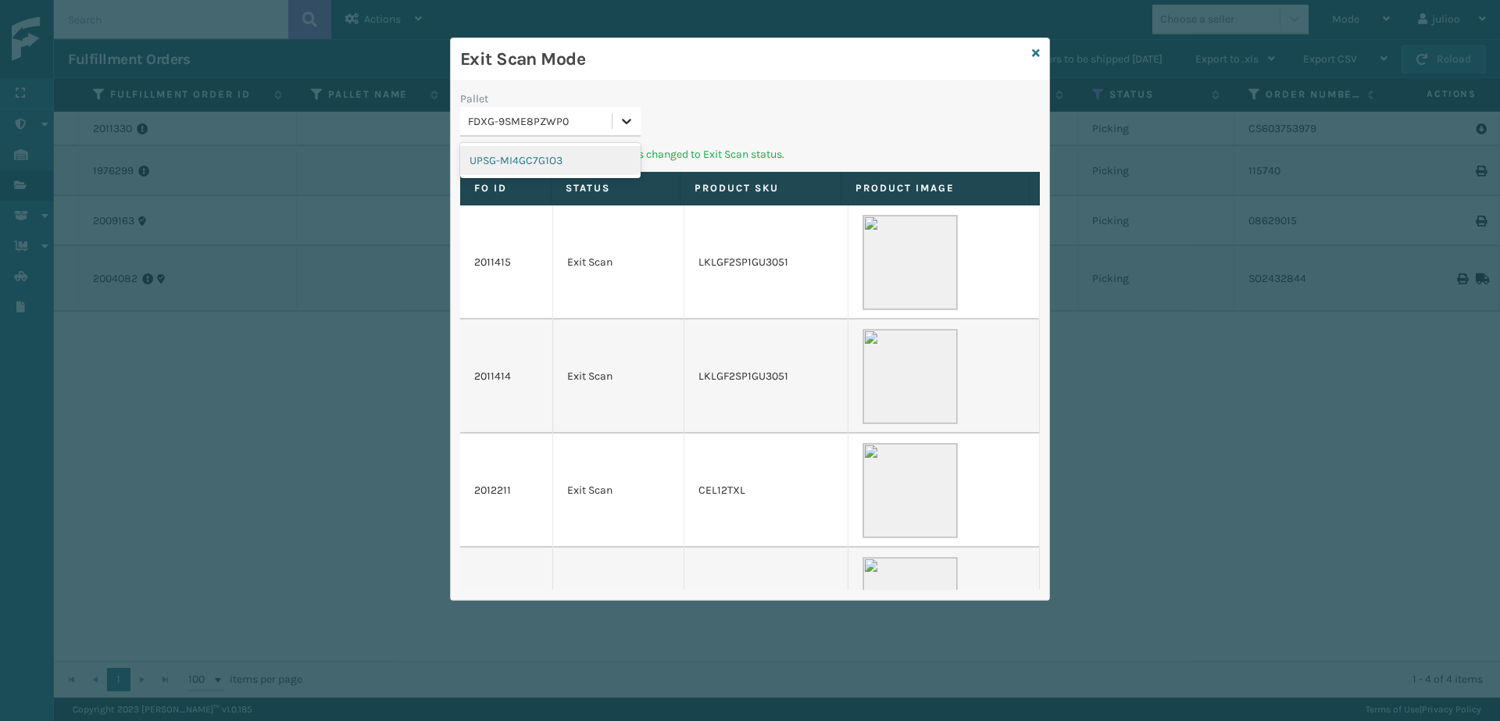
click at [620, 119] on icon at bounding box center [627, 121] width 16 height 16
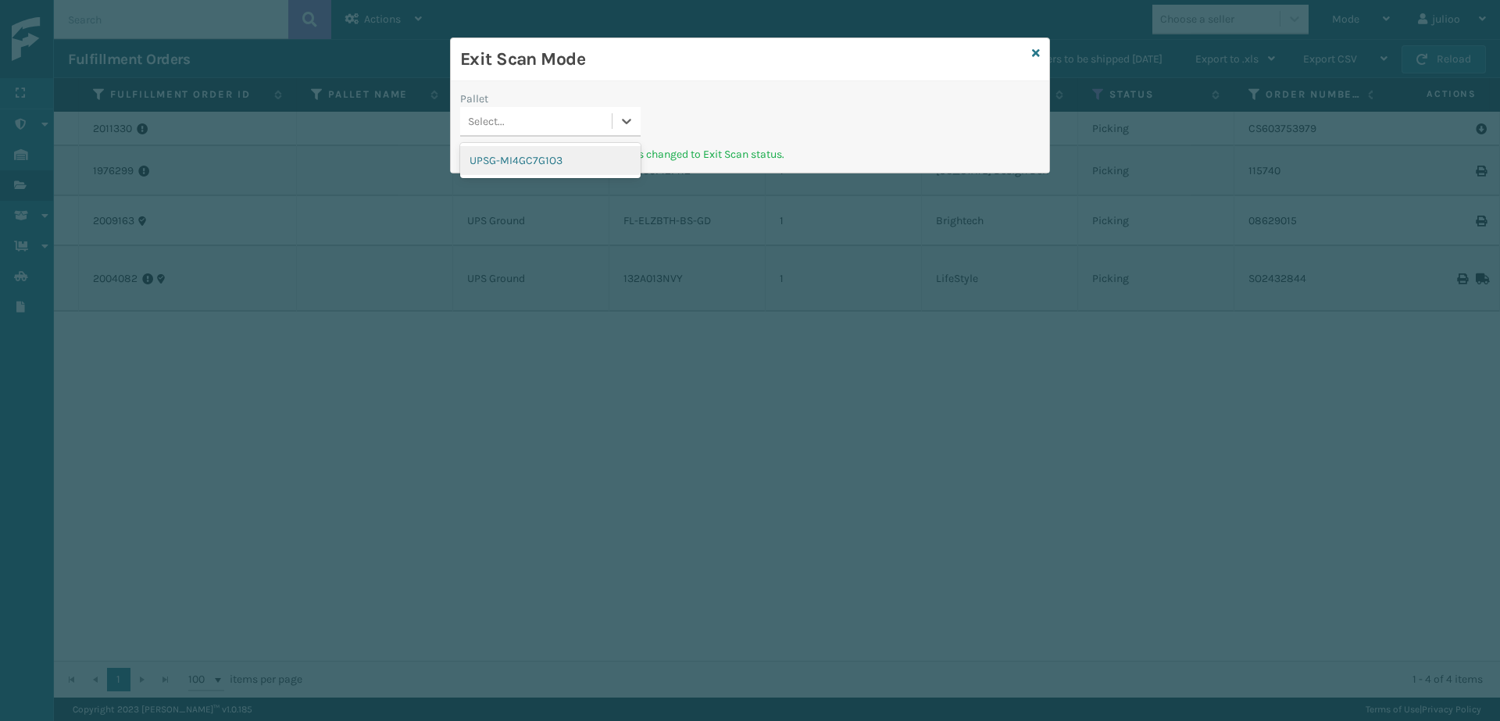
click at [566, 170] on div "UPSG-MI4GC7G1O3" at bounding box center [550, 160] width 180 height 29
click at [1038, 52] on icon at bounding box center [1036, 53] width 8 height 11
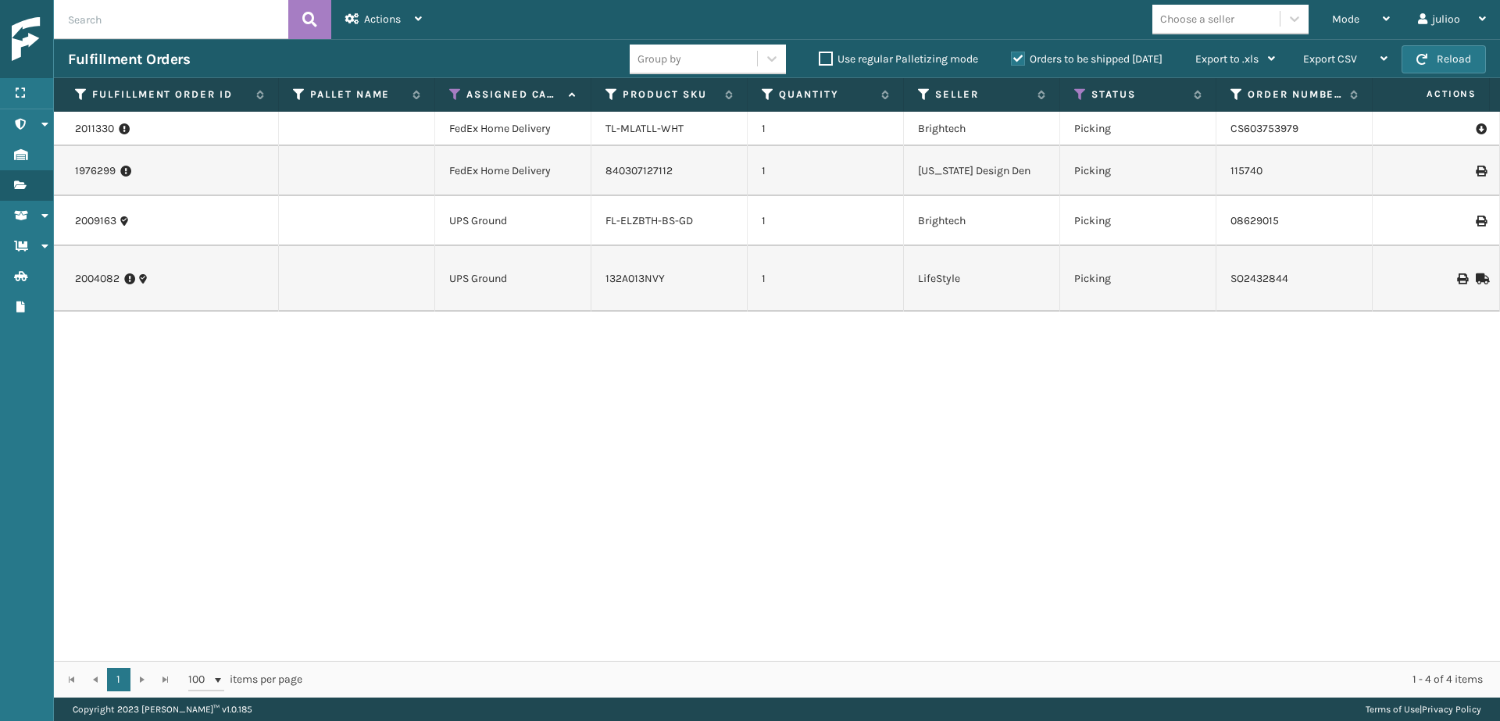
scroll to position [0, 0]
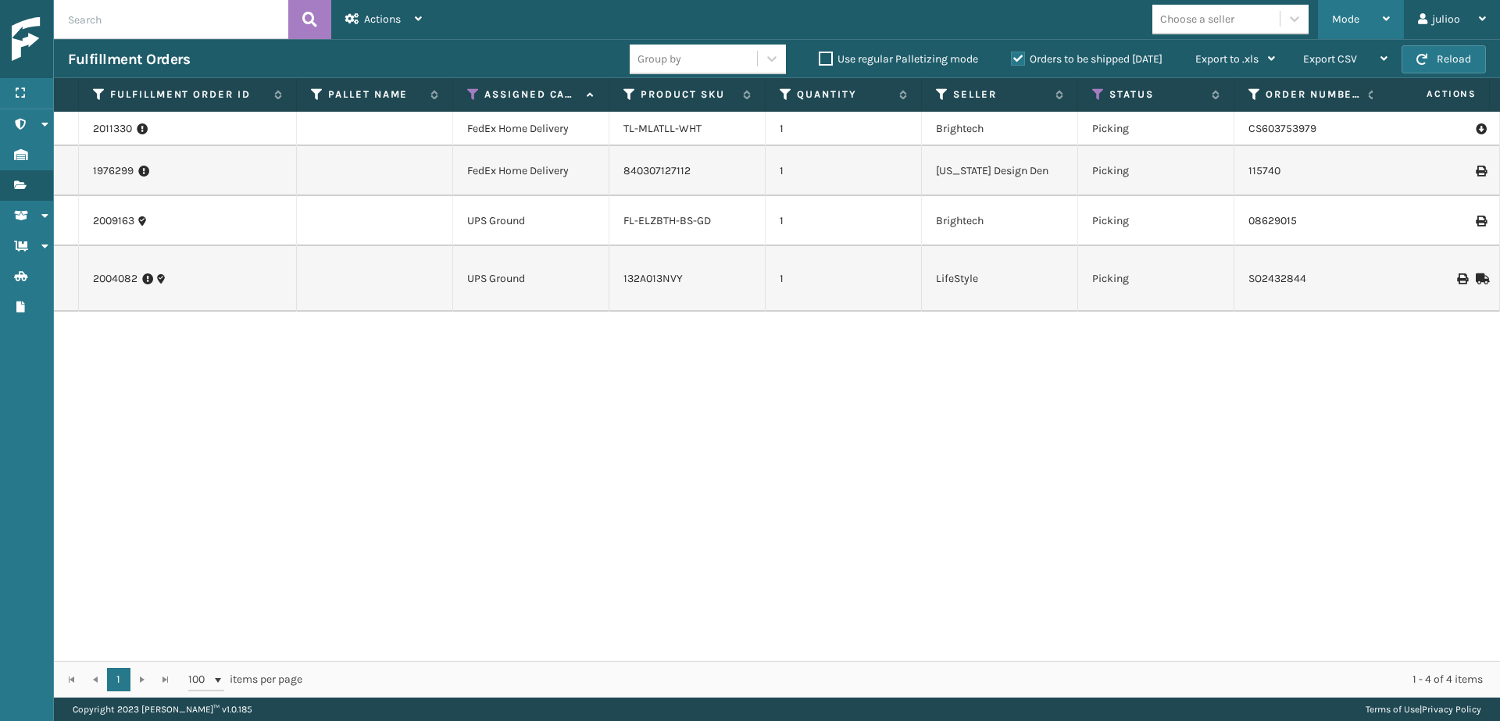
click at [1366, 23] on div "Mode" at bounding box center [1361, 19] width 58 height 39
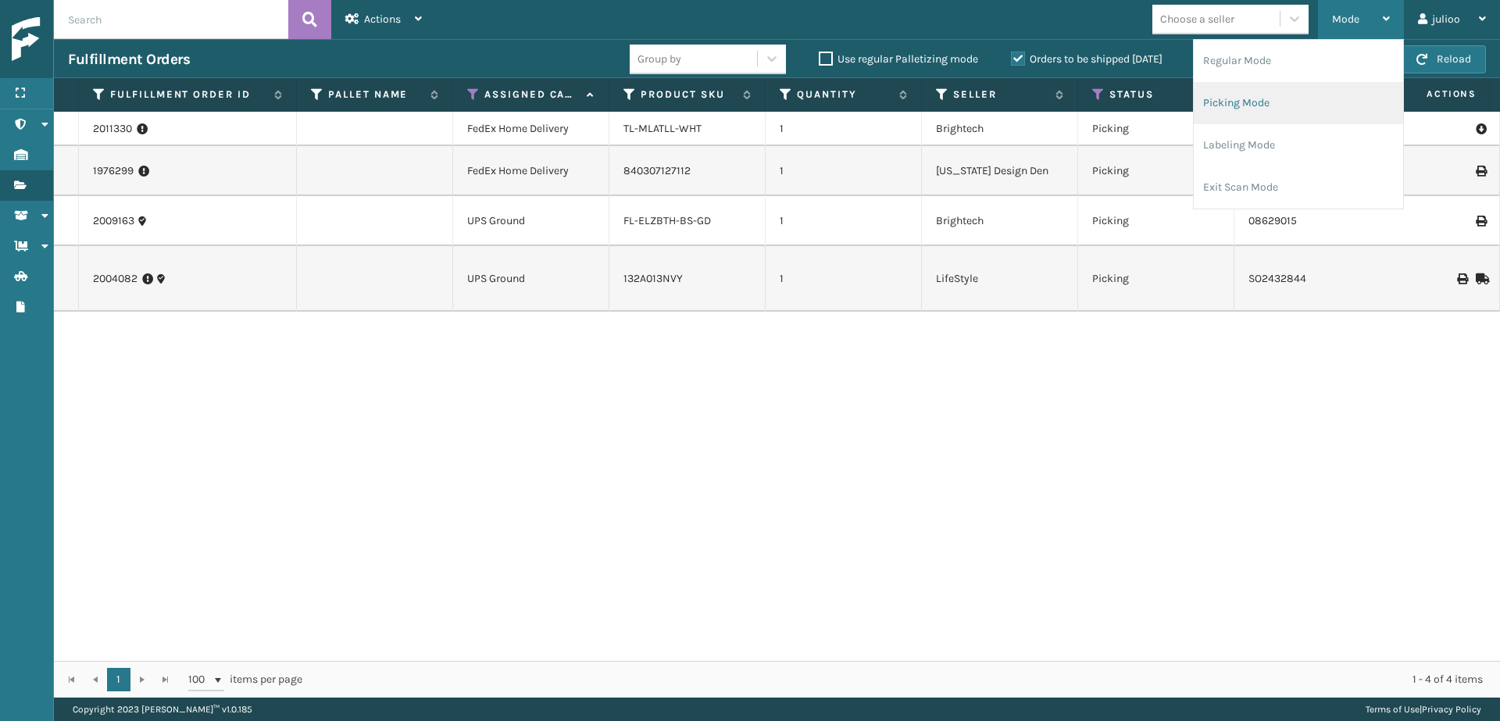
click at [1263, 108] on li "Picking Mode" at bounding box center [1298, 103] width 209 height 42
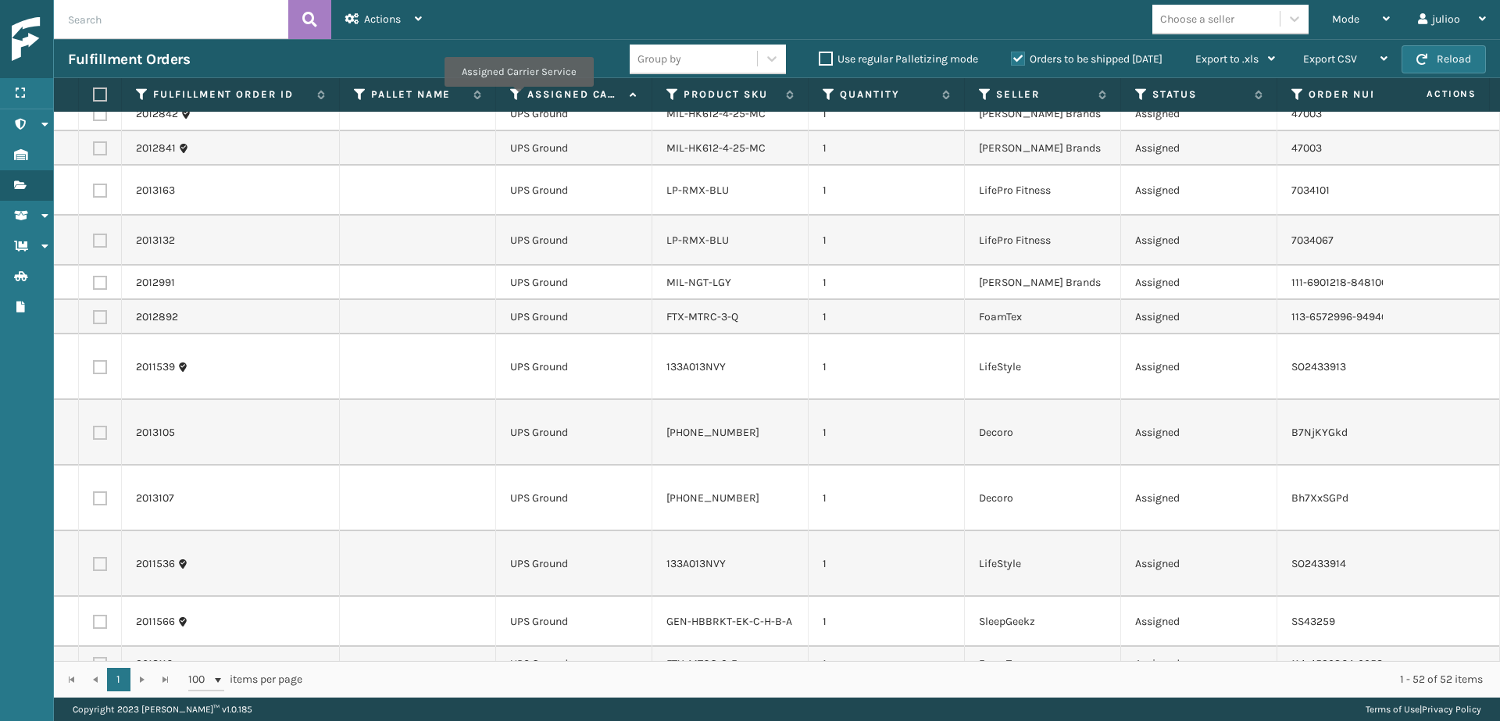
click at [517, 98] on icon at bounding box center [516, 95] width 13 height 14
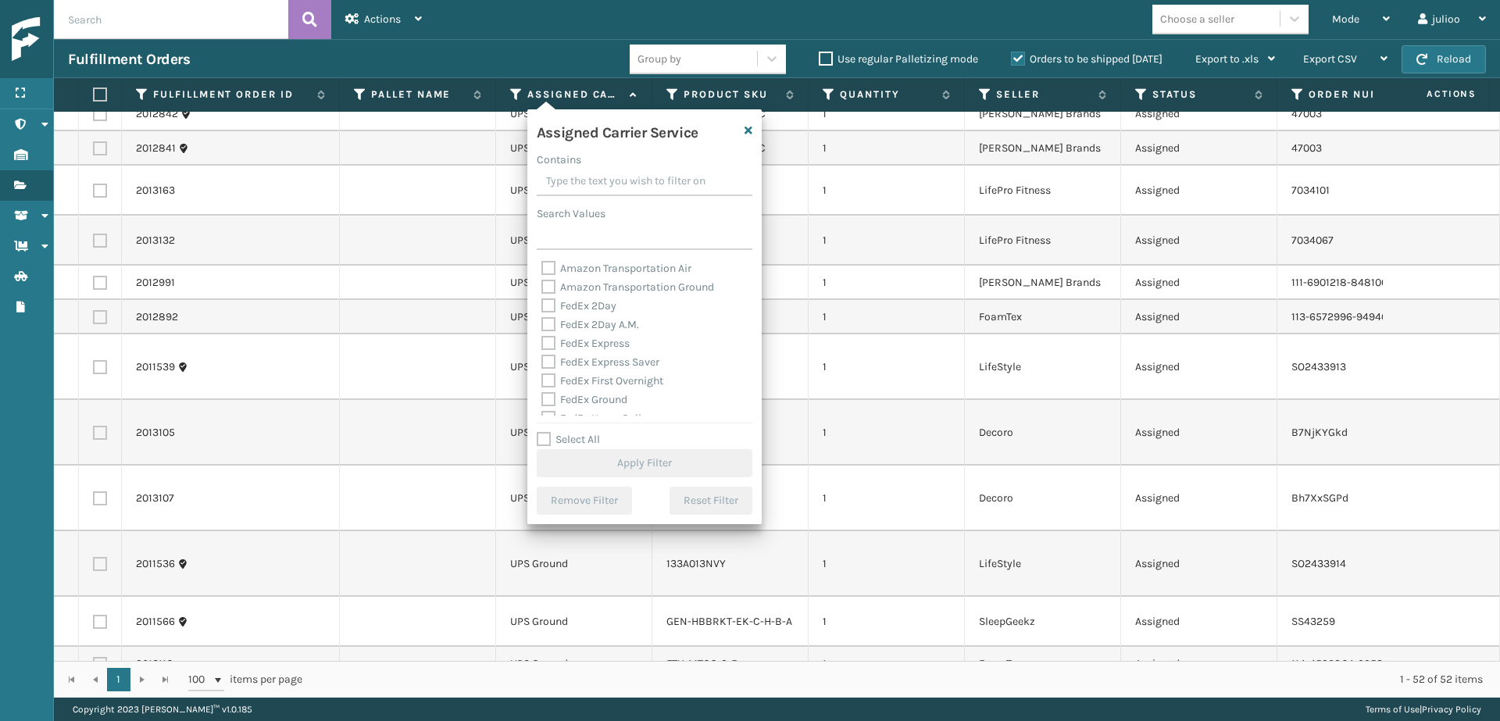
click at [544, 437] on label "Select All" at bounding box center [568, 439] width 63 height 13
click at [544, 432] on input "Select All" at bounding box center [654, 432] width 234 height 2
checkbox input "true"
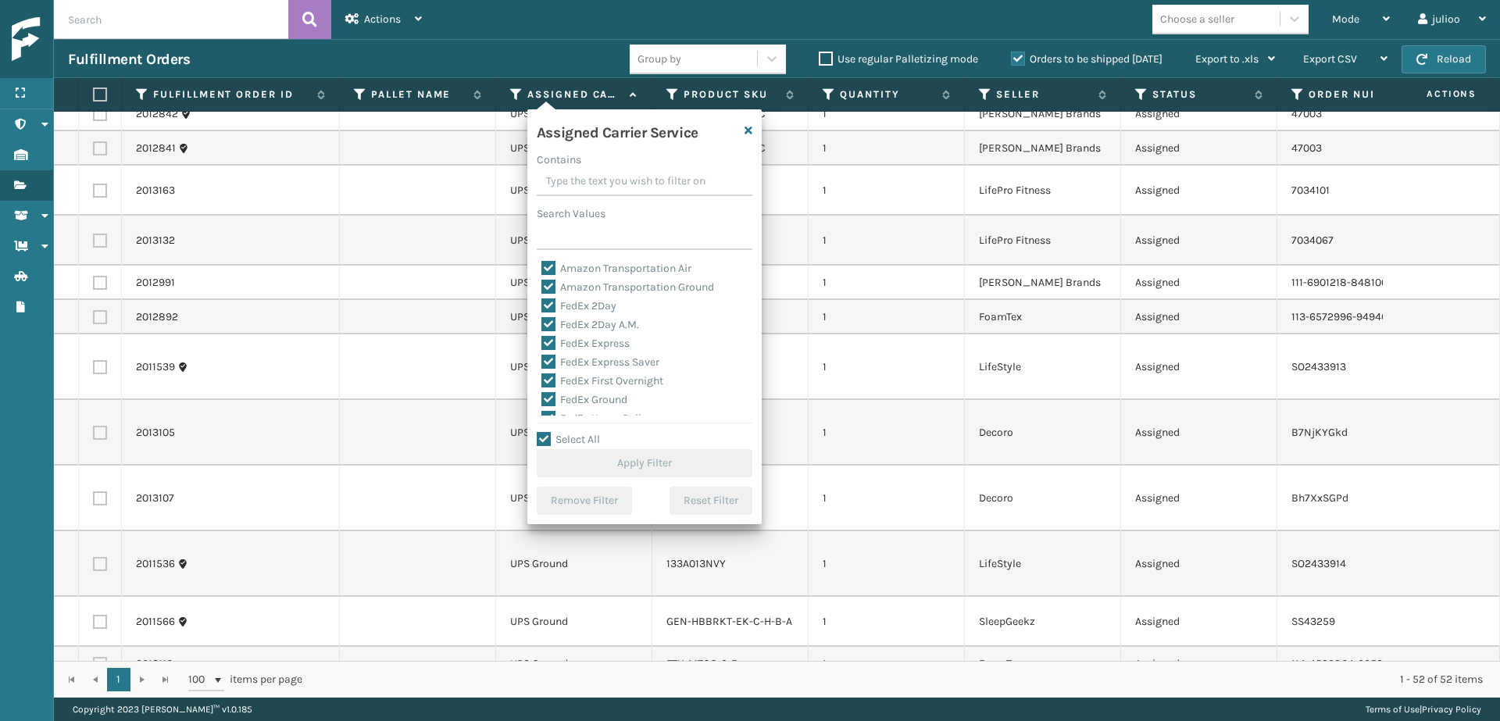
checkbox input "true"
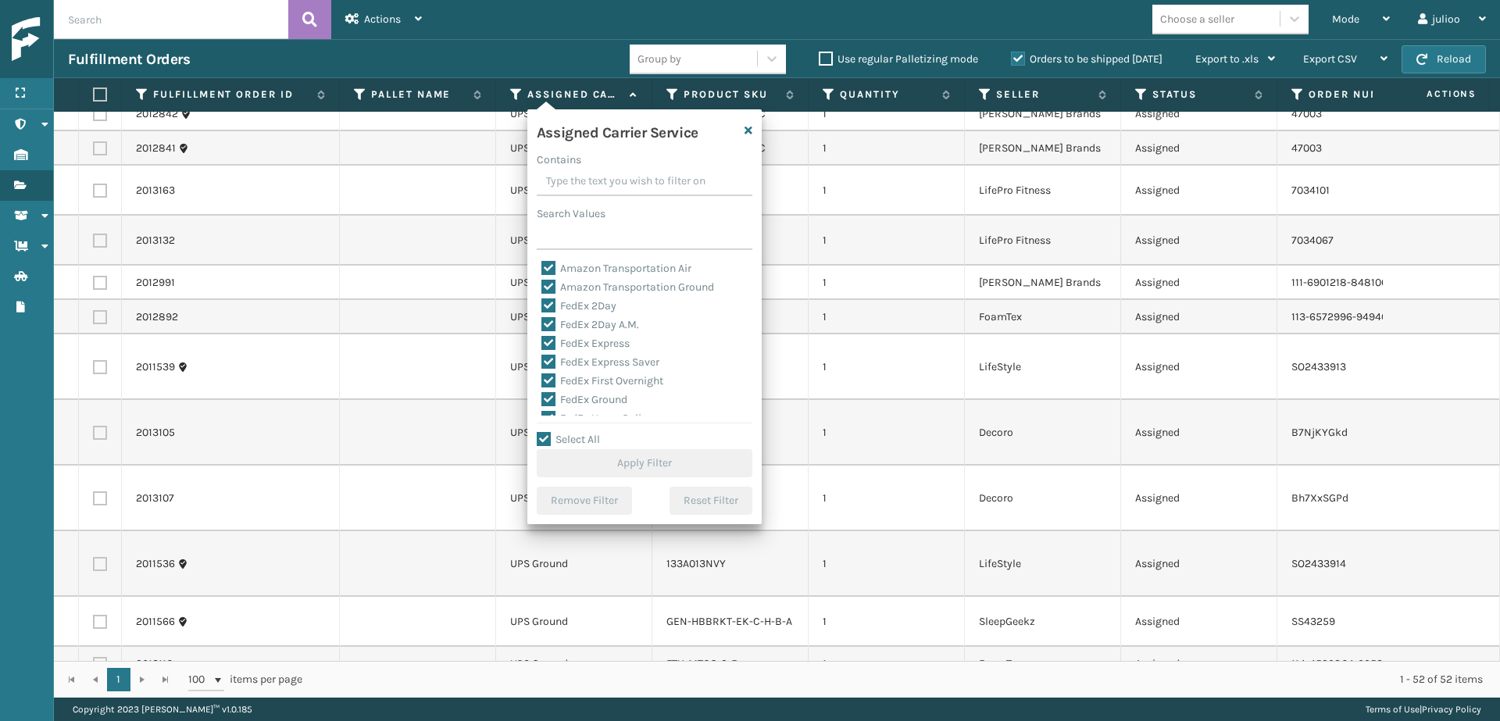
checkbox input "true"
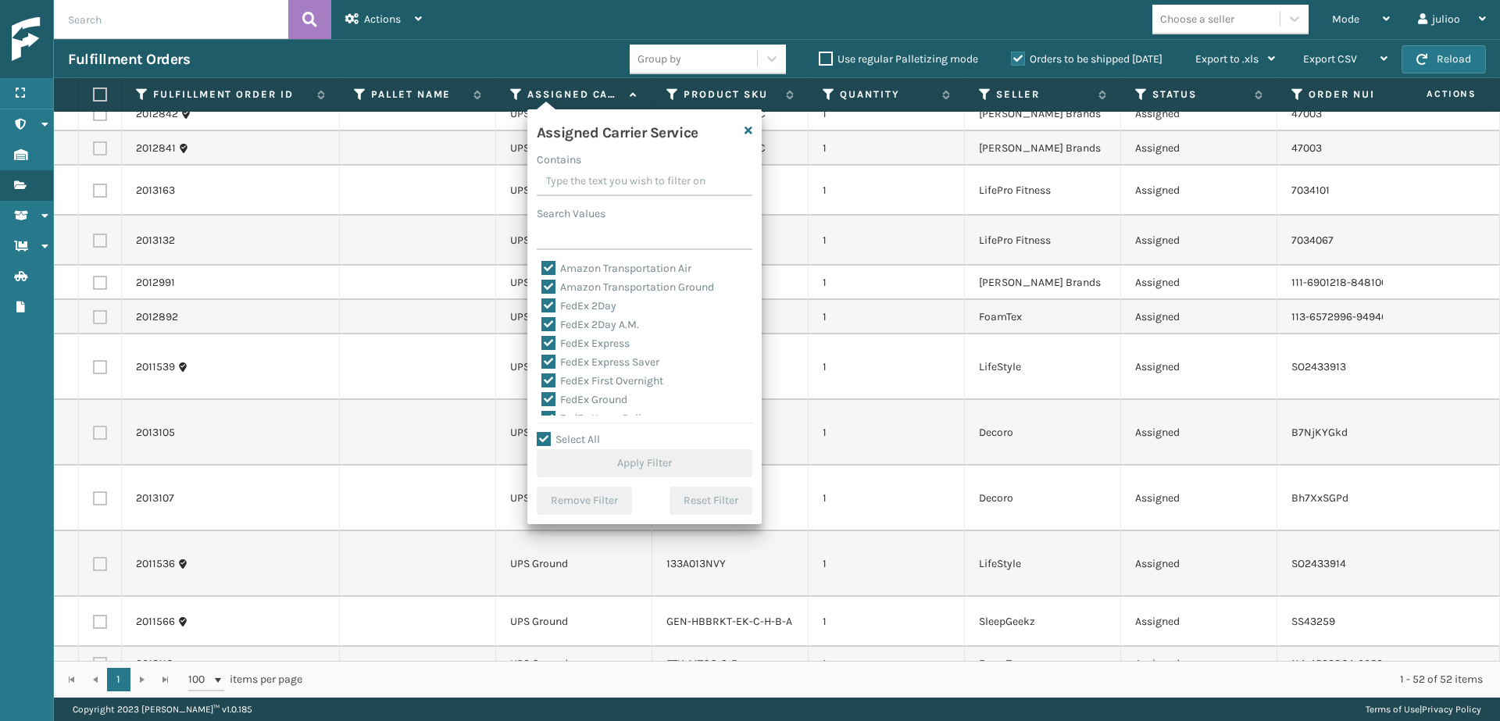
checkbox input "true"
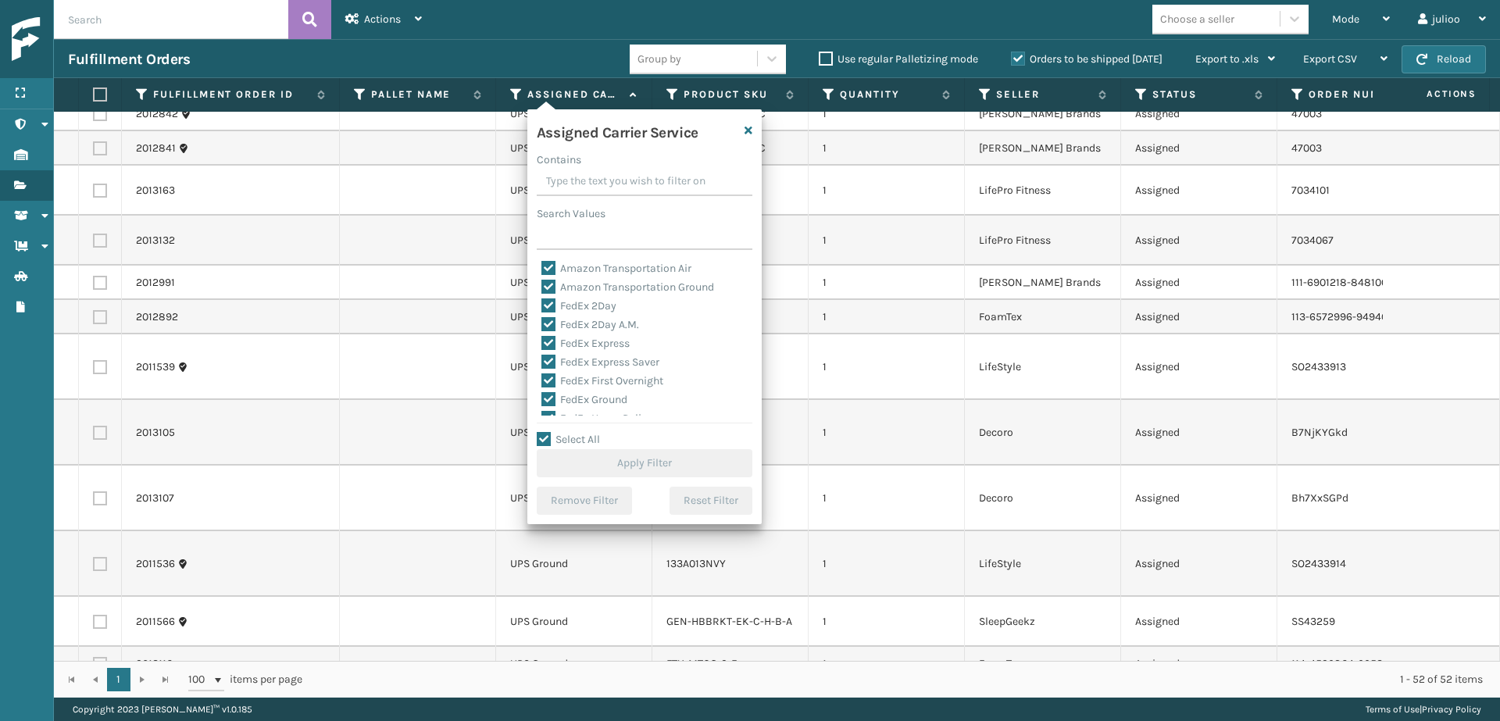
checkbox input "true"
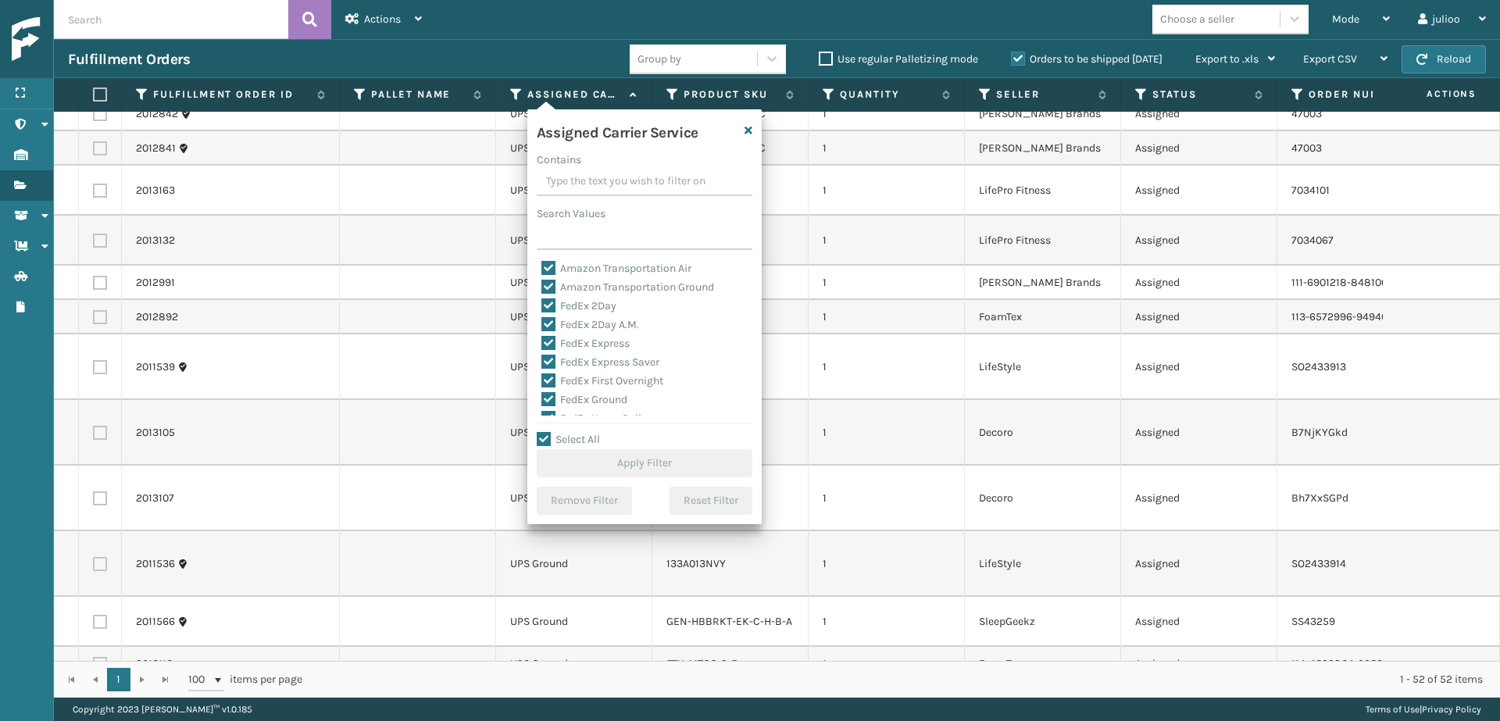
checkbox input "true"
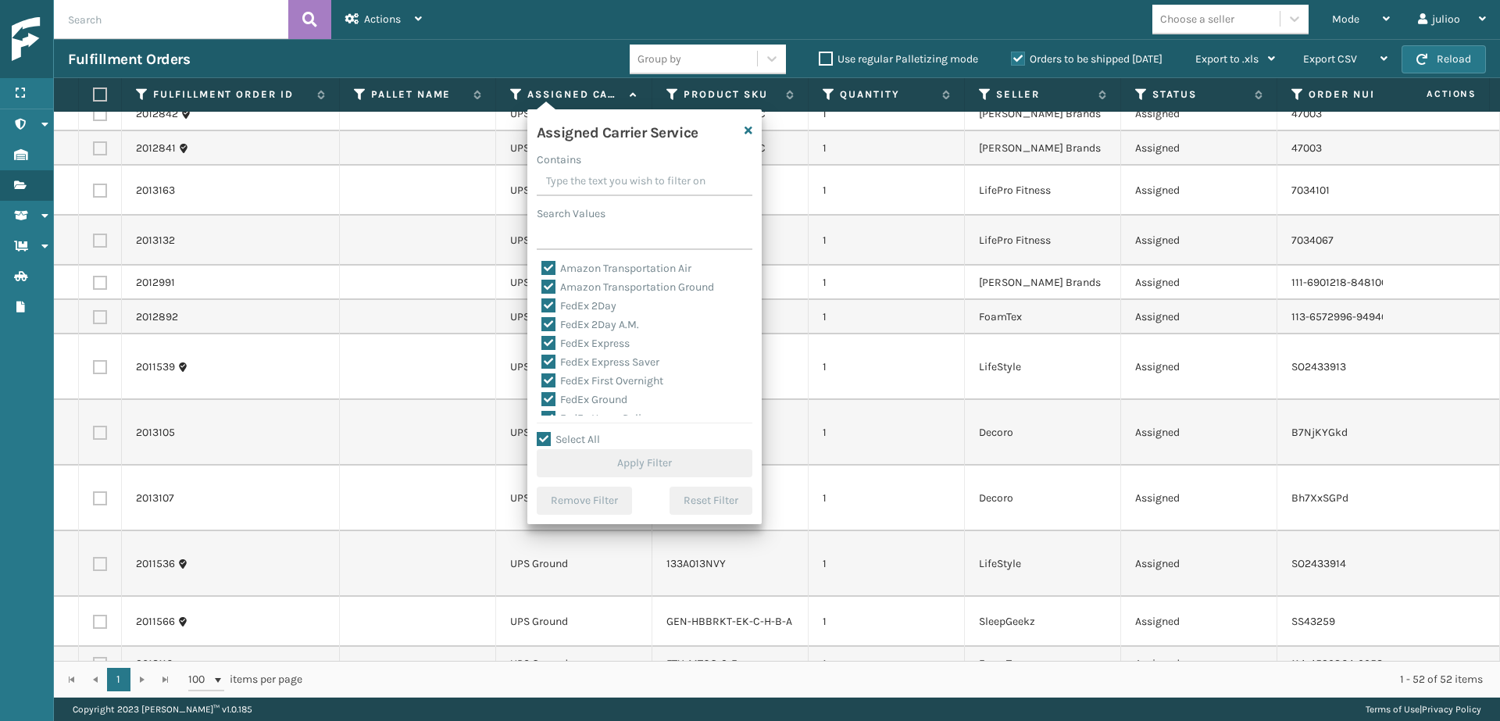
checkbox input "true"
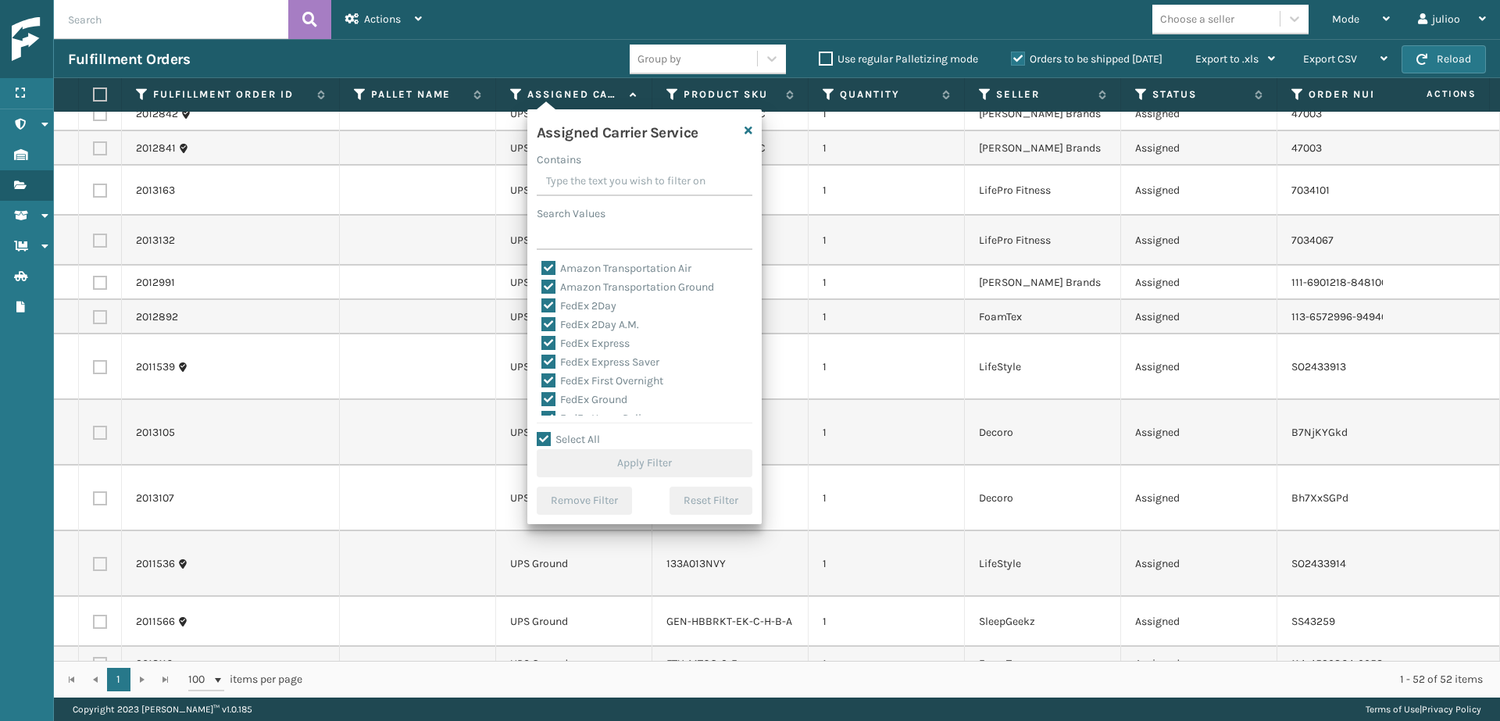
checkbox input "true"
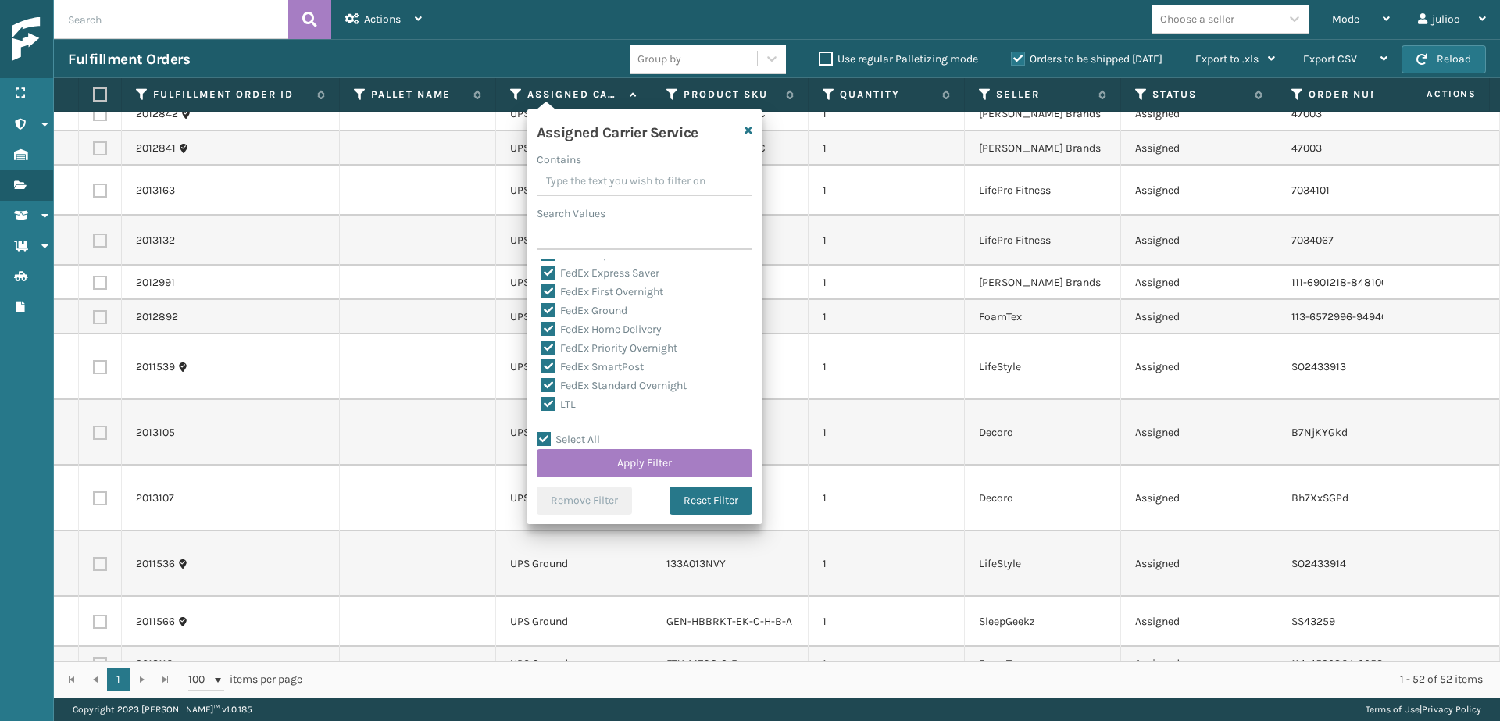
click at [551, 402] on label "LTL" at bounding box center [558, 404] width 34 height 13
click at [542, 402] on input "LTL" at bounding box center [541, 400] width 1 height 10
checkbox input "false"
click at [627, 468] on button "Apply Filter" at bounding box center [645, 463] width 216 height 28
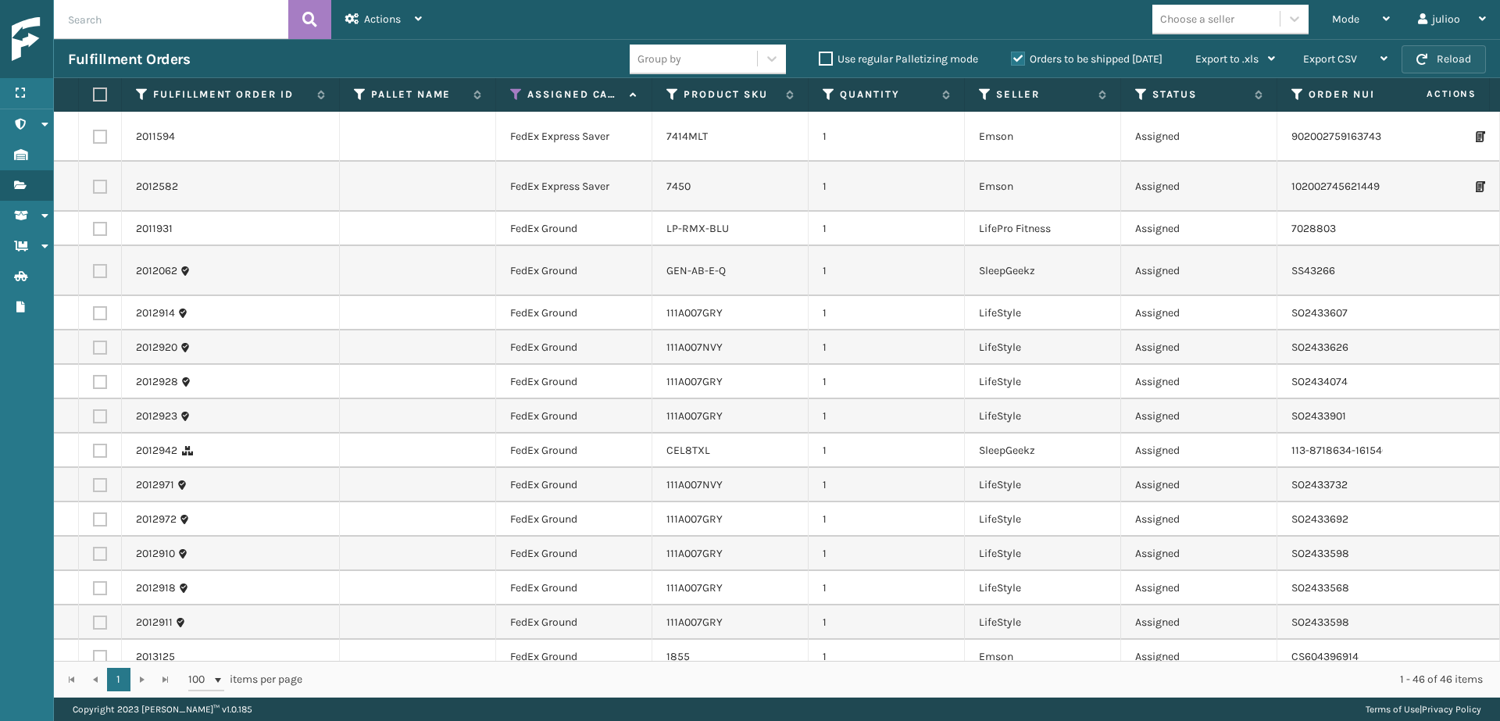
click at [1458, 56] on button "Reload" at bounding box center [1444, 59] width 84 height 28
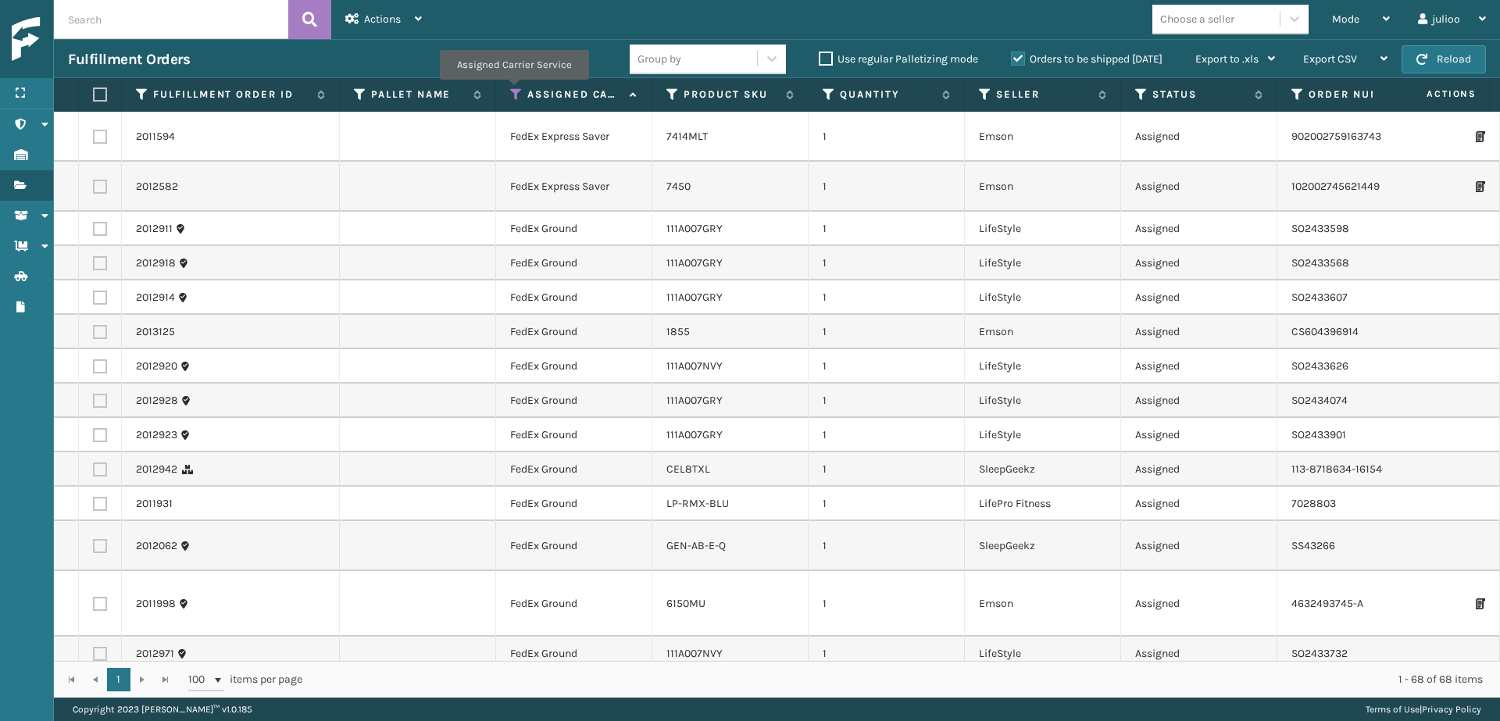
click at [513, 91] on icon at bounding box center [516, 95] width 13 height 14
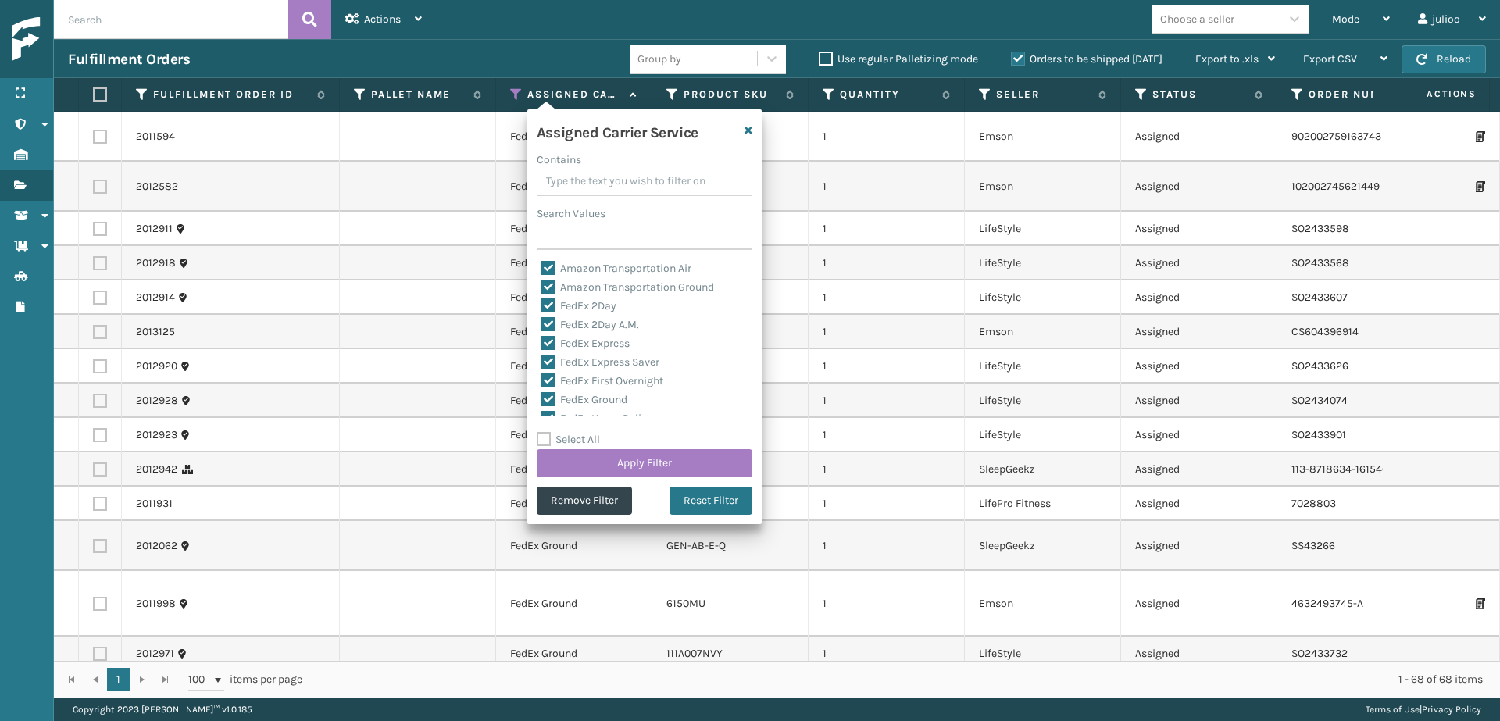
click at [544, 434] on label "Select All" at bounding box center [568, 439] width 63 height 13
click at [544, 432] on input "Select All" at bounding box center [654, 432] width 234 height 2
checkbox input "true"
click at [544, 434] on label "Select All" at bounding box center [568, 439] width 63 height 13
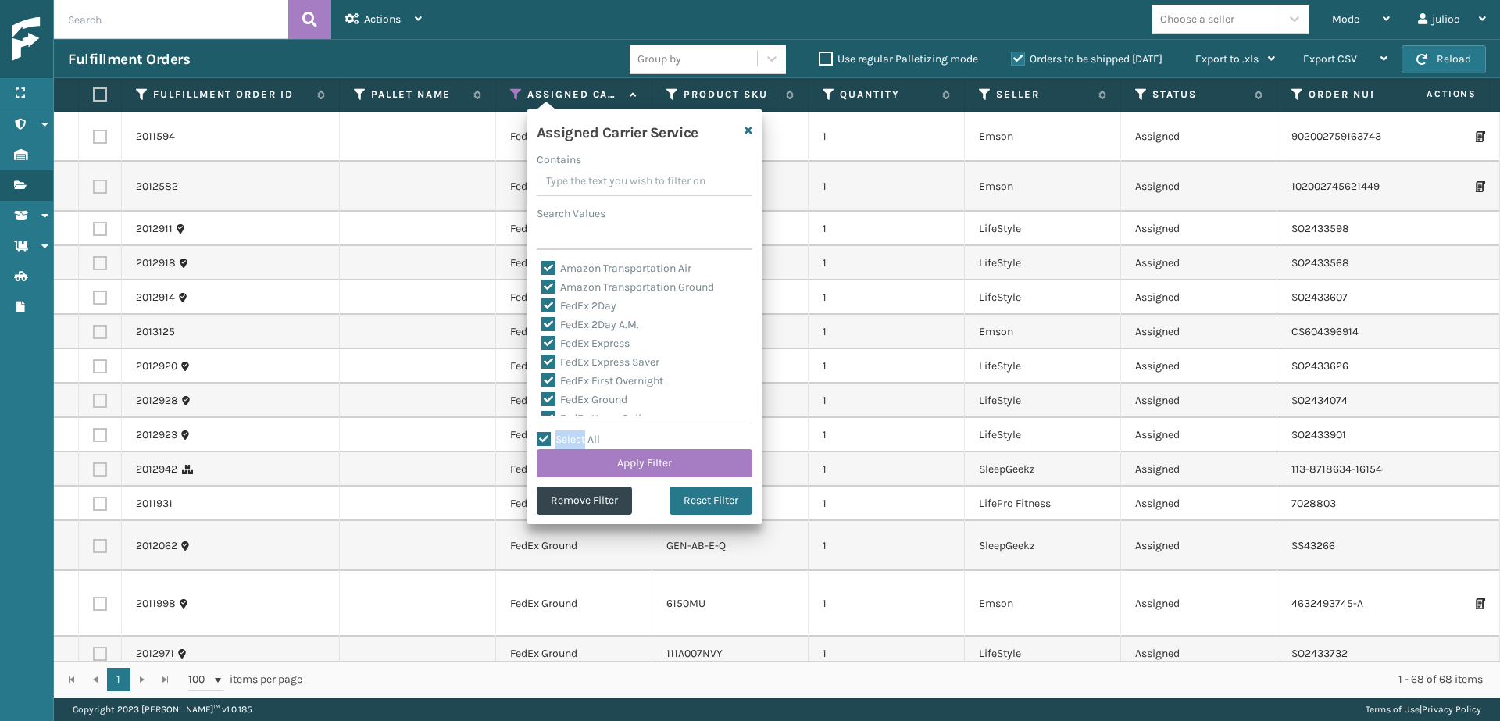
click at [544, 432] on input "Select All" at bounding box center [654, 432] width 234 height 2
checkbox input "false"
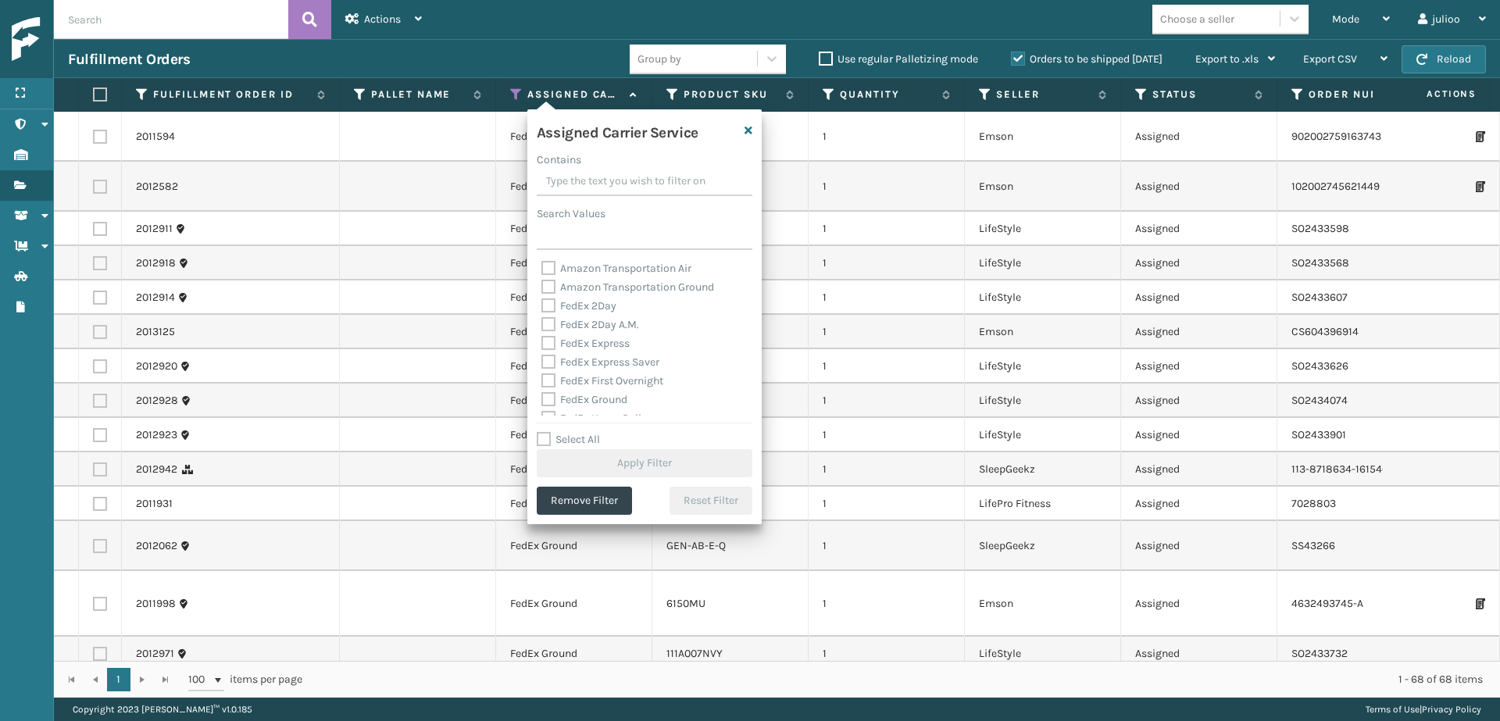
click at [552, 306] on label "FedEx 2Day" at bounding box center [578, 305] width 75 height 13
click at [542, 306] on input "FedEx 2Day" at bounding box center [541, 302] width 1 height 10
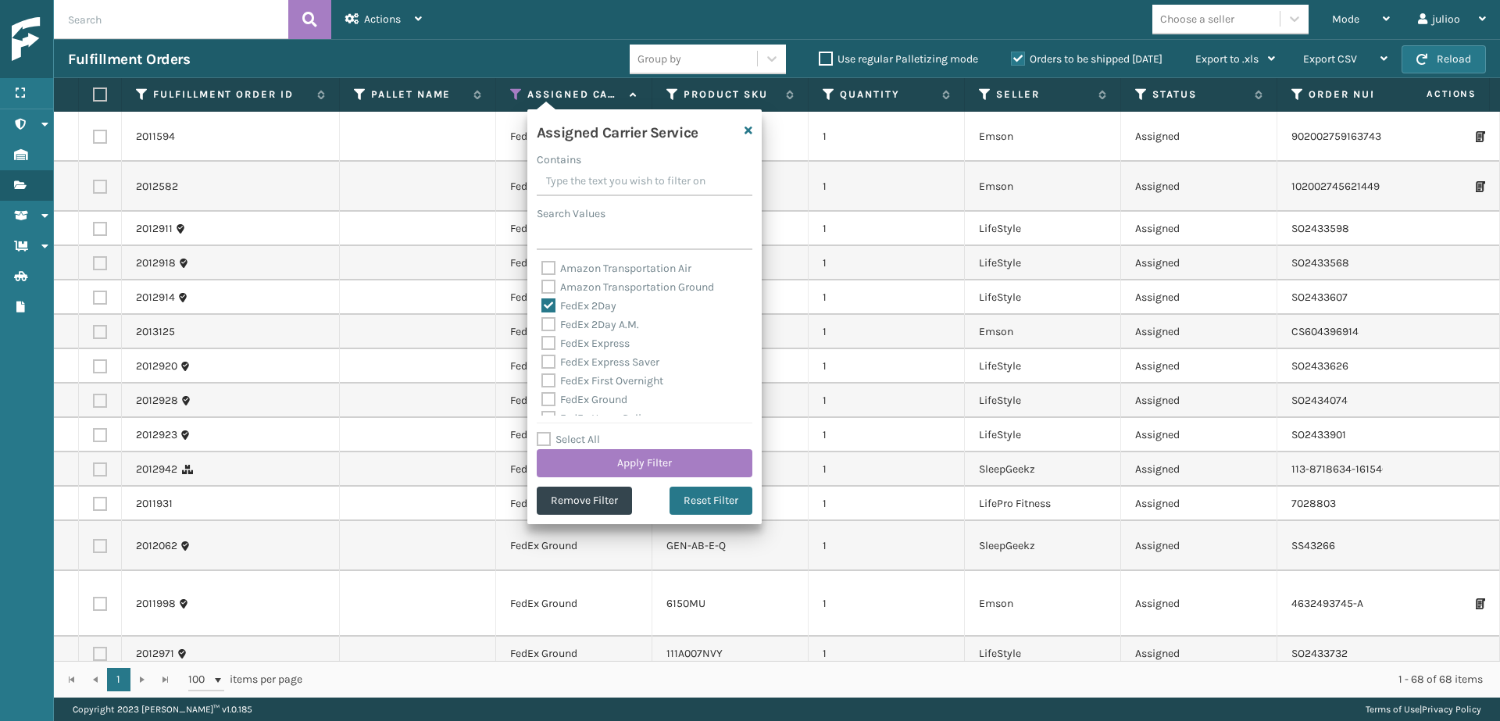
click at [548, 325] on label "FedEx 2Day A.M." at bounding box center [590, 324] width 98 height 13
click at [542, 325] on input "FedEx 2Day A.M." at bounding box center [541, 321] width 1 height 10
click at [550, 343] on label "FedEx Express" at bounding box center [585, 343] width 88 height 13
click at [542, 343] on input "FedEx Express" at bounding box center [541, 339] width 1 height 10
drag, startPoint x: 549, startPoint y: 362, endPoint x: 552, endPoint y: 382, distance: 20.6
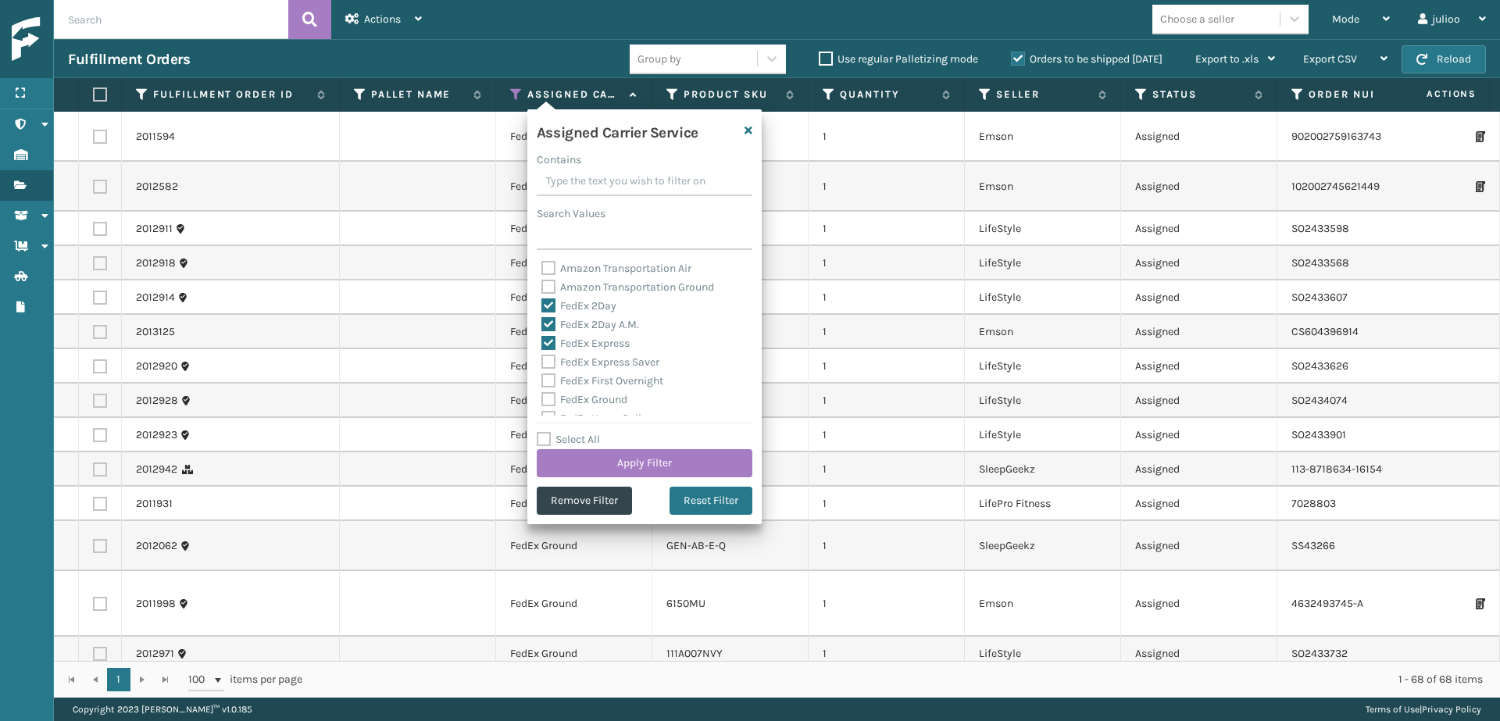
click at [549, 362] on label "FedEx Express Saver" at bounding box center [600, 361] width 118 height 13
click at [542, 362] on input "FedEx Express Saver" at bounding box center [541, 358] width 1 height 10
click at [550, 383] on label "FedEx First Overnight" at bounding box center [602, 380] width 122 height 13
click at [542, 382] on input "FedEx First Overnight" at bounding box center [541, 377] width 1 height 10
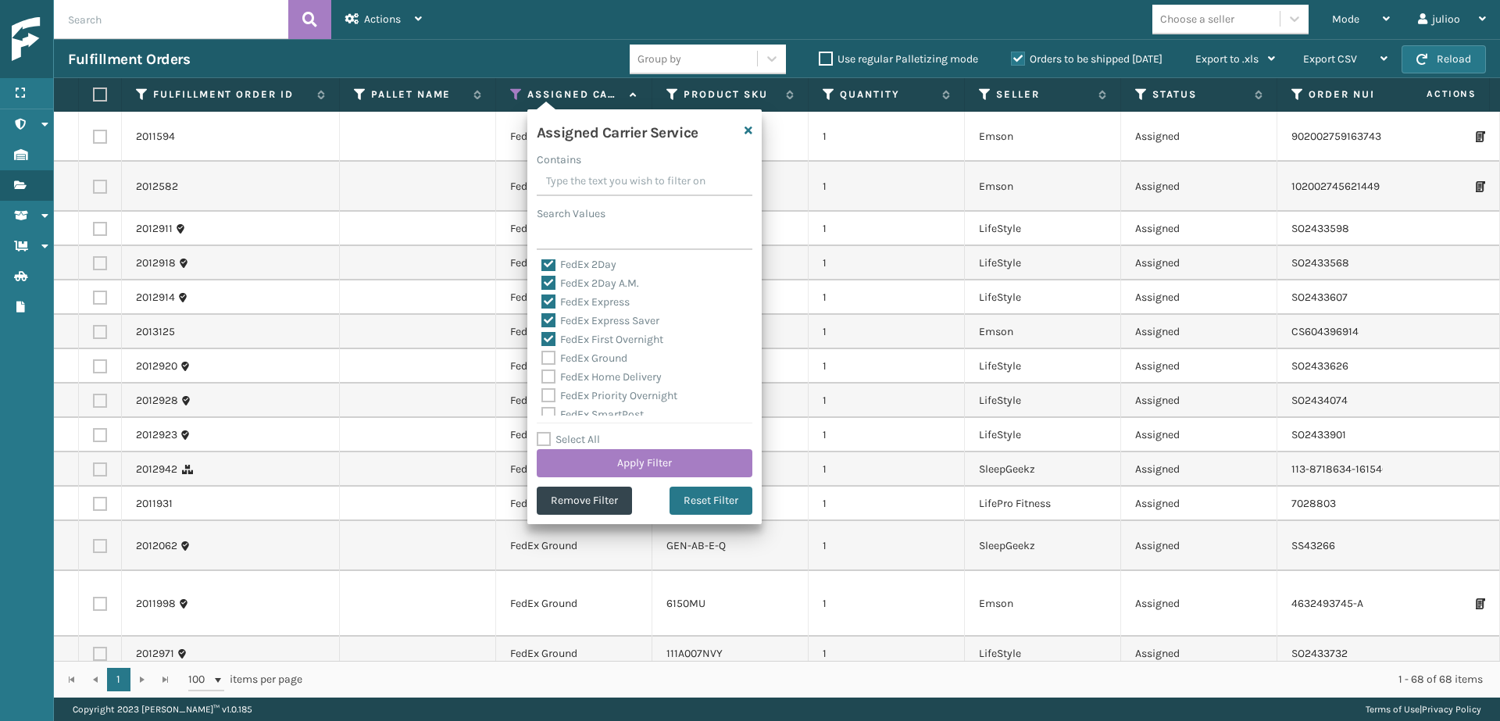
click at [548, 356] on label "FedEx Ground" at bounding box center [584, 358] width 86 height 13
click at [542, 356] on input "FedEx Ground" at bounding box center [541, 354] width 1 height 10
click at [547, 376] on label "FedEx Home Delivery" at bounding box center [601, 376] width 120 height 13
click at [542, 376] on input "FedEx Home Delivery" at bounding box center [541, 373] width 1 height 10
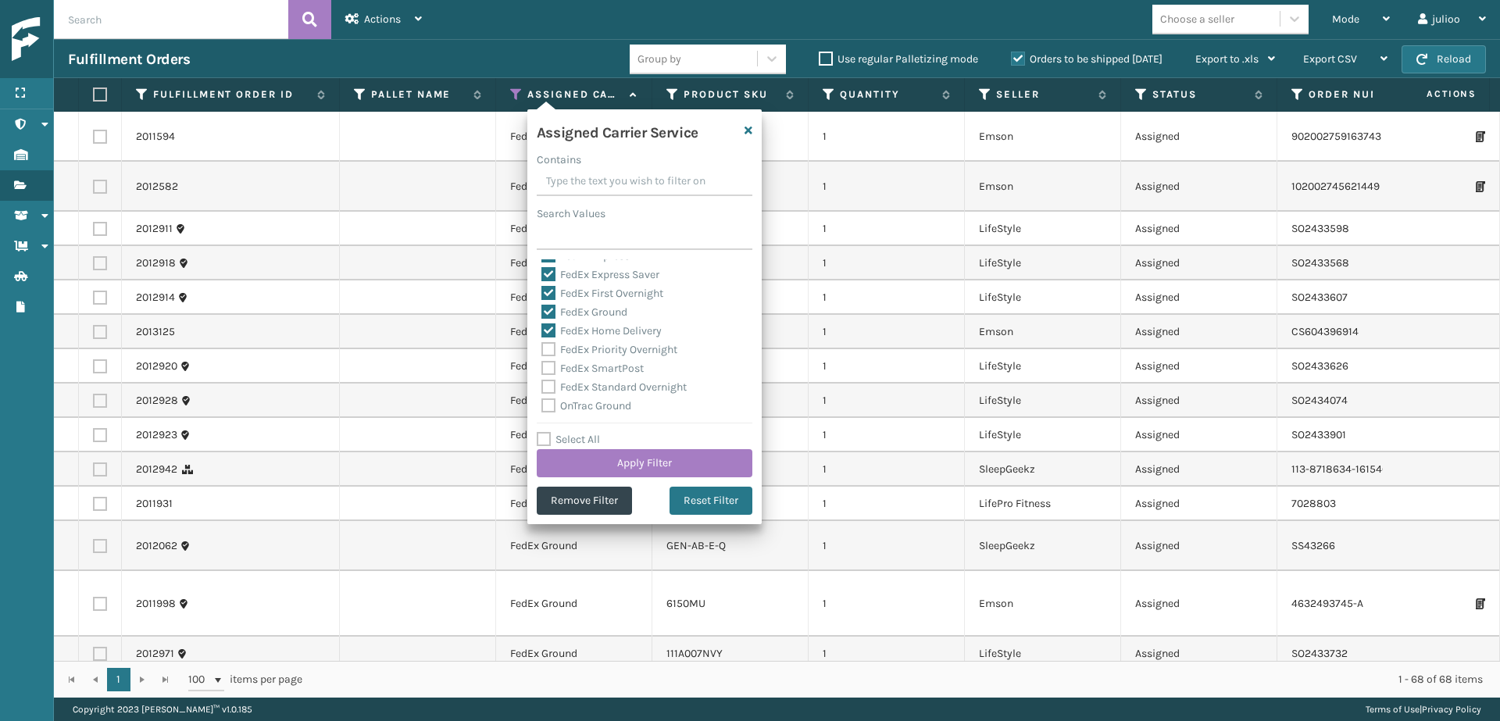
click at [552, 344] on label "FedEx Priority Overnight" at bounding box center [609, 349] width 136 height 13
click at [542, 344] on input "FedEx Priority Overnight" at bounding box center [541, 346] width 1 height 10
click at [552, 364] on label "FedEx SmartPost" at bounding box center [592, 368] width 102 height 13
click at [542, 364] on input "FedEx SmartPost" at bounding box center [541, 364] width 1 height 10
click at [552, 388] on label "FedEx Standard Overnight" at bounding box center [613, 386] width 145 height 13
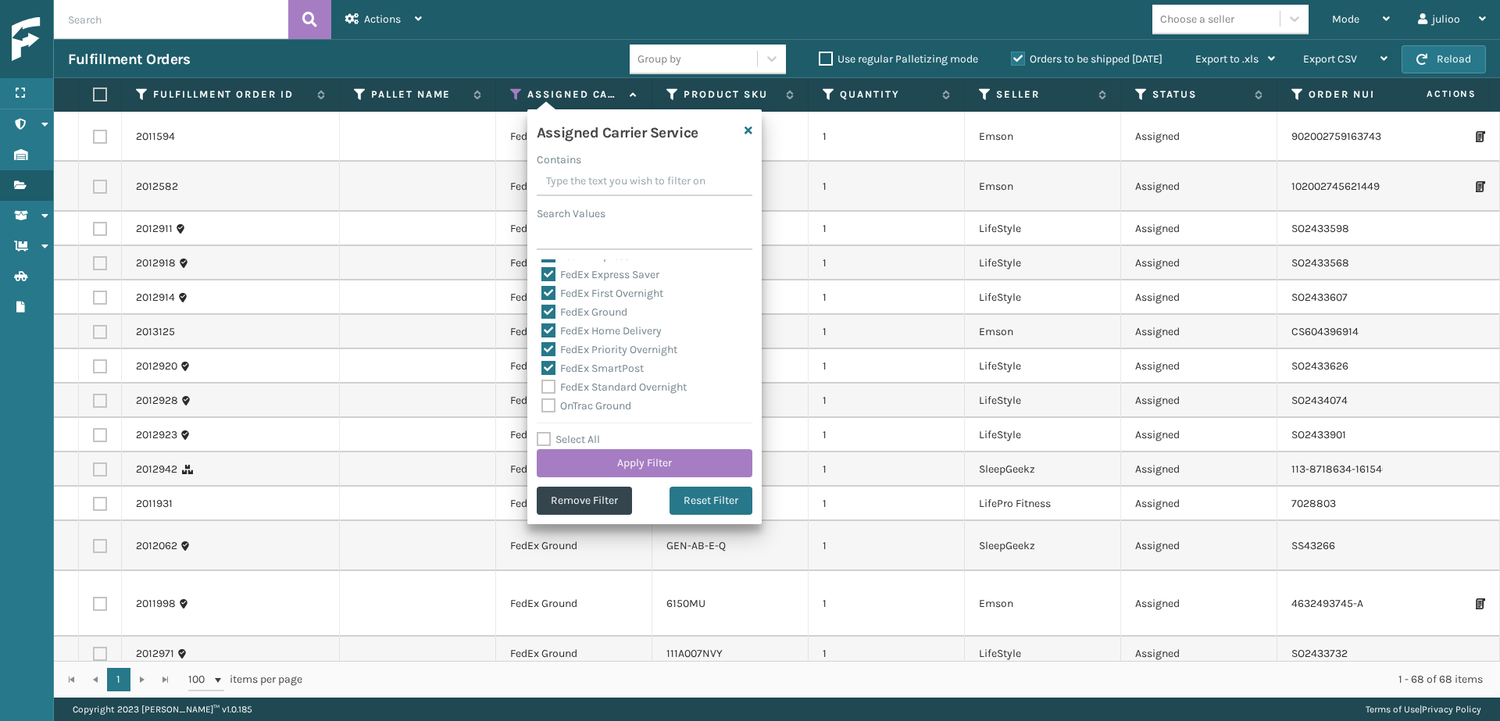
click at [542, 388] on input "FedEx Standard Overnight" at bounding box center [541, 383] width 1 height 10
click at [616, 456] on button "Apply Filter" at bounding box center [645, 463] width 216 height 28
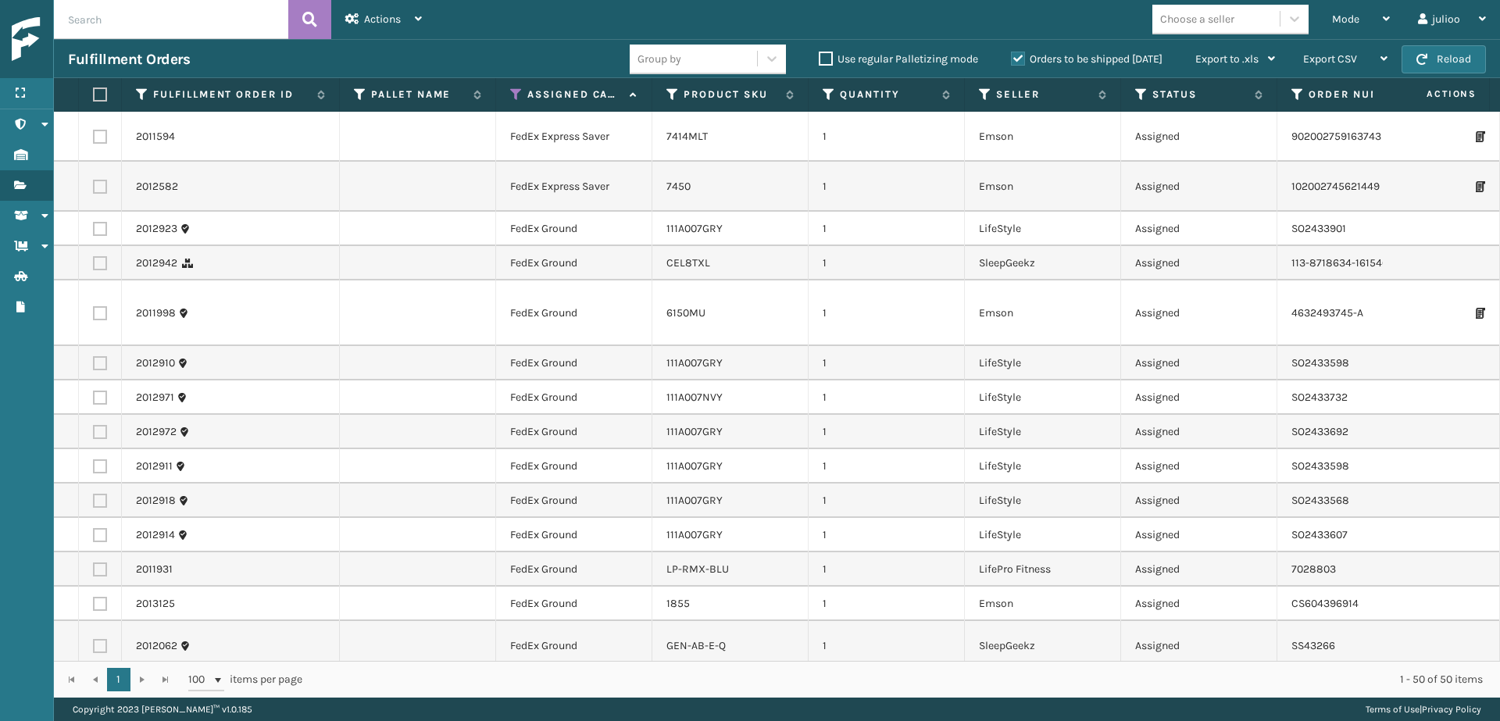
click at [98, 93] on label at bounding box center [97, 95] width 9 height 14
click at [94, 93] on input "checkbox" at bounding box center [93, 95] width 1 height 10
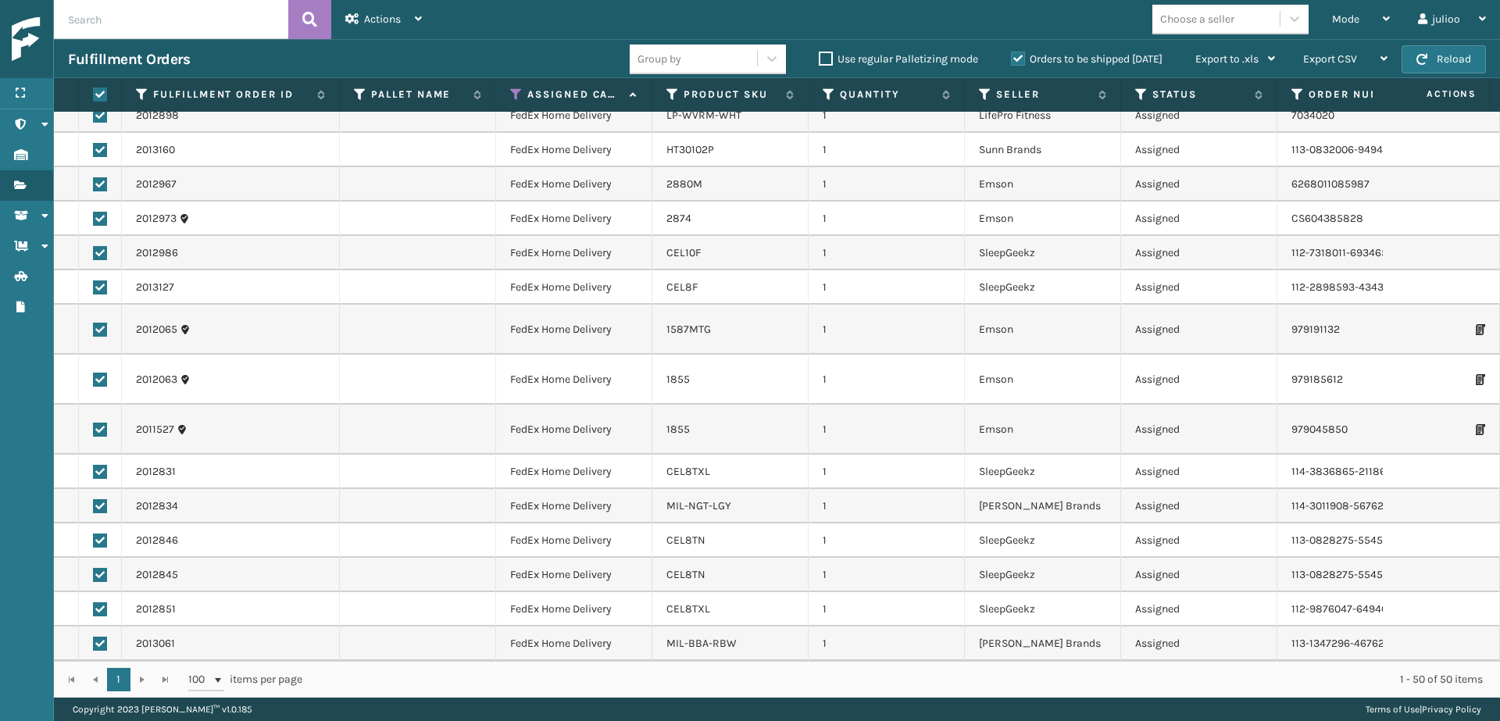
scroll to position [0, 0]
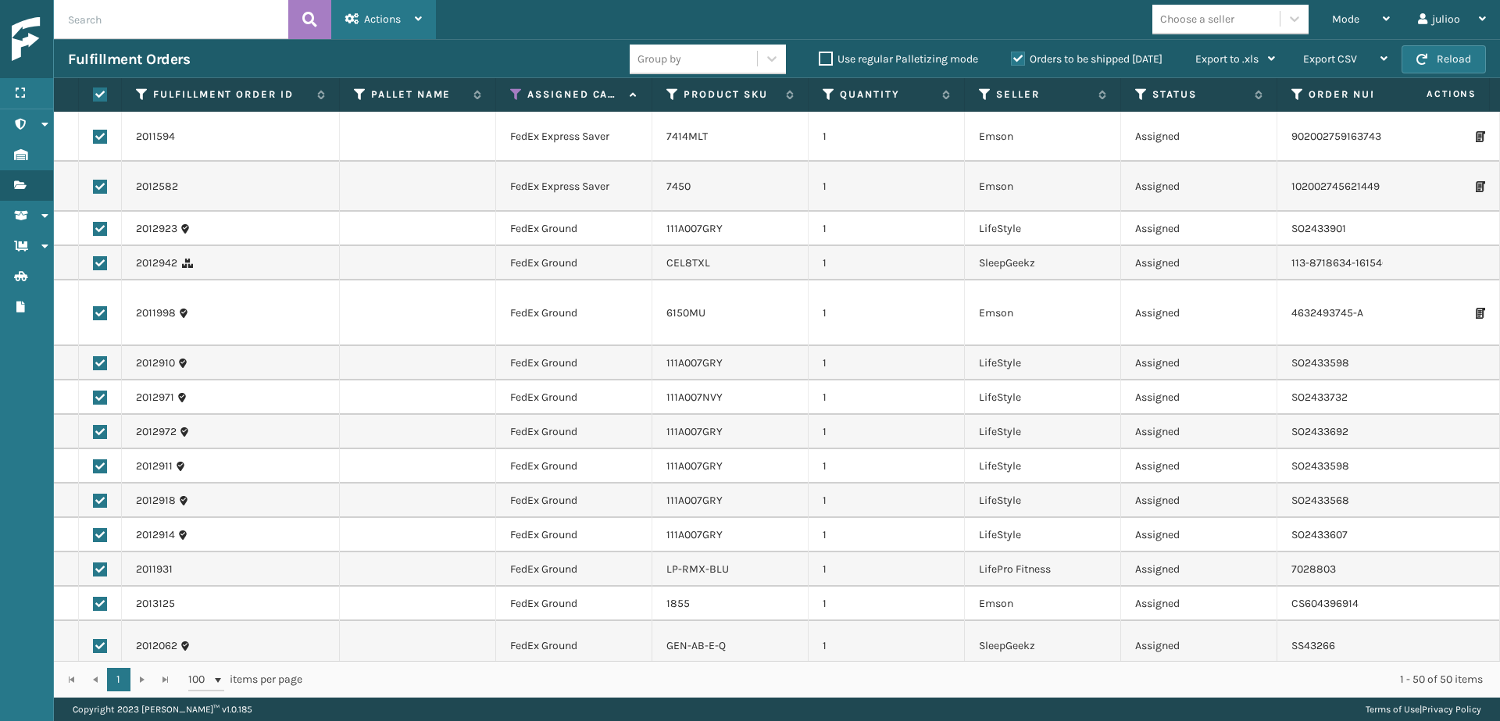
click at [416, 17] on icon at bounding box center [418, 18] width 7 height 11
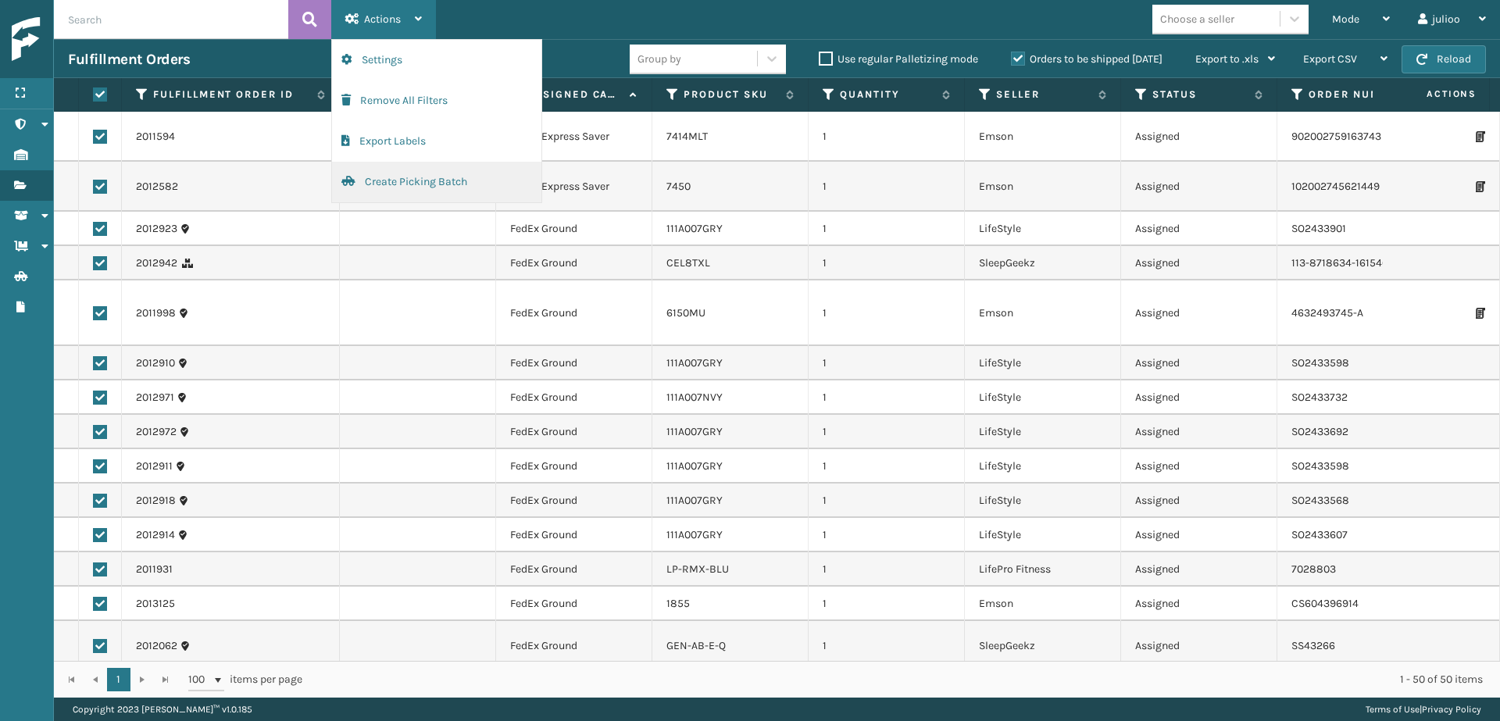
click at [425, 183] on button "Create Picking Batch" at bounding box center [436, 182] width 209 height 41
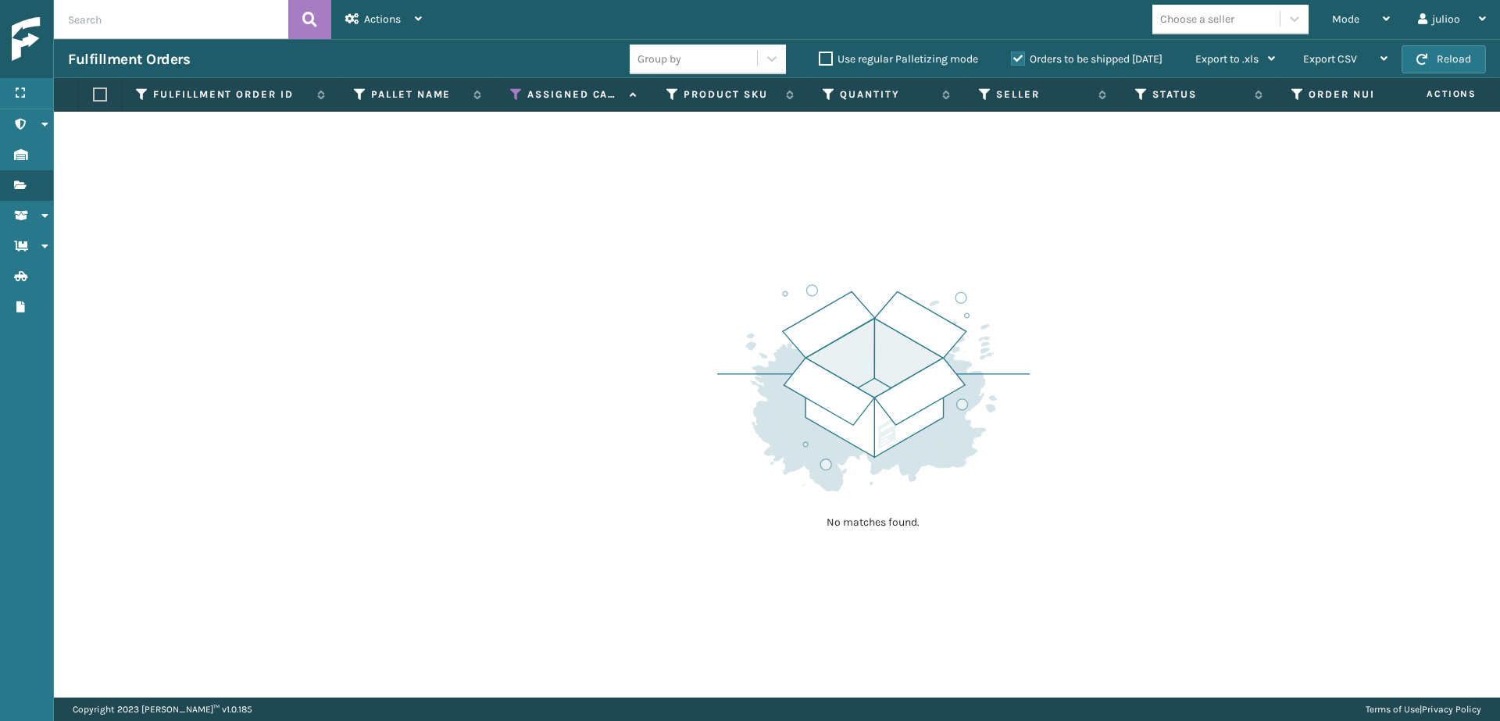
click at [515, 94] on icon at bounding box center [516, 95] width 13 height 14
click at [515, 95] on icon at bounding box center [516, 95] width 13 height 14
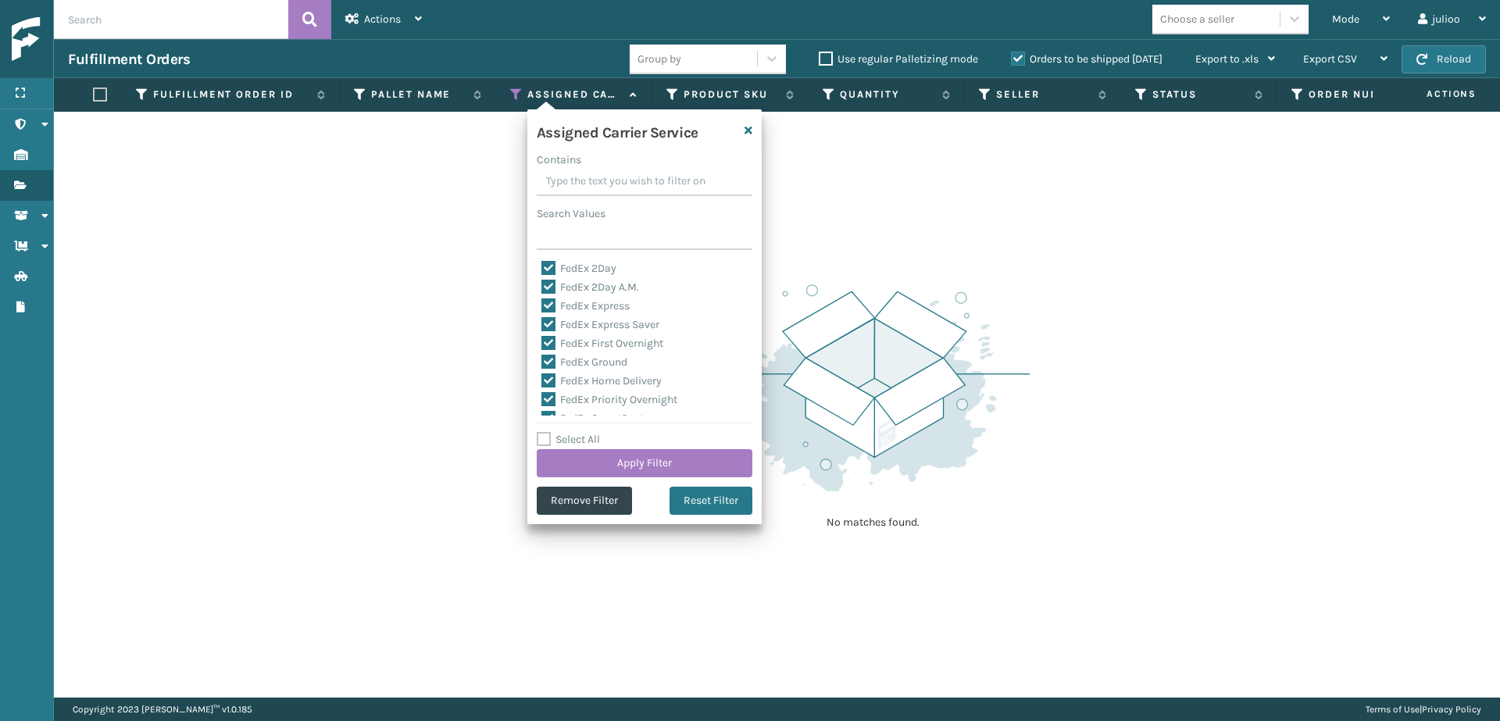
drag, startPoint x: 545, startPoint y: 434, endPoint x: 584, endPoint y: 360, distance: 84.2
click at [545, 433] on label "Select All" at bounding box center [568, 439] width 63 height 13
click at [545, 432] on input "Select All" at bounding box center [654, 432] width 234 height 2
click at [551, 383] on label "LTL" at bounding box center [558, 383] width 34 height 13
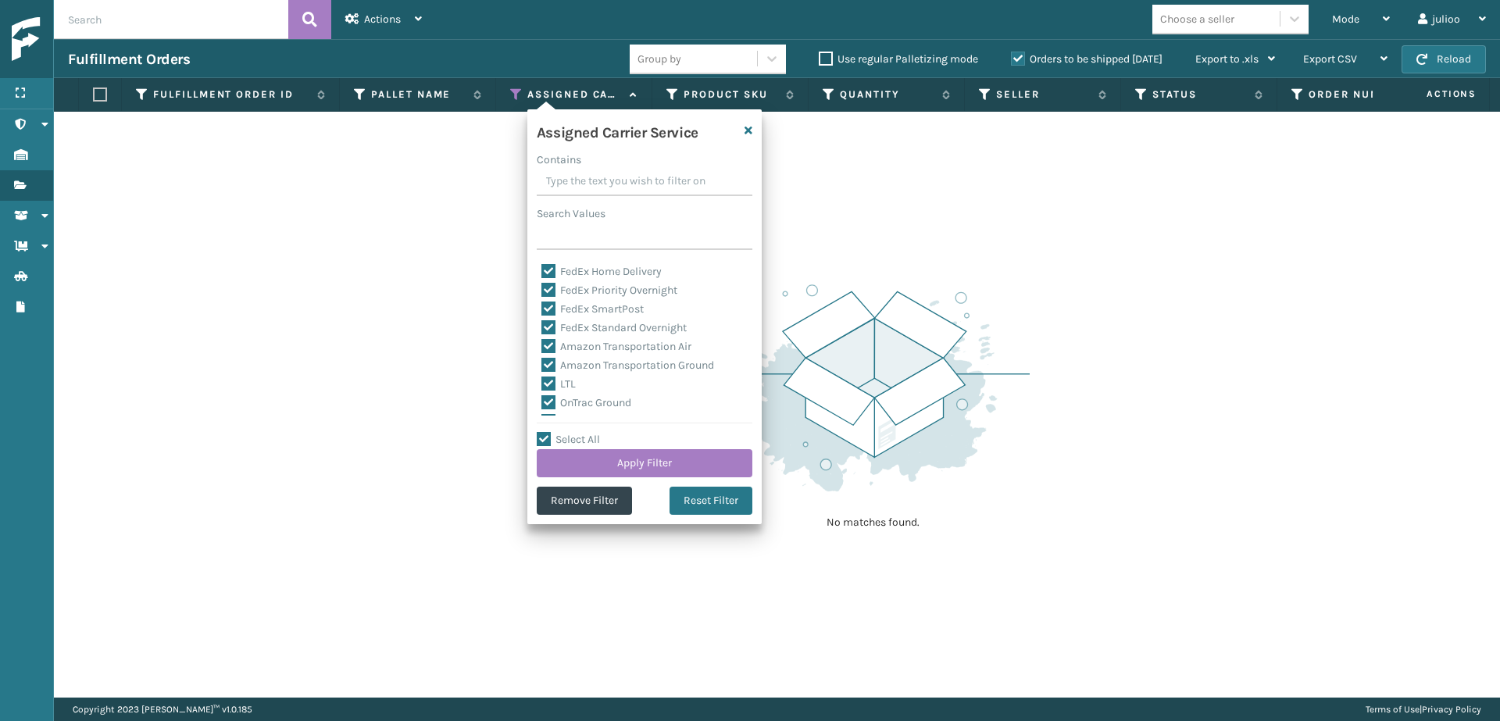
click at [542, 383] on input "LTL" at bounding box center [541, 380] width 1 height 10
click at [609, 461] on button "Apply Filter" at bounding box center [645, 463] width 216 height 28
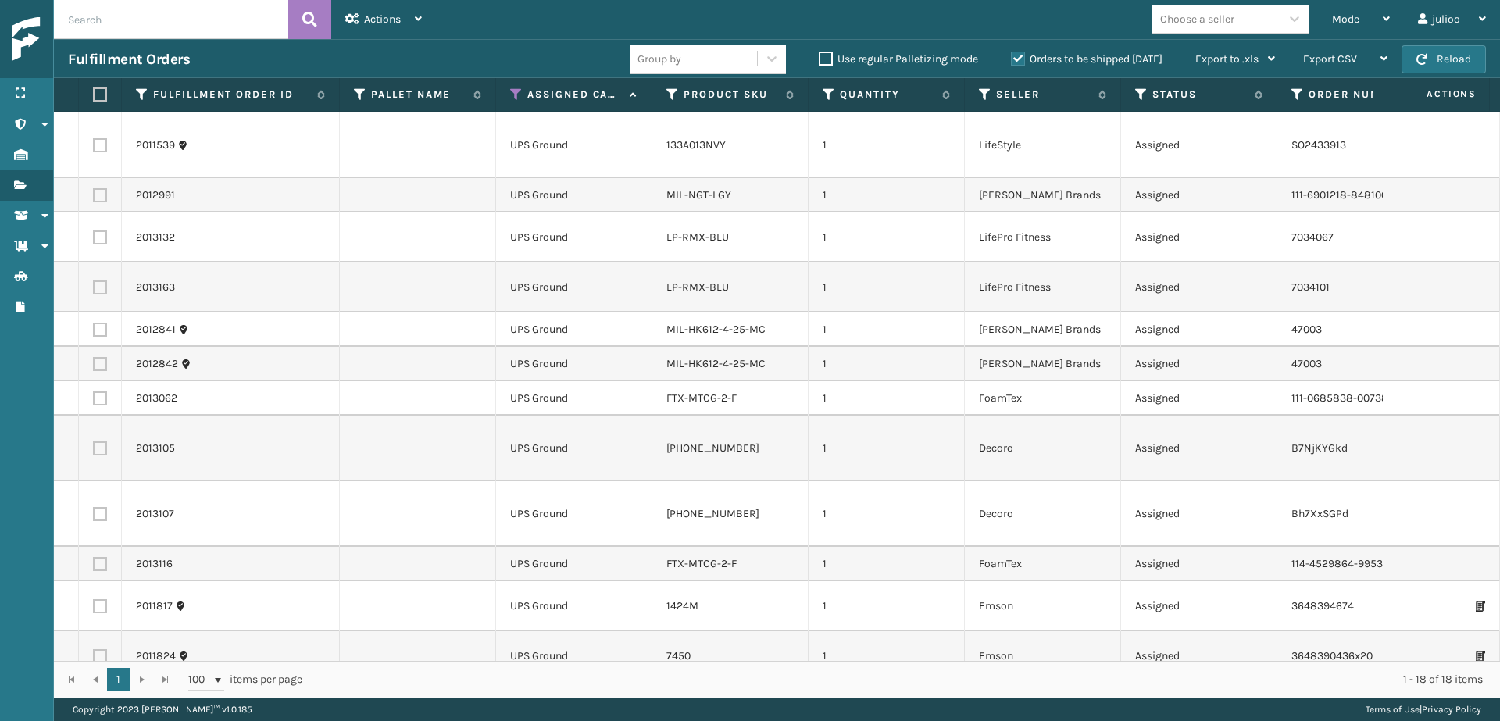
scroll to position [0, 0]
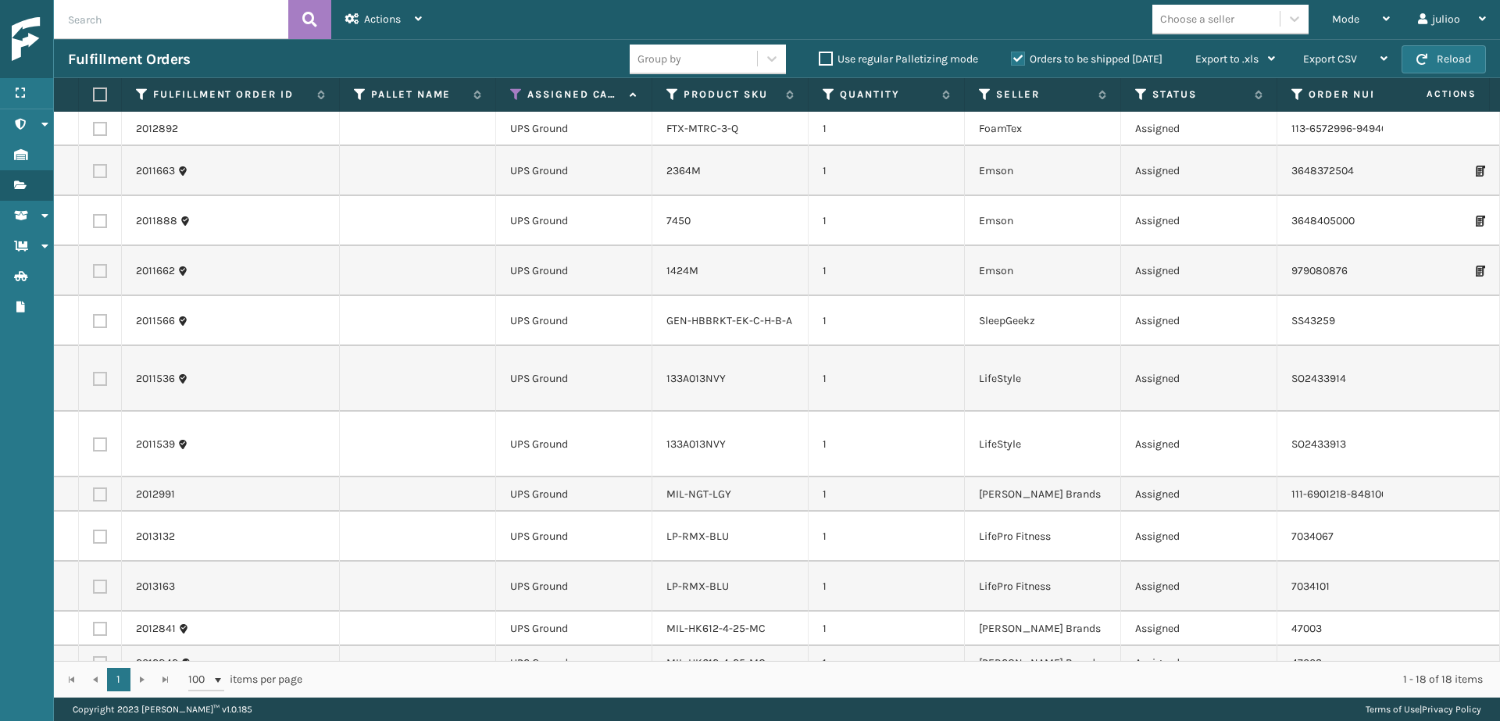
click at [99, 95] on label at bounding box center [97, 95] width 9 height 14
click at [94, 95] on input "checkbox" at bounding box center [93, 95] width 1 height 10
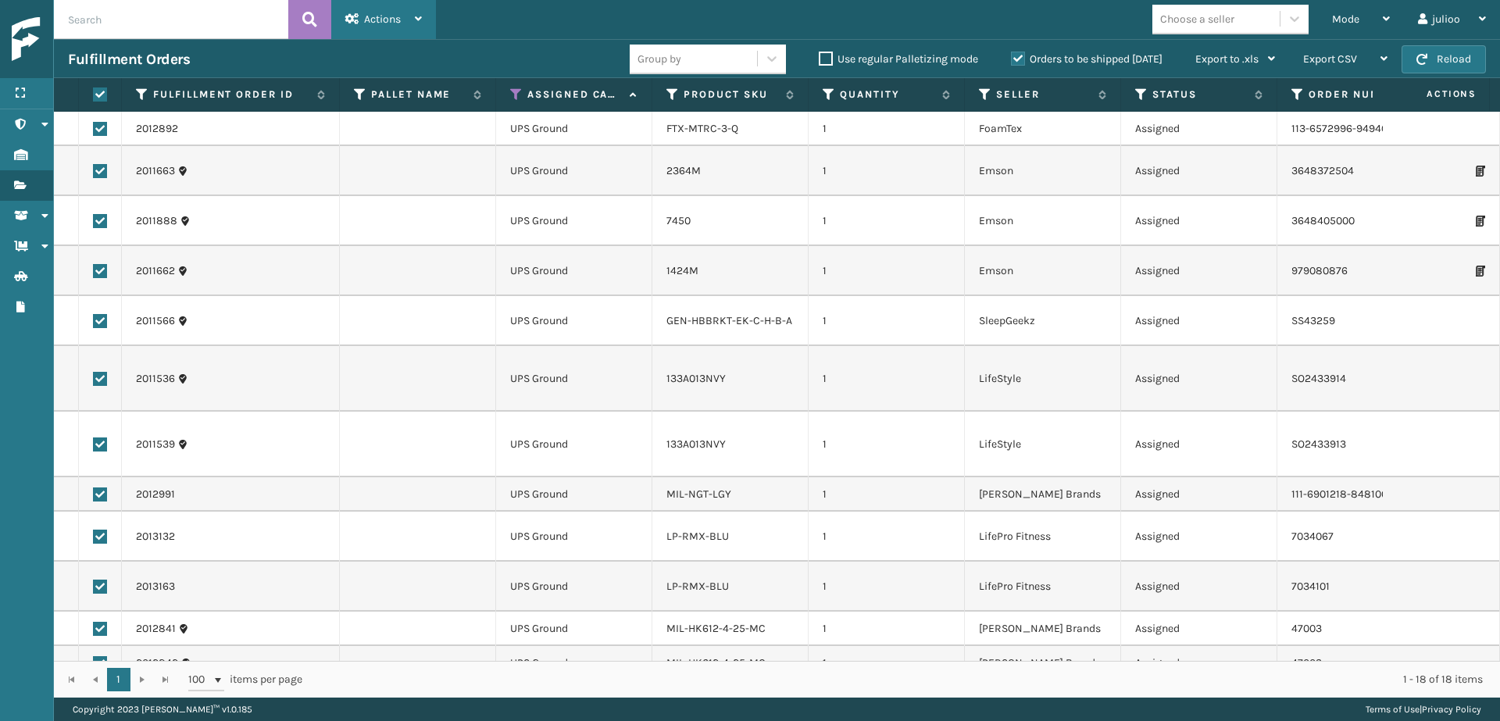
click at [380, 27] on div "Actions" at bounding box center [383, 19] width 77 height 39
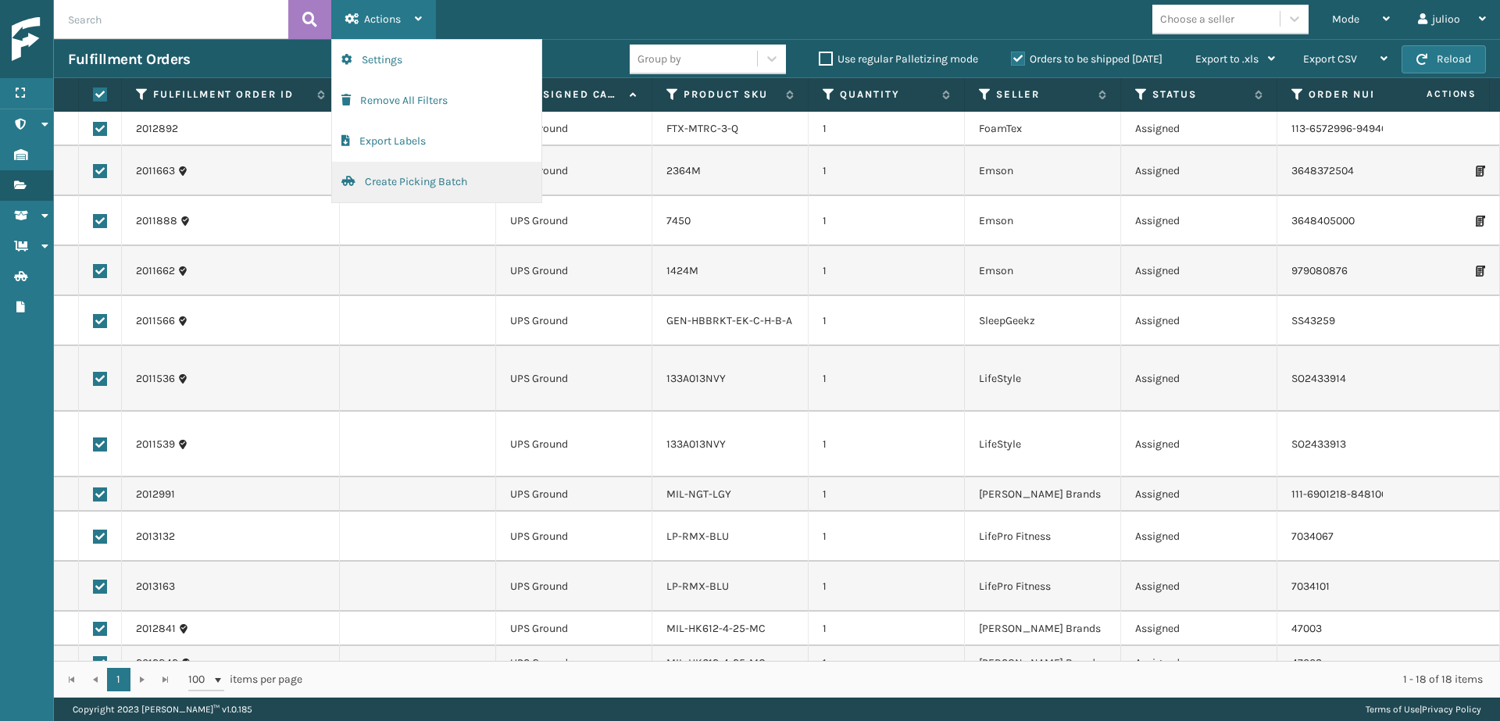
click at [423, 180] on button "Create Picking Batch" at bounding box center [436, 182] width 209 height 41
